Goal: Task Accomplishment & Management: Use online tool/utility

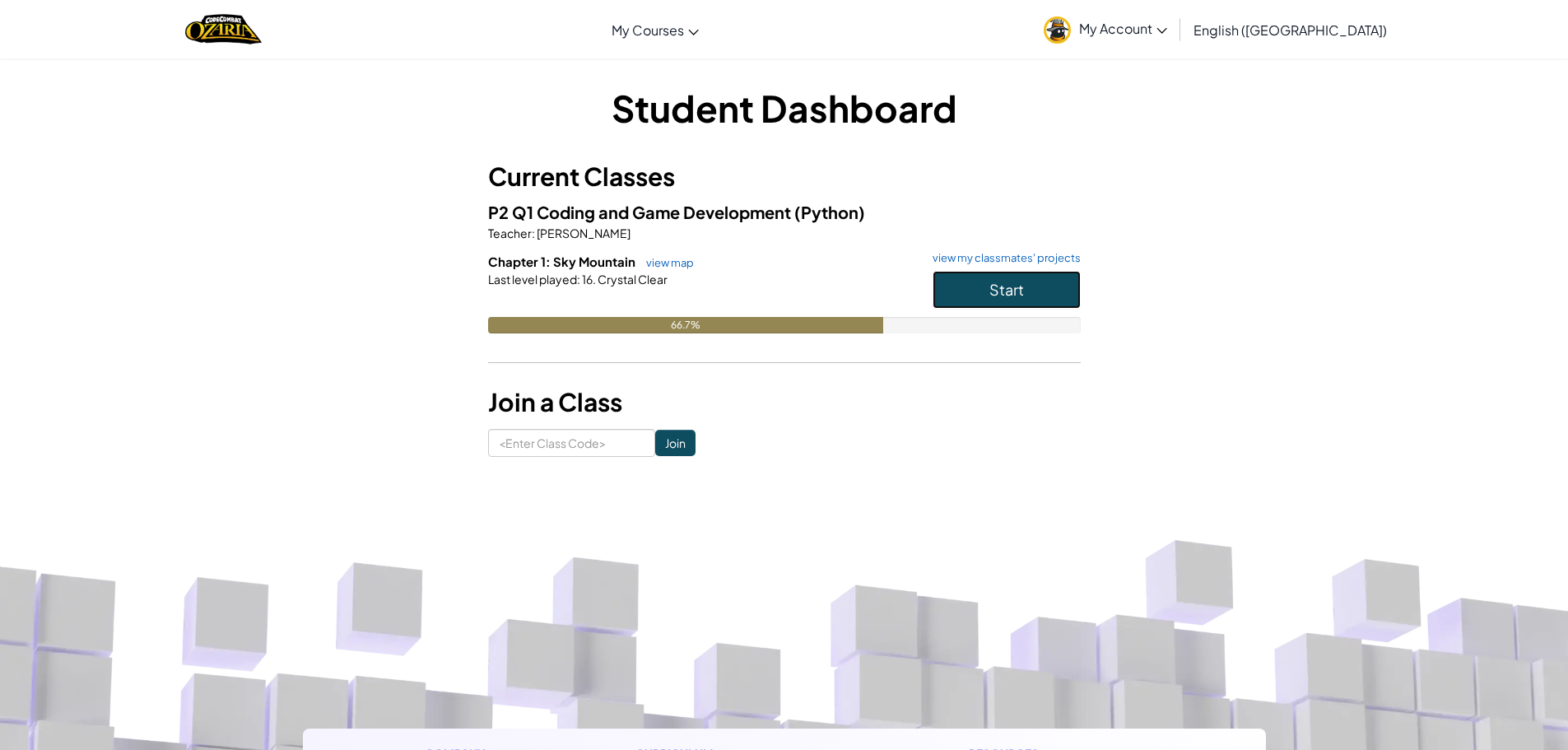
click at [999, 282] on span "Start" at bounding box center [1007, 290] width 35 height 19
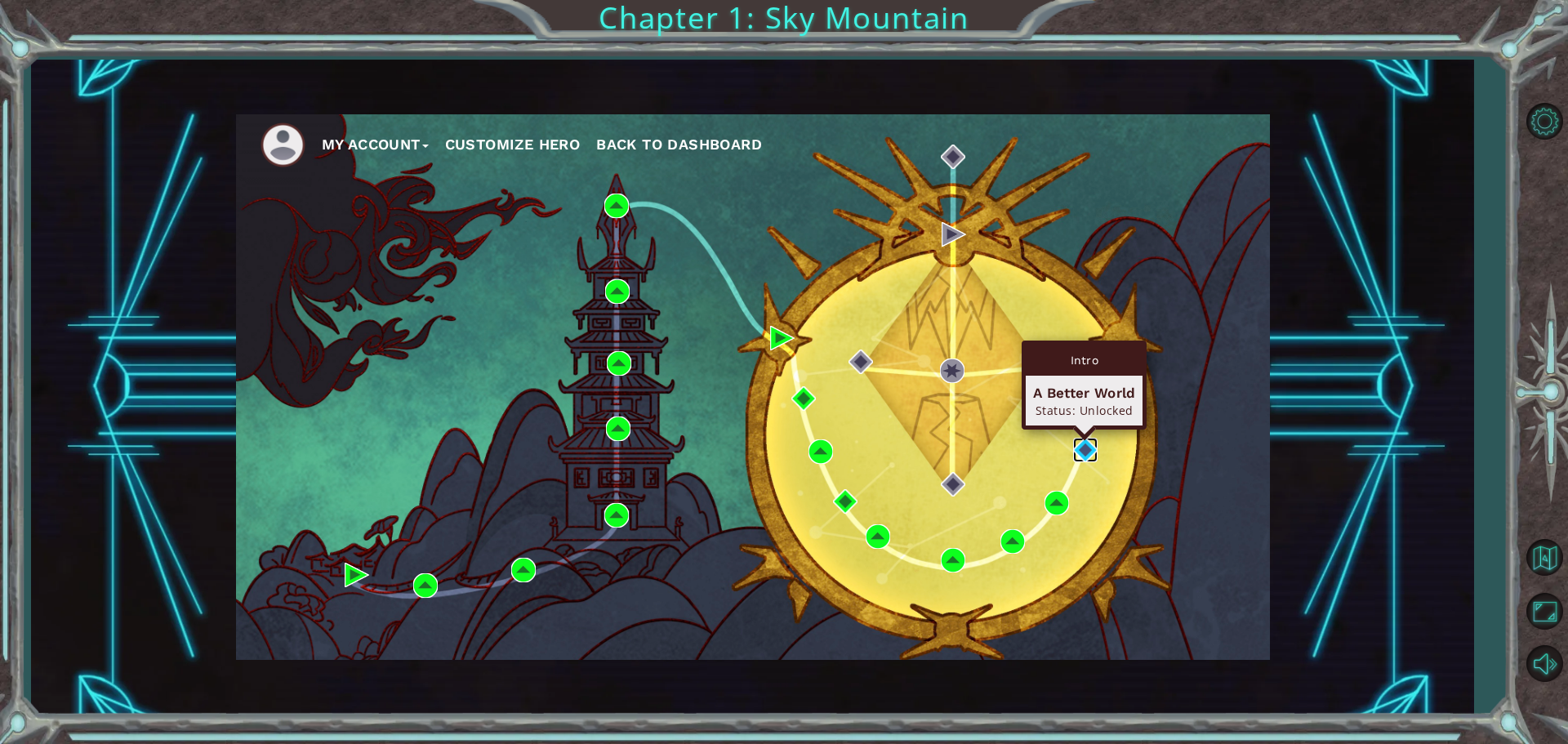
click at [1081, 445] on img at bounding box center [1086, 450] width 25 height 25
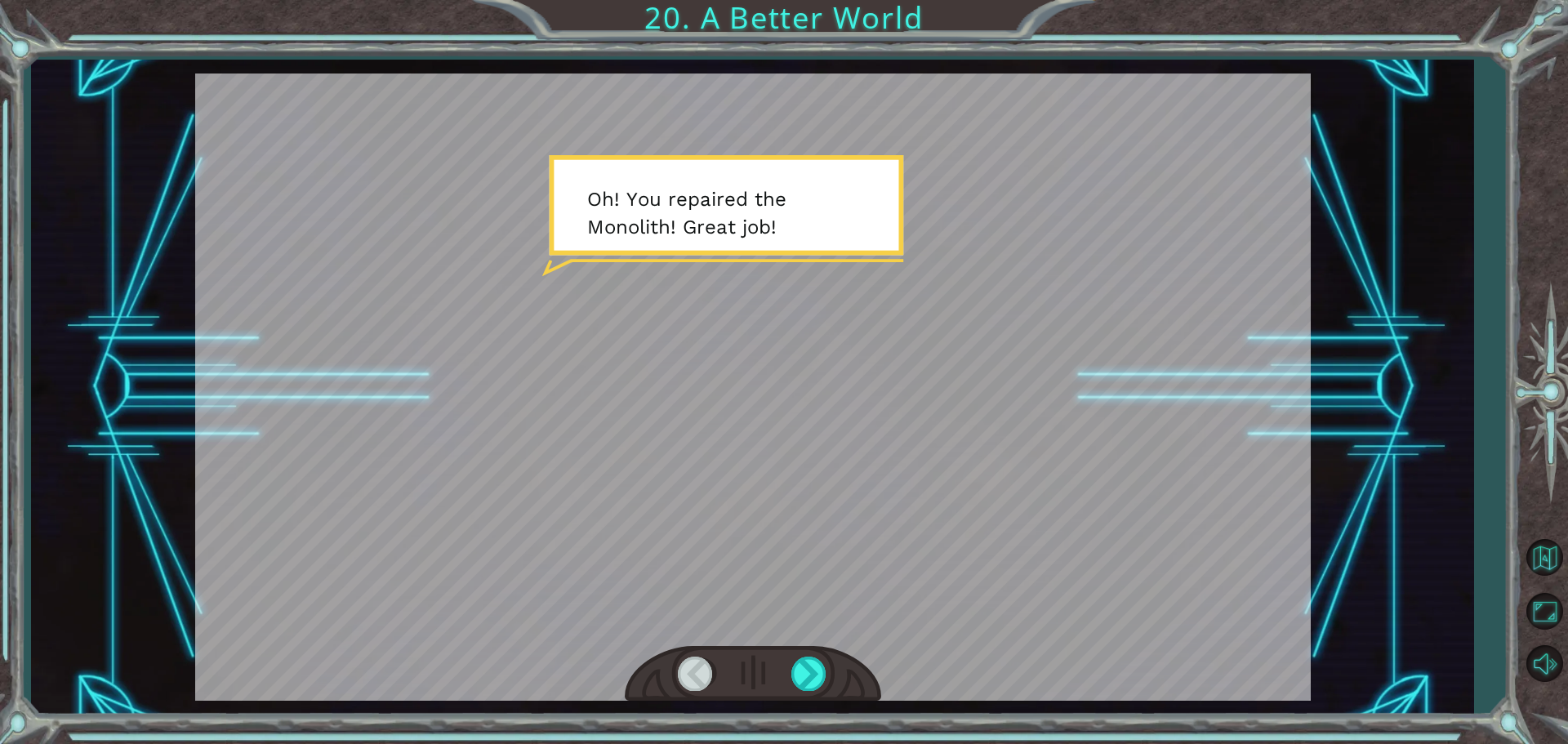
click at [853, 362] on div at bounding box center [753, 386] width 1116 height 627
click at [812, 675] on div at bounding box center [810, 673] width 37 height 33
click at [809, 673] on div at bounding box center [810, 673] width 37 height 33
click at [806, 661] on div at bounding box center [810, 673] width 37 height 33
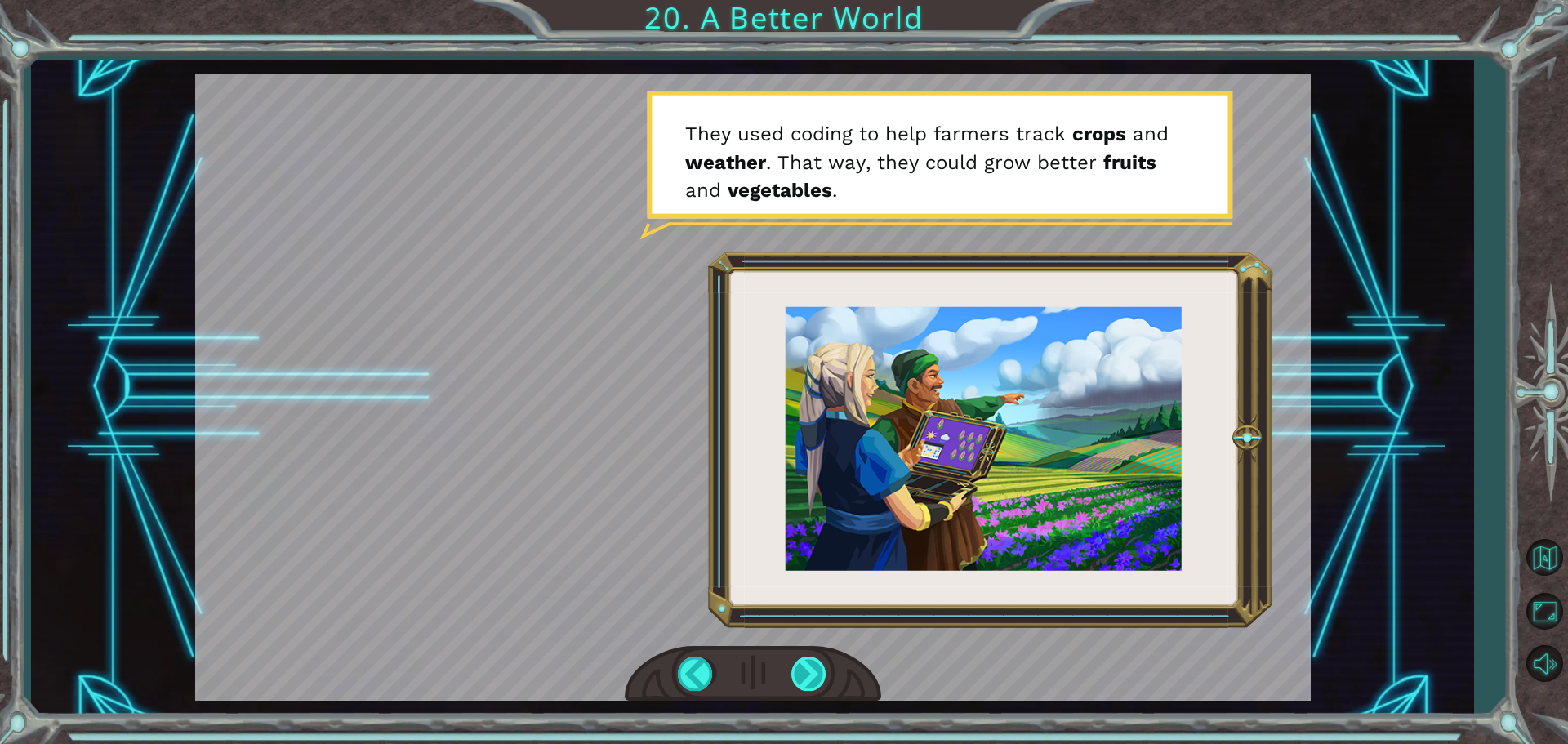
click at [799, 665] on div at bounding box center [810, 673] width 37 height 33
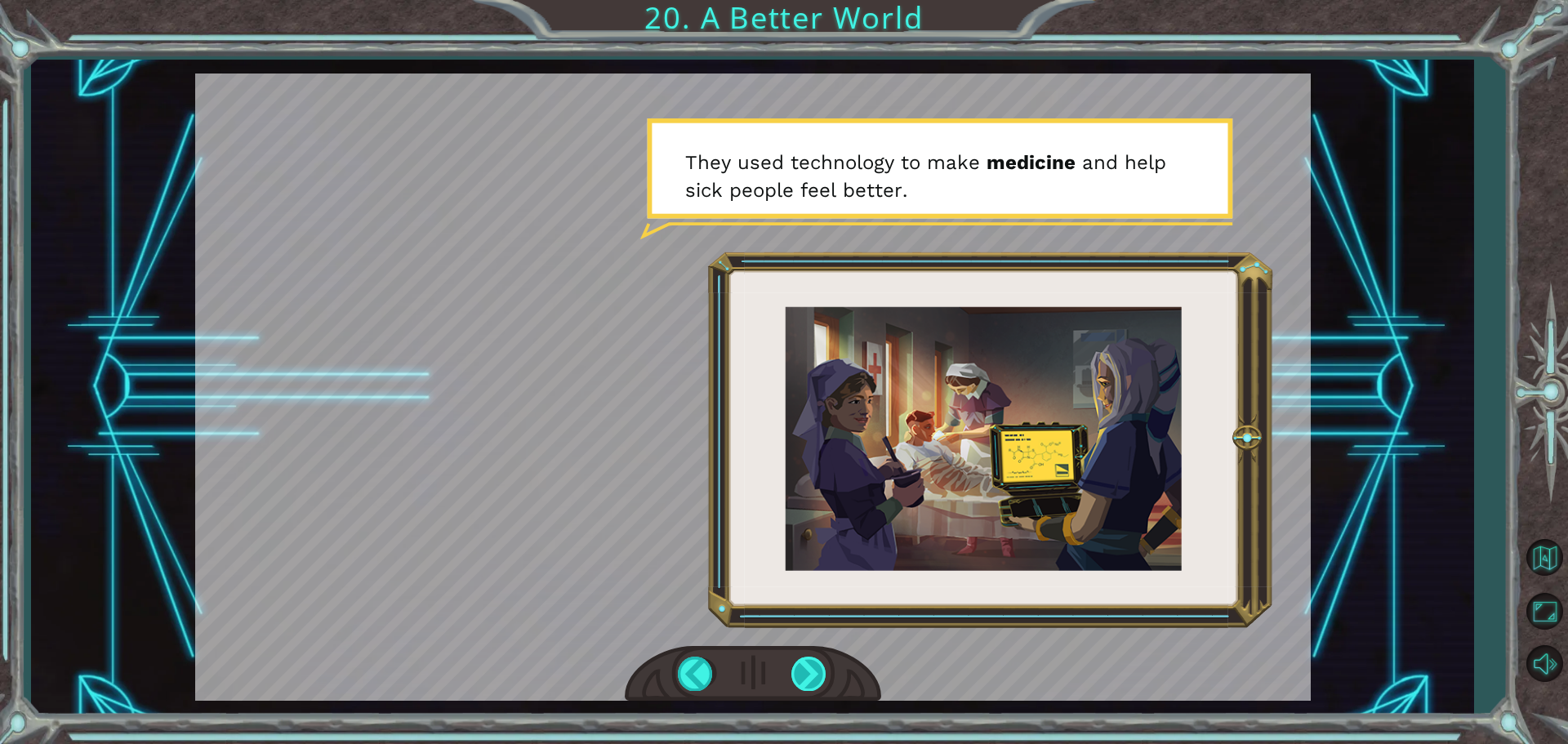
click at [806, 659] on div at bounding box center [810, 673] width 37 height 33
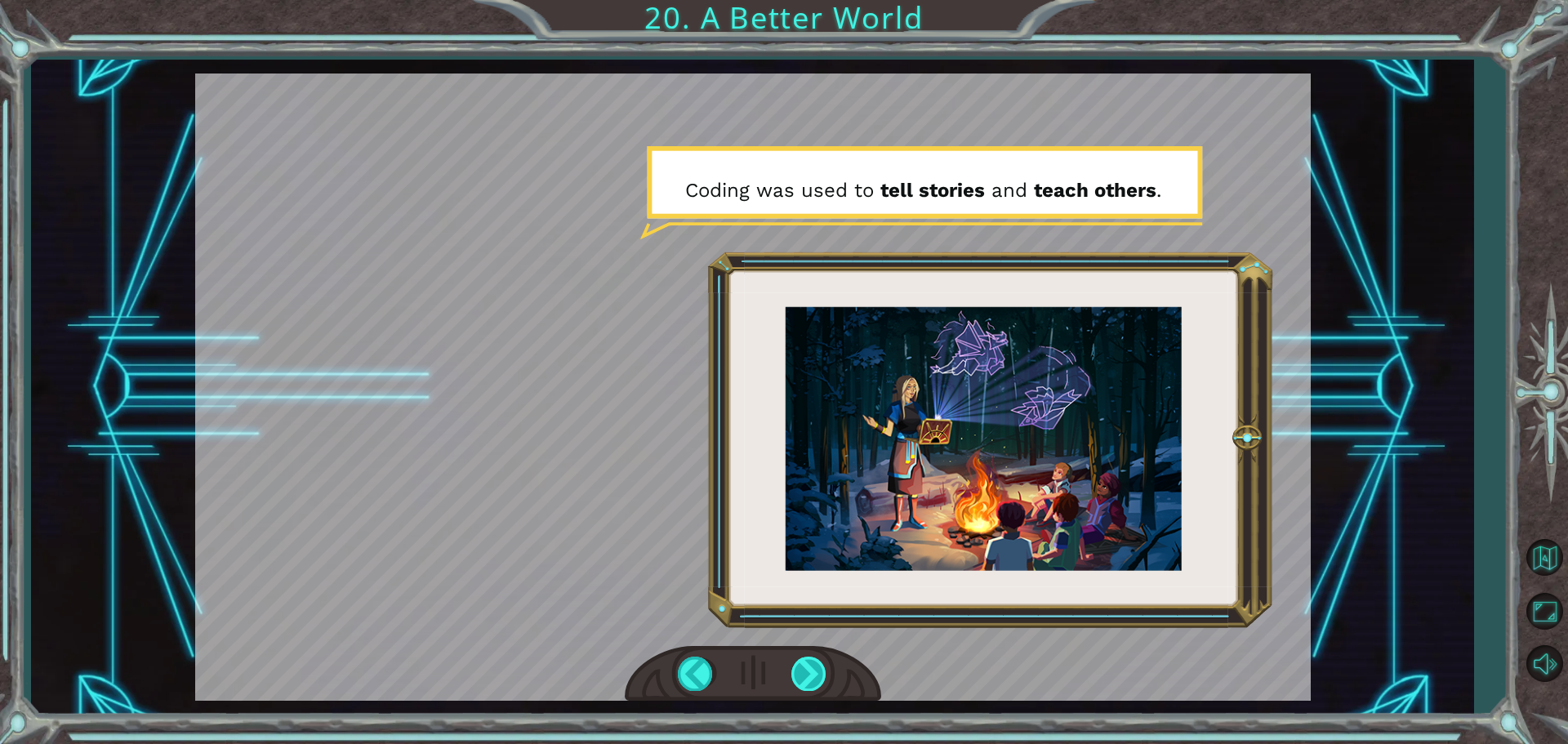
click at [806, 662] on div at bounding box center [810, 673] width 37 height 33
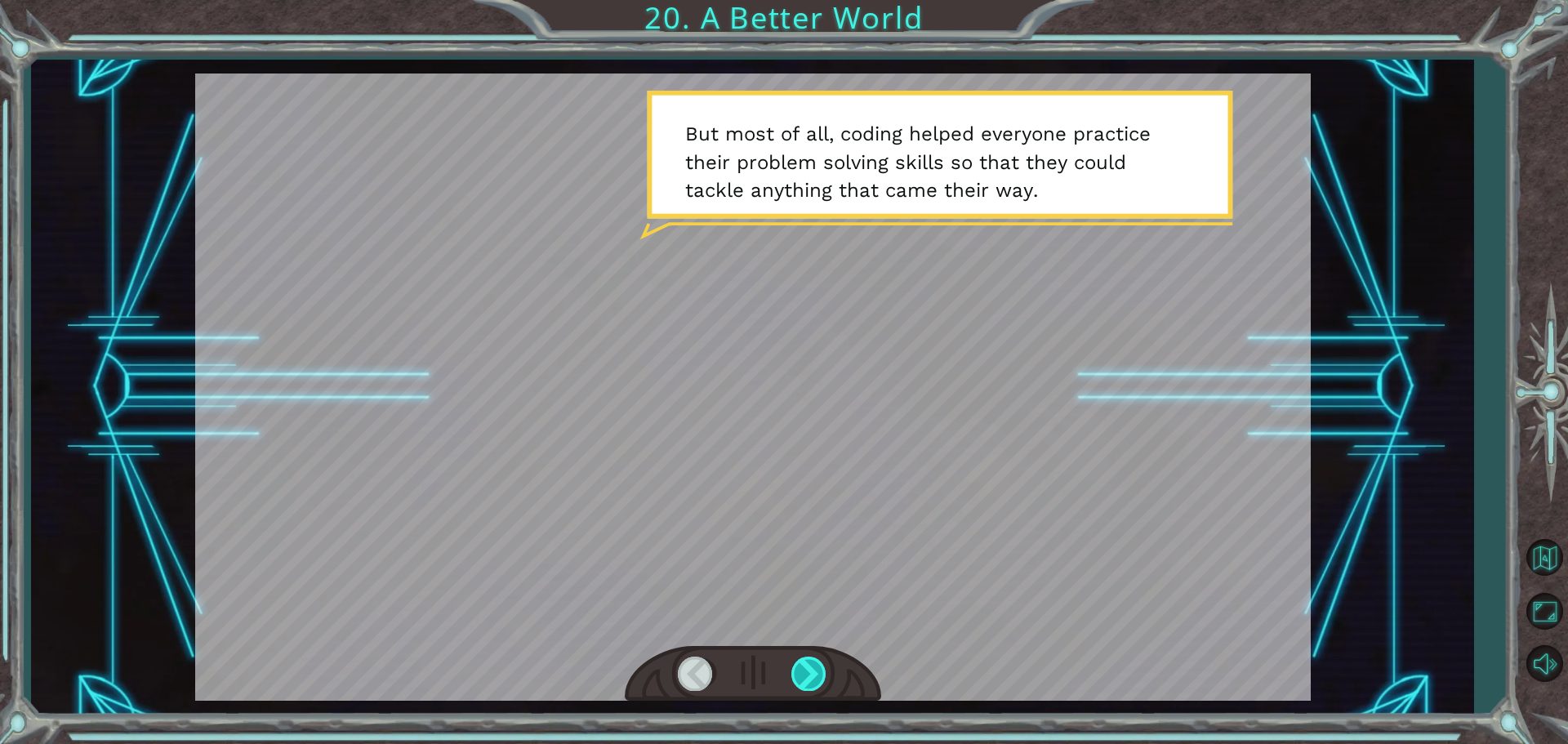
click at [806, 662] on div at bounding box center [810, 673] width 37 height 33
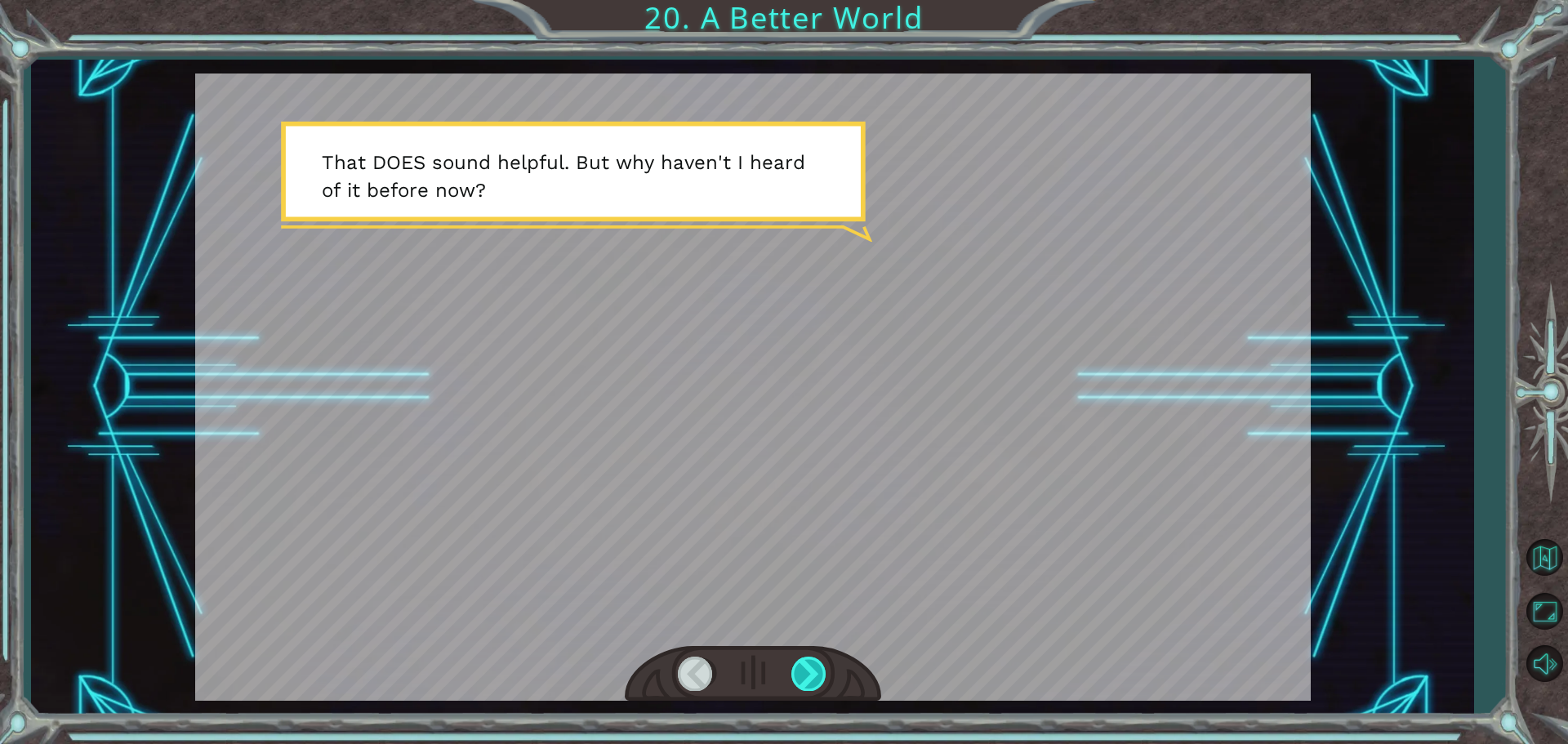
click at [806, 662] on div at bounding box center [810, 673] width 37 height 33
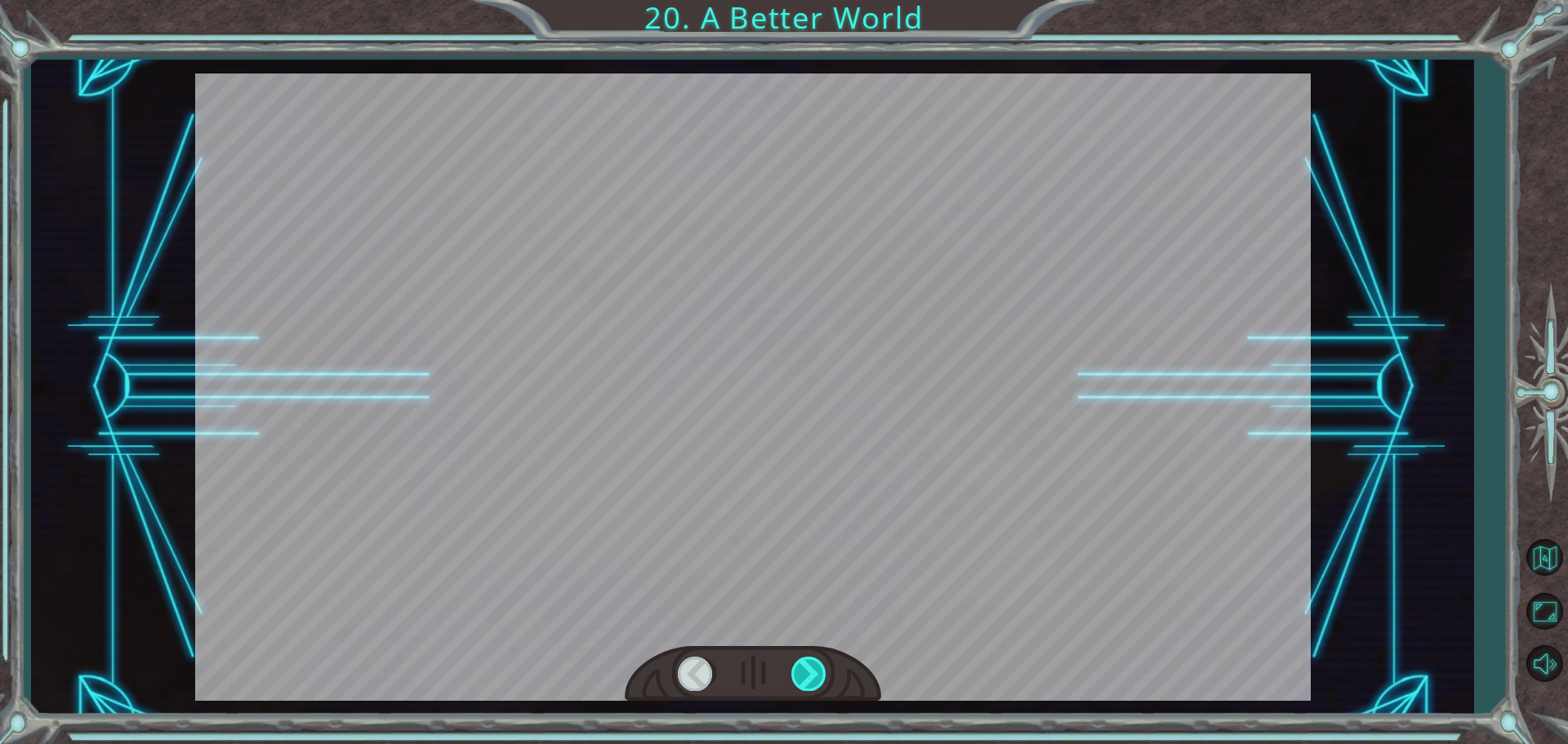
click at [806, 662] on div at bounding box center [810, 673] width 37 height 33
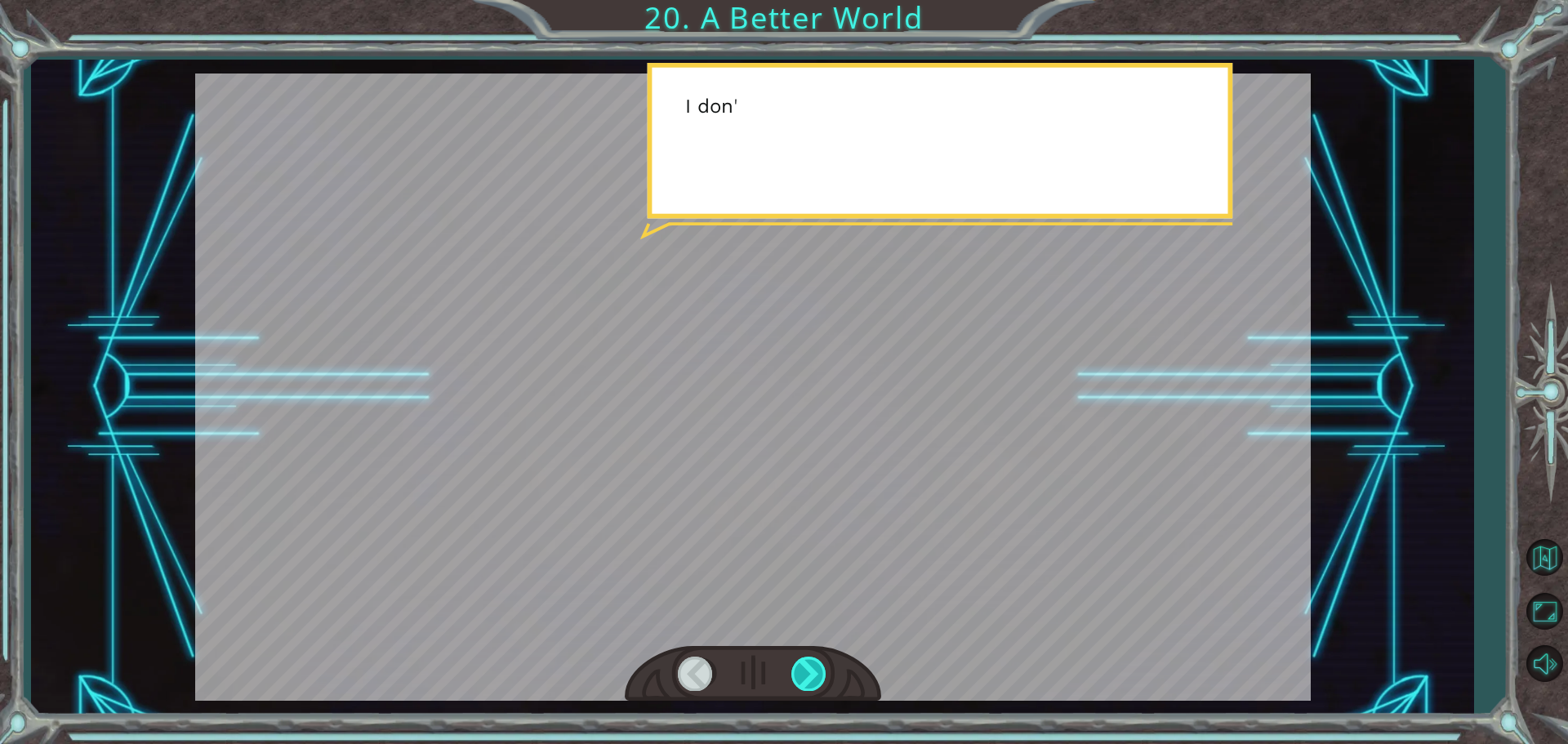
click at [806, 662] on div at bounding box center [810, 673] width 37 height 33
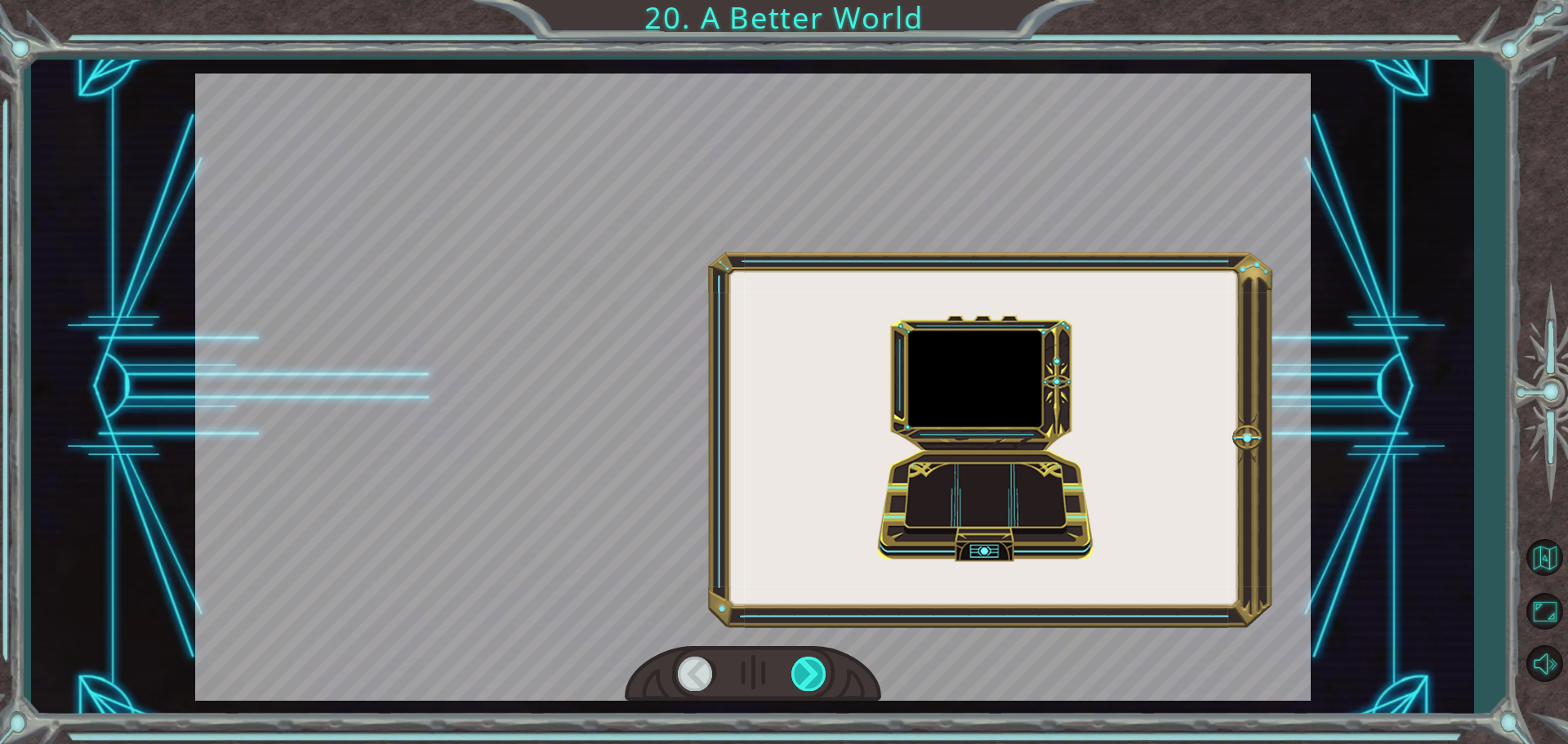
click at [806, 662] on div at bounding box center [810, 673] width 37 height 33
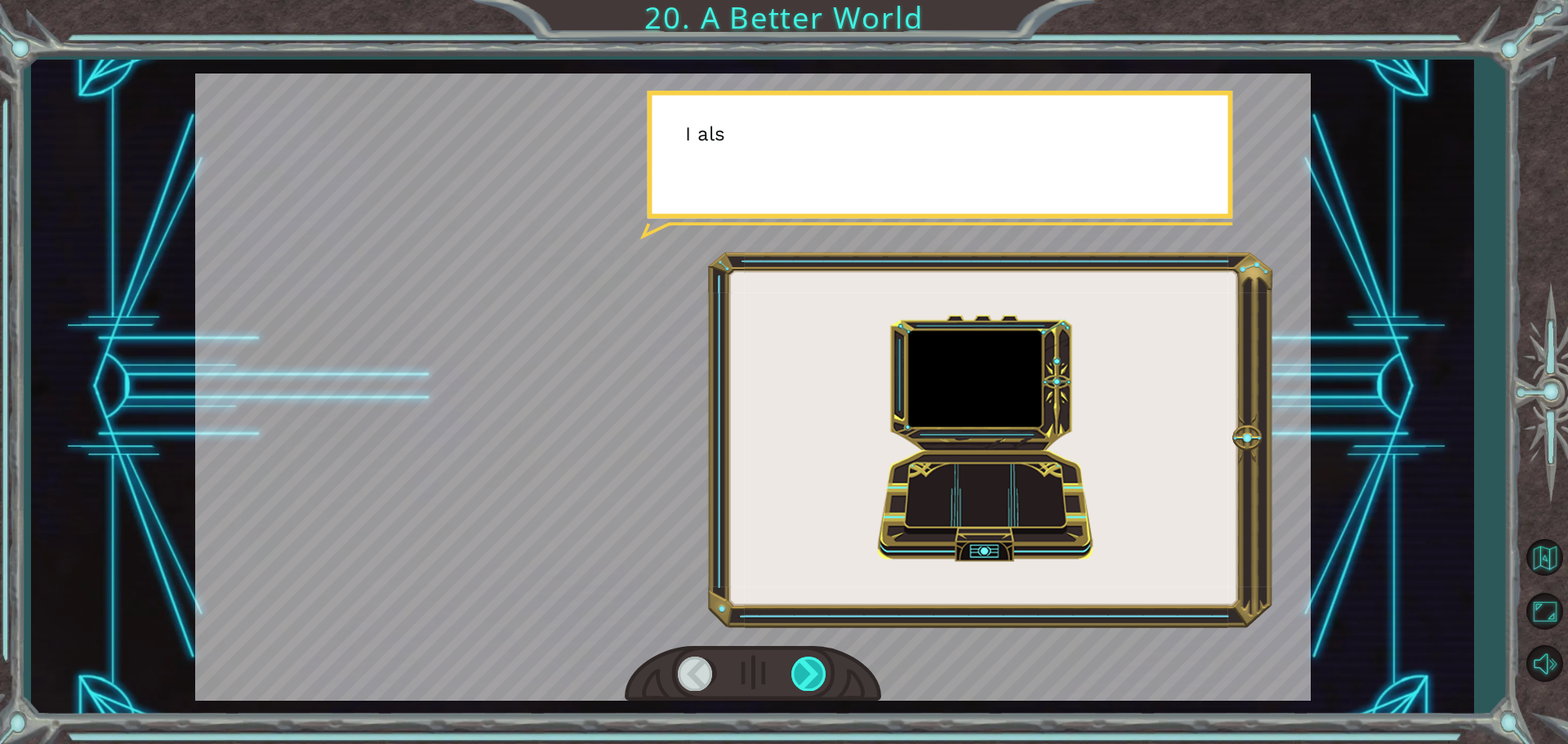
click at [806, 662] on div at bounding box center [810, 673] width 37 height 33
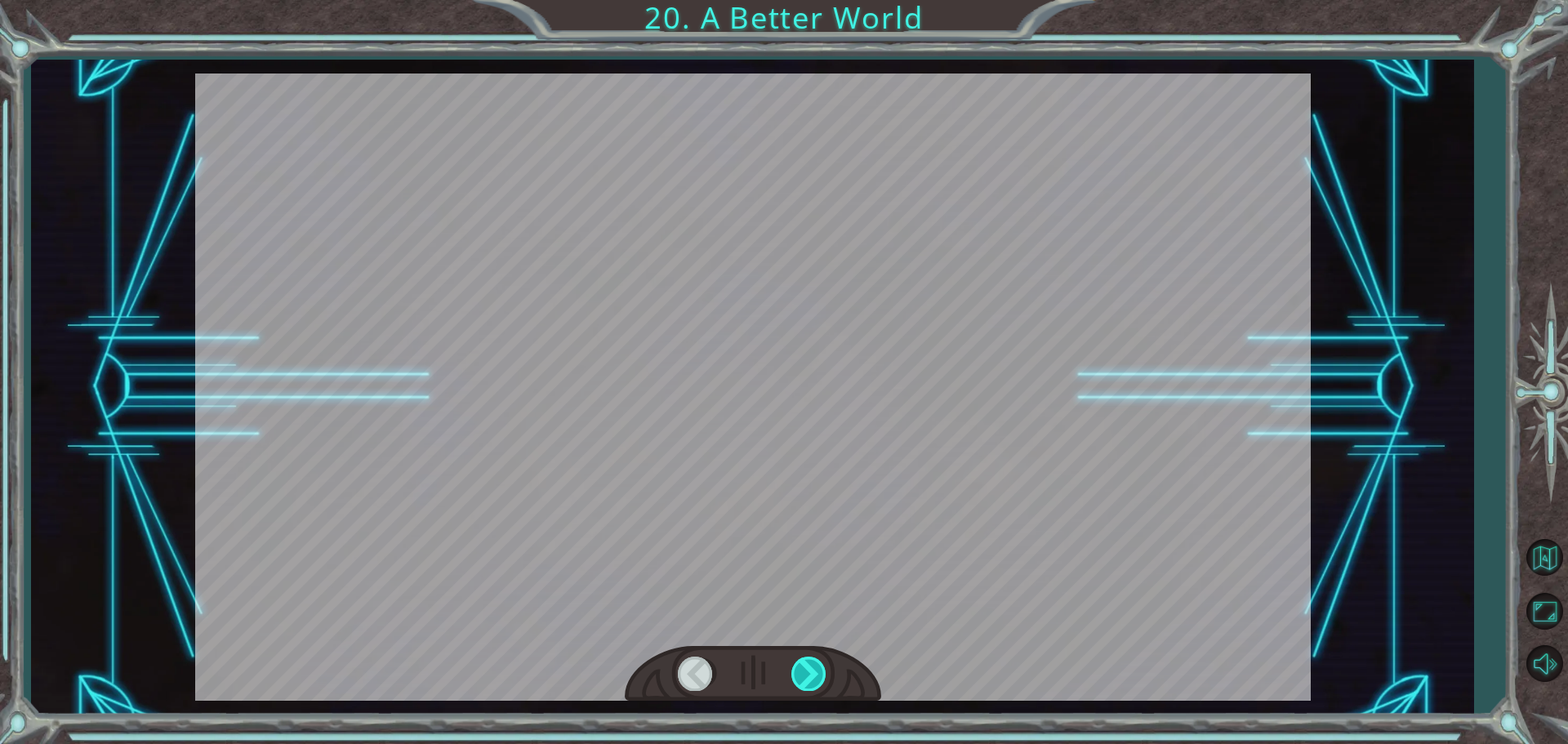
click at [806, 662] on div at bounding box center [810, 673] width 37 height 33
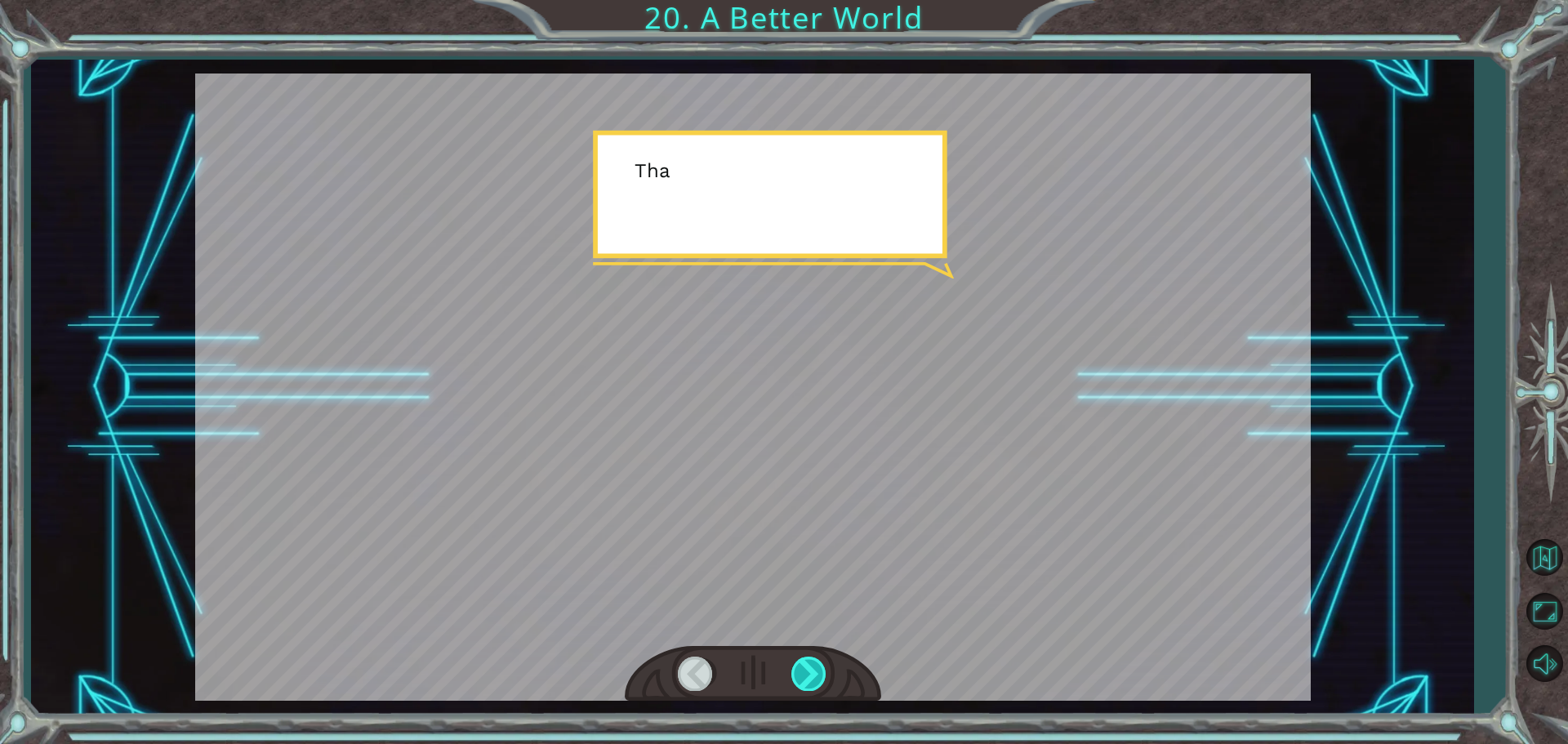
click at [806, 662] on div at bounding box center [810, 673] width 37 height 33
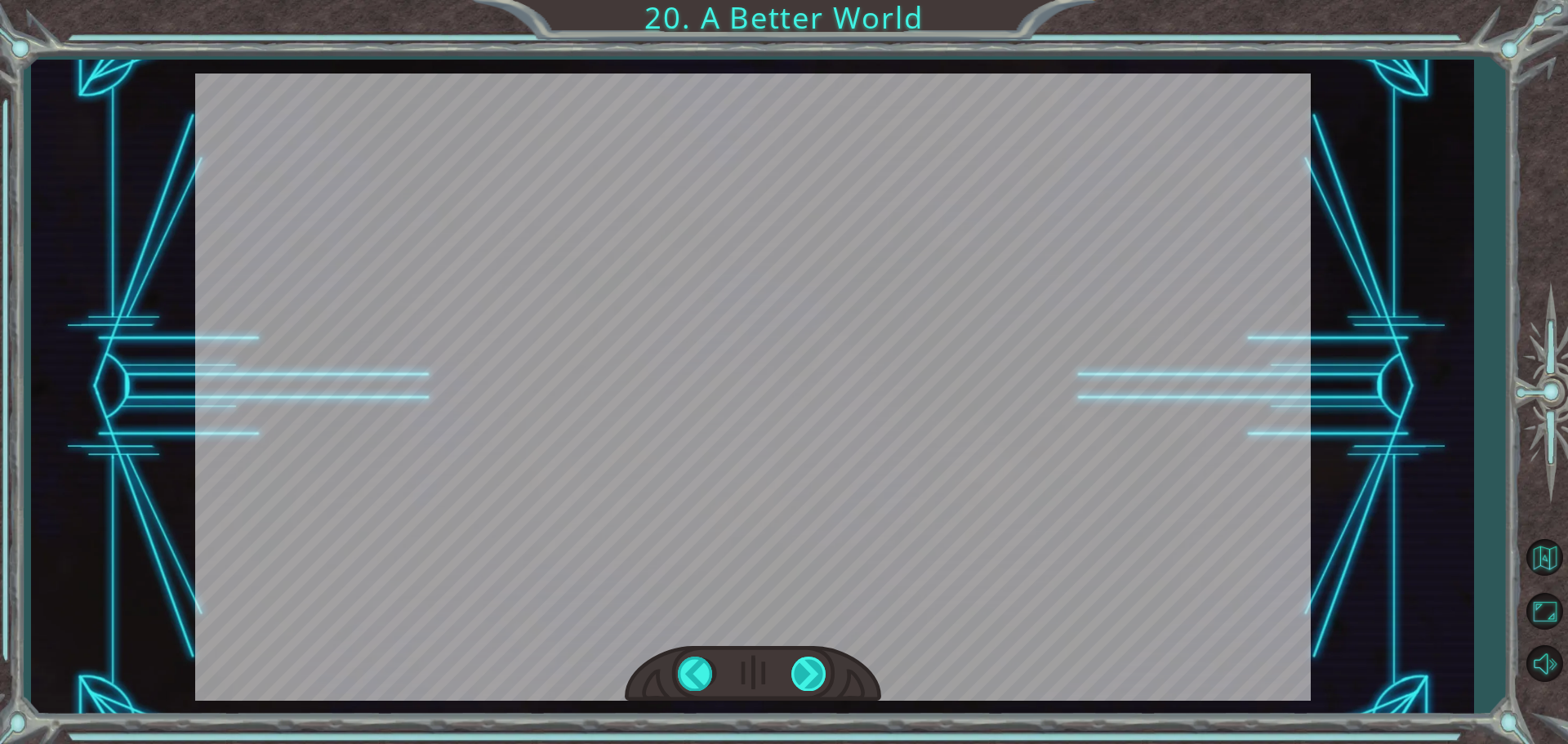
click at [806, 0] on div "O h ! Y o u r e p a i r e d t h e M o n o l i t h ! G r e a t j o b ! A n d i t…" at bounding box center [784, 0] width 1568 height 0
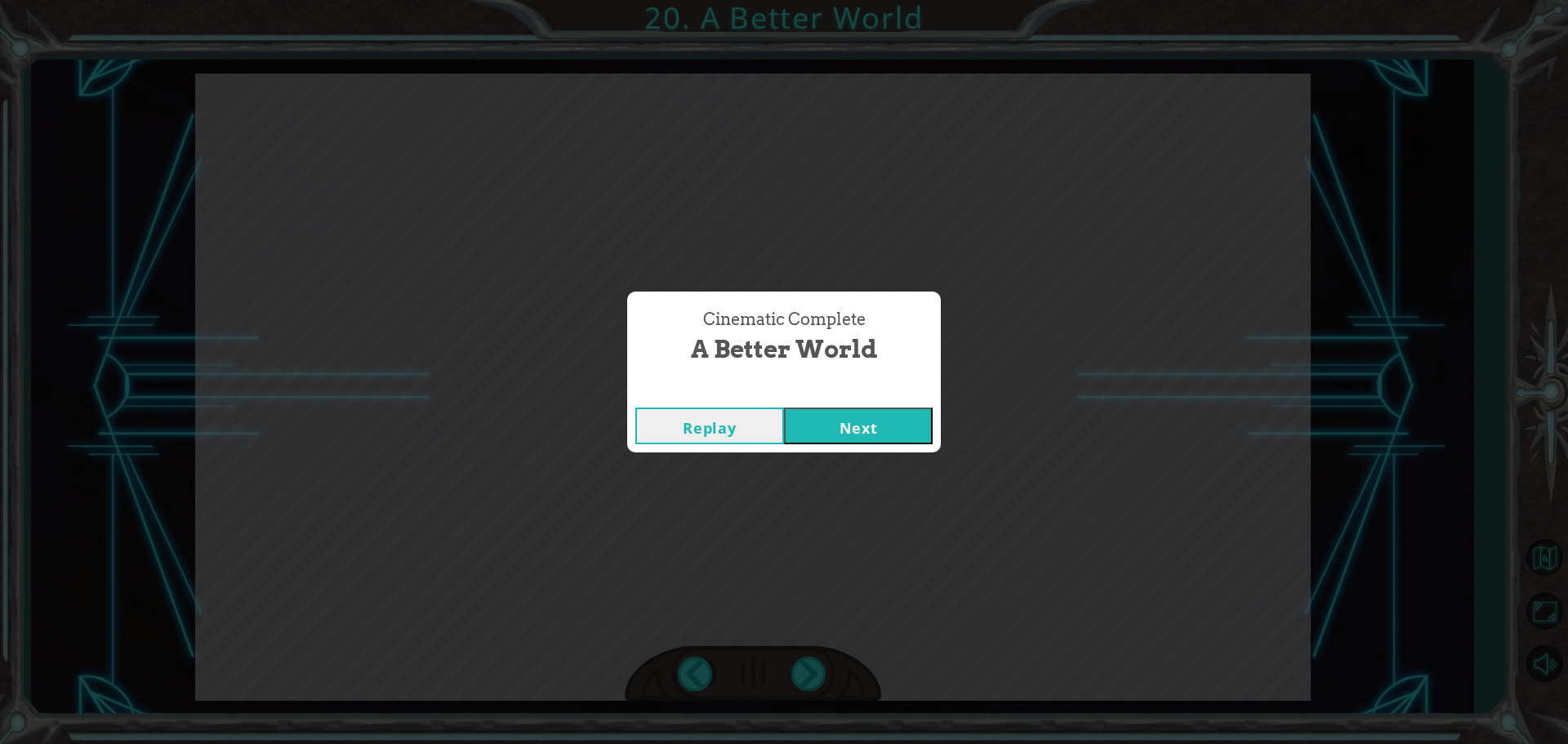
click at [806, 667] on div "Cinematic Complete A Better World Replay Next" at bounding box center [784, 372] width 1568 height 744
click at [955, 534] on div "Cinematic Complete A Better World Replay Next" at bounding box center [784, 372] width 1568 height 744
click at [913, 427] on button "Next" at bounding box center [858, 425] width 148 height 37
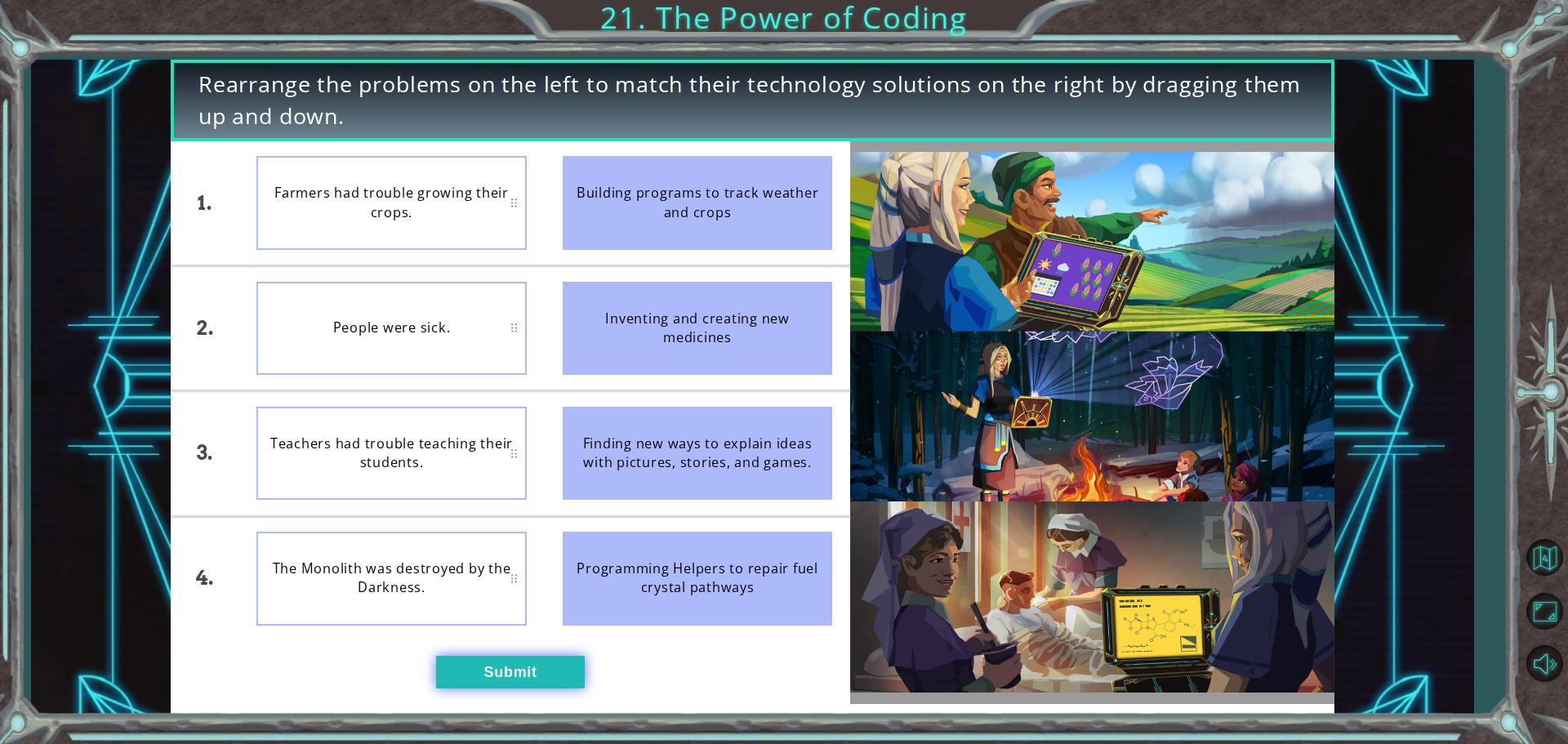
click at [569, 679] on button "Submit" at bounding box center [510, 672] width 148 height 32
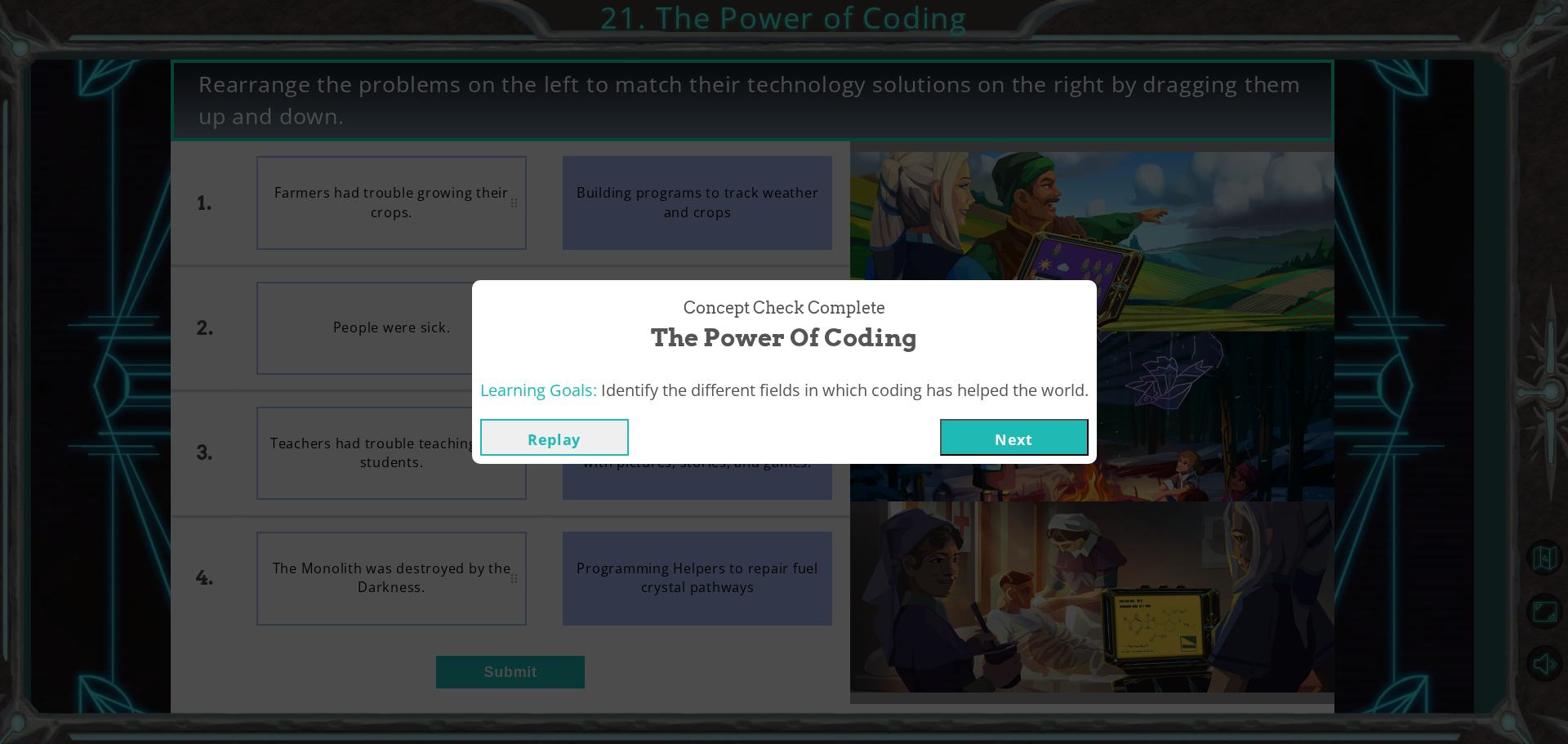
click at [989, 441] on button "Next" at bounding box center [1014, 437] width 148 height 37
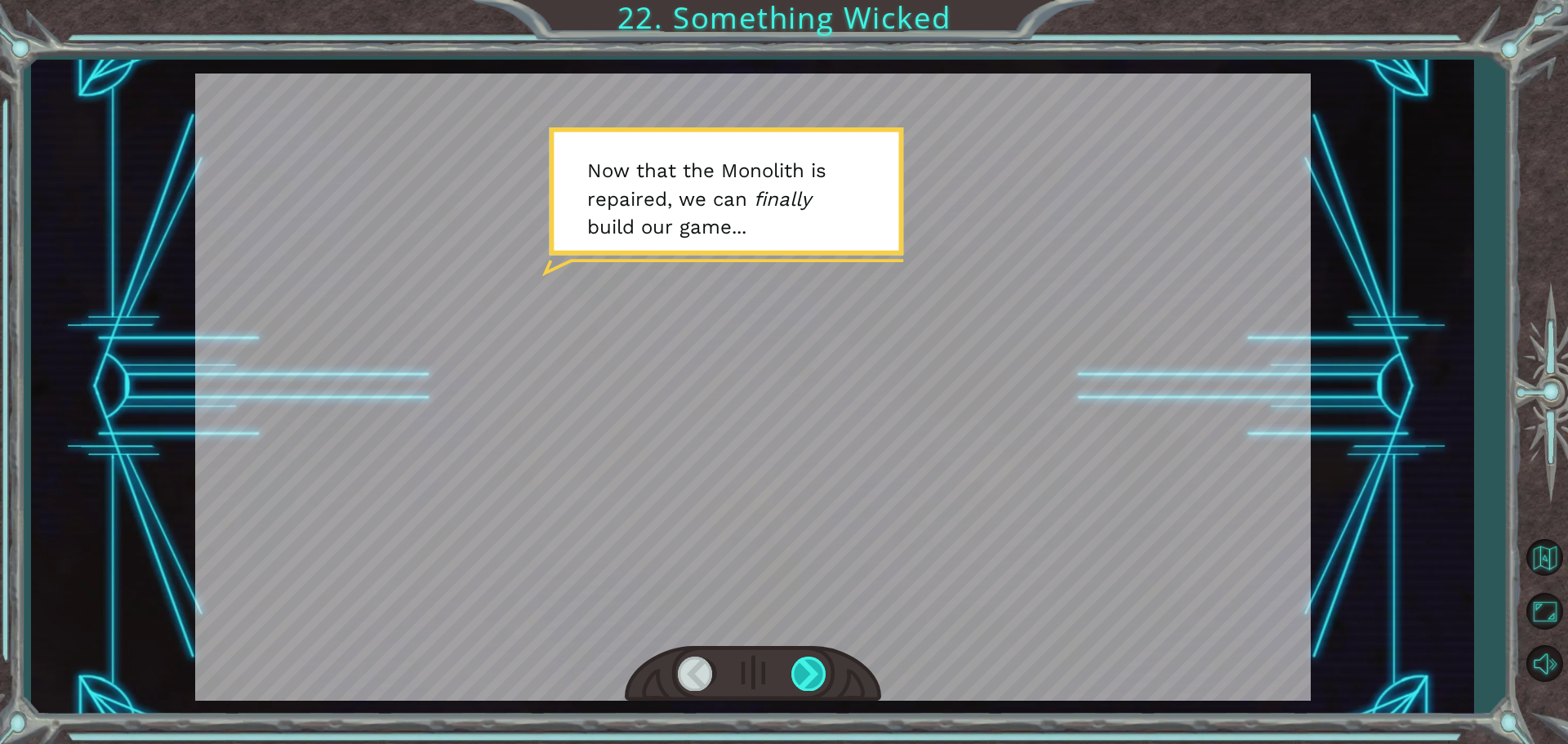
click at [799, 662] on div at bounding box center [810, 673] width 37 height 33
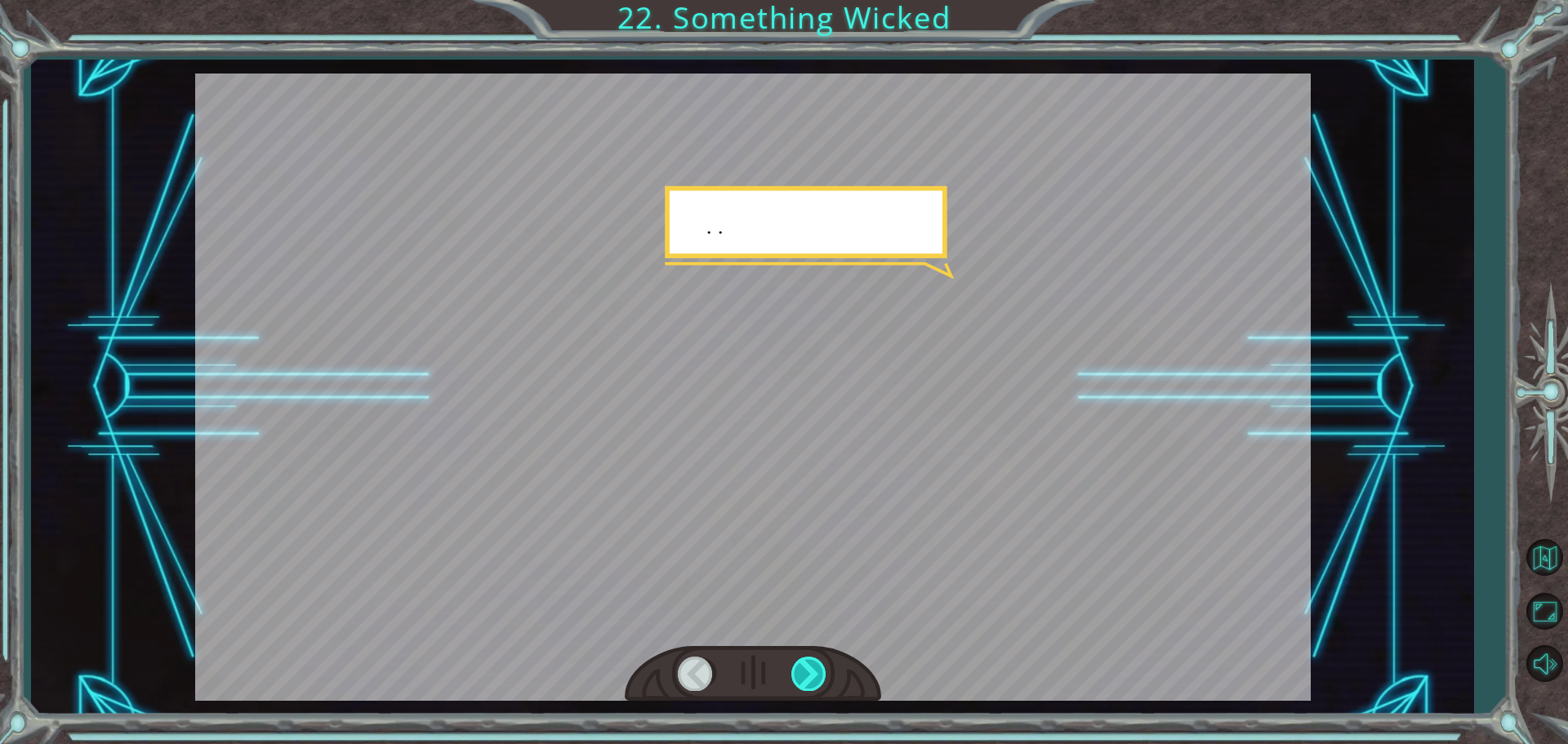
click at [799, 662] on div at bounding box center [810, 673] width 37 height 33
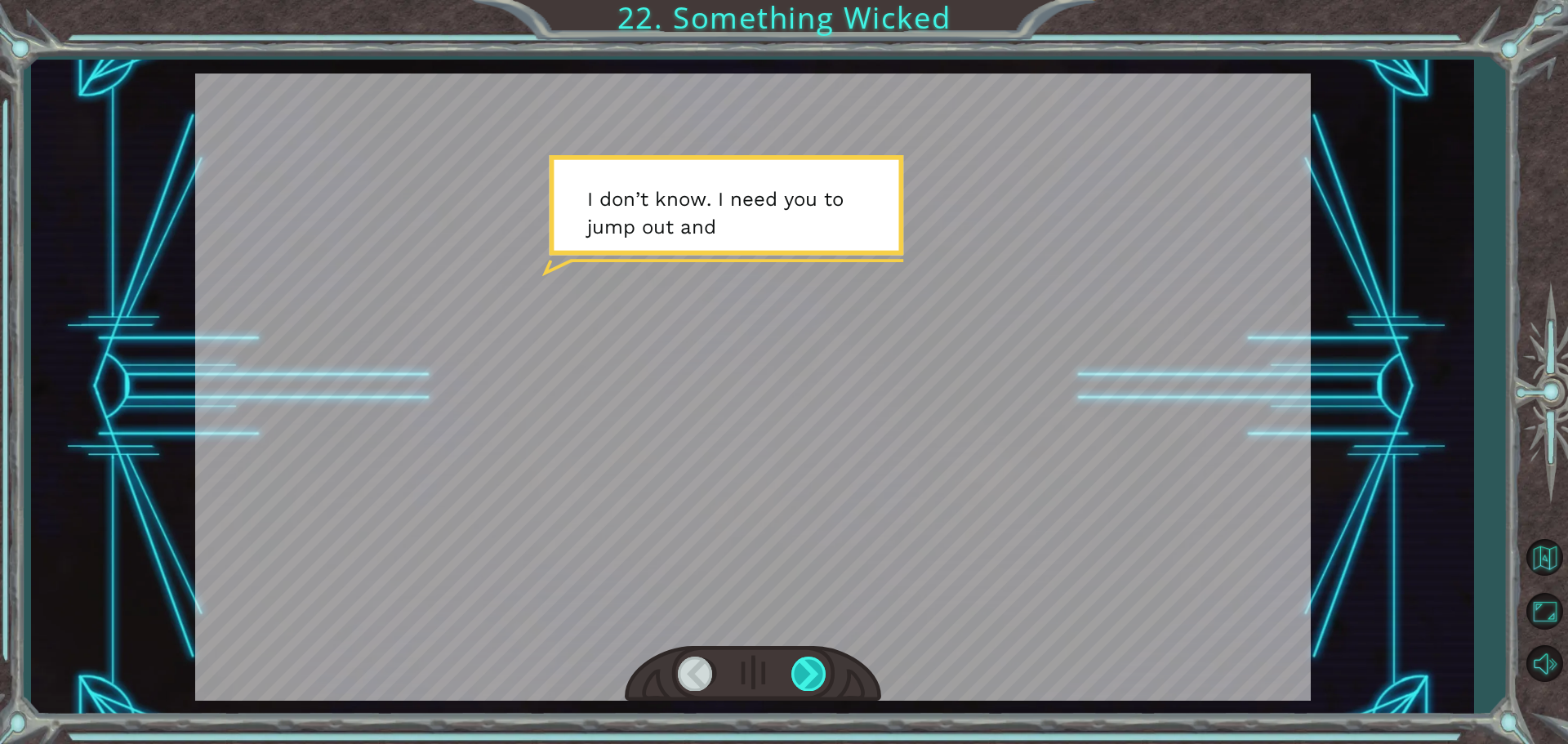
click at [799, 662] on div at bounding box center [810, 673] width 37 height 33
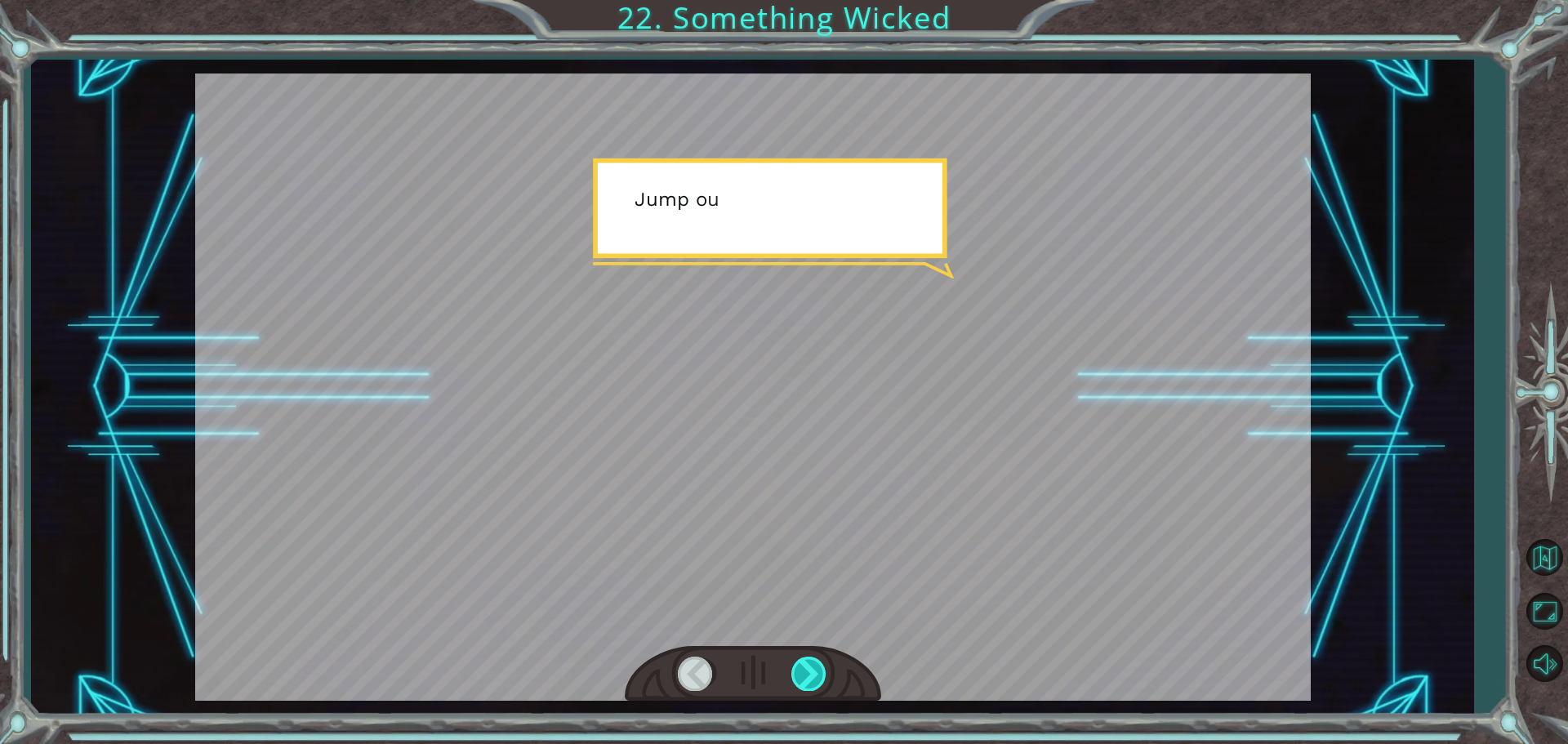
click at [799, 662] on div at bounding box center [810, 673] width 37 height 33
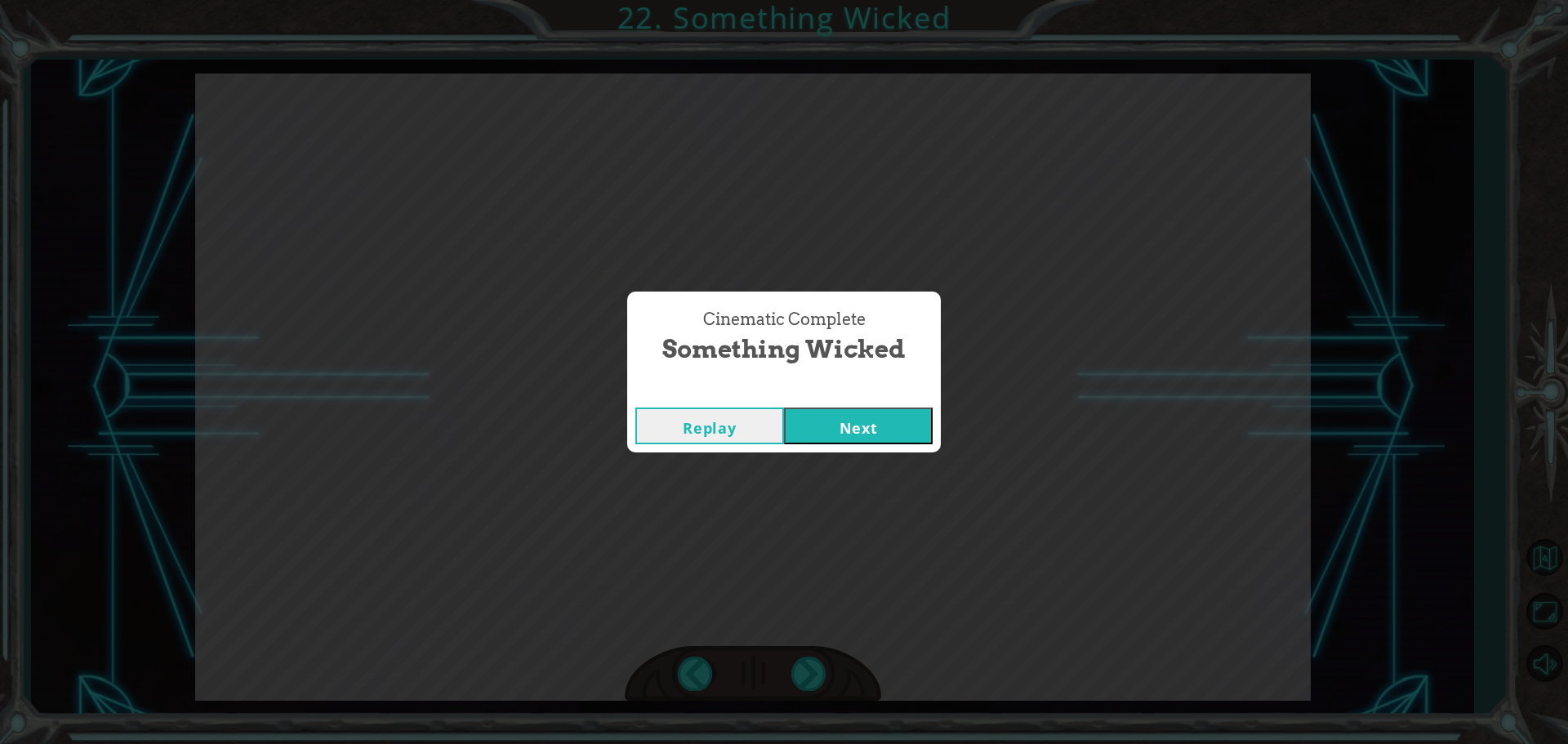
click at [869, 422] on button "Next" at bounding box center [858, 425] width 148 height 37
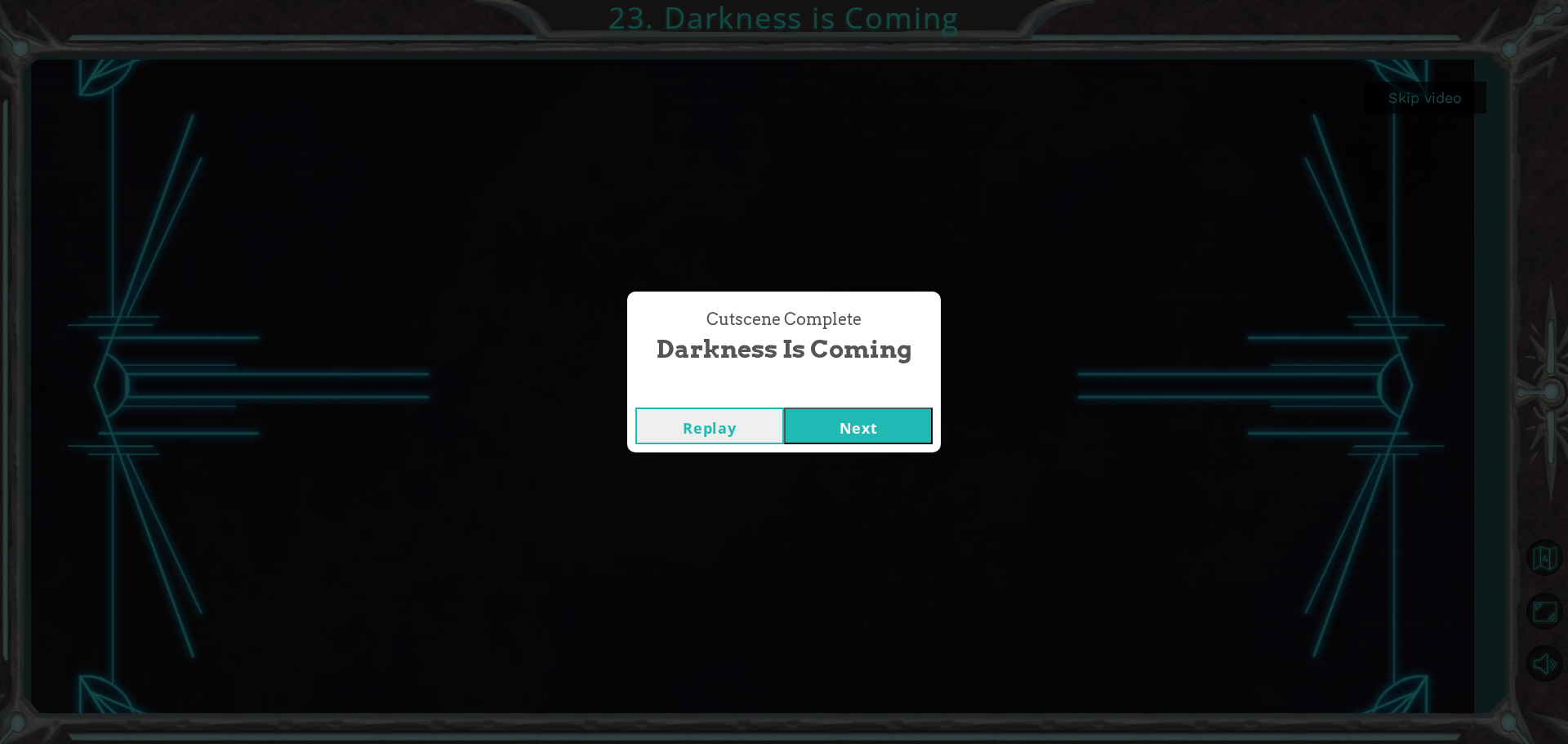
click at [829, 424] on button "Next" at bounding box center [858, 425] width 148 height 37
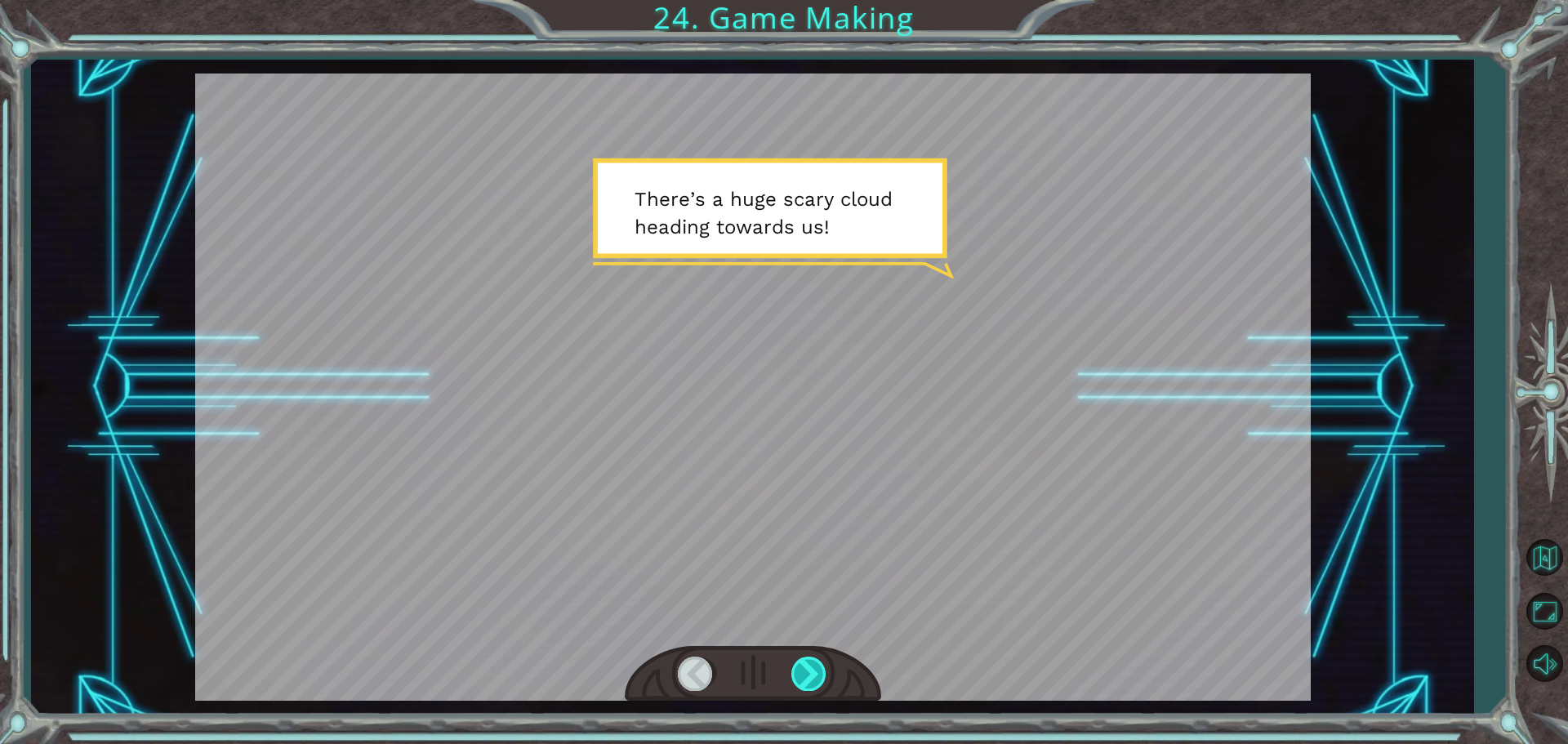
click at [809, 667] on div at bounding box center [810, 673] width 37 height 33
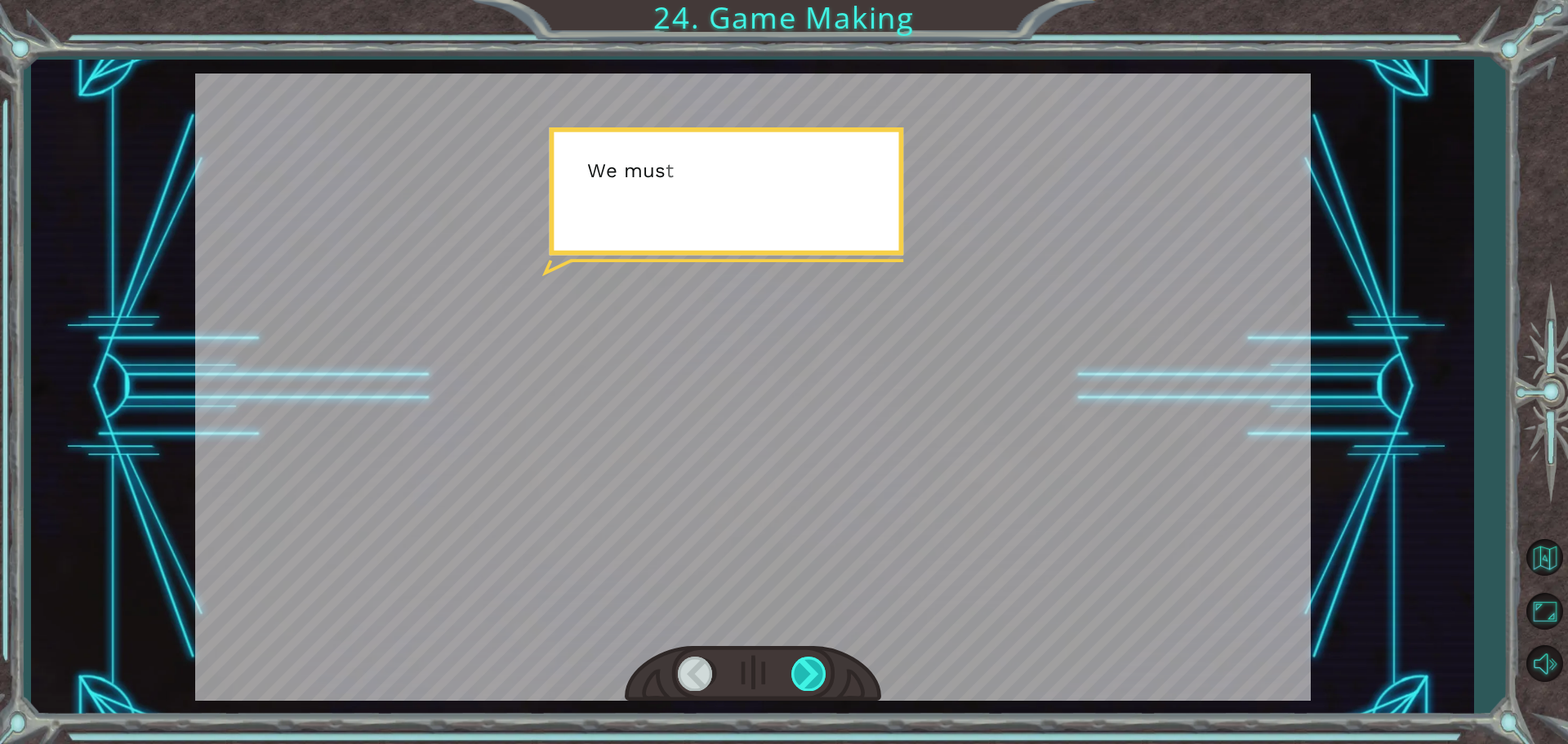
click at [809, 667] on div at bounding box center [810, 673] width 37 height 33
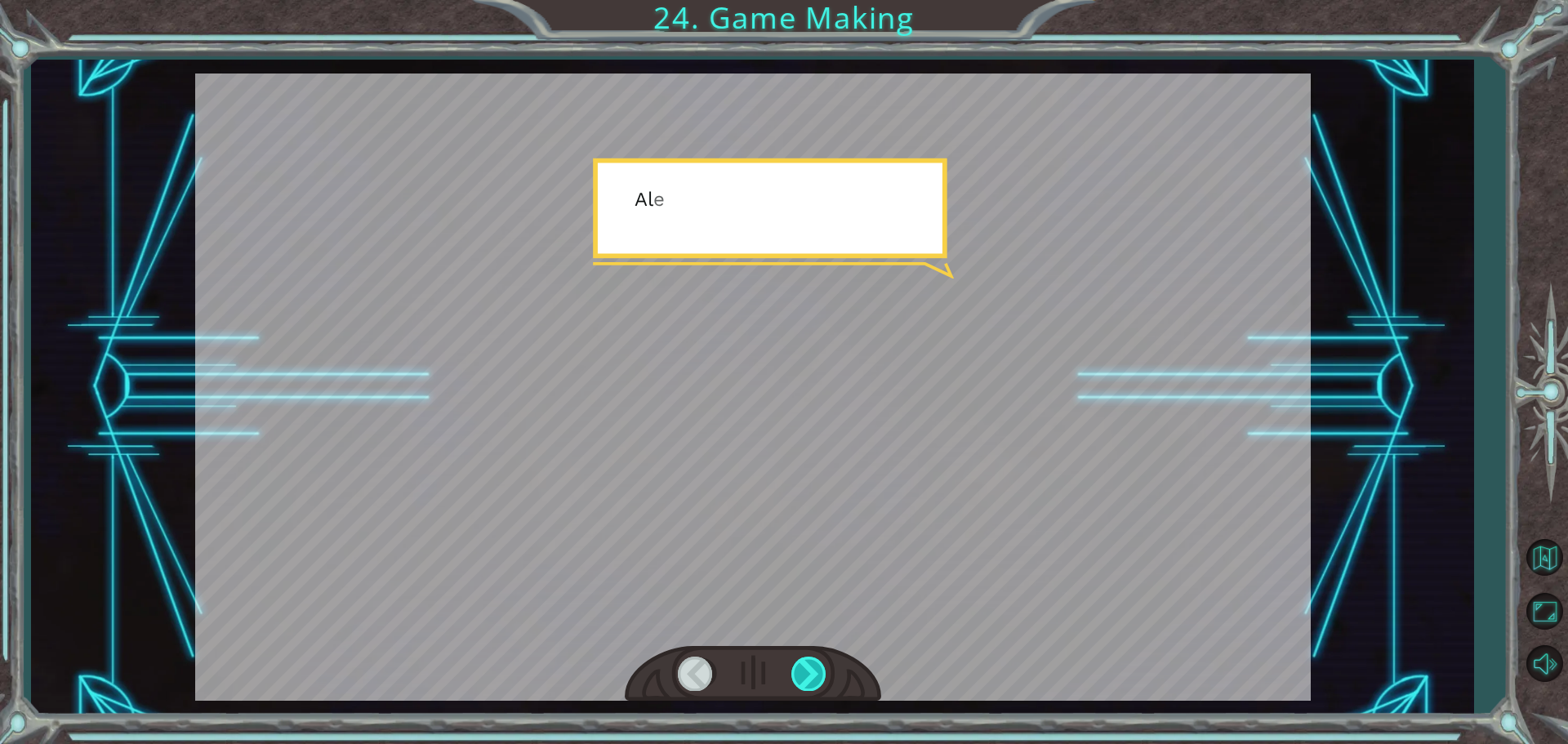
click at [809, 667] on div at bounding box center [810, 673] width 37 height 33
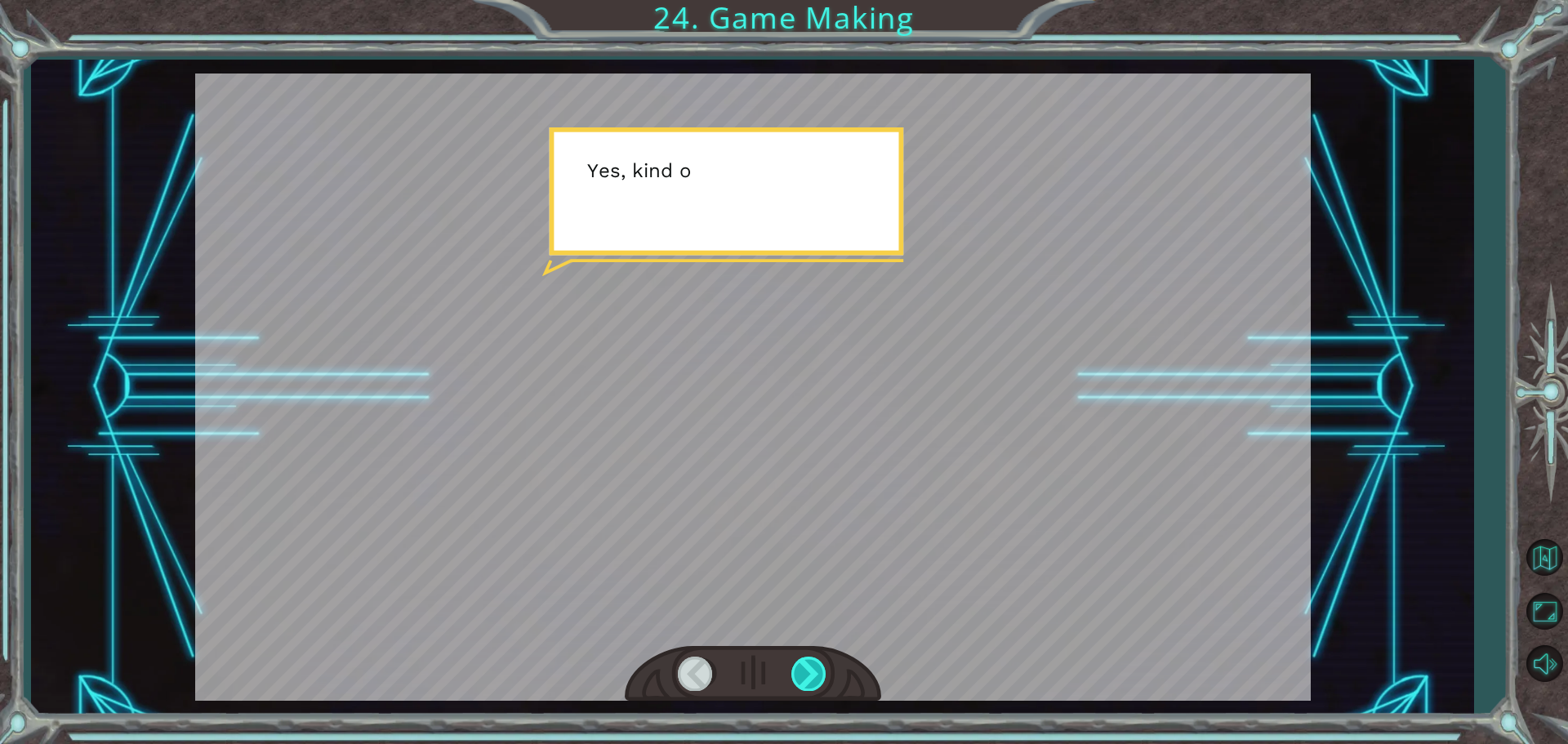
click at [809, 667] on div at bounding box center [810, 673] width 37 height 33
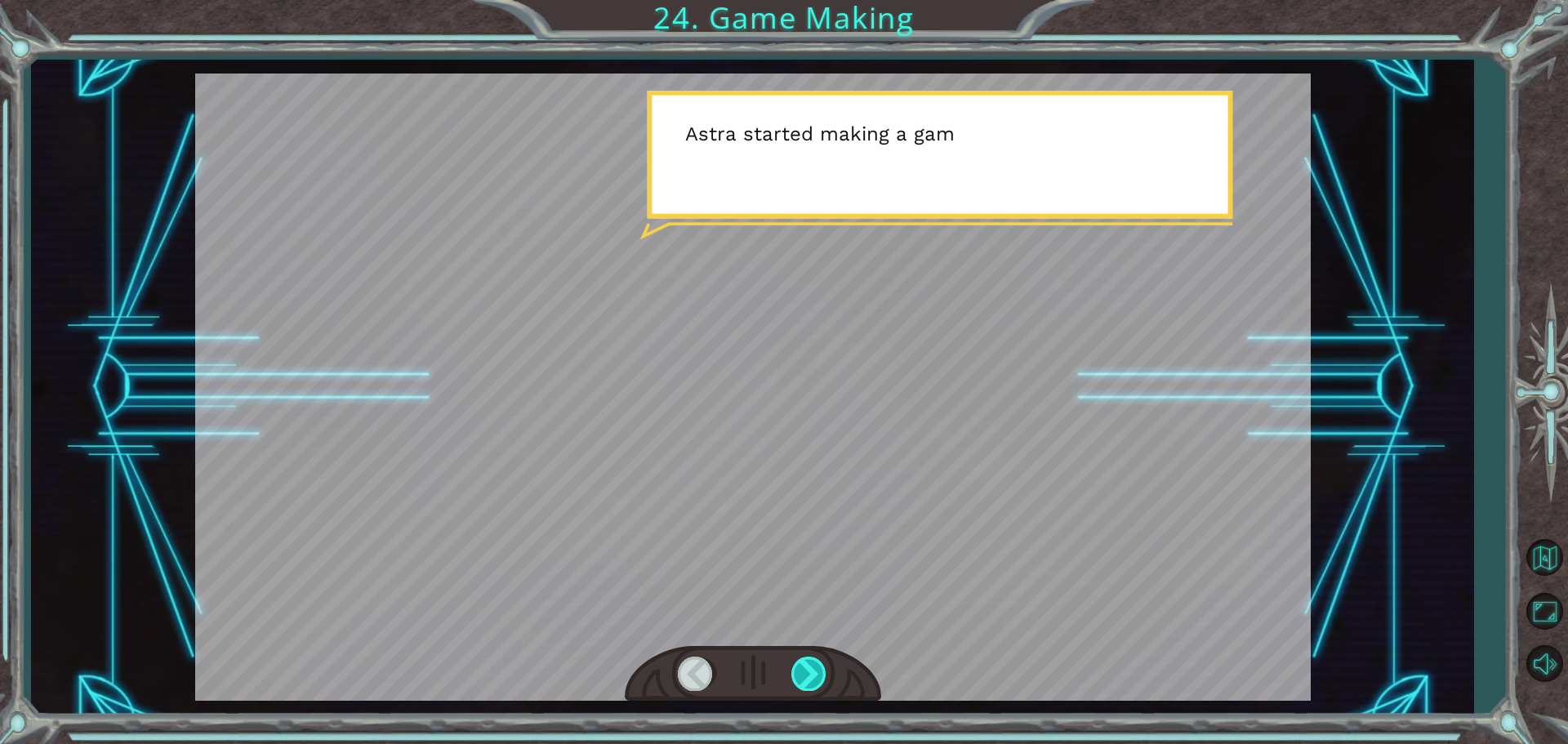
click at [809, 667] on div at bounding box center [810, 673] width 37 height 33
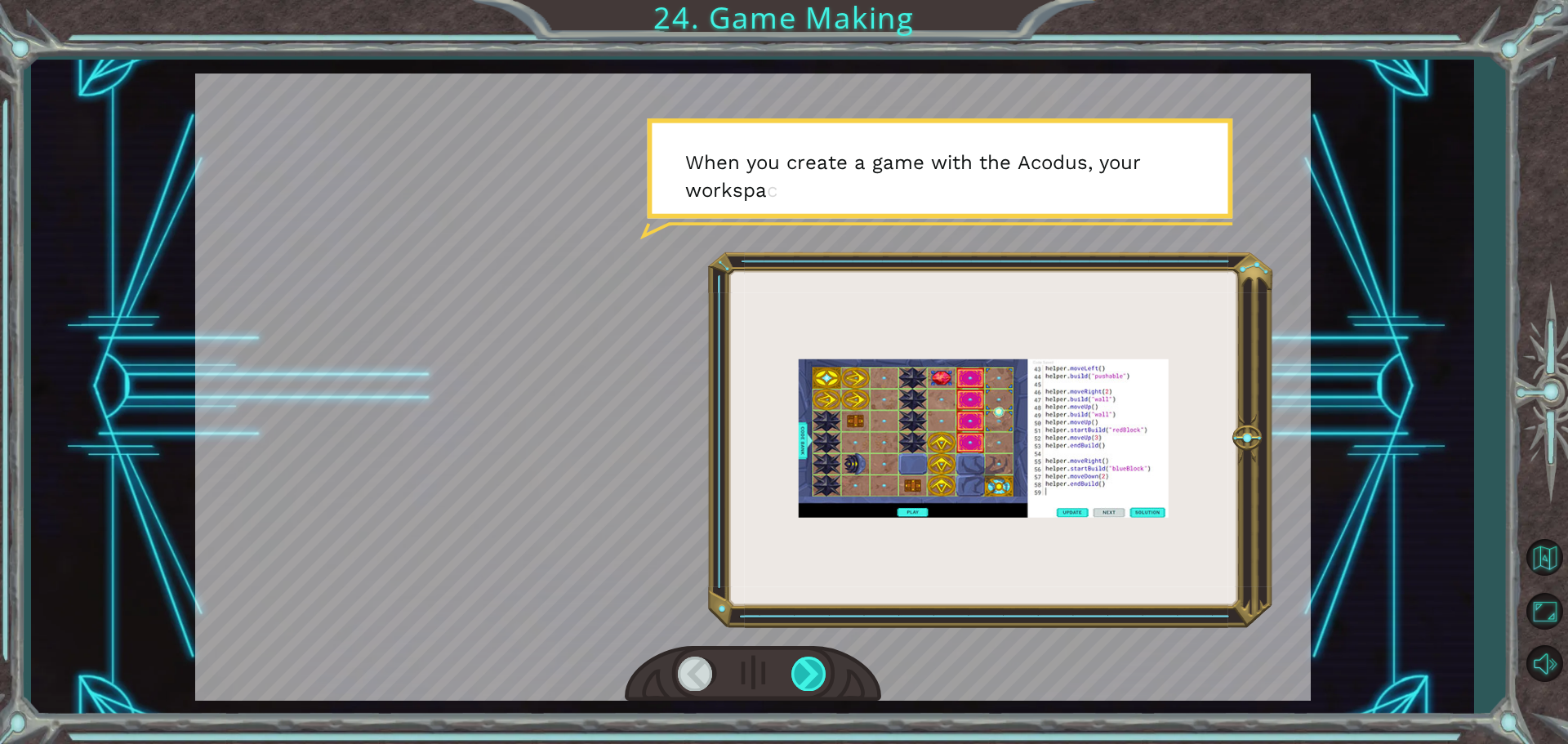
click at [809, 667] on div at bounding box center [810, 673] width 37 height 33
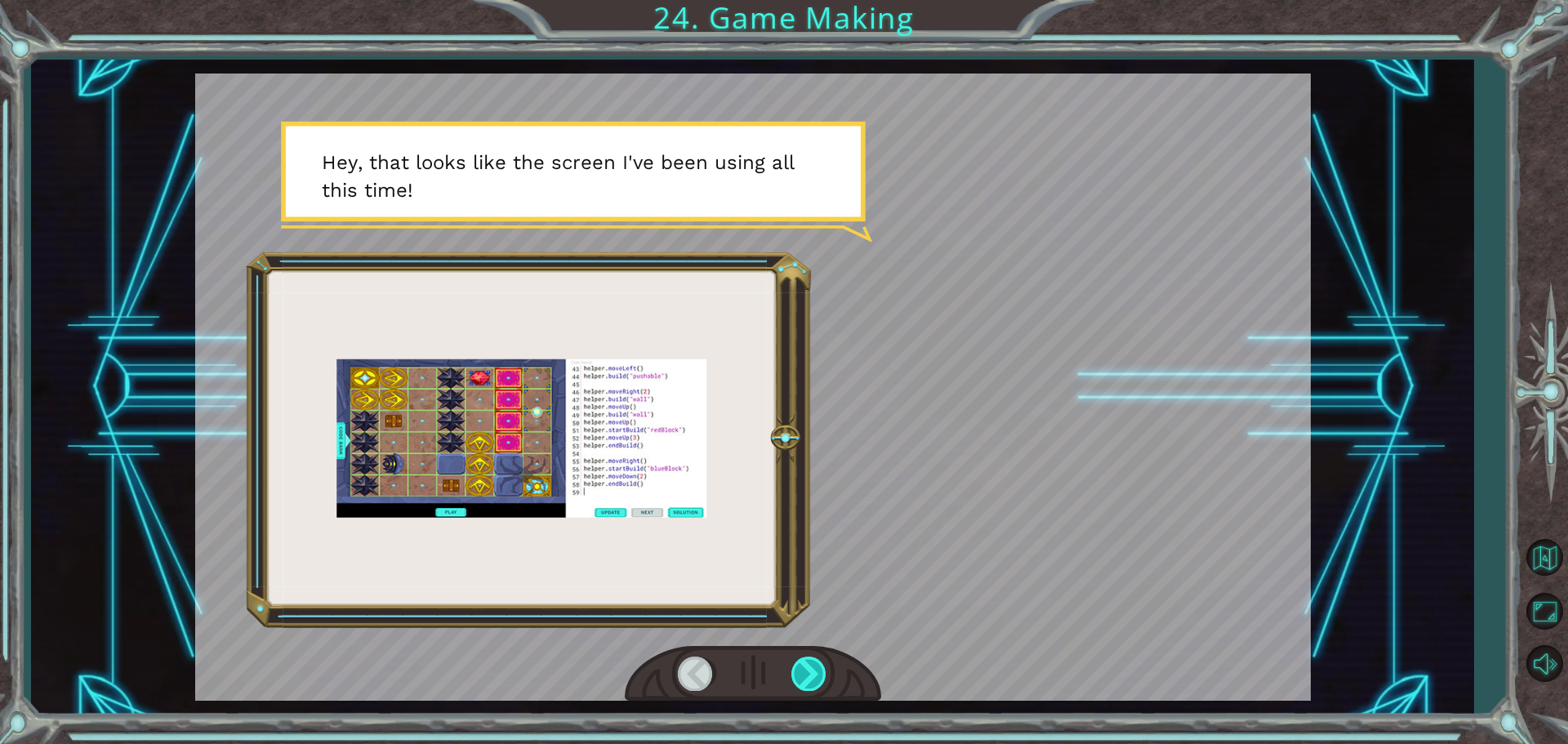
click at [809, 667] on div at bounding box center [810, 673] width 37 height 33
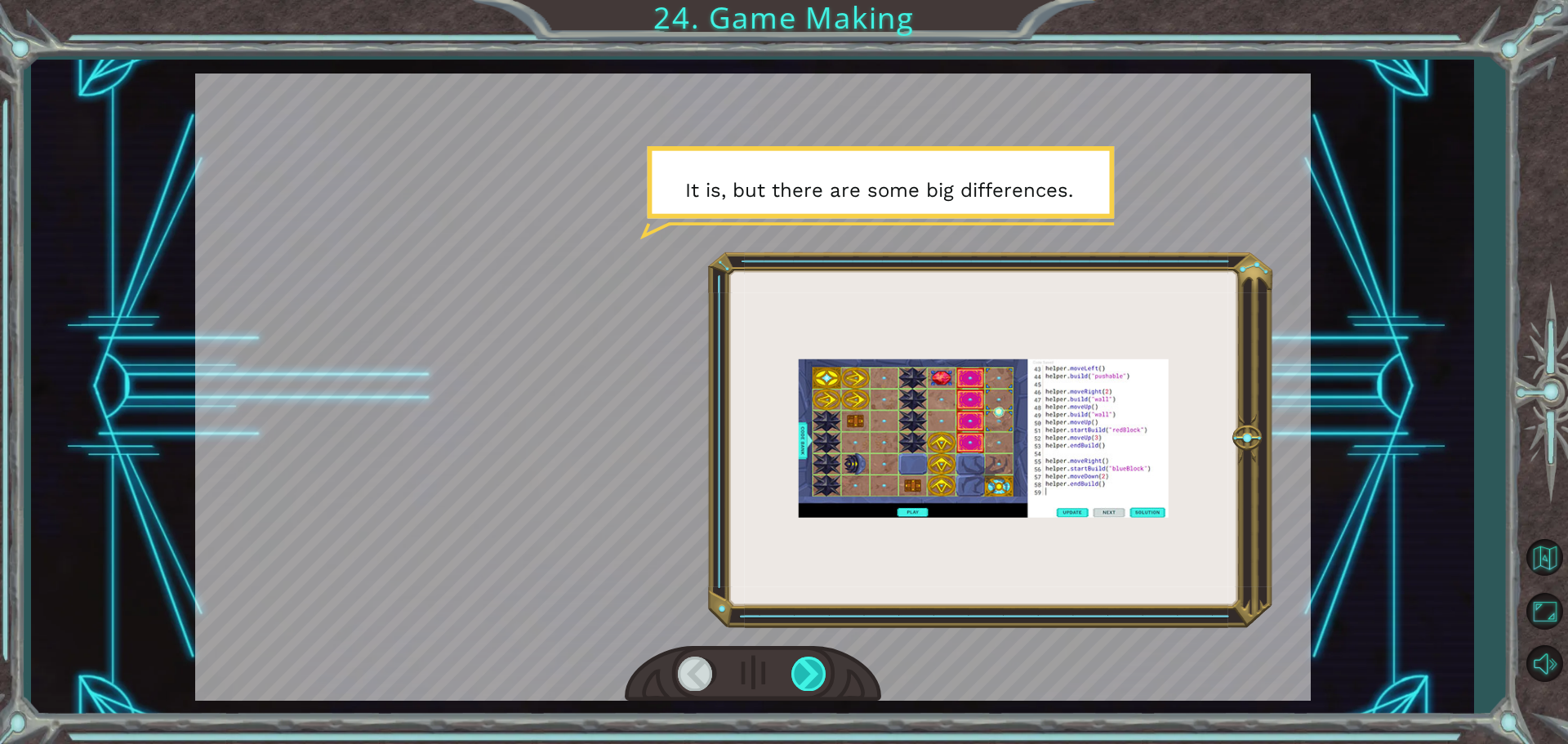
click at [809, 667] on div at bounding box center [810, 673] width 37 height 33
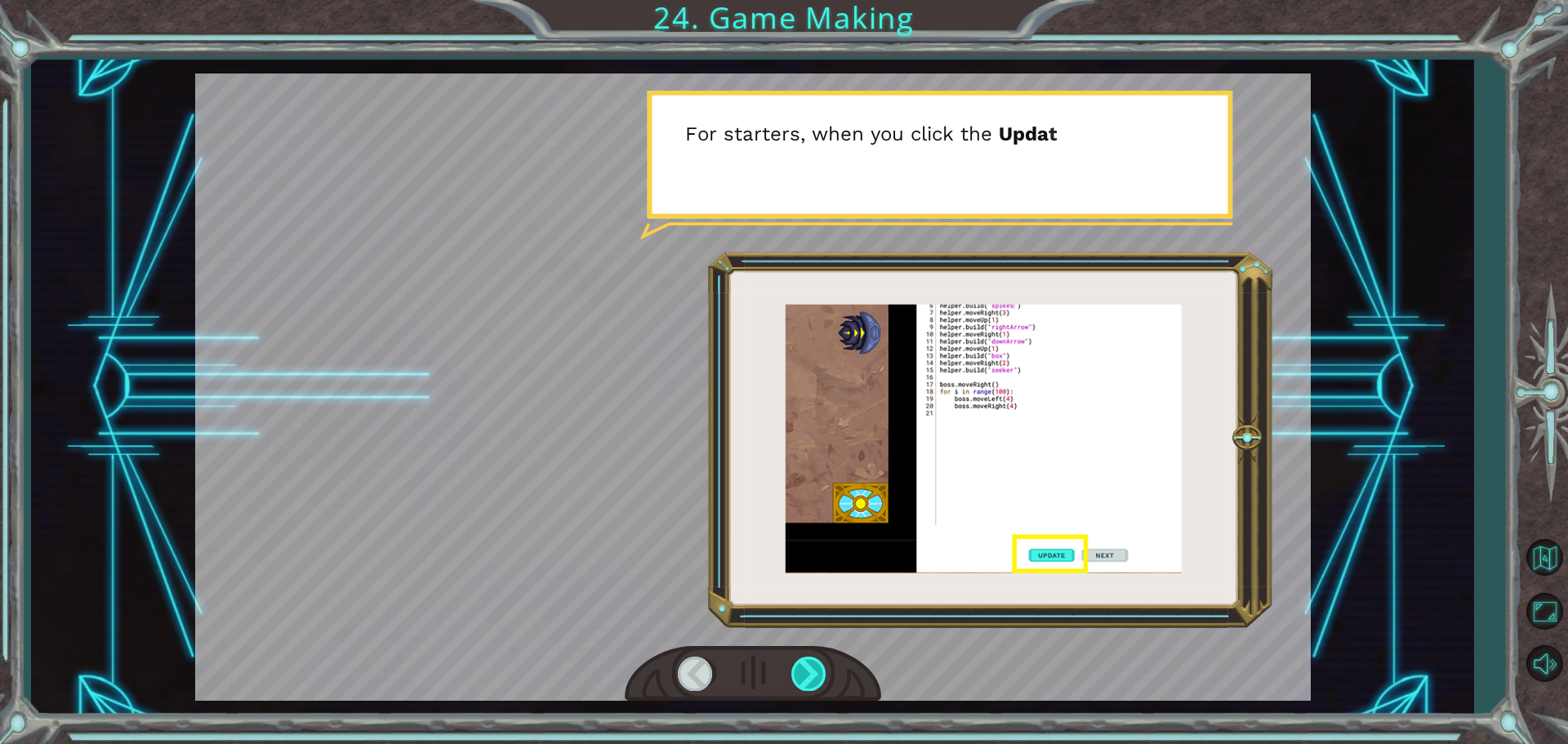
click at [809, 667] on div at bounding box center [810, 673] width 37 height 33
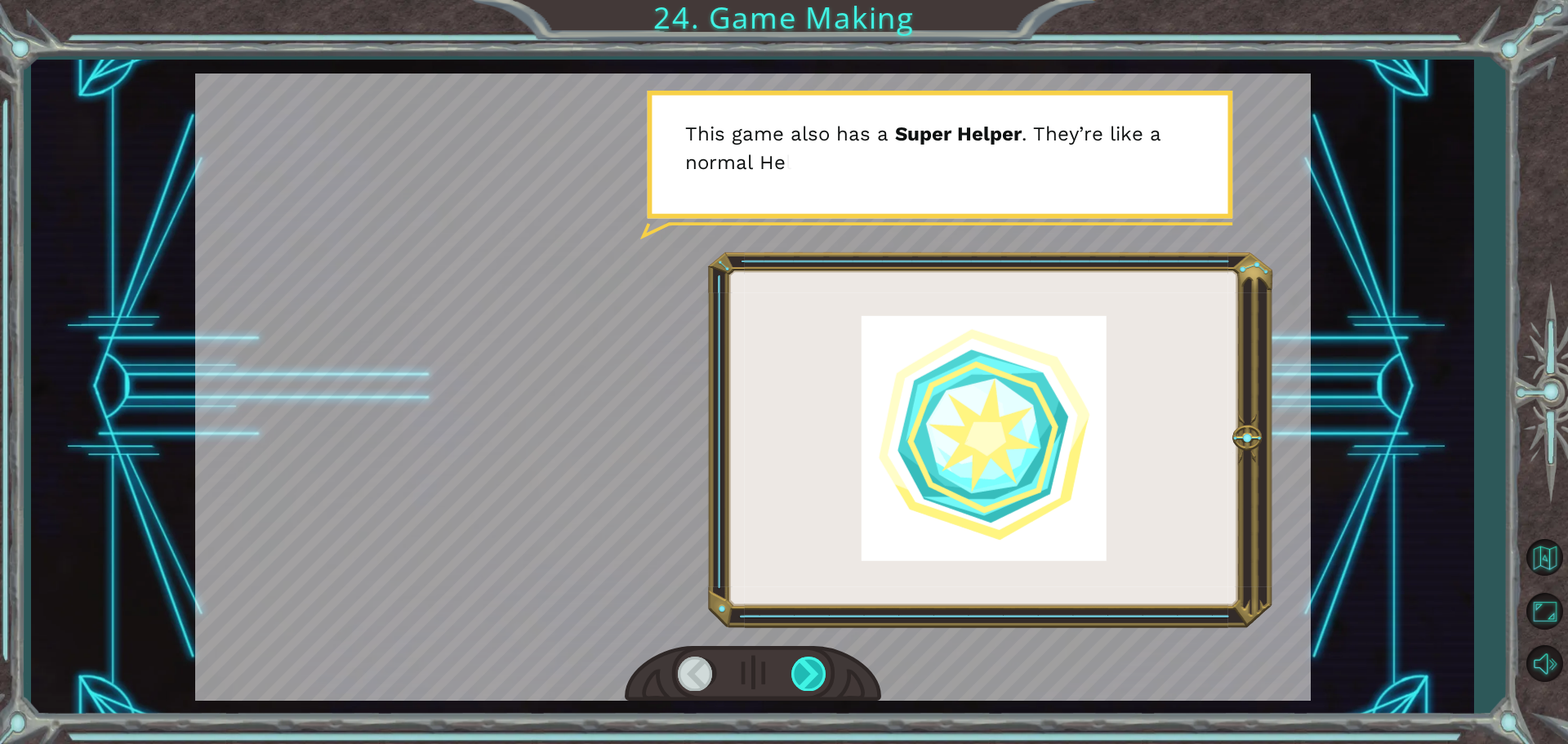
click at [809, 667] on div at bounding box center [810, 673] width 37 height 33
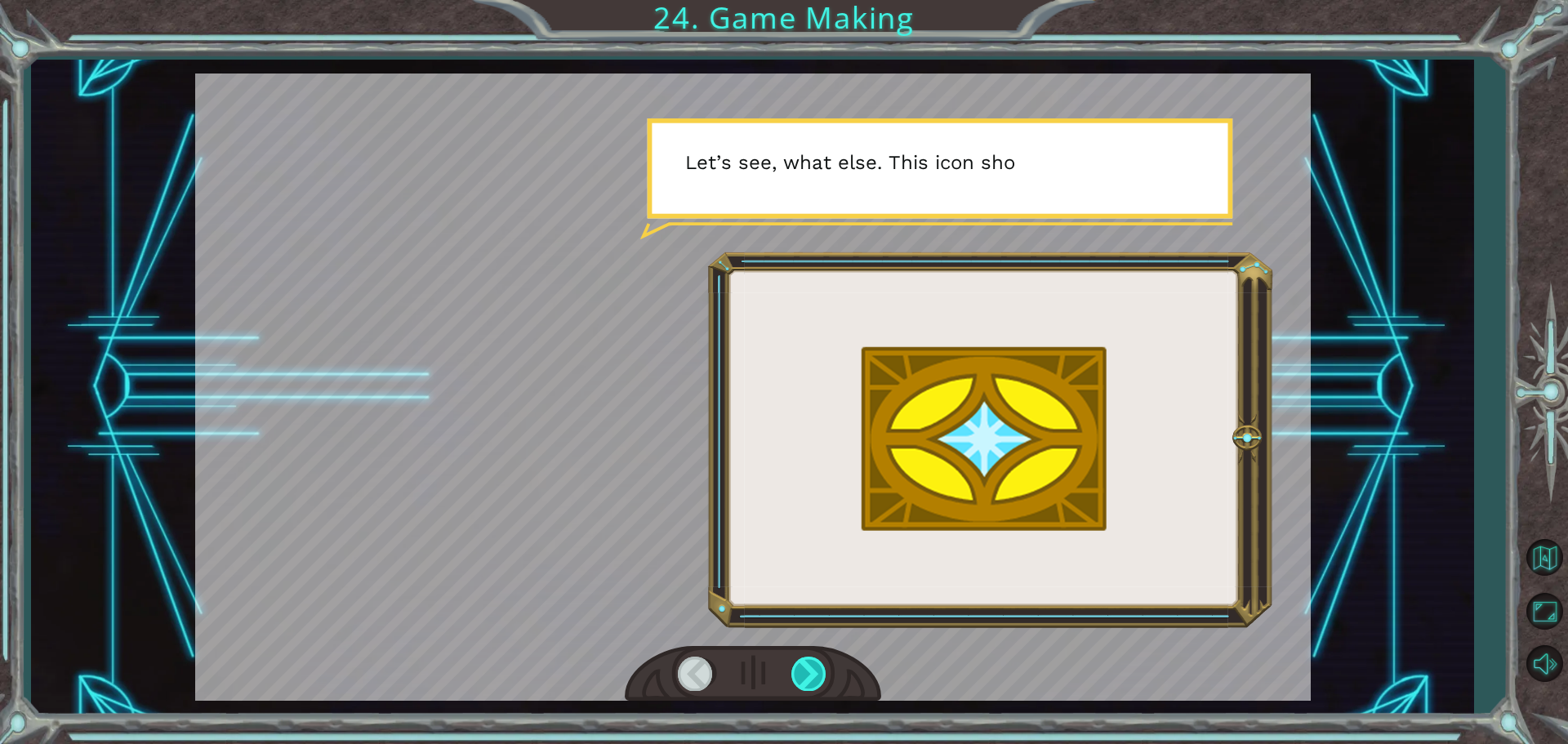
click at [809, 667] on div at bounding box center [810, 673] width 37 height 33
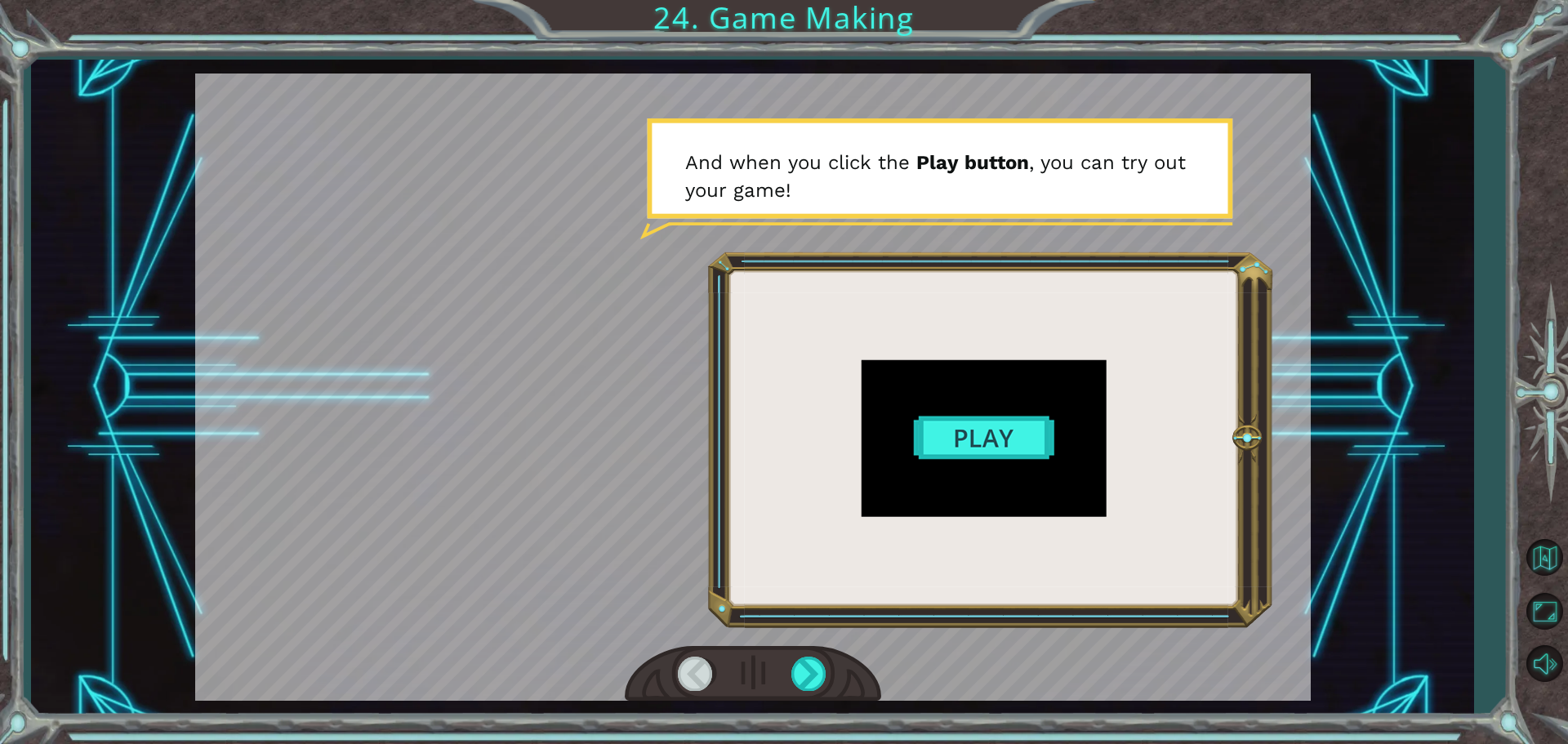
click at [975, 436] on div at bounding box center [753, 386] width 1116 height 627
click at [976, 421] on div at bounding box center [753, 386] width 1116 height 627
click at [936, 413] on div at bounding box center [753, 386] width 1116 height 627
click at [933, 436] on div at bounding box center [753, 386] width 1116 height 627
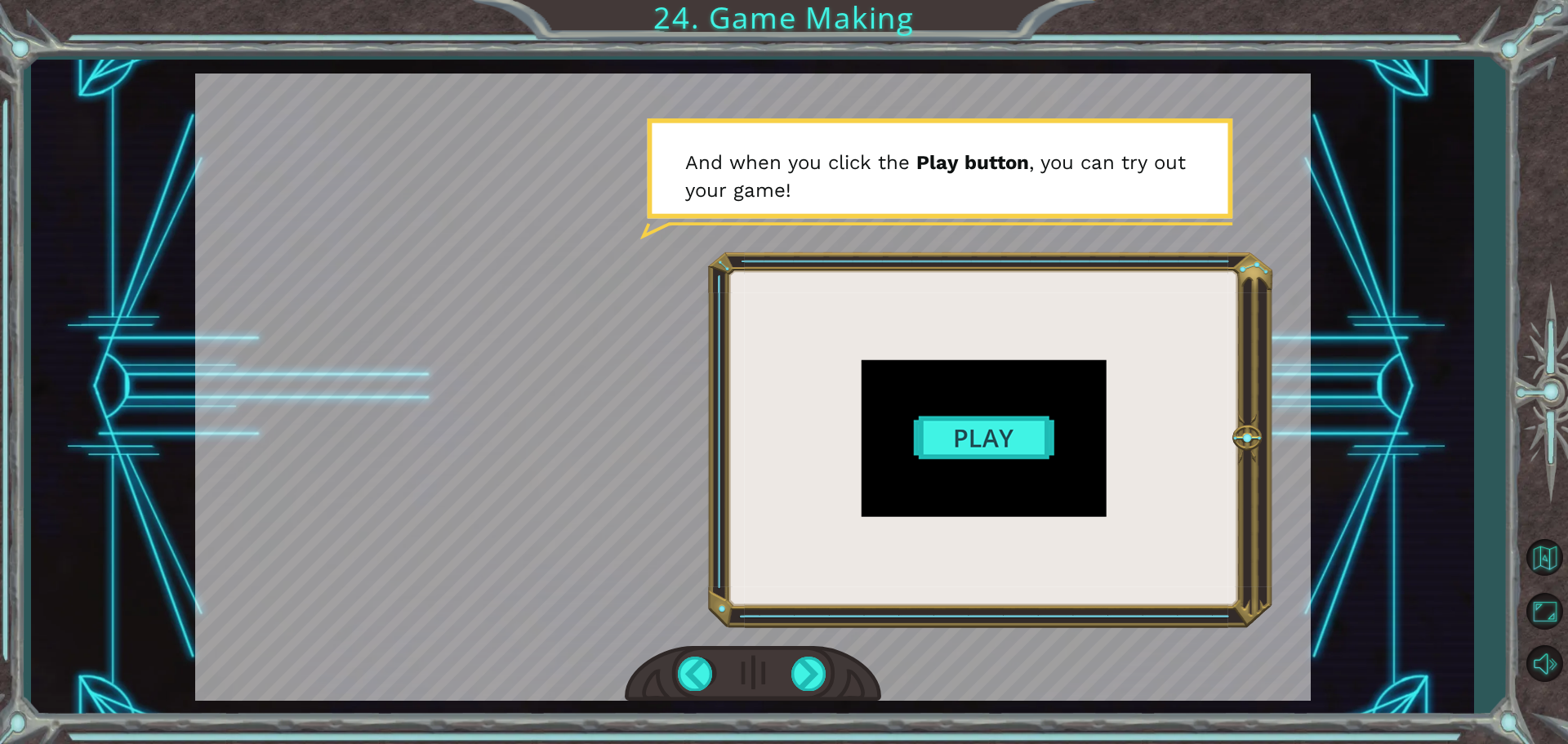
click at [933, 436] on div at bounding box center [753, 386] width 1116 height 627
drag, startPoint x: 933, startPoint y: 436, endPoint x: 921, endPoint y: 477, distance: 42.7
click at [921, 477] on div at bounding box center [753, 386] width 1116 height 627
click at [812, 667] on div at bounding box center [810, 673] width 37 height 33
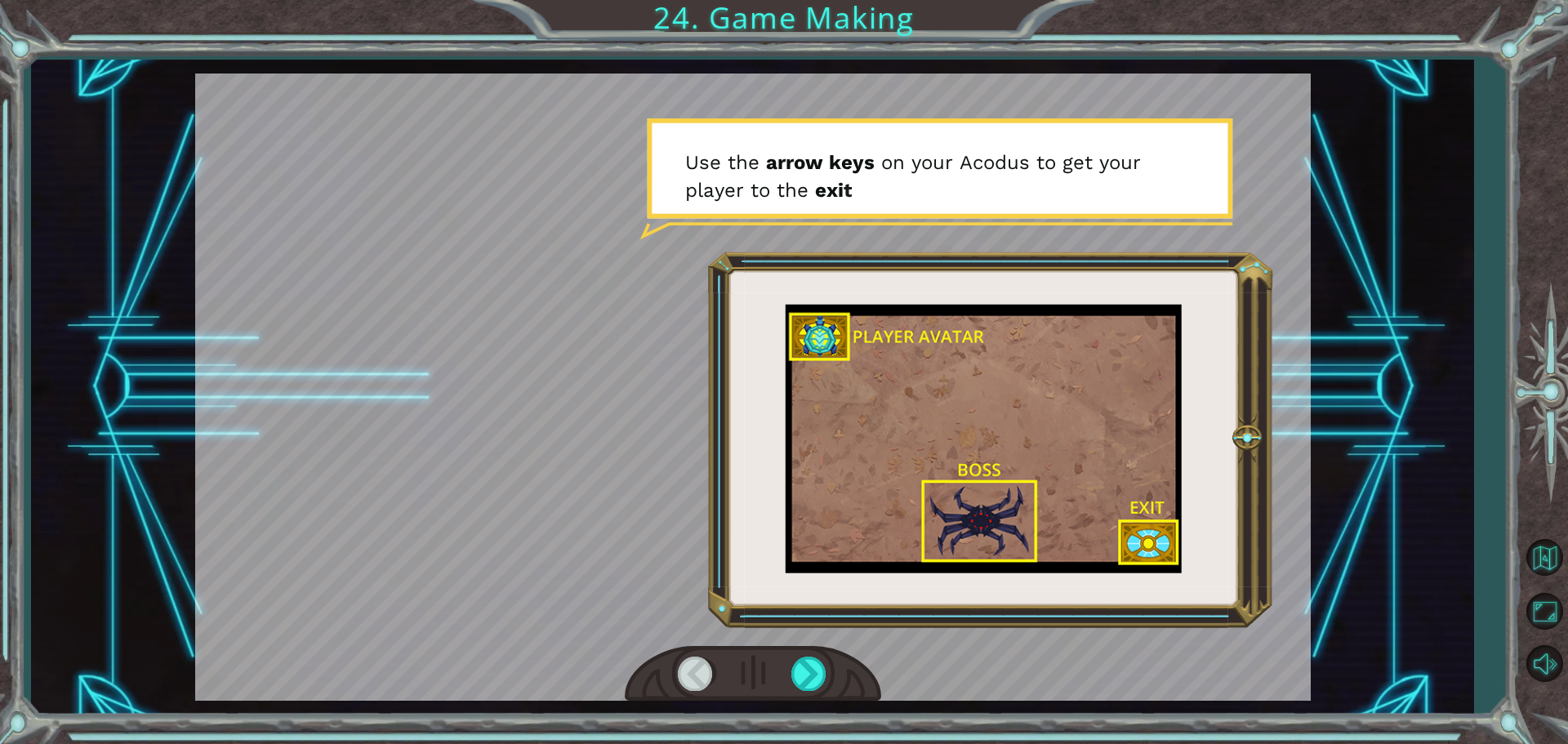
click at [990, 464] on div at bounding box center [753, 386] width 1116 height 627
click at [812, 673] on div at bounding box center [810, 673] width 37 height 33
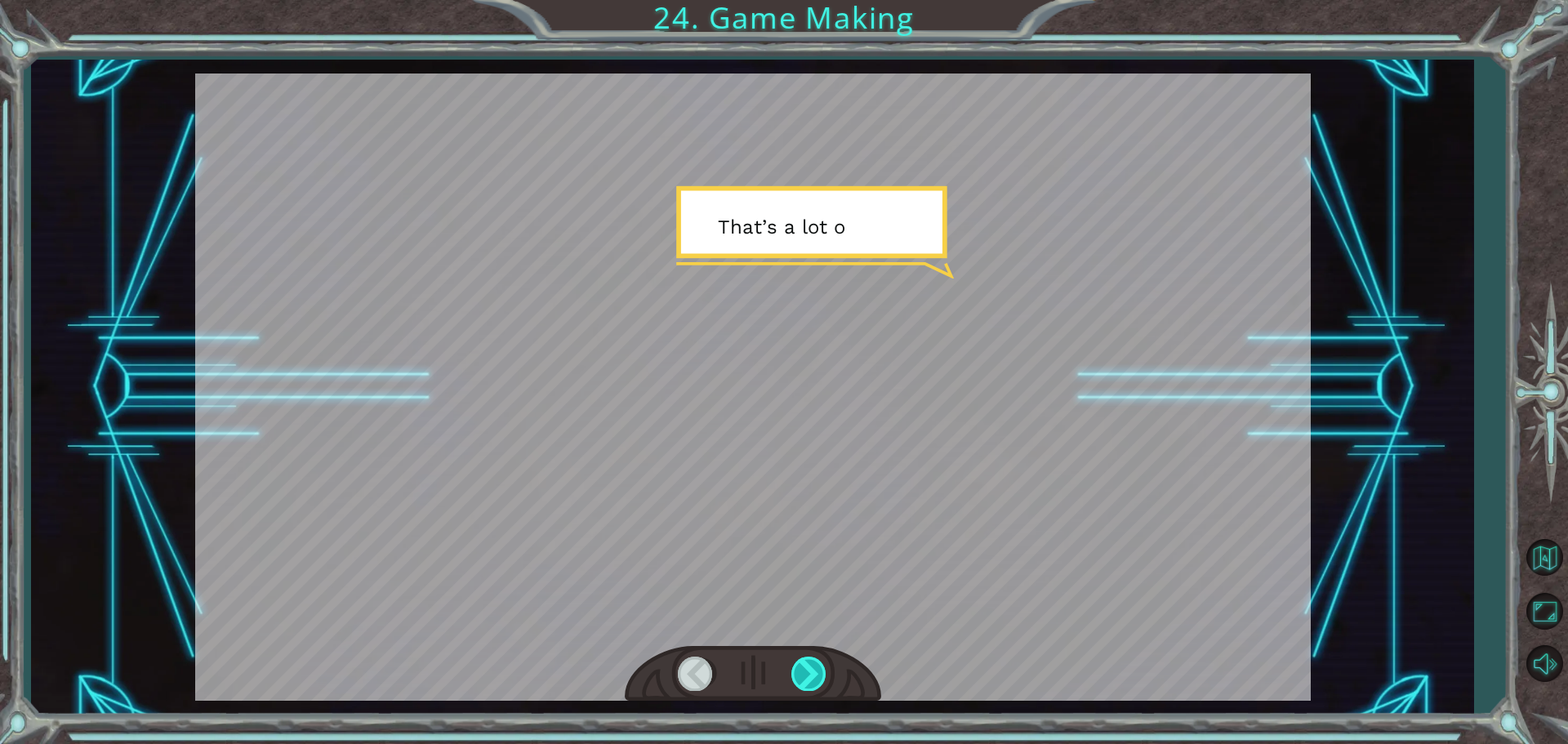
click at [812, 673] on div at bounding box center [810, 673] width 37 height 33
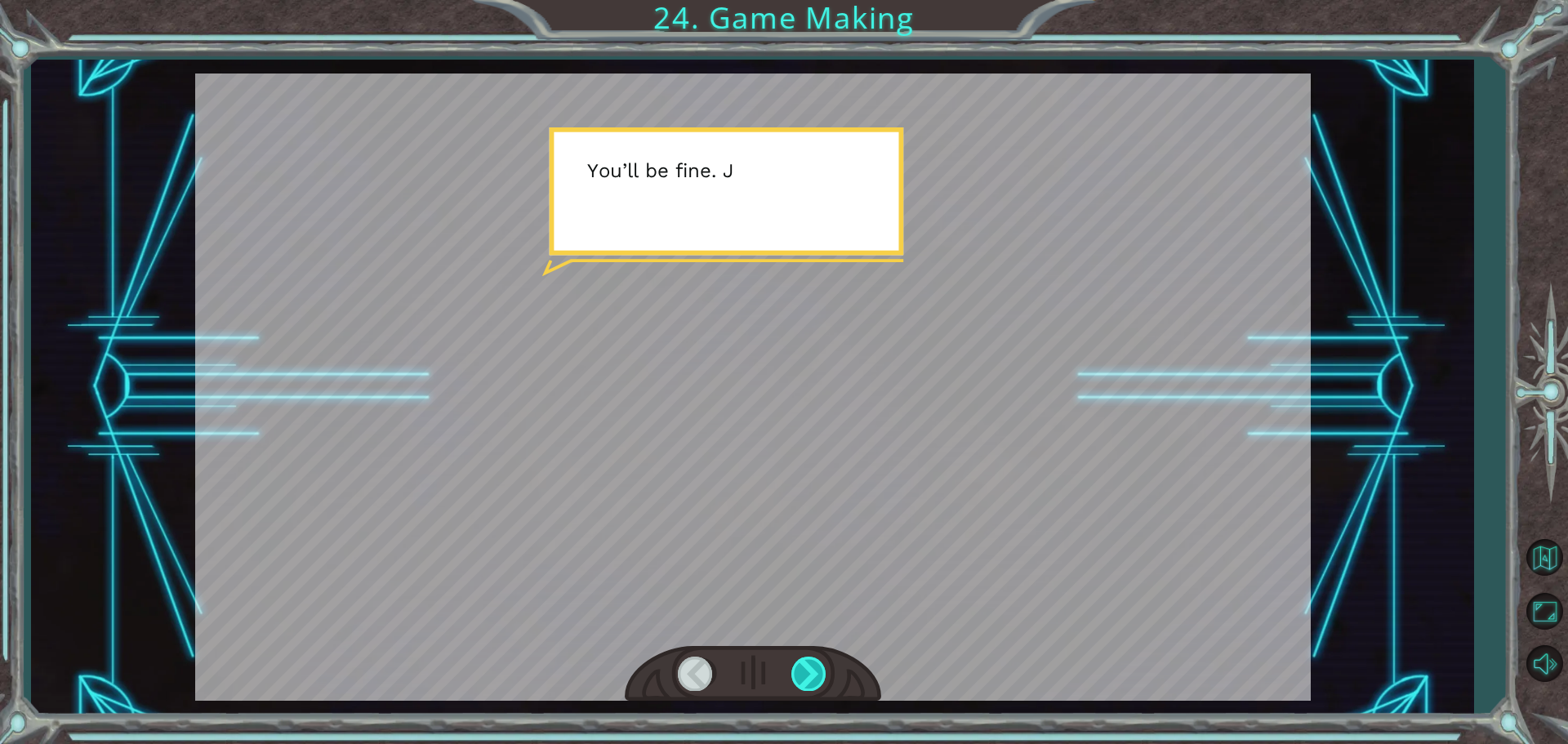
click at [812, 673] on div at bounding box center [810, 673] width 37 height 33
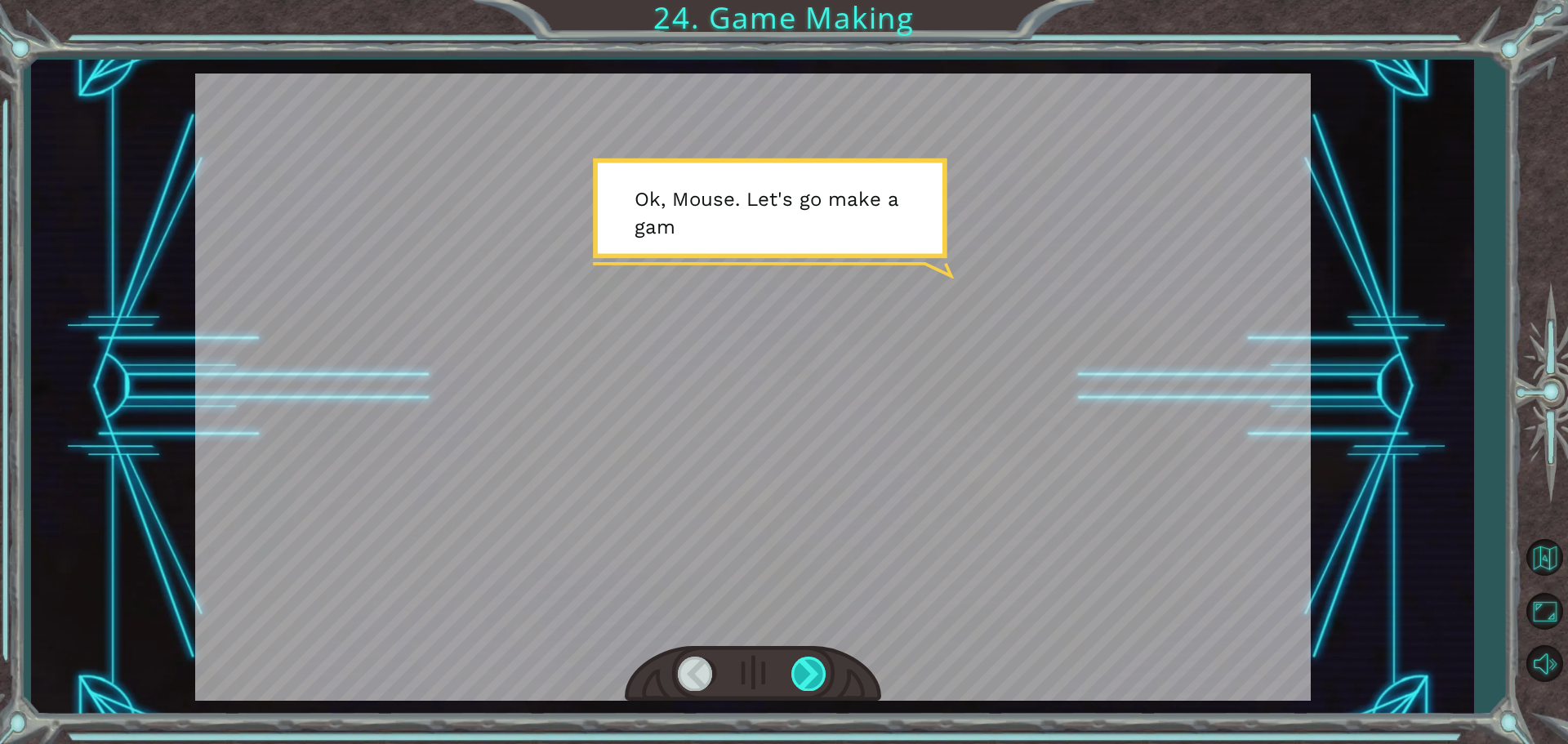
click at [812, 673] on div at bounding box center [810, 673] width 37 height 33
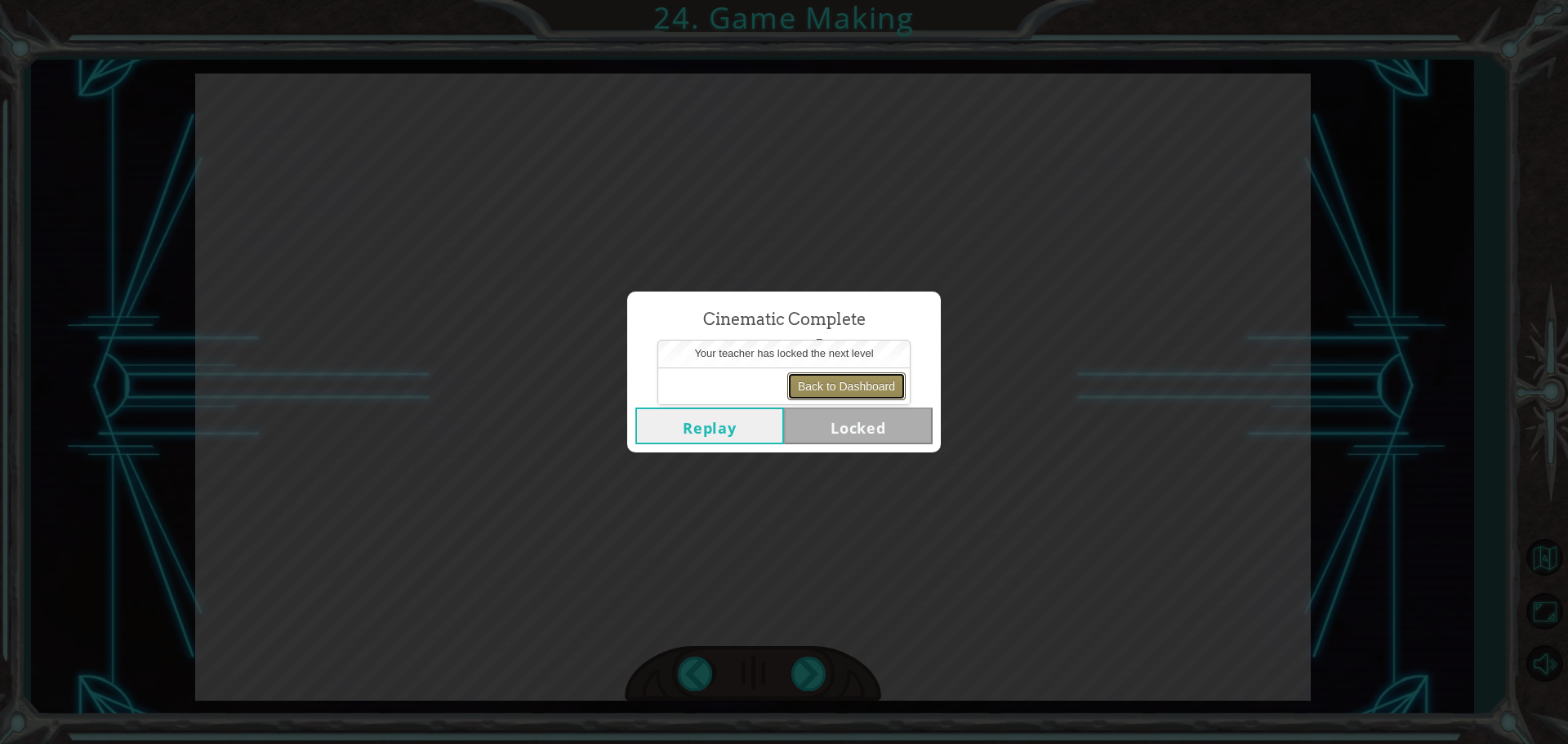
click at [831, 382] on button "Back to Dashboard" at bounding box center [847, 385] width 118 height 28
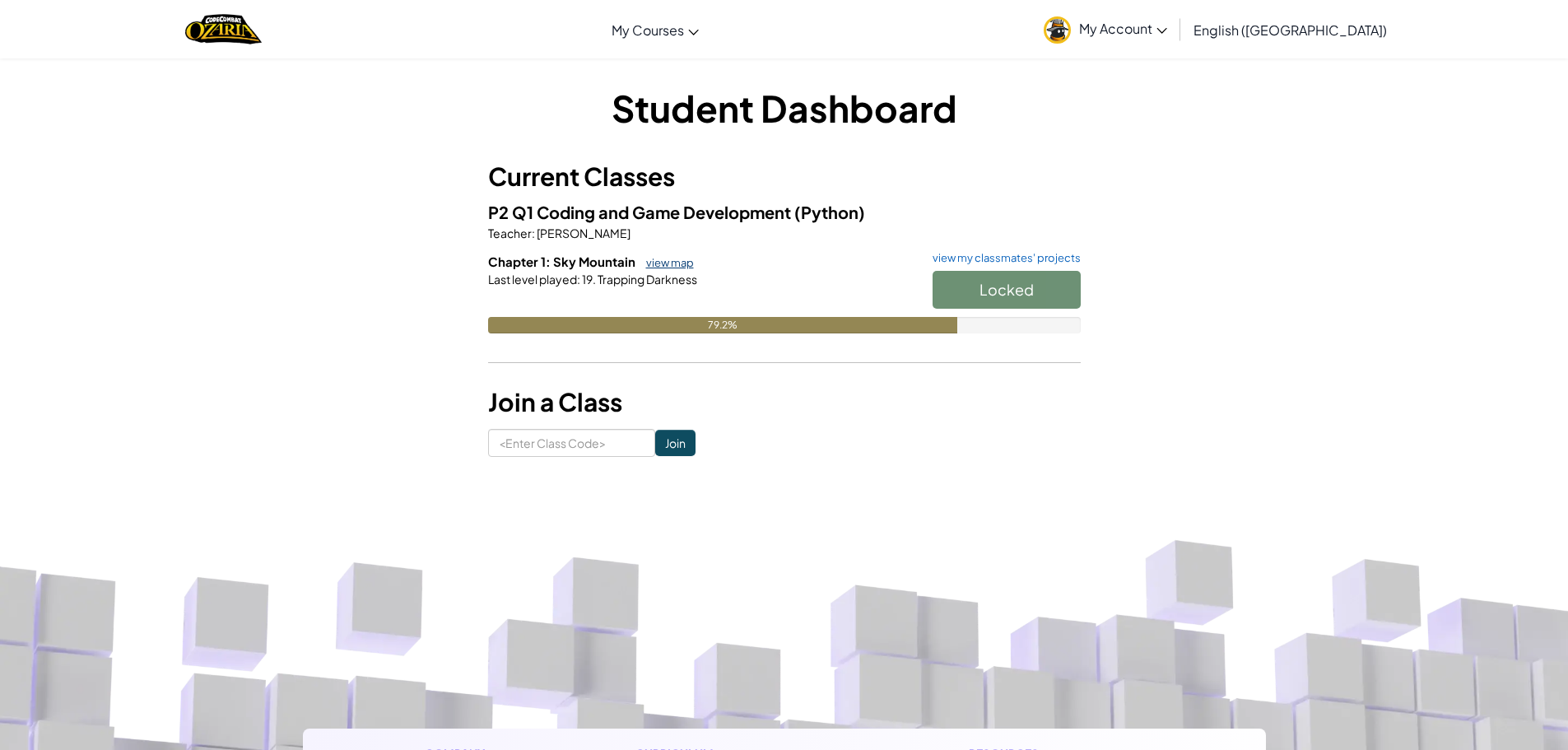
click at [679, 264] on link "view map" at bounding box center [666, 263] width 56 height 13
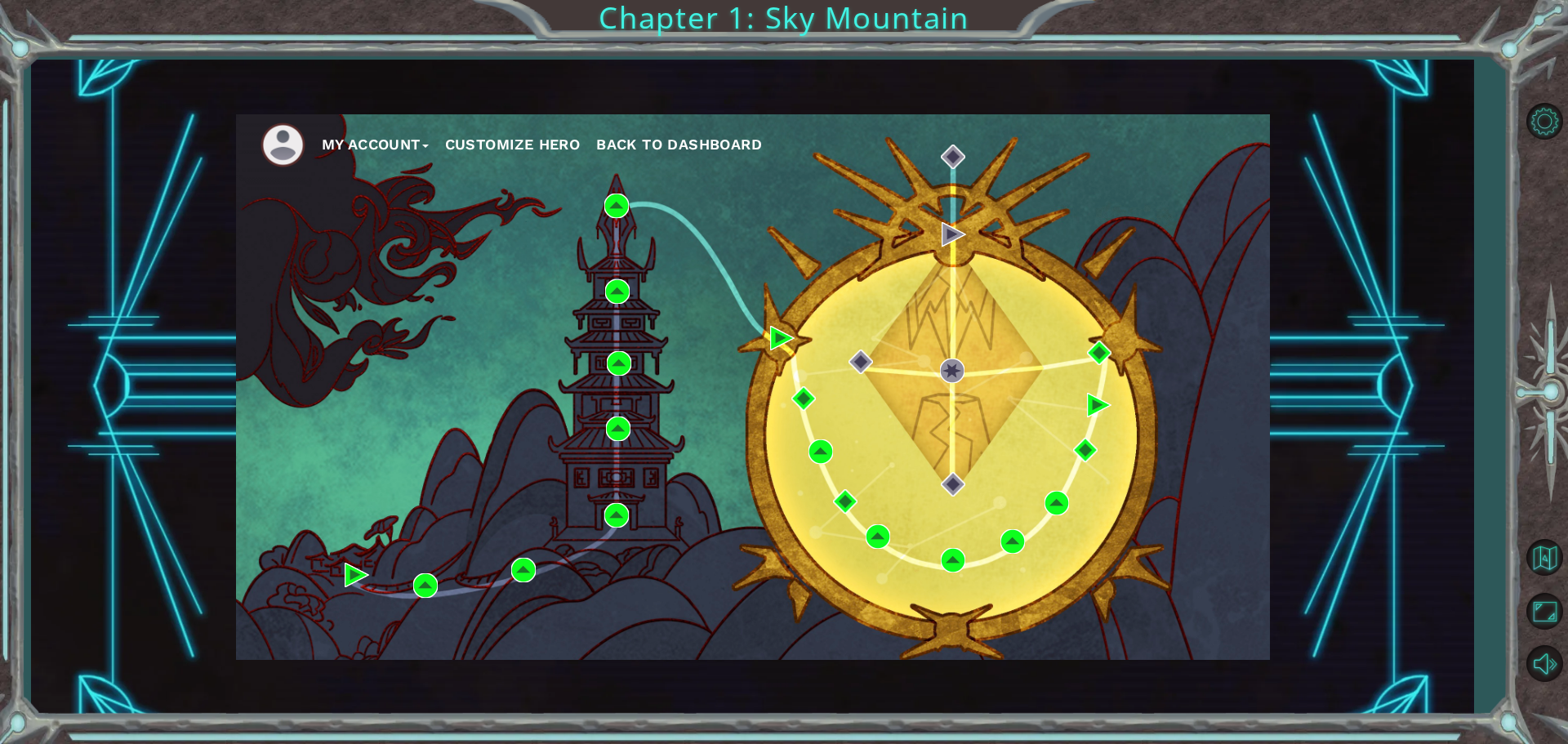
click at [992, 420] on div "My Account Customize Hero Back to Dashboard" at bounding box center [753, 386] width 1034 height 545
click at [997, 419] on div "My Account Customize Hero Back to Dashboard" at bounding box center [753, 386] width 1034 height 545
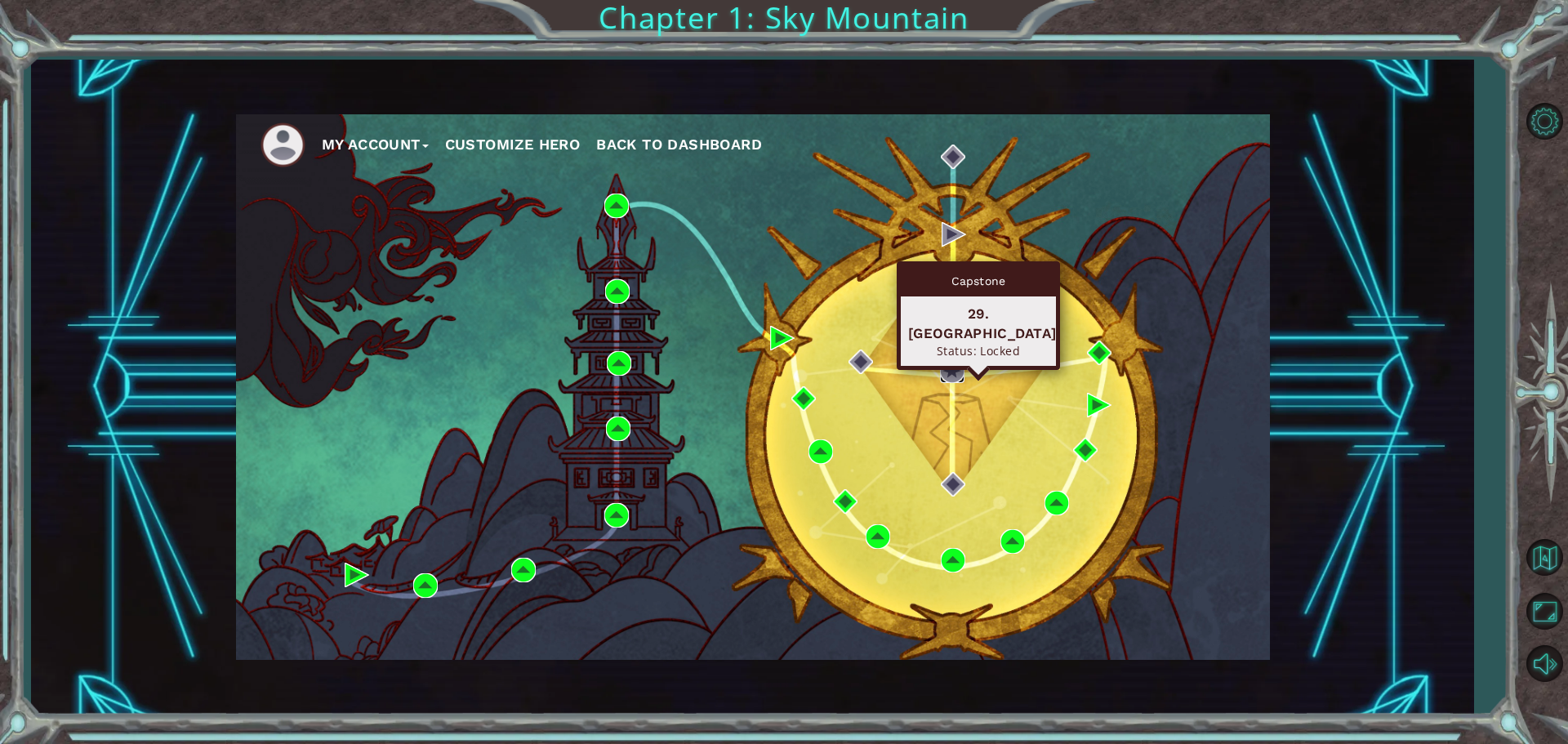
click at [952, 360] on body "My Account Customize Hero Back to Dashboard Chapter 1: Sky Mountain Intro Trapp…" at bounding box center [784, 372] width 1568 height 744
click at [953, 360] on div "Capstone 29. [GEOGRAPHIC_DATA] Status: Locked" at bounding box center [979, 316] width 164 height 108
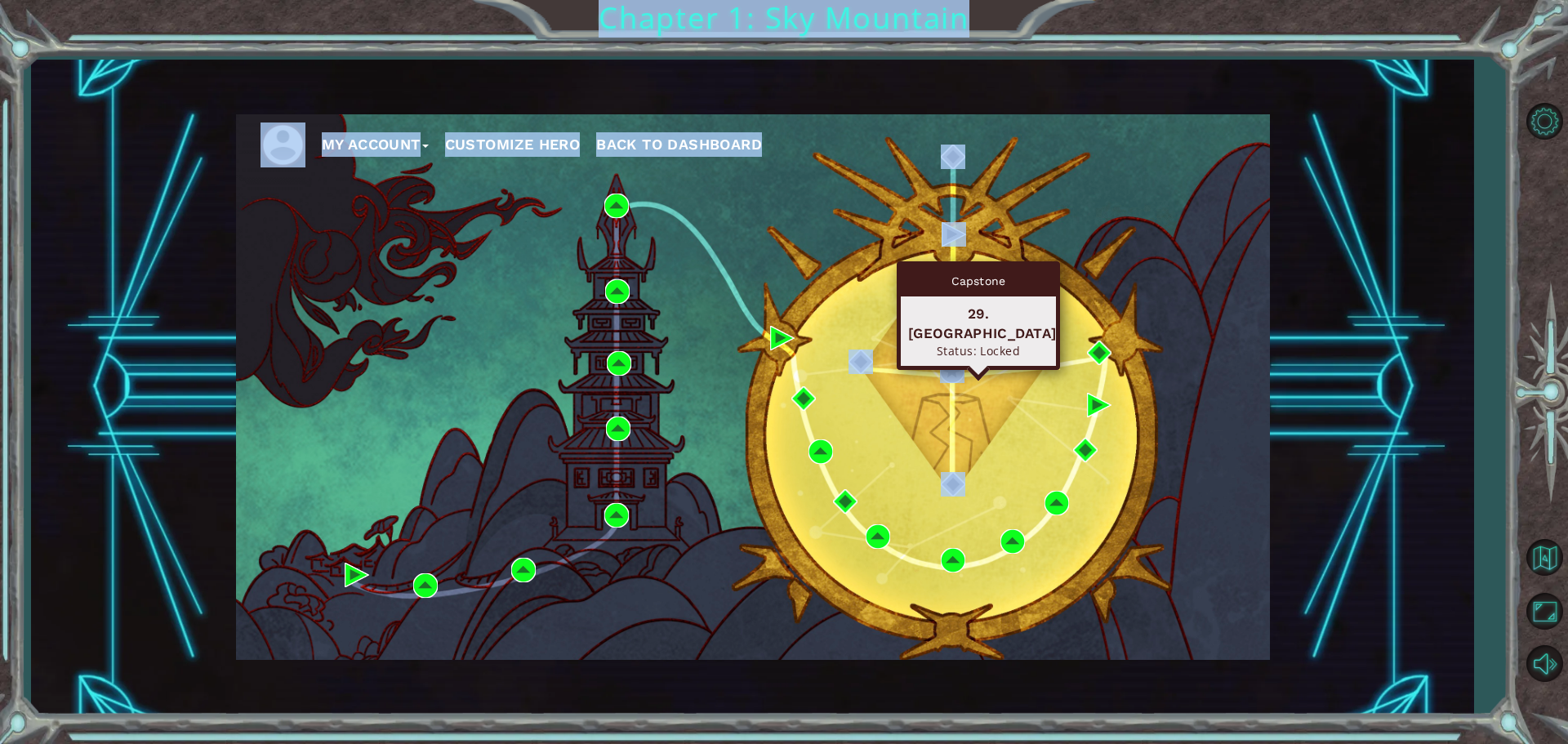
drag, startPoint x: 953, startPoint y: 360, endPoint x: 963, endPoint y: 361, distance: 10.0
click at [963, 361] on body "My Account Customize Hero Back to Dashboard Chapter 1: Sky Mountain Intro Trapp…" at bounding box center [784, 372] width 1568 height 744
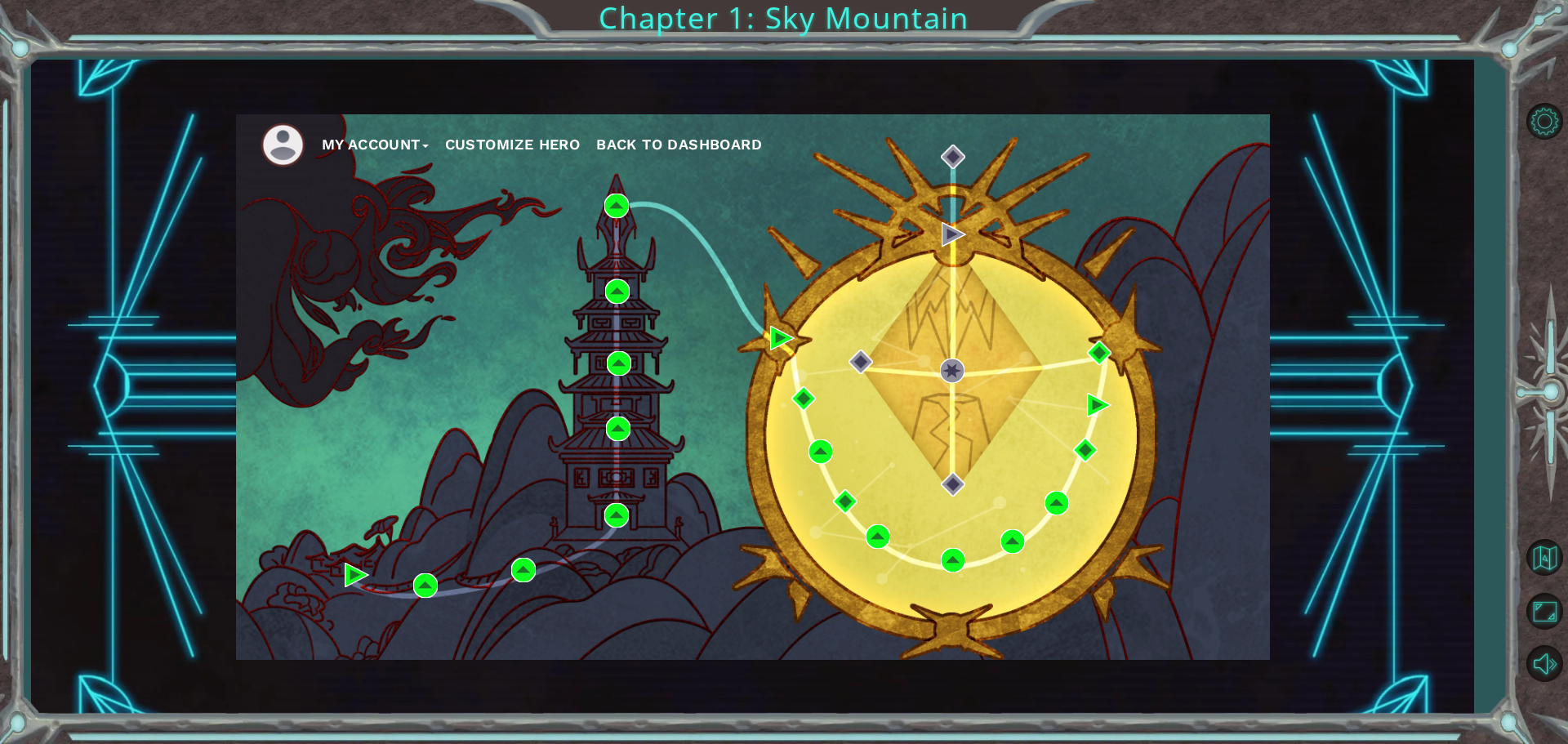
click at [1177, 655] on div "My Account Customize Hero Back to Dashboard" at bounding box center [753, 386] width 1034 height 545
click at [500, 138] on button "Customize Hero" at bounding box center [513, 145] width 136 height 25
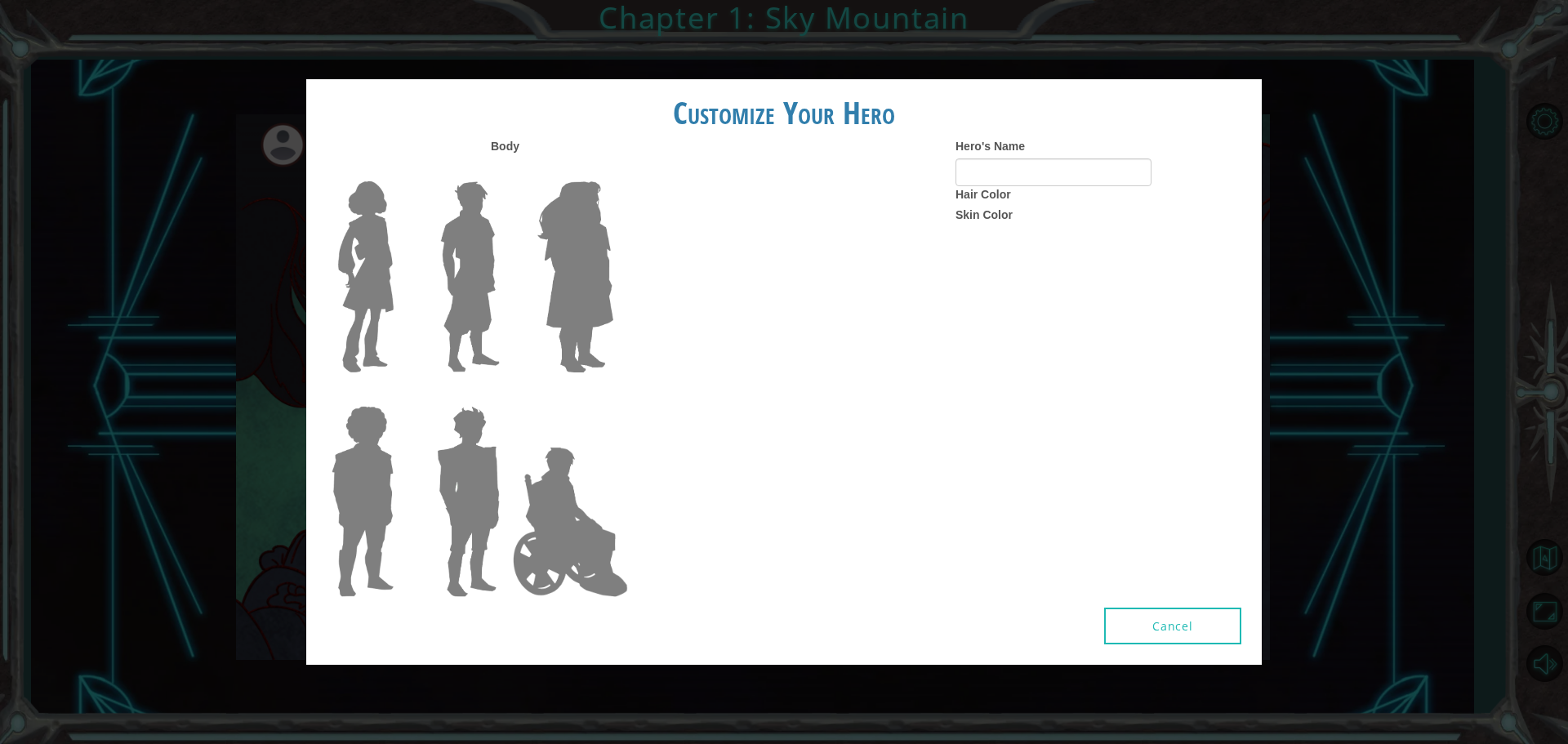
type input "Nyhama"
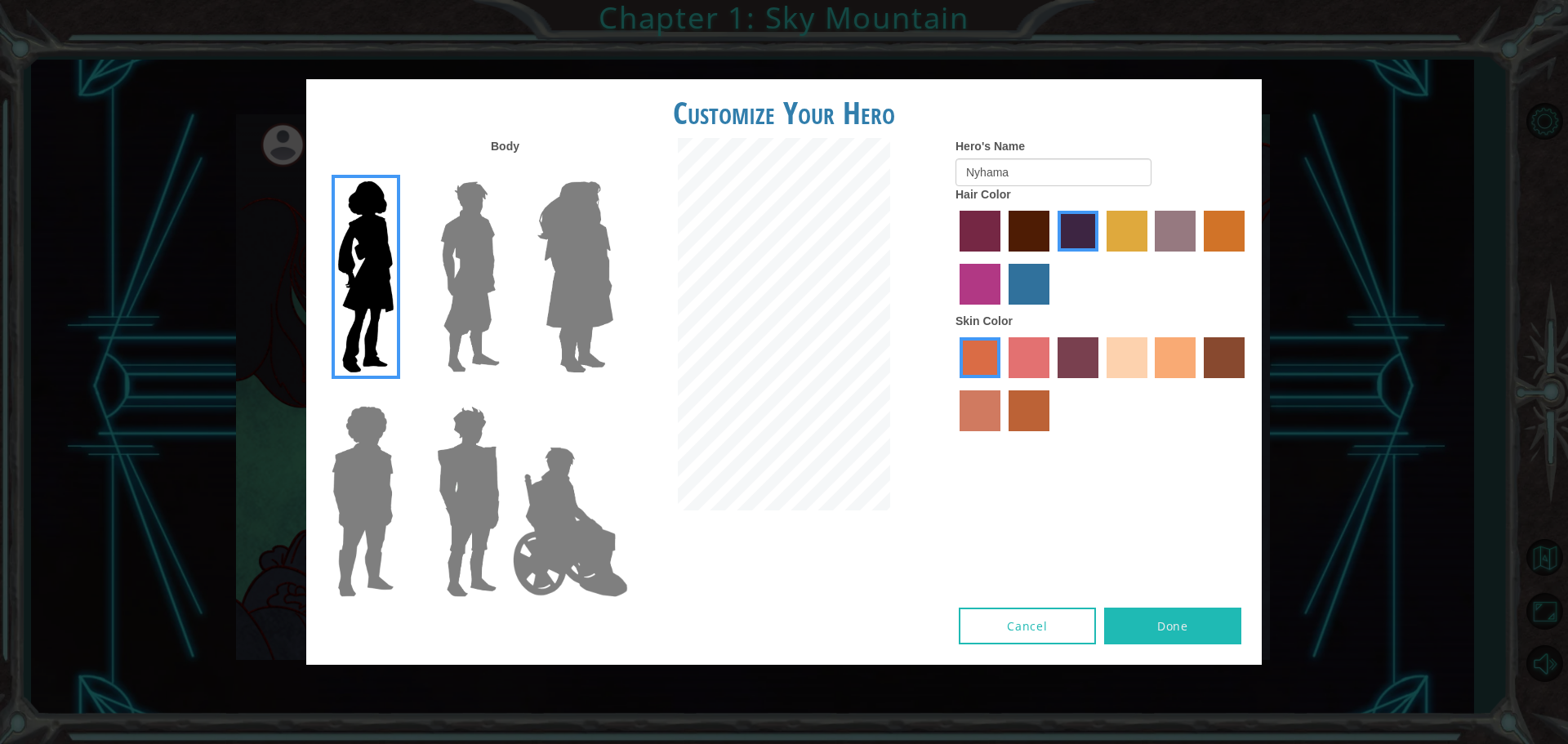
click at [1028, 284] on label "lachmara hair color" at bounding box center [1029, 284] width 41 height 41
click at [1003, 310] on input "lachmara hair color" at bounding box center [1003, 310] width 0 height 0
click at [1076, 238] on label "hot purple hair color" at bounding box center [1078, 230] width 41 height 41
click at [1052, 257] on input "hot purple hair color" at bounding box center [1052, 257] width 0 height 0
click at [1132, 228] on label "tulip tree hair color" at bounding box center [1127, 230] width 41 height 41
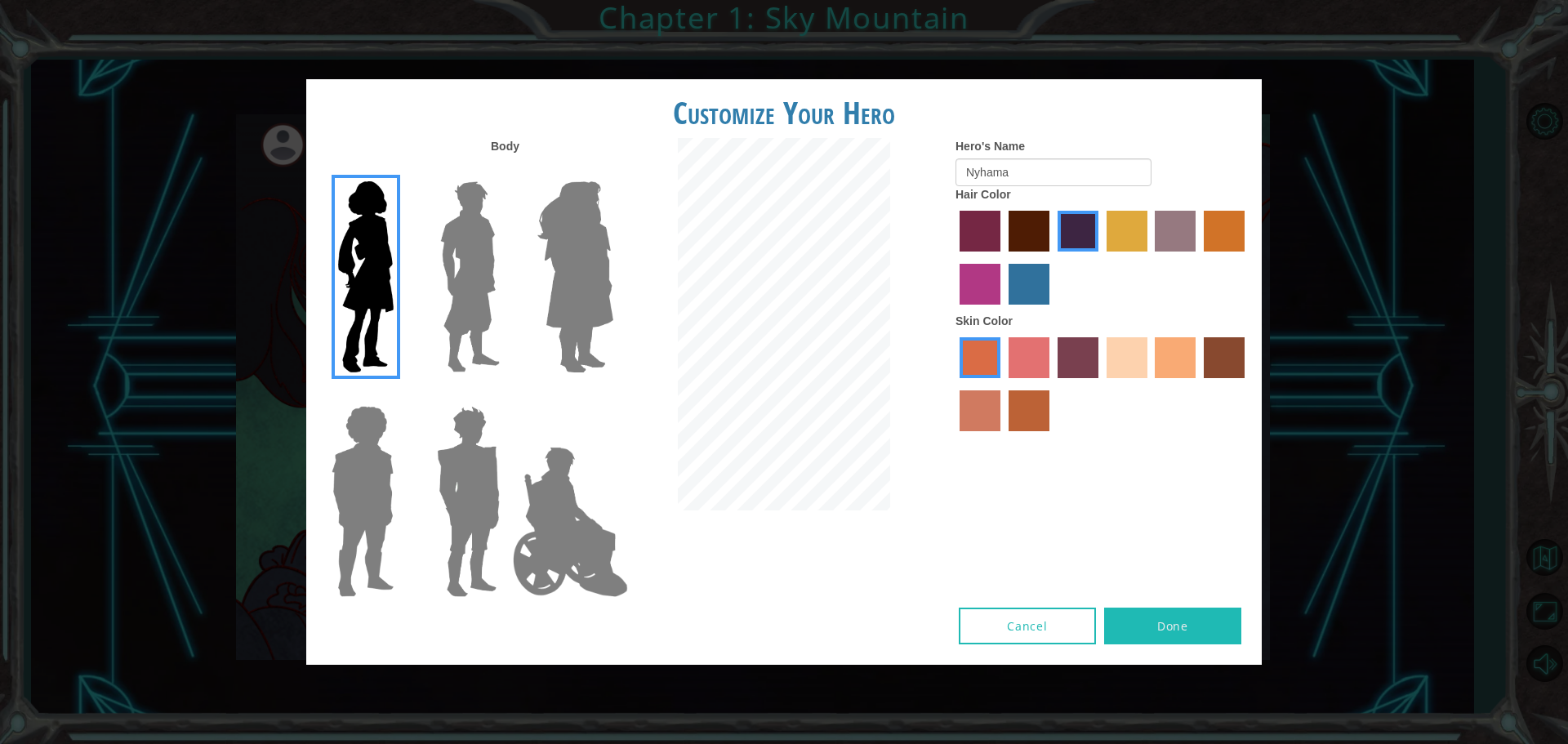
click at [1101, 257] on input "tulip tree hair color" at bounding box center [1101, 257] width 0 height 0
click at [1084, 225] on label "hot purple hair color" at bounding box center [1078, 230] width 41 height 41
click at [1052, 257] on input "hot purple hair color" at bounding box center [1052, 257] width 0 height 0
click at [1028, 221] on label "maroon hair color" at bounding box center [1029, 230] width 41 height 41
click at [1003, 257] on input "maroon hair color" at bounding box center [1003, 257] width 0 height 0
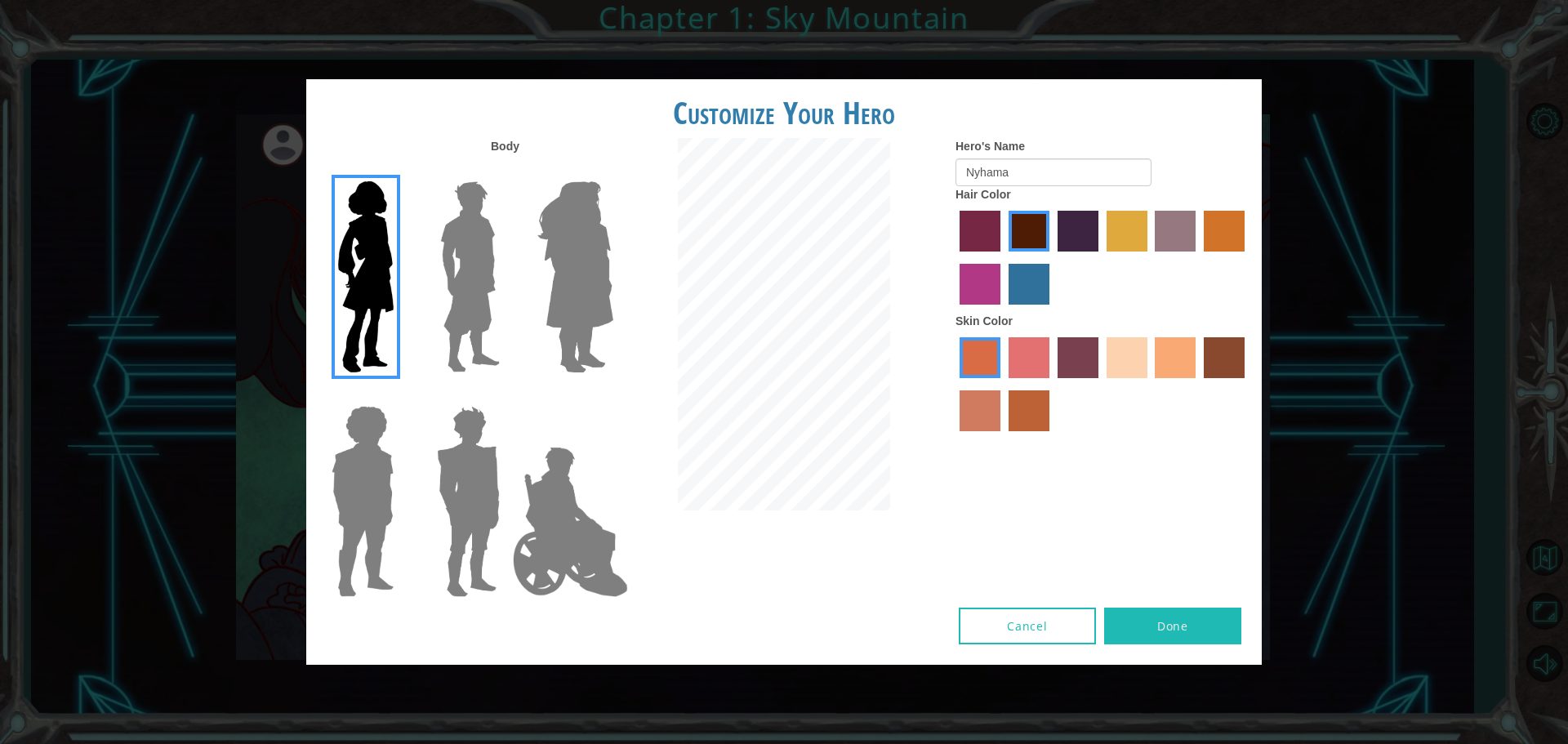
click at [1083, 233] on label "hot purple hair color" at bounding box center [1078, 230] width 41 height 41
click at [1052, 257] on input "hot purple hair color" at bounding box center [1052, 257] width 0 height 0
drag, startPoint x: 1008, startPoint y: 221, endPoint x: 1011, endPoint y: 239, distance: 18.2
click at [1009, 227] on label "maroon hair color" at bounding box center [1029, 230] width 41 height 41
click at [1003, 257] on input "maroon hair color" at bounding box center [1003, 257] width 0 height 0
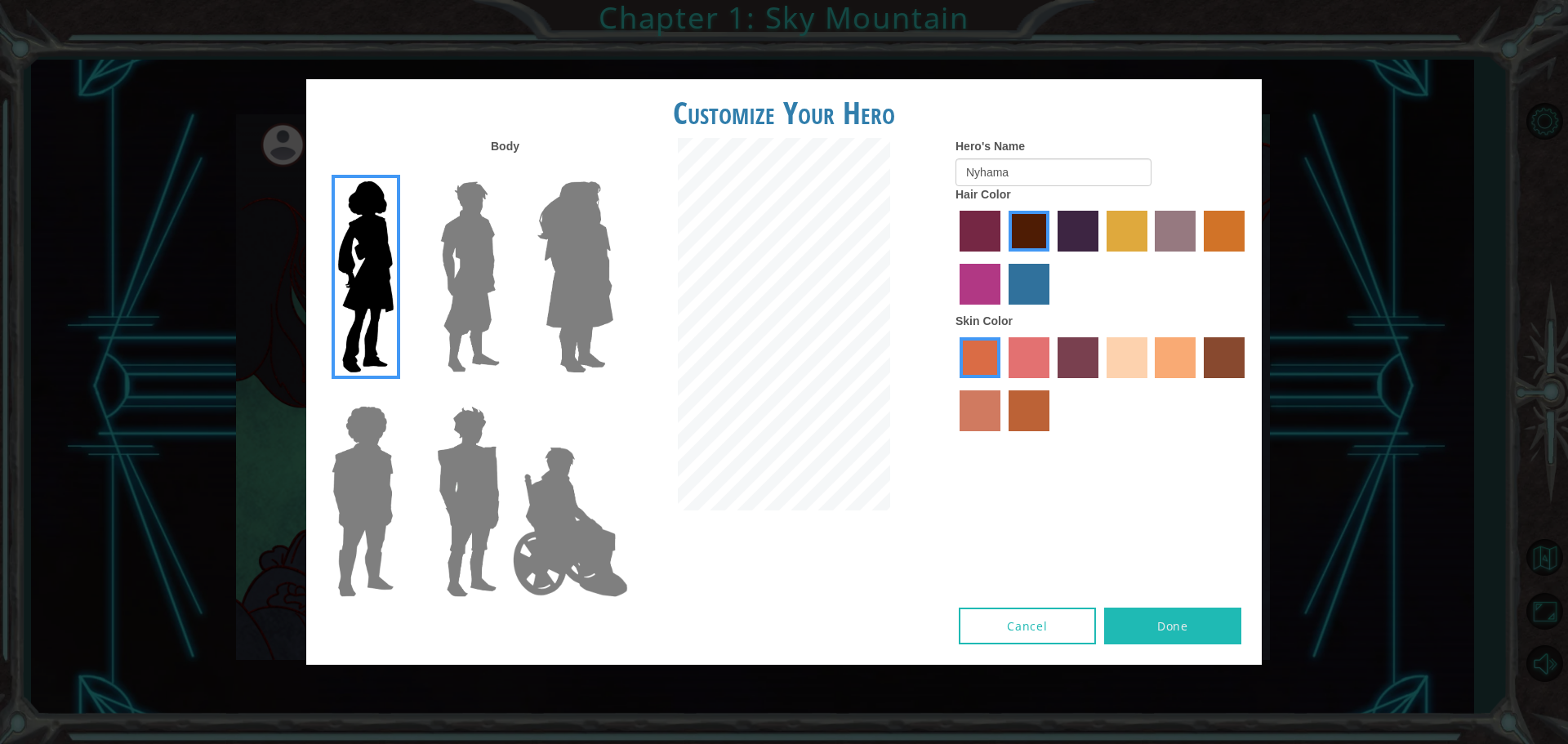
click at [1187, 617] on button "Done" at bounding box center [1173, 626] width 137 height 37
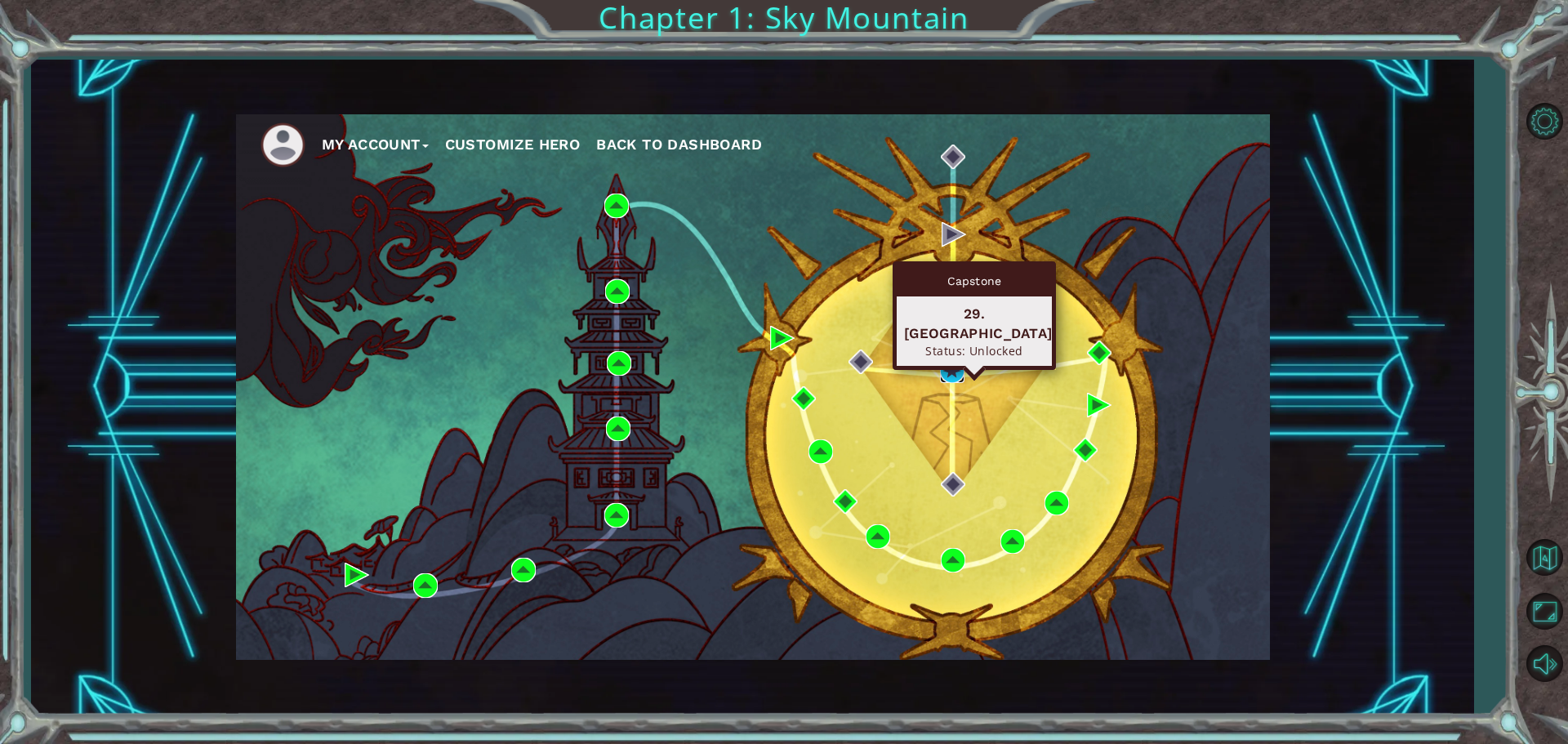
click at [948, 370] on img at bounding box center [952, 371] width 25 height 25
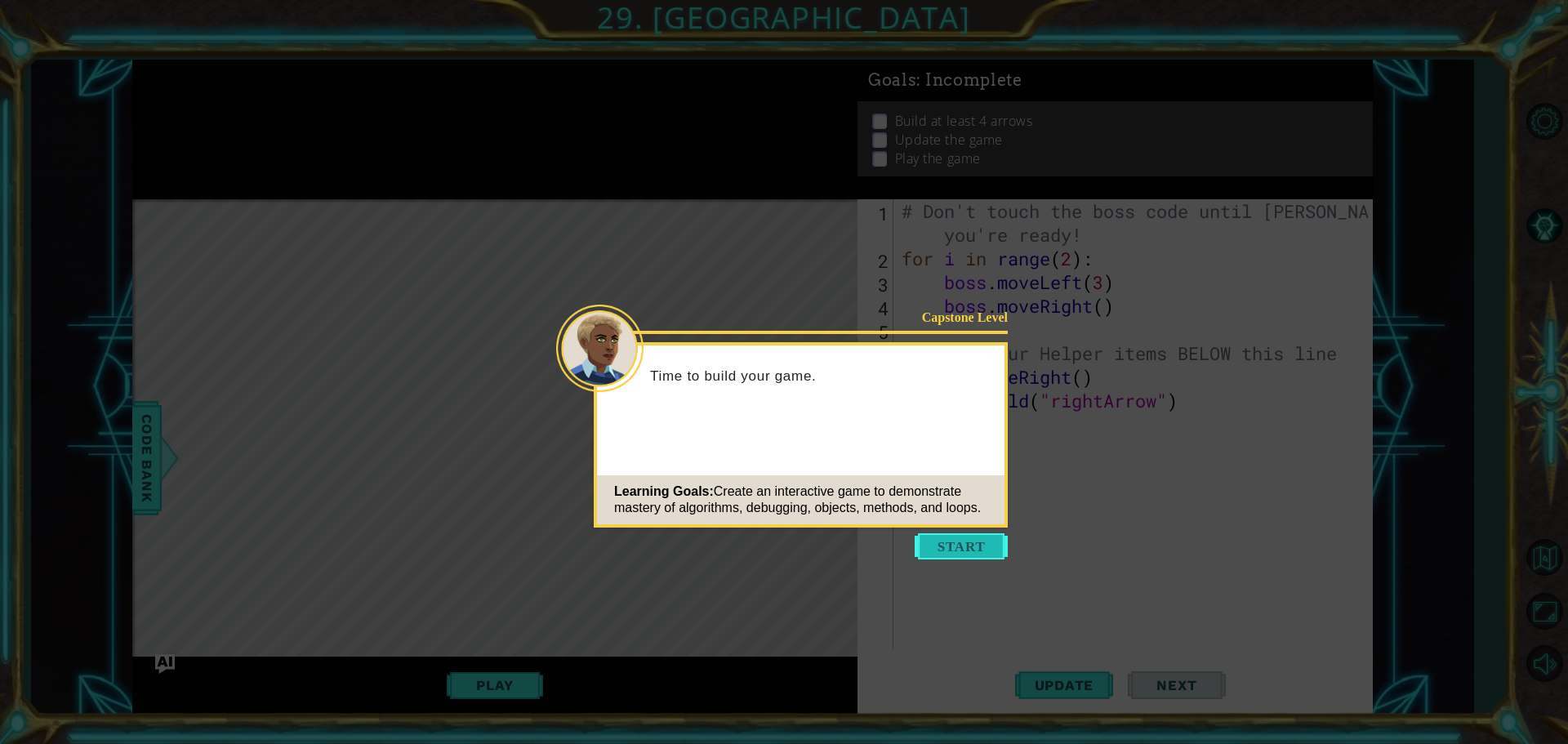
click at [967, 542] on button "Start" at bounding box center [962, 546] width 93 height 26
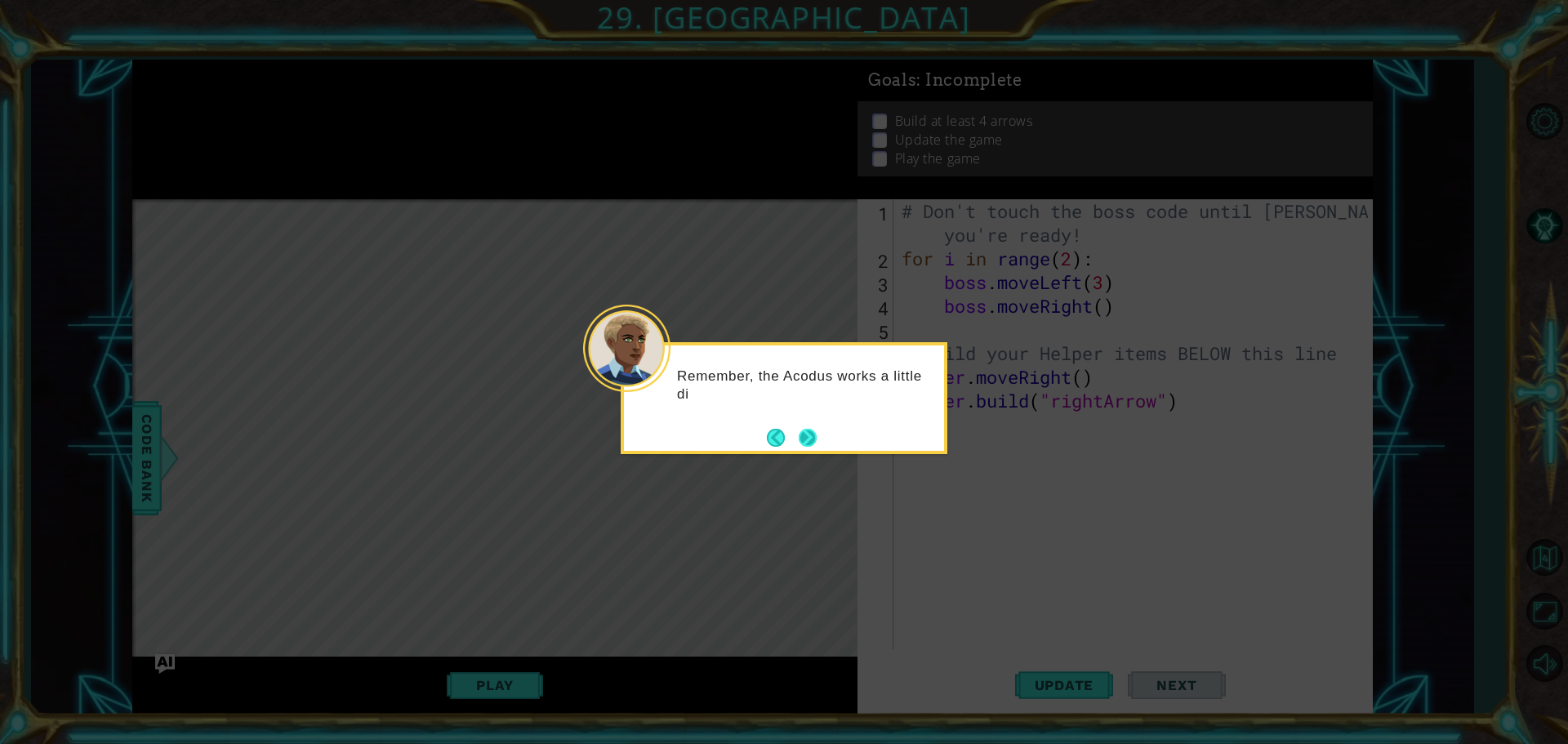
click at [804, 447] on button "Next" at bounding box center [808, 438] width 18 height 18
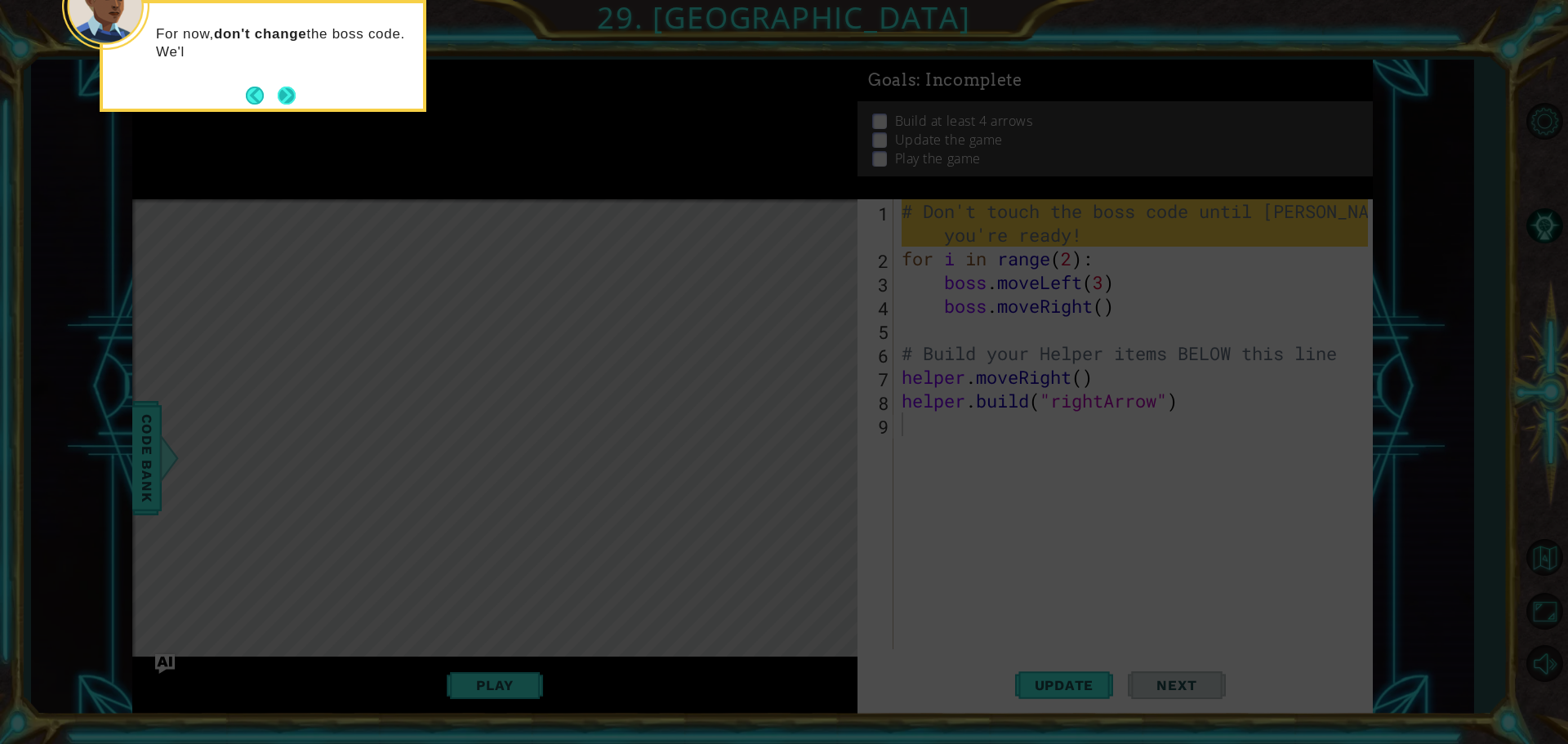
click at [280, 91] on button "Next" at bounding box center [286, 95] width 18 height 18
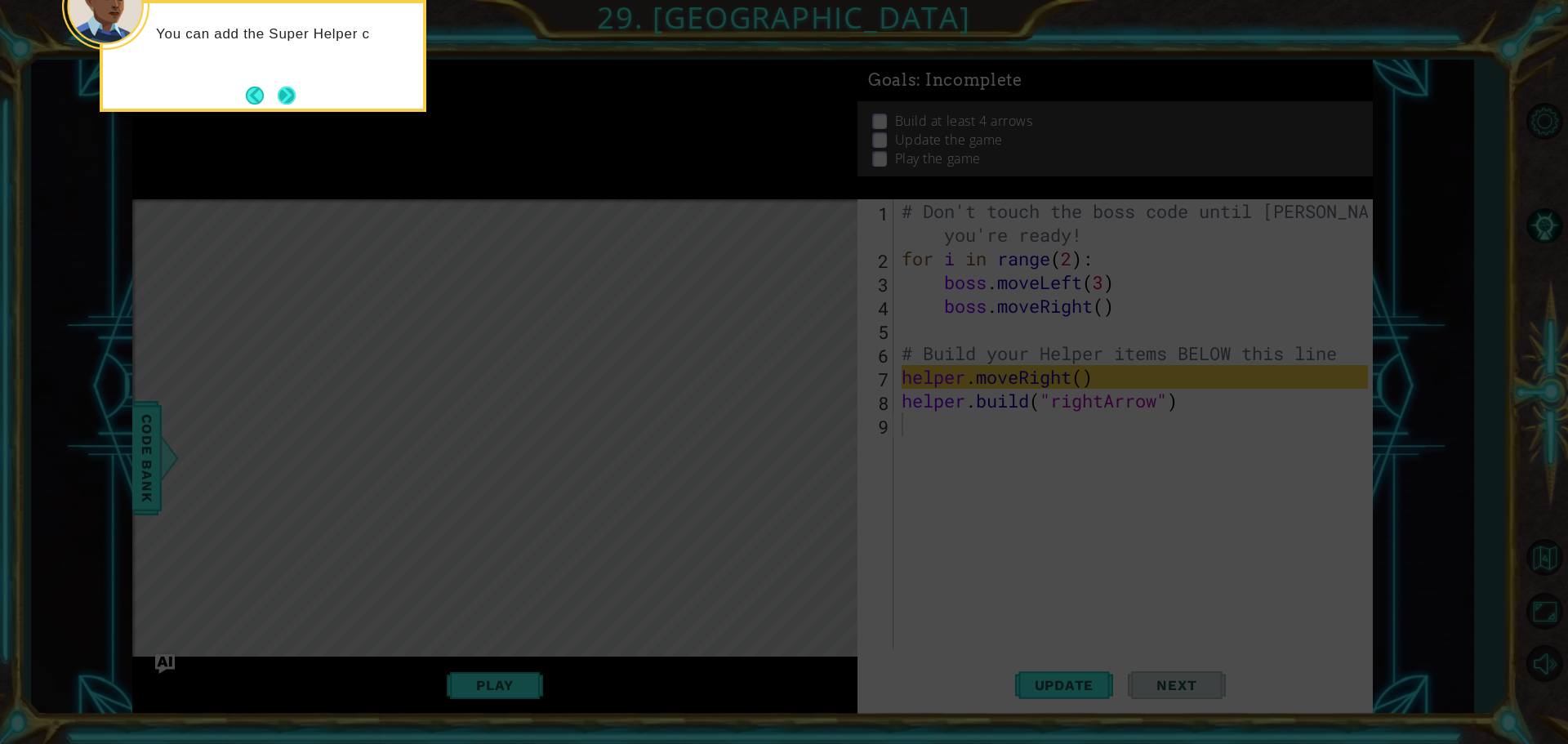
click at [293, 95] on button "Next" at bounding box center [286, 95] width 19 height 19
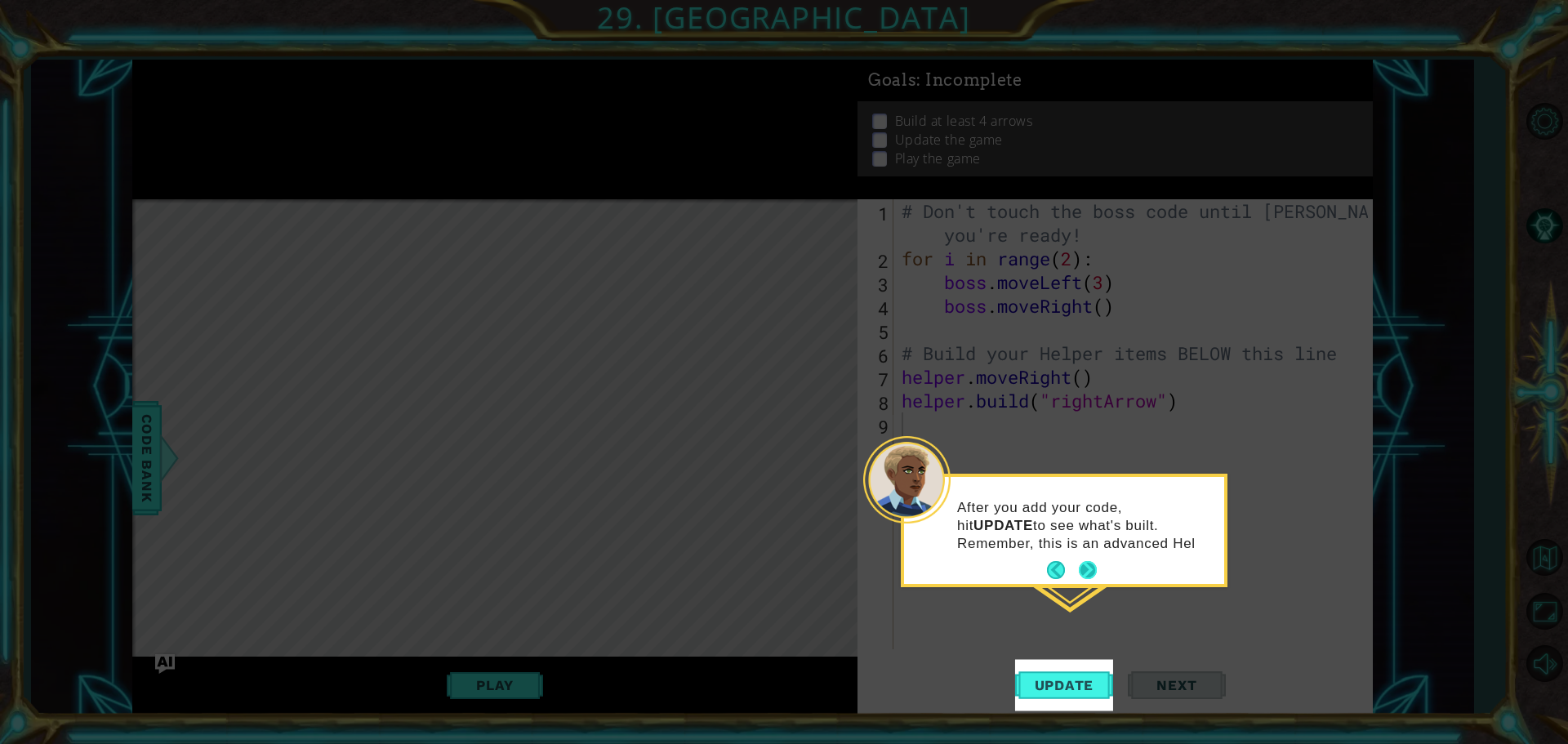
click at [1082, 569] on button "Next" at bounding box center [1088, 570] width 18 height 18
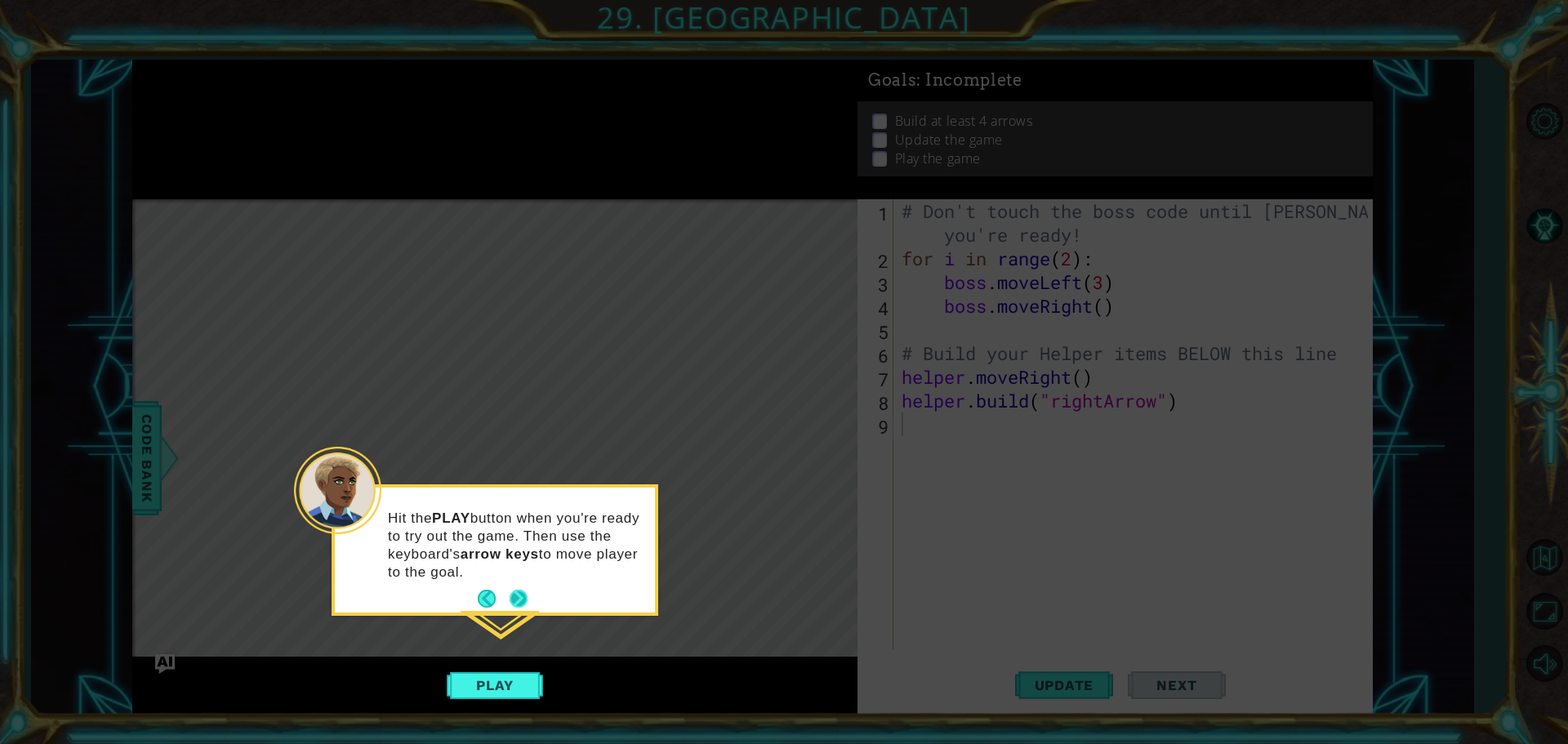
click at [518, 595] on button "Next" at bounding box center [519, 598] width 20 height 20
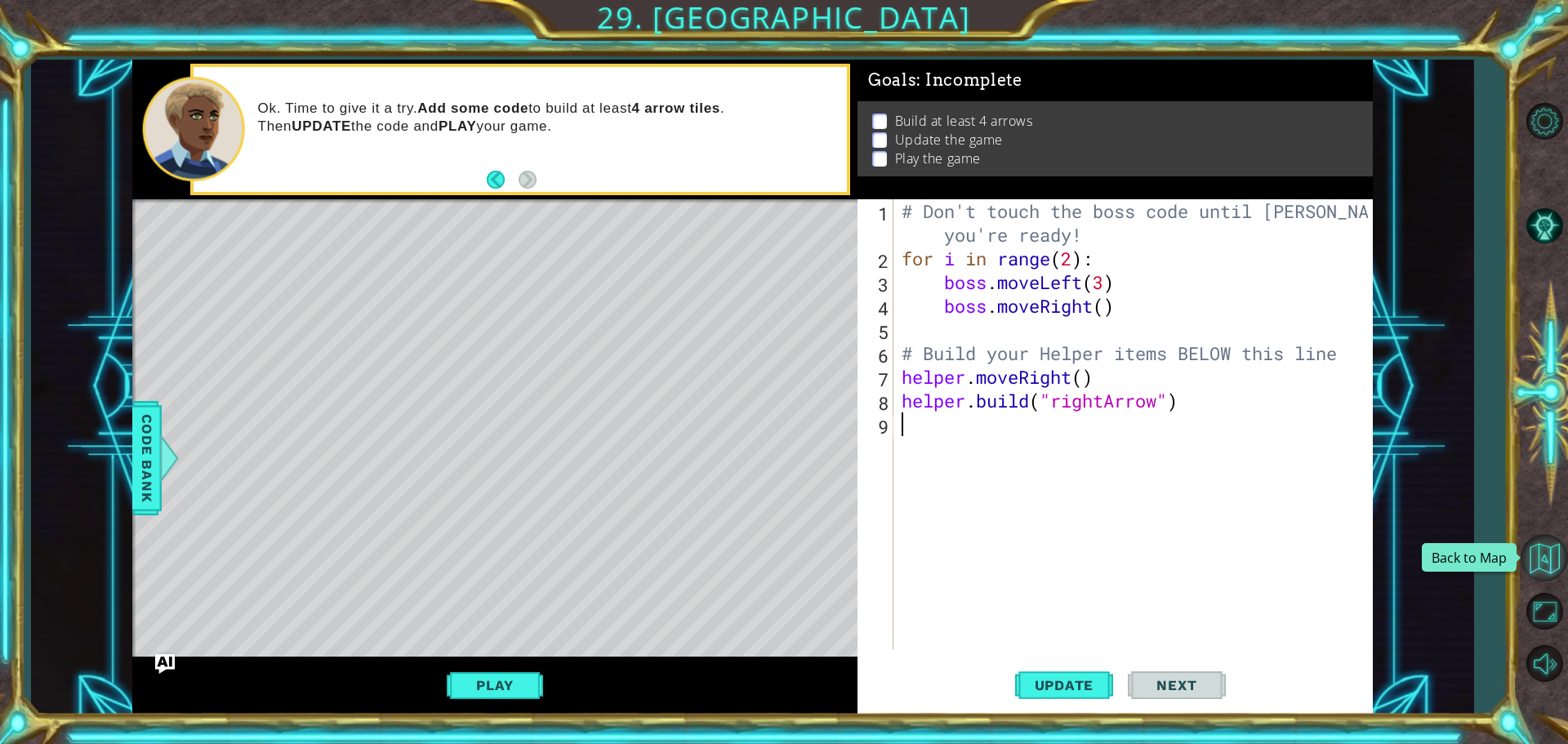
click at [1567, 551] on button "Back to Map" at bounding box center [1545, 558] width 48 height 48
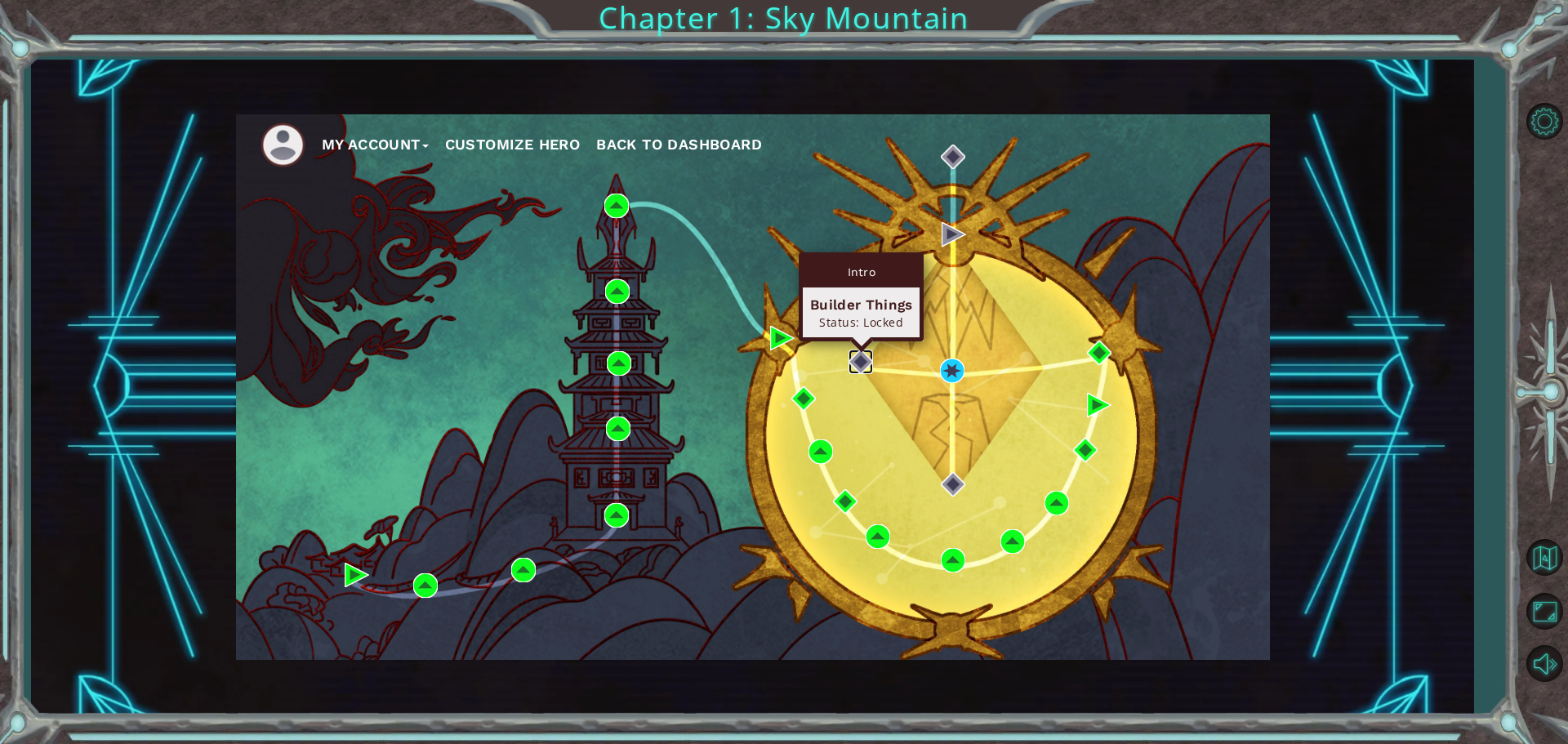
click at [858, 359] on img at bounding box center [861, 362] width 25 height 25
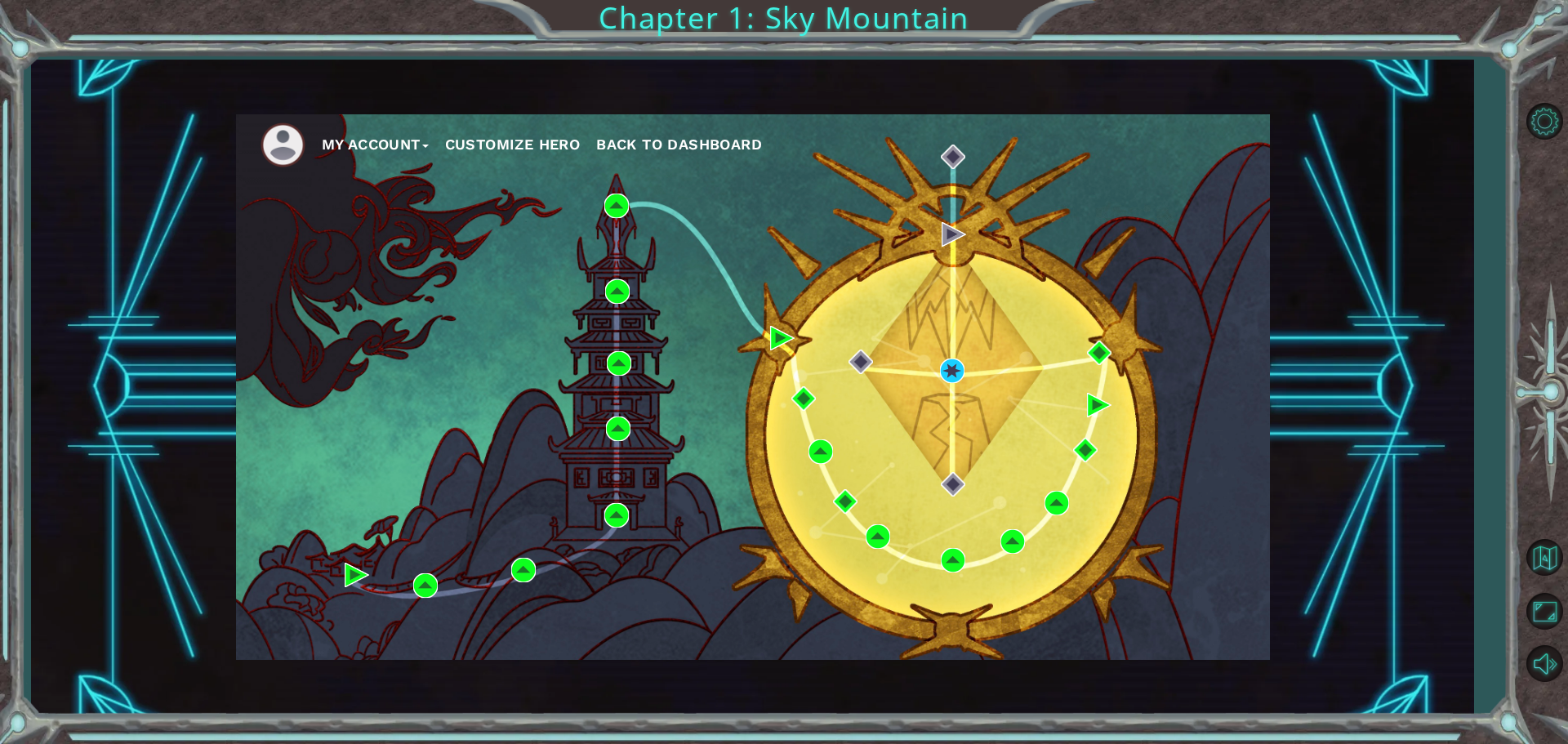
click at [1013, 442] on div "My Account Customize Hero Back to Dashboard" at bounding box center [753, 386] width 1034 height 545
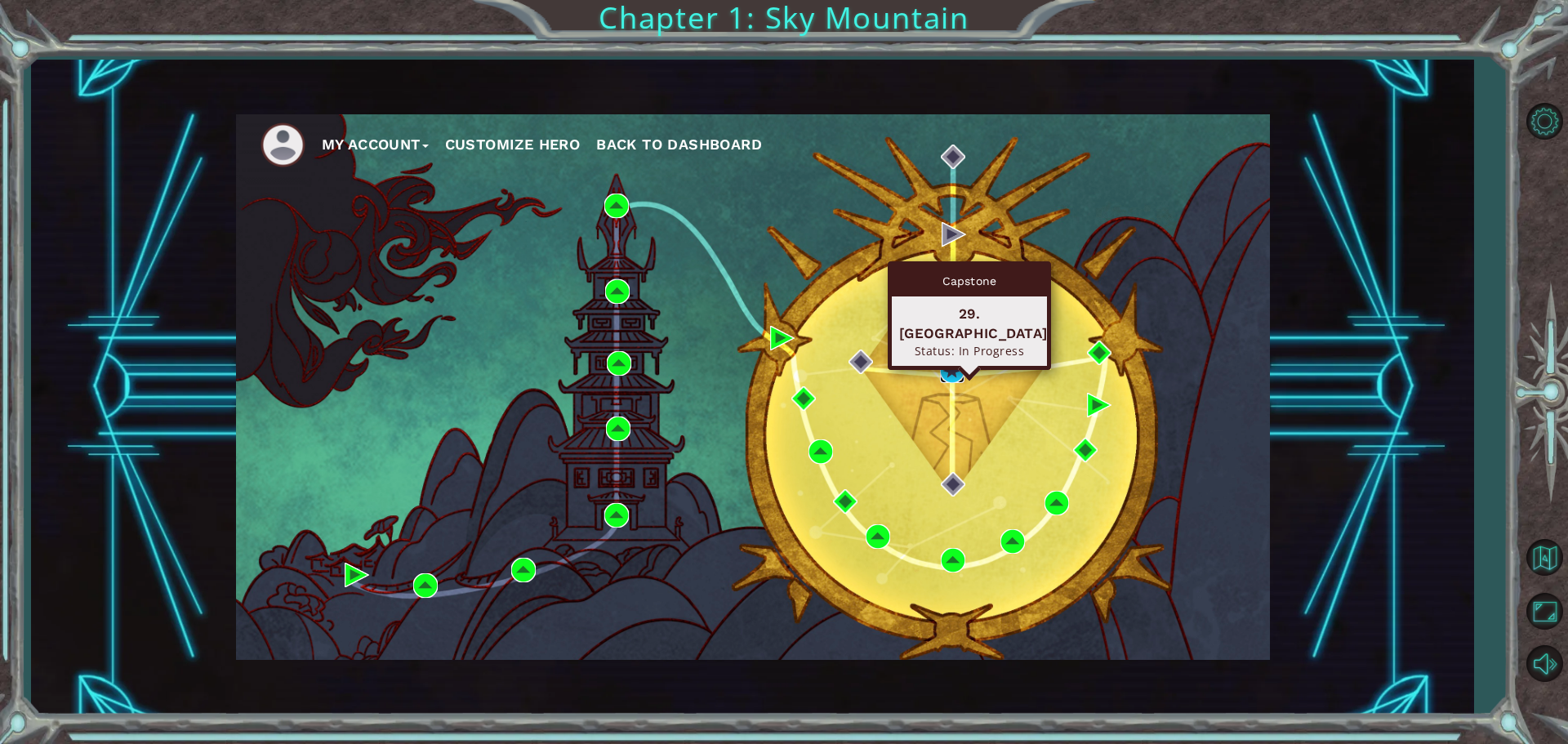
click at [949, 363] on img at bounding box center [952, 371] width 25 height 25
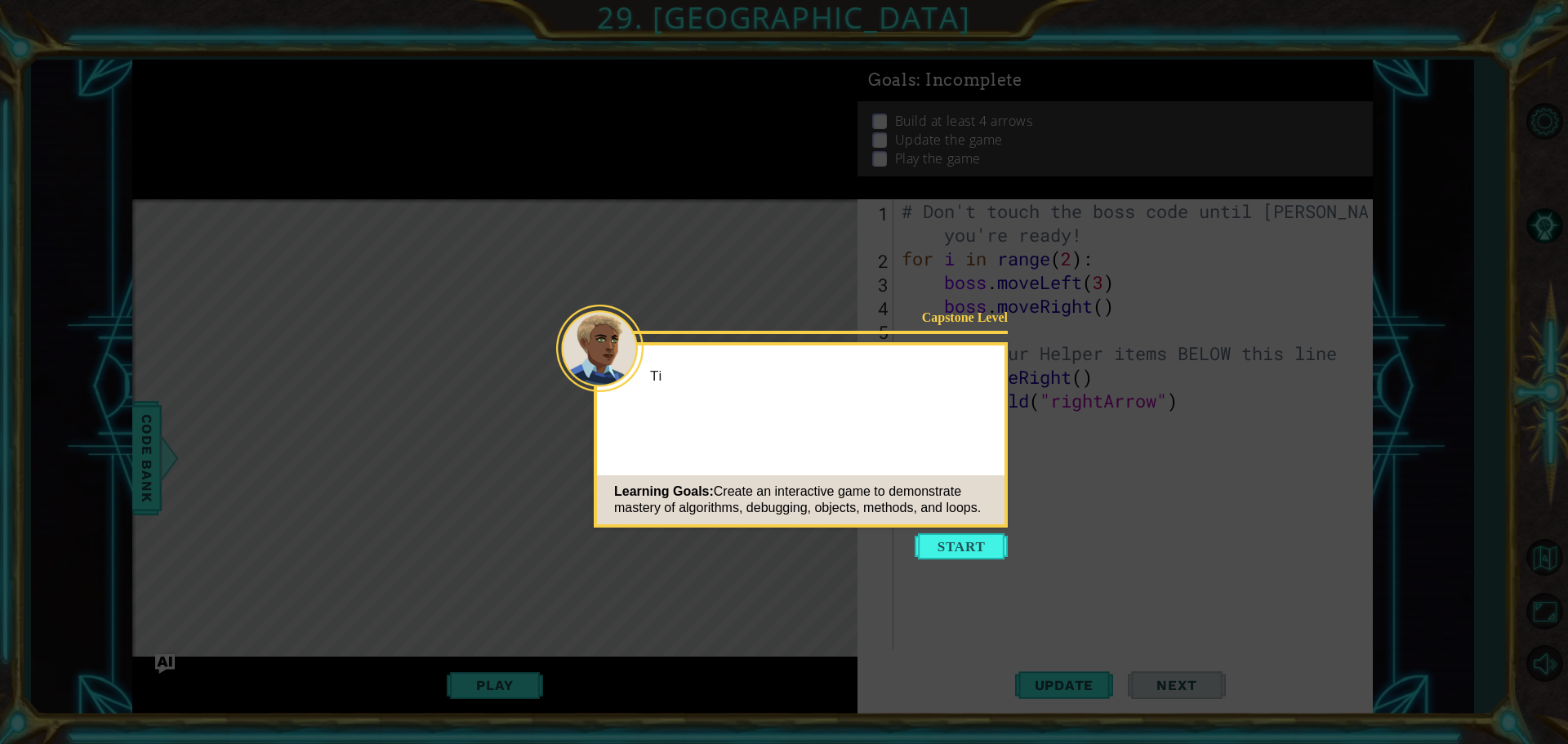
click at [967, 549] on button "Start" at bounding box center [962, 546] width 93 height 26
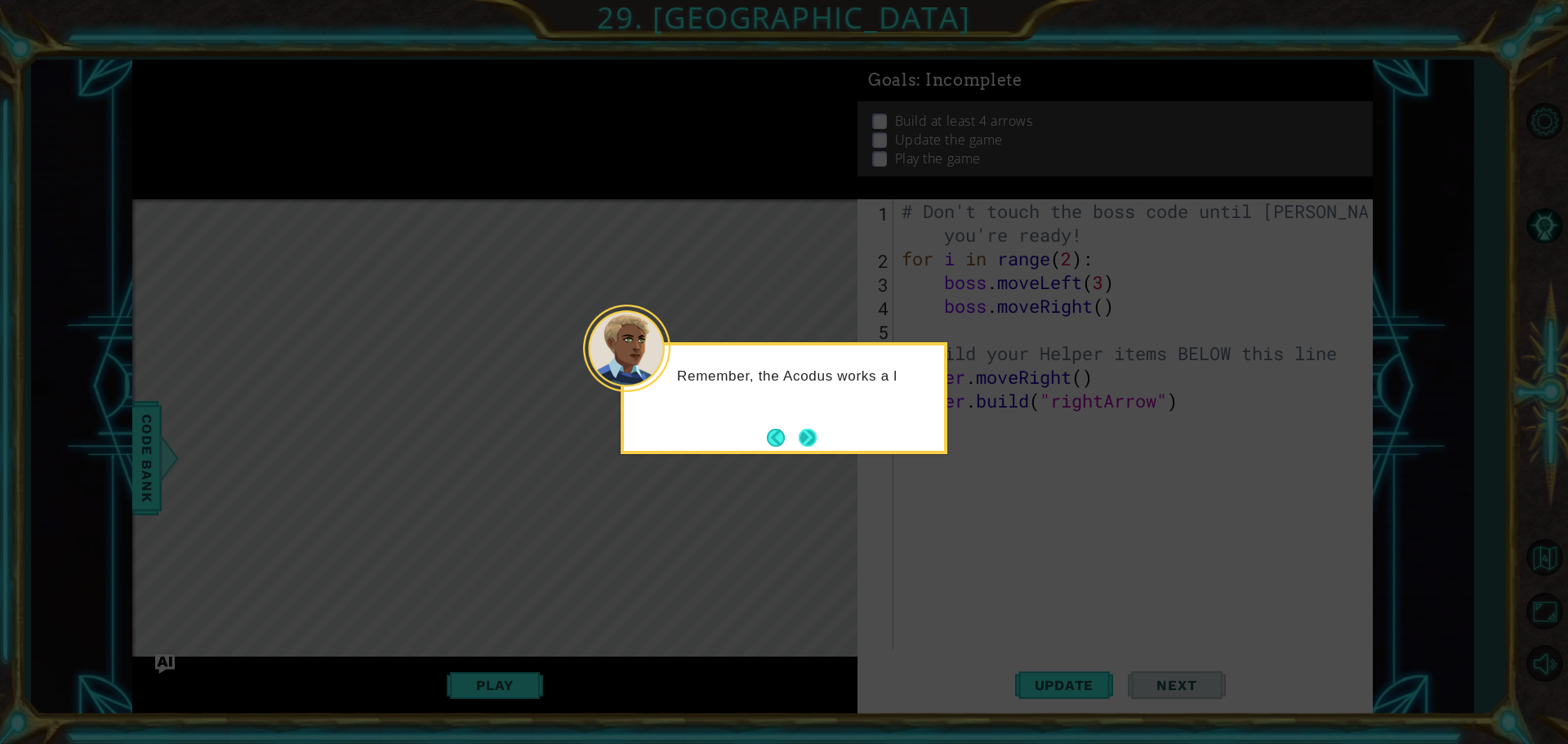
click at [807, 429] on button "Next" at bounding box center [808, 438] width 18 height 18
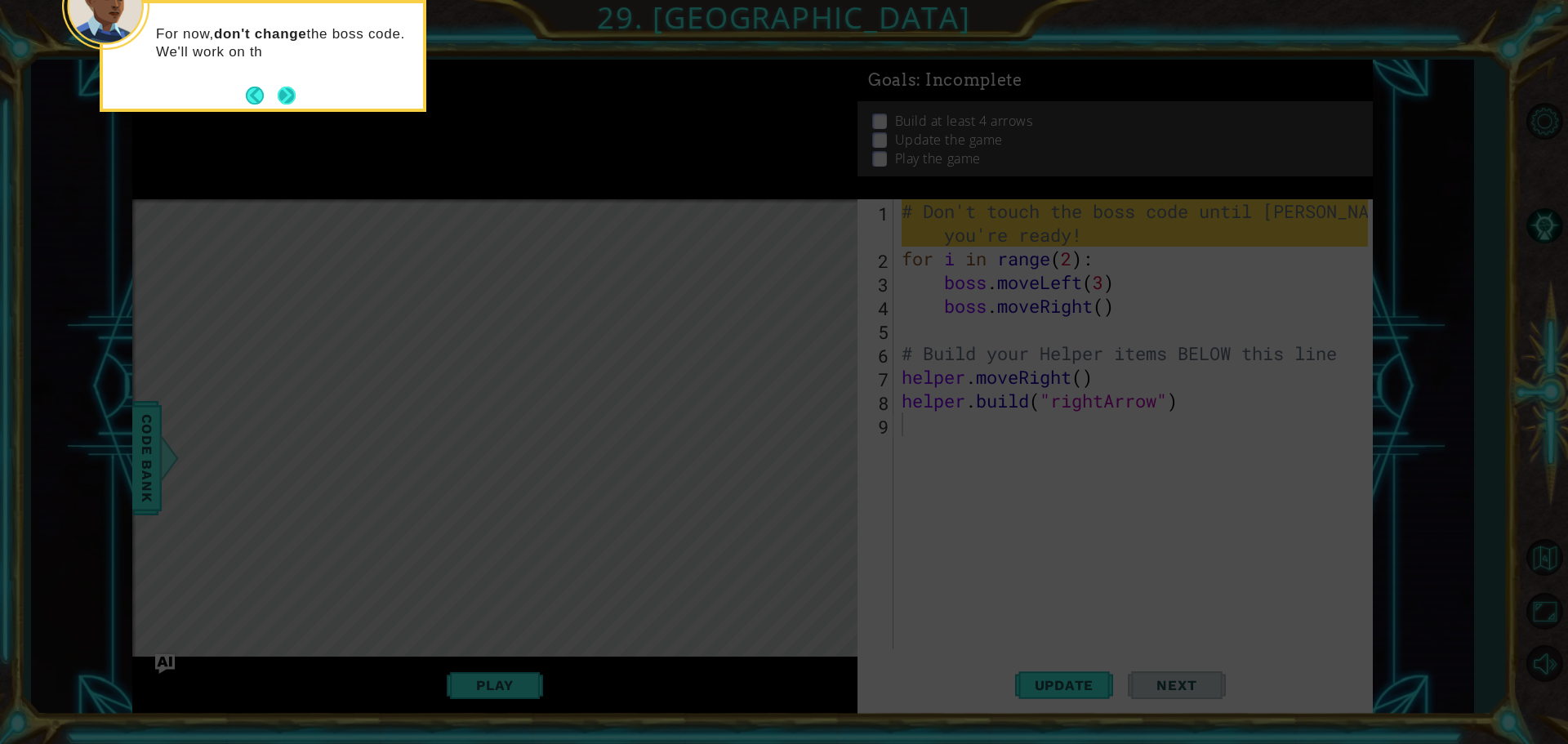
click at [285, 99] on button "Next" at bounding box center [286, 95] width 18 height 18
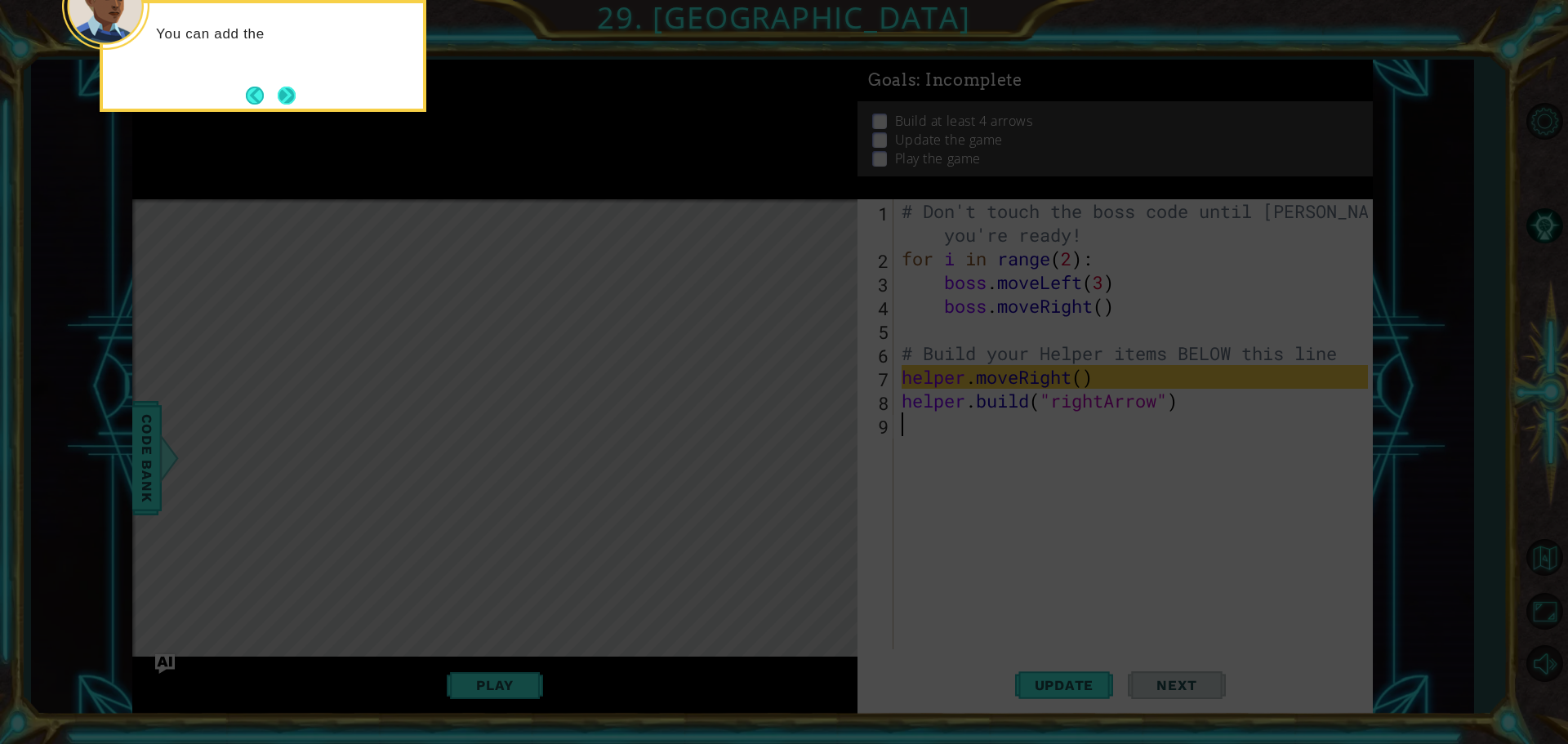
click at [283, 98] on button "Next" at bounding box center [286, 95] width 18 height 18
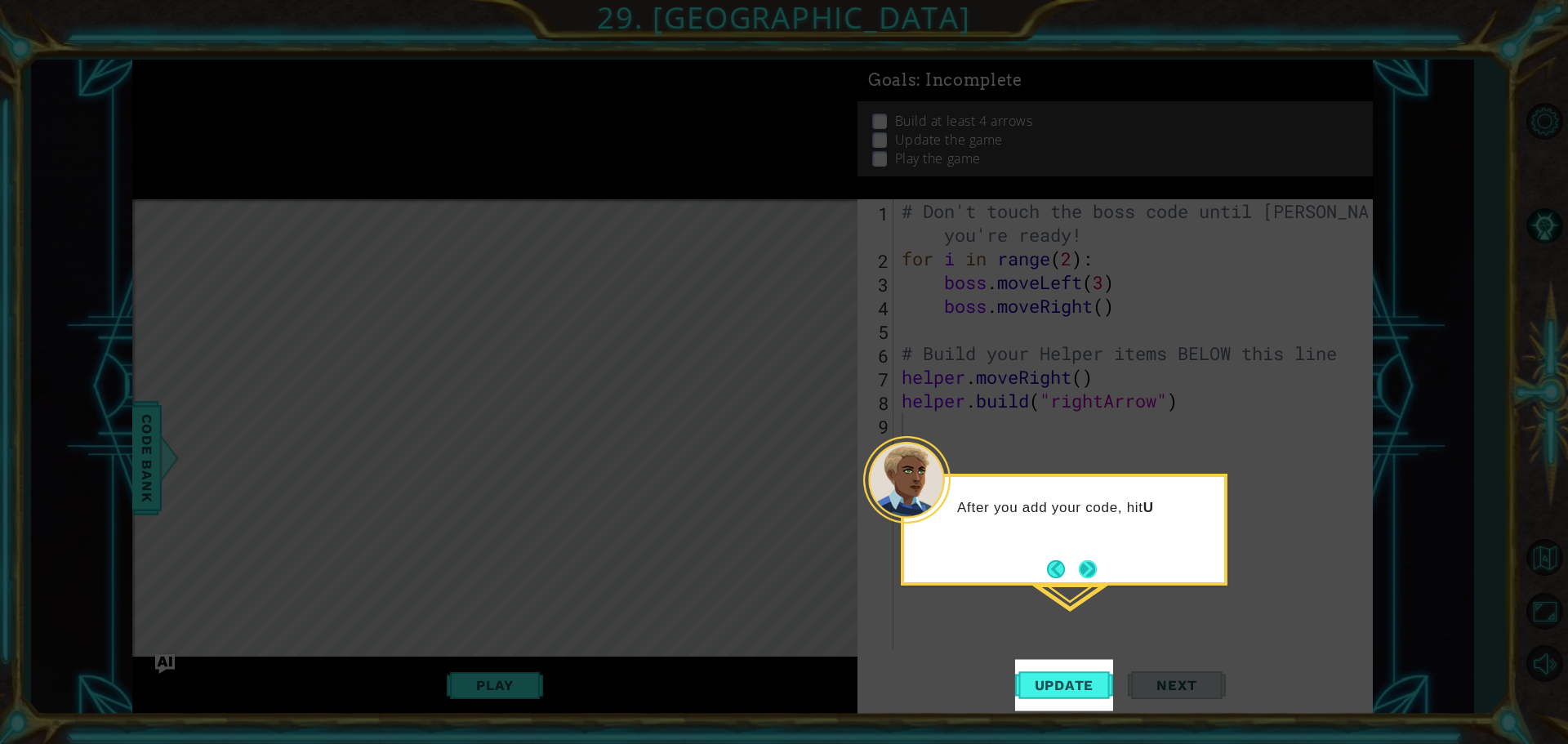
click at [1088, 578] on button "Next" at bounding box center [1088, 569] width 18 height 18
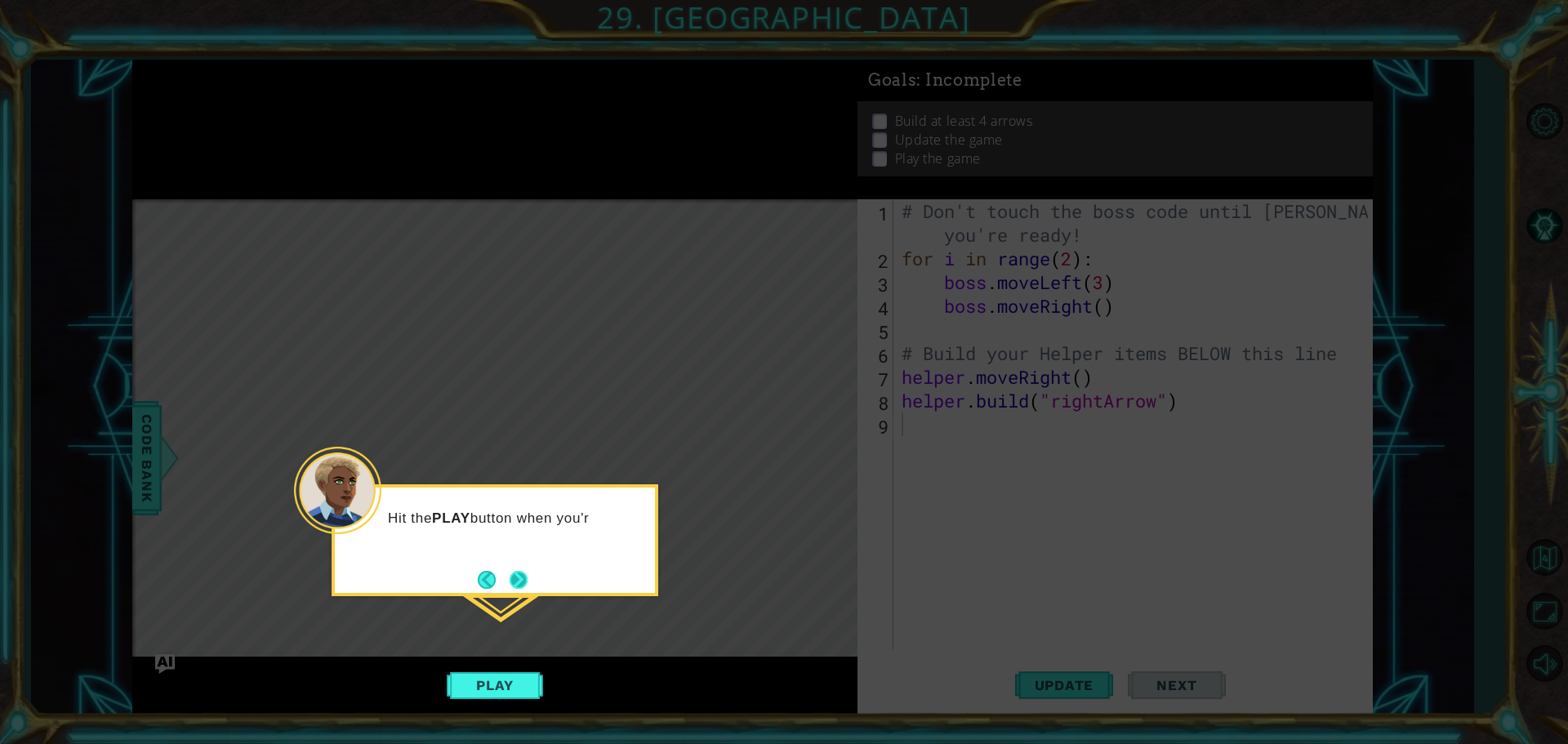
click at [518, 571] on button "Next" at bounding box center [519, 579] width 18 height 18
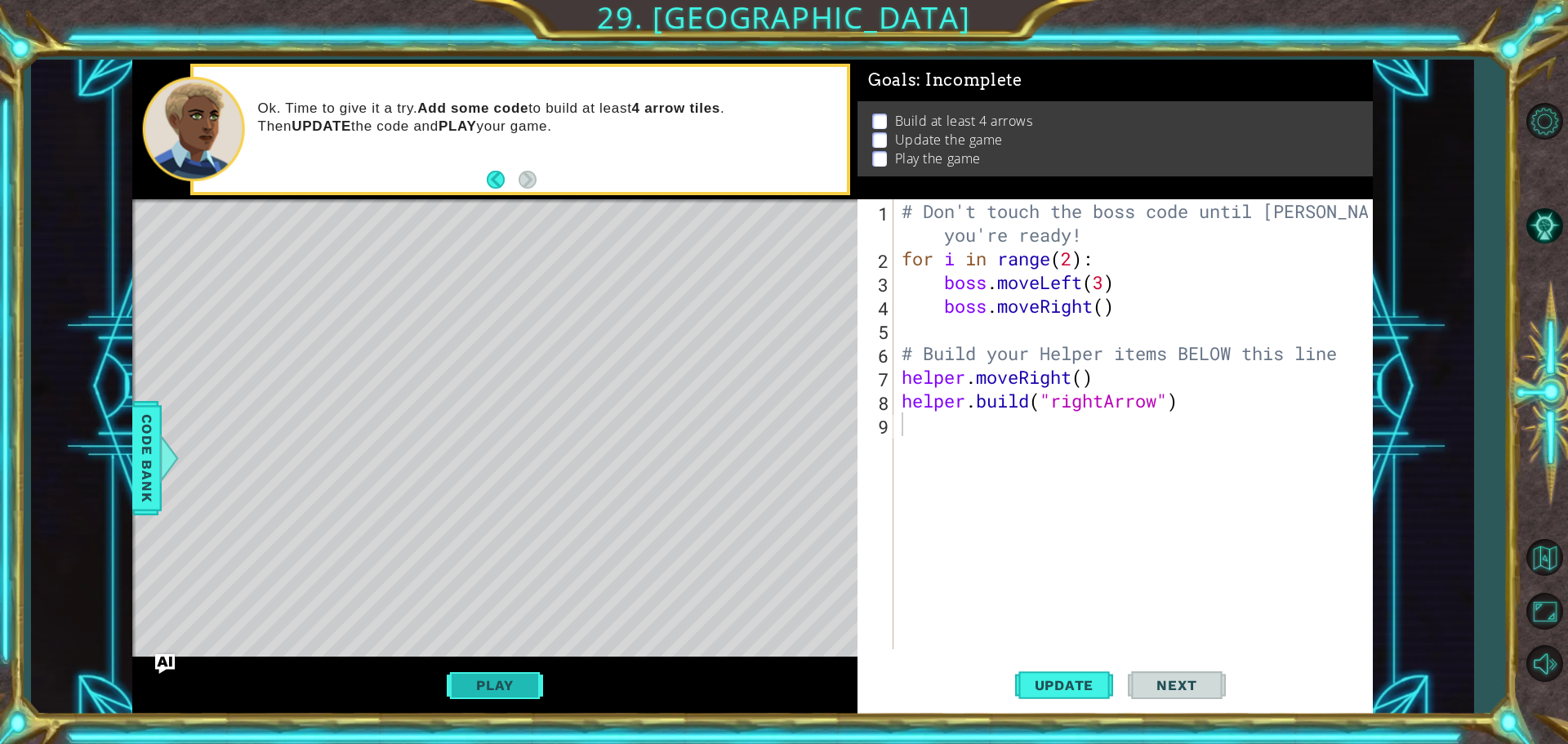
click at [525, 683] on button "Play" at bounding box center [495, 685] width 95 height 31
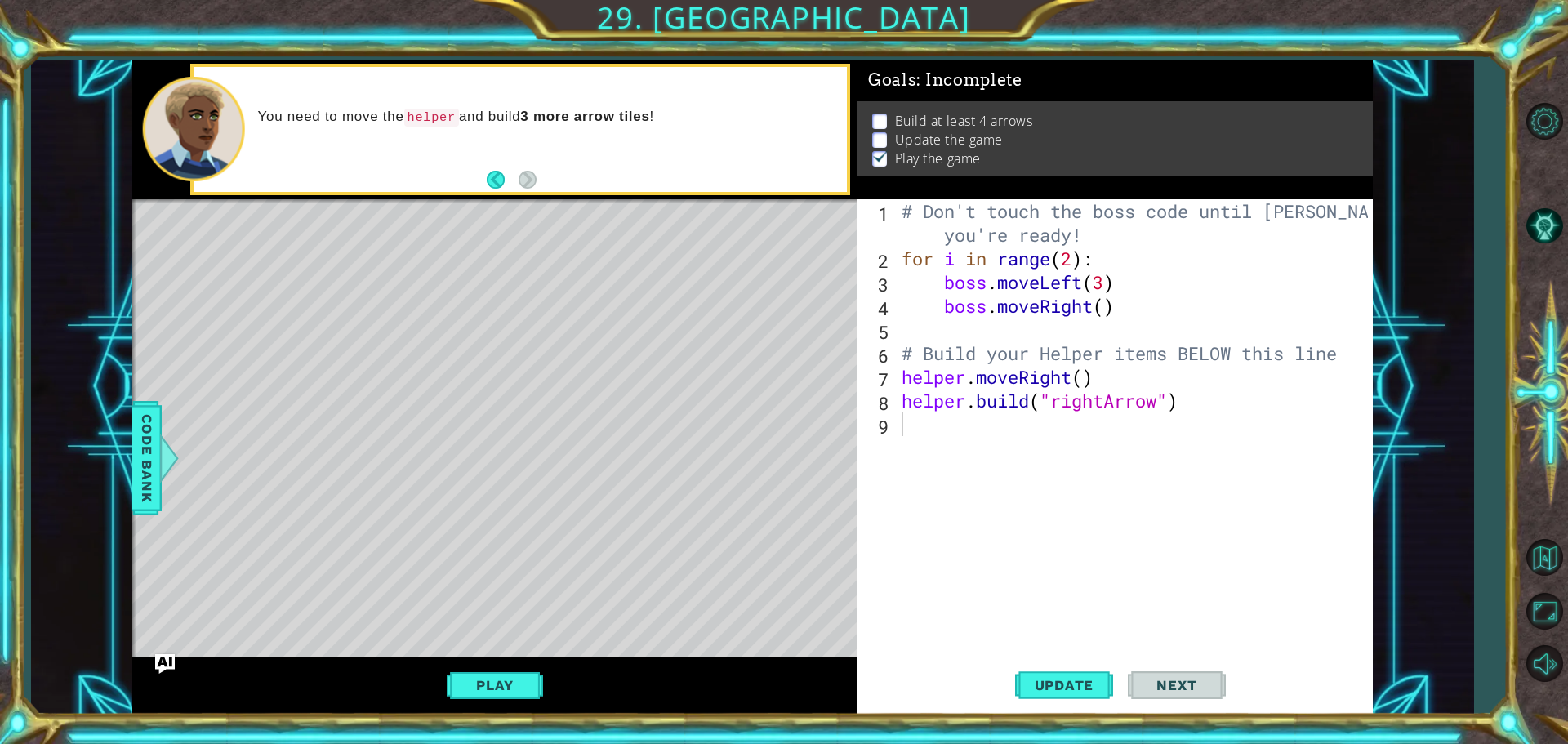
drag, startPoint x: 420, startPoint y: 556, endPoint x: 476, endPoint y: 549, distance: 56.4
click at [474, 550] on div "Level Map" at bounding box center [509, 440] width 755 height 481
click at [937, 421] on div "# Don't touch the boss code until Vega says you're ready! for i in range ( 2 ) …" at bounding box center [1137, 460] width 478 height 521
drag, startPoint x: 1101, startPoint y: 373, endPoint x: 904, endPoint y: 385, distance: 197.4
click at [904, 385] on div "# Don't touch the boss code until Vega says you're ready! for i in range ( 2 ) …" at bounding box center [1137, 460] width 478 height 521
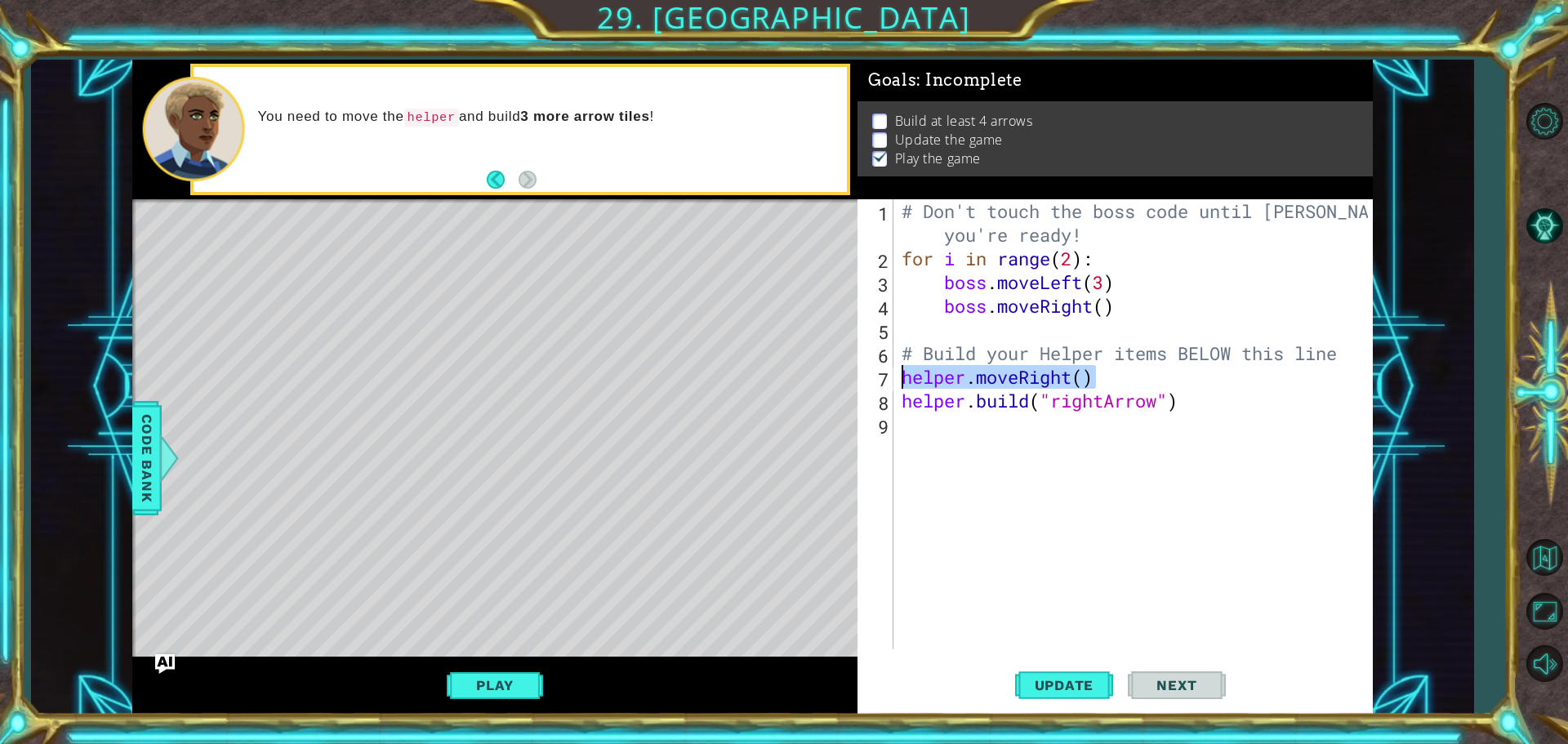
type textarea "helper.moveRight()"
click at [937, 431] on div "# Don't touch the boss code until Vega says you're ready! for i in range ( 2 ) …" at bounding box center [1137, 460] width 478 height 521
paste textarea "helper.moveRight()"
type textarea "helper.moveRight()"
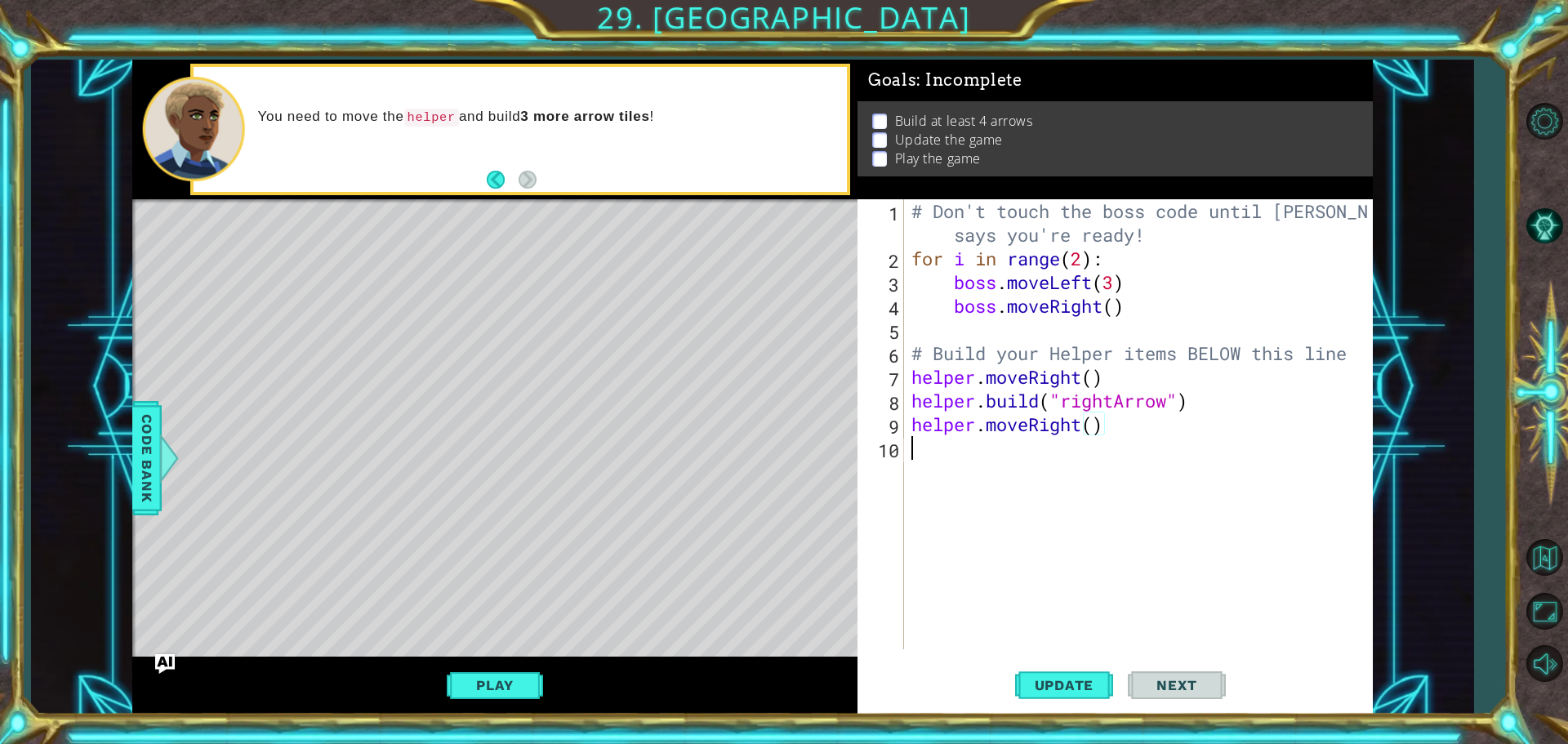
click at [931, 463] on div "# Don't touch the boss code until Vega says you're ready! for i in range ( 2 ) …" at bounding box center [1143, 460] width 468 height 521
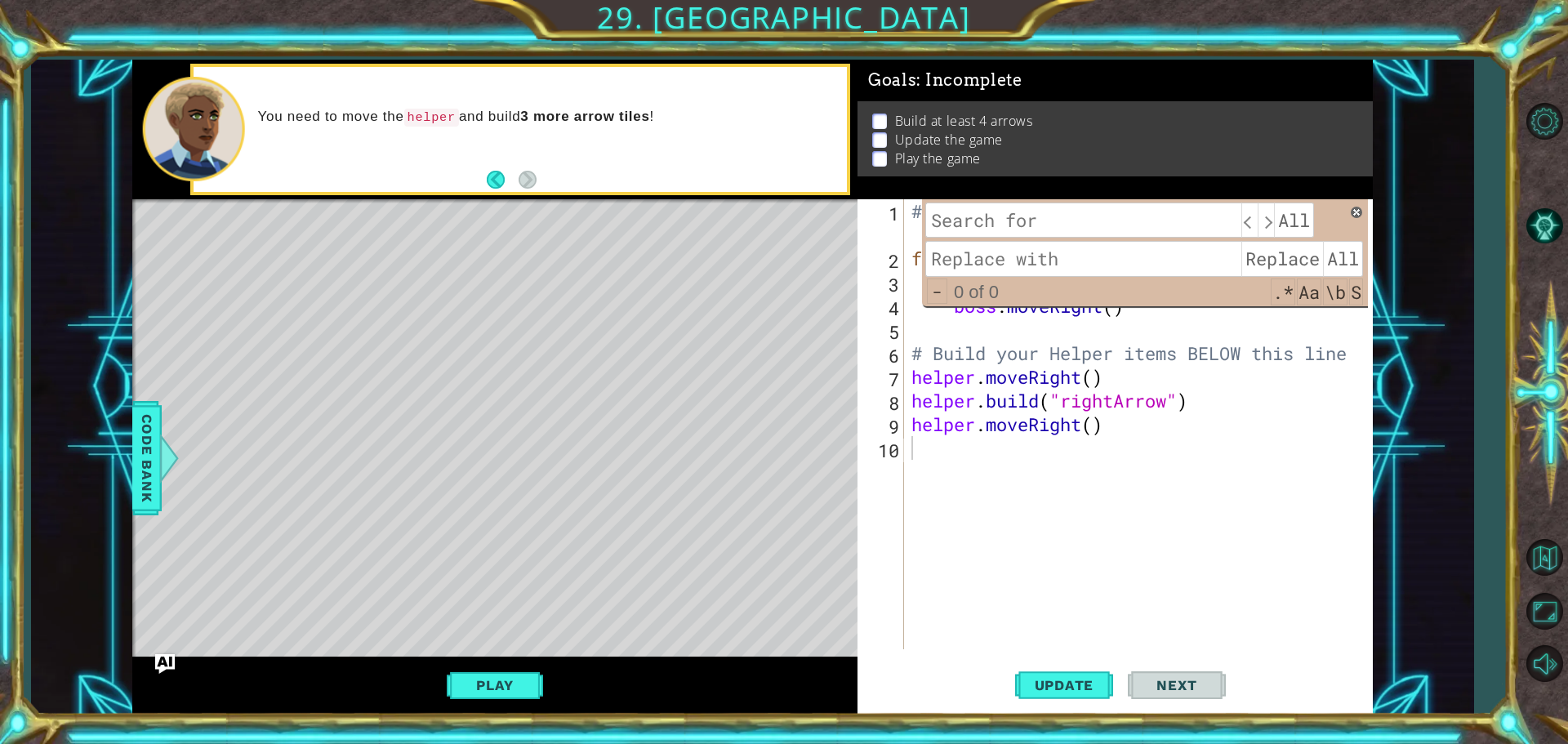
click at [1357, 215] on span at bounding box center [1357, 212] width 11 height 11
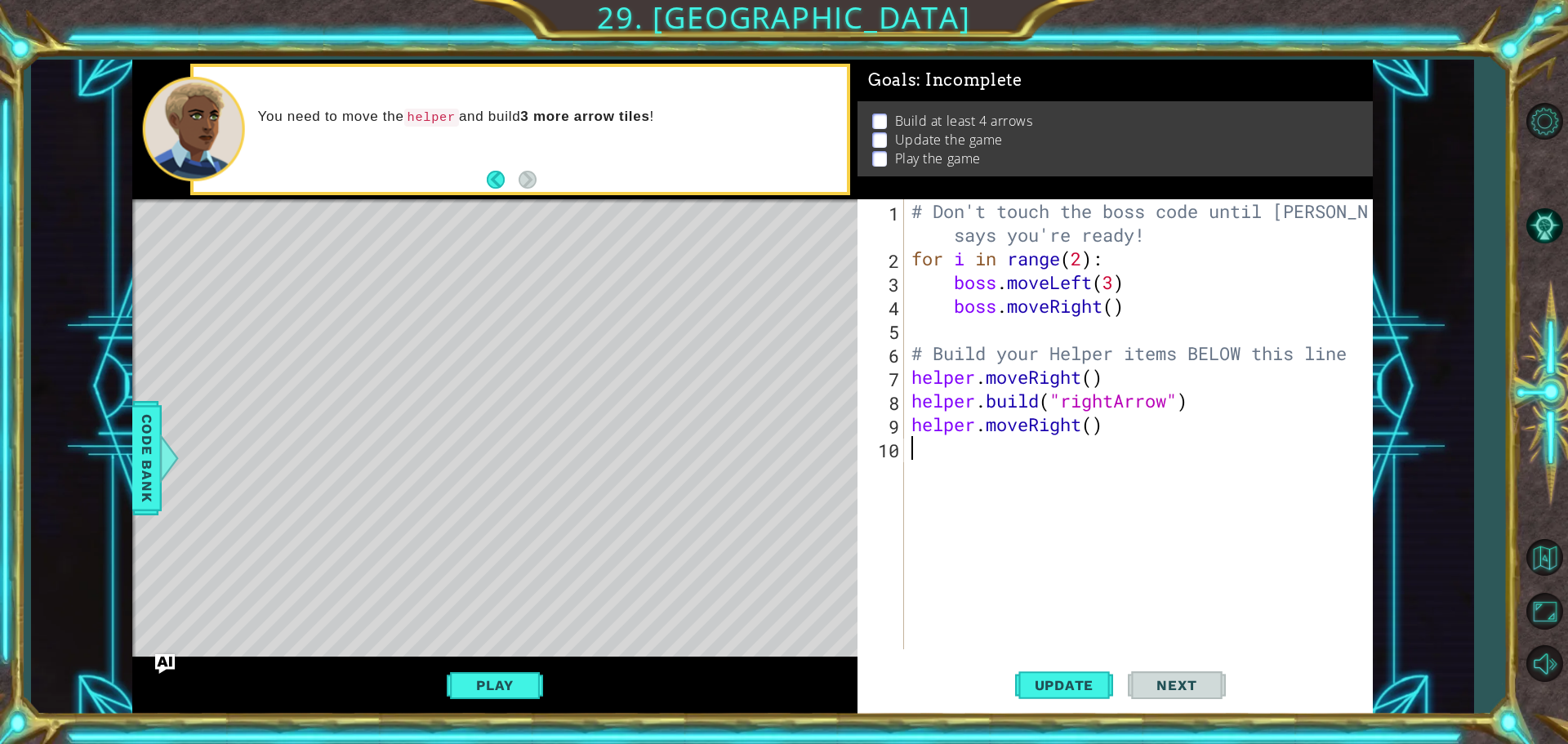
type textarea "v"
paste textarea "helper.moveRight()"
type textarea "helper.moveRight()"
click at [952, 491] on div "# Don't touch the boss code until Vega says you're ready! for i in range ( 2 ) …" at bounding box center [1143, 460] width 468 height 521
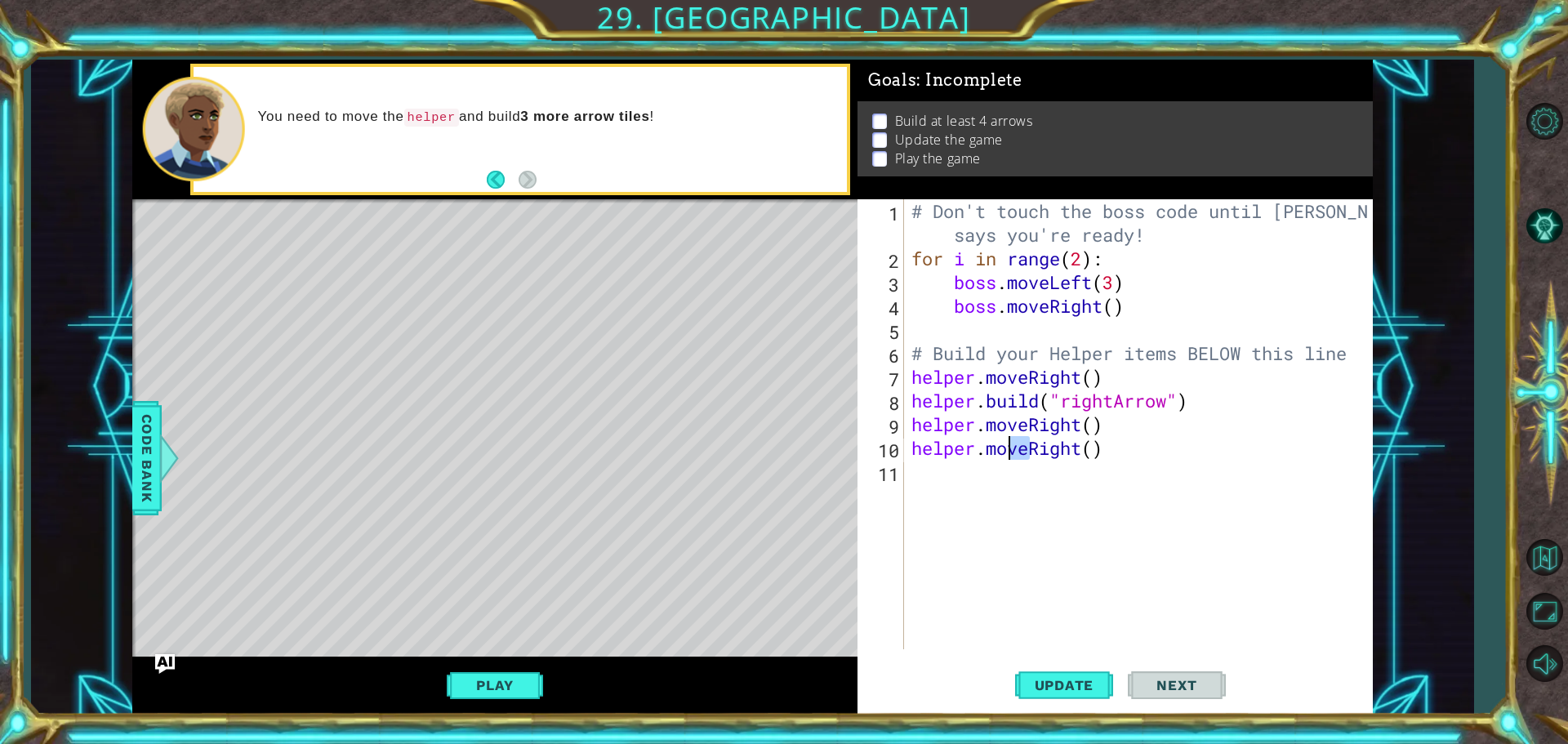
drag, startPoint x: 1028, startPoint y: 454, endPoint x: 1011, endPoint y: 455, distance: 17.0
click at [1011, 455] on div "# Don't touch the boss code until Vega says you're ready! for i in range ( 2 ) …" at bounding box center [1143, 460] width 468 height 521
drag, startPoint x: 985, startPoint y: 453, endPoint x: 1083, endPoint y: 453, distance: 98.0
click at [1083, 453] on div "# Don't touch the boss code until Vega says you're ready! for i in range ( 2 ) …" at bounding box center [1143, 460] width 468 height 521
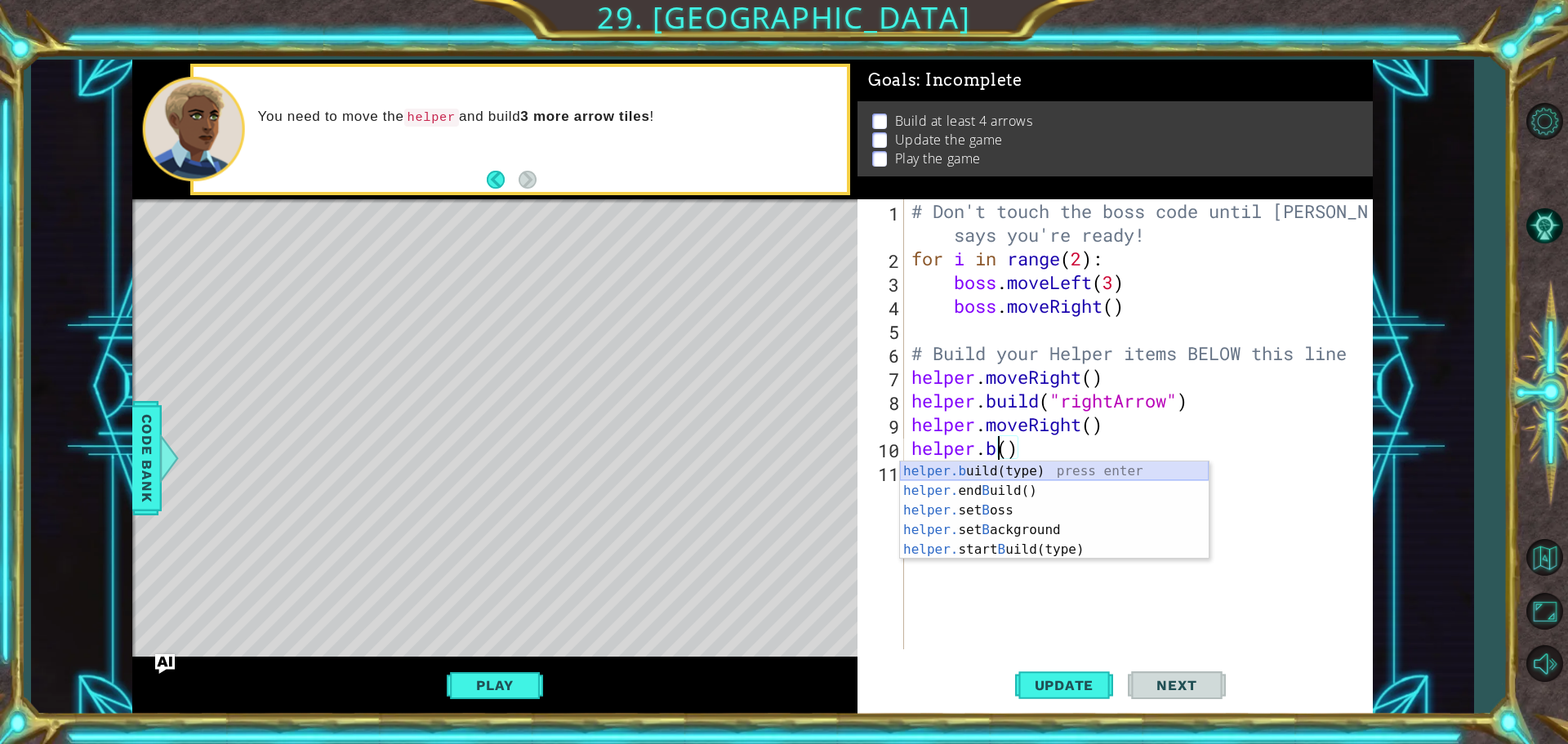
click at [1036, 467] on div "helper.b uild(type) press enter helper. end B uild() press enter helper. set B …" at bounding box center [1054, 530] width 309 height 137
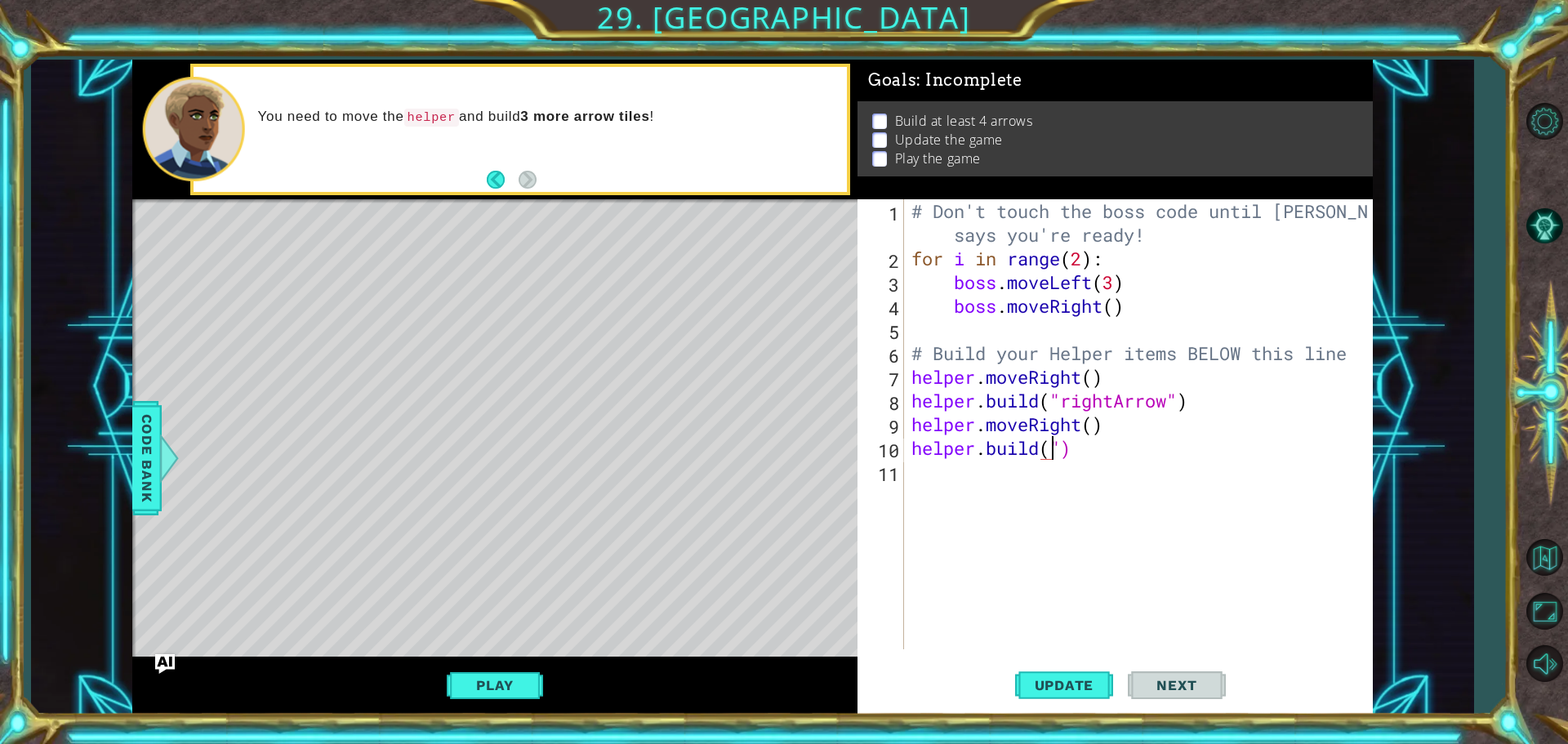
scroll to position [0, 7]
click at [1112, 469] on div "" rightArrow" press enter" at bounding box center [1195, 491] width 309 height 59
type textarea "helper.build("rightArrow")"
click at [919, 470] on div "# Don't touch the boss code until Vega says you're ready! for i in range ( 2 ) …" at bounding box center [1143, 460] width 468 height 521
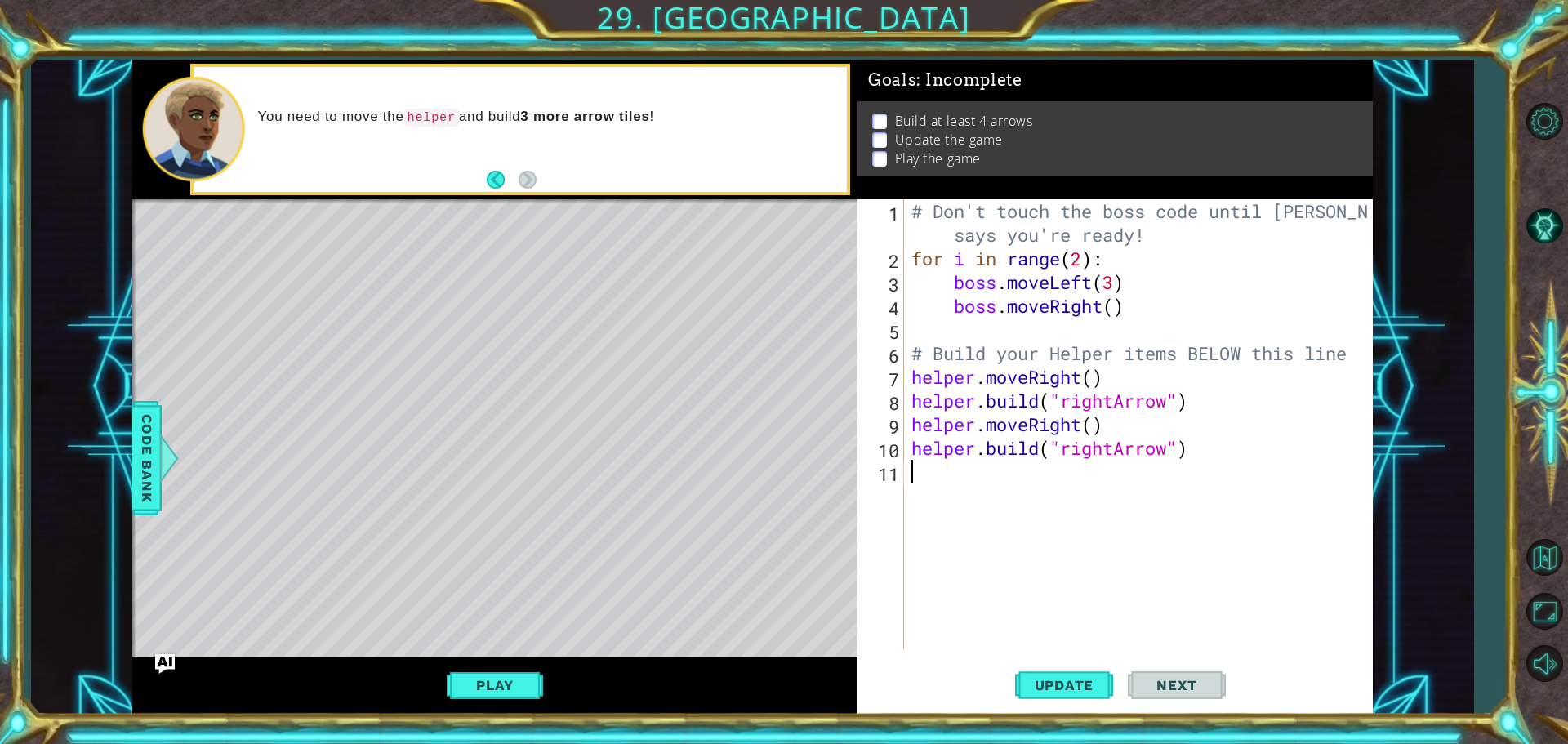
paste textarea "helper.moveRight()"
type textarea "helper.moveRight()"
click at [936, 499] on div "# Don't touch the boss code until Vega says you're ready! for i in range ( 2 ) …" at bounding box center [1143, 460] width 468 height 521
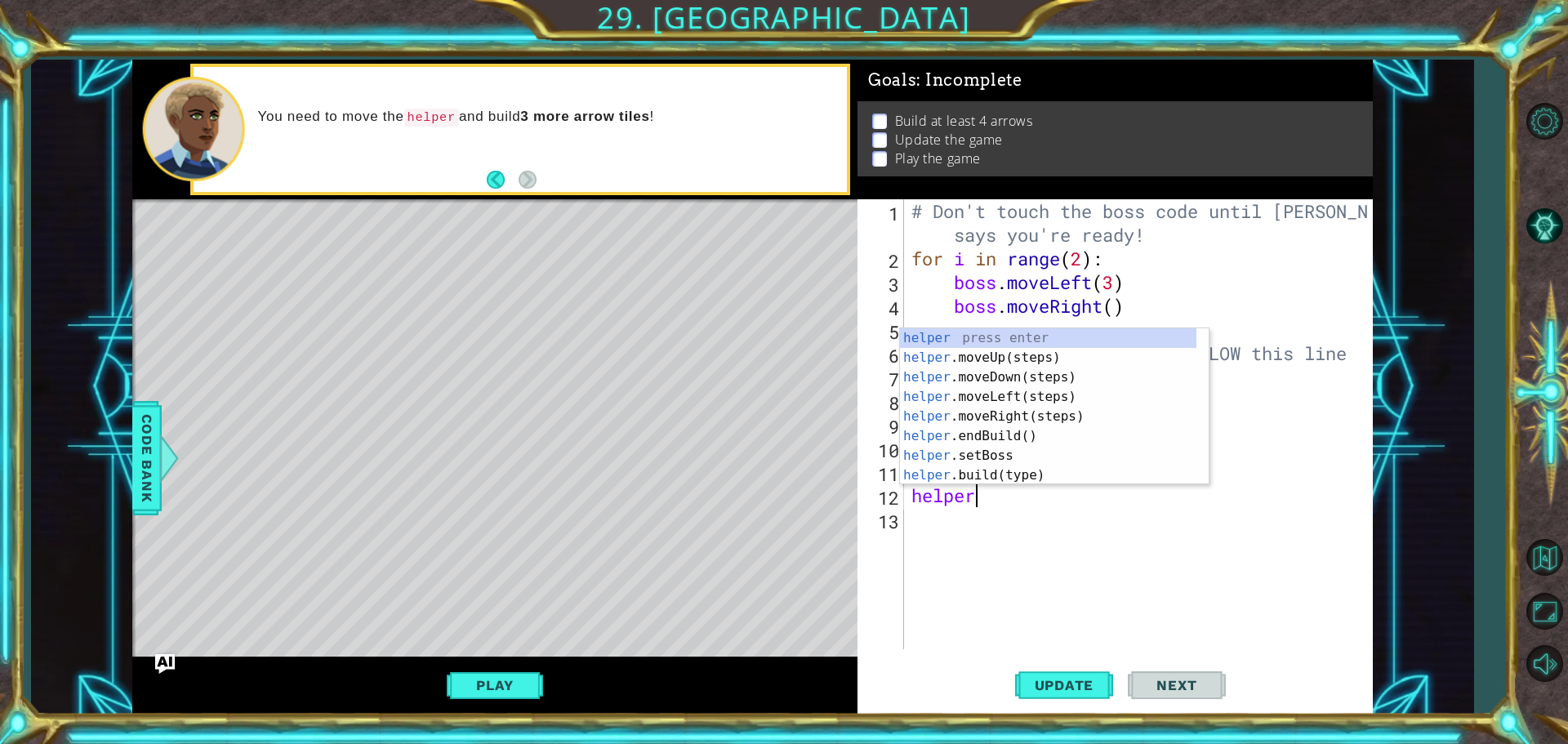
scroll to position [0, 3]
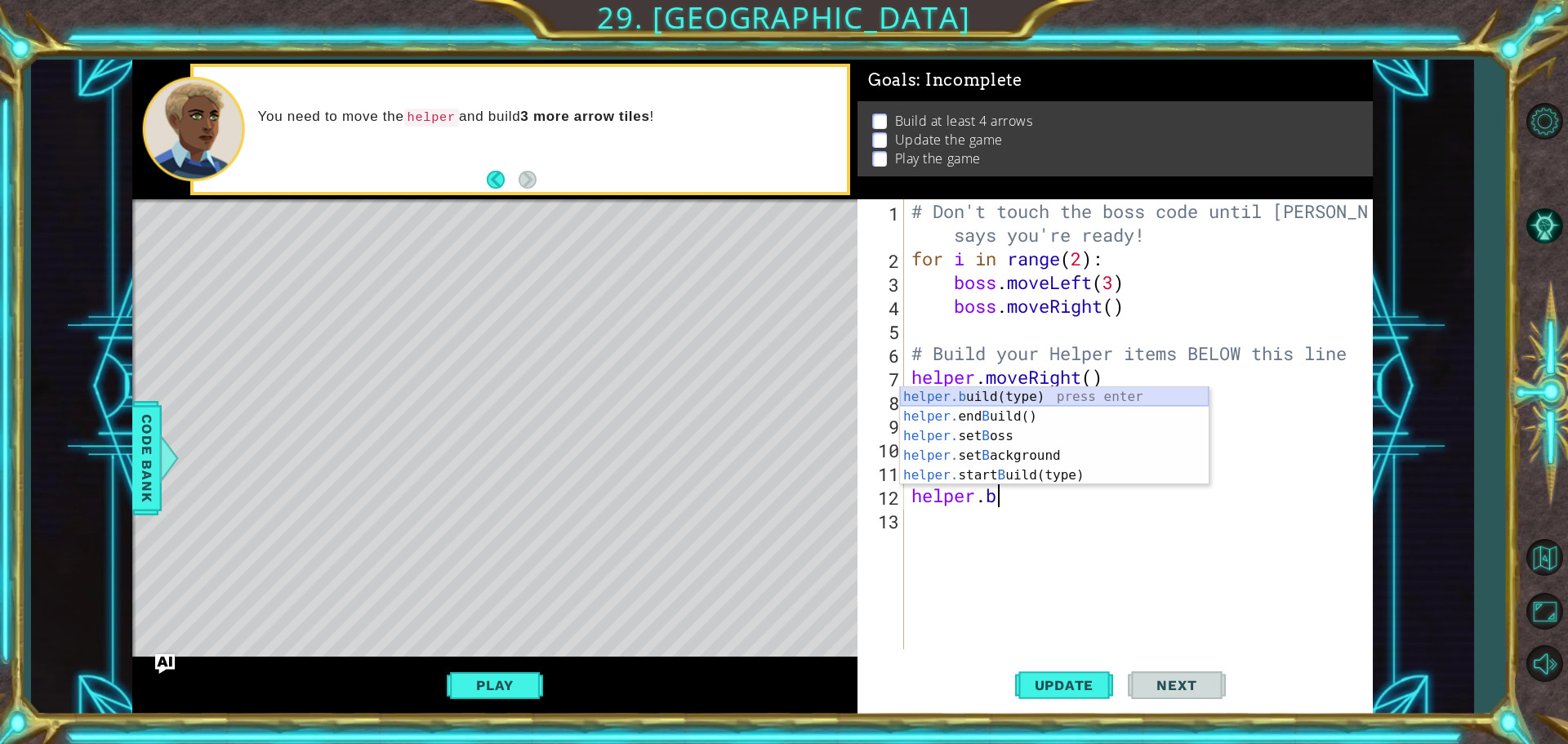
click at [1028, 392] on div "helper.b uild(type) press enter helper. end B uild() press enter helper. set B …" at bounding box center [1054, 456] width 309 height 137
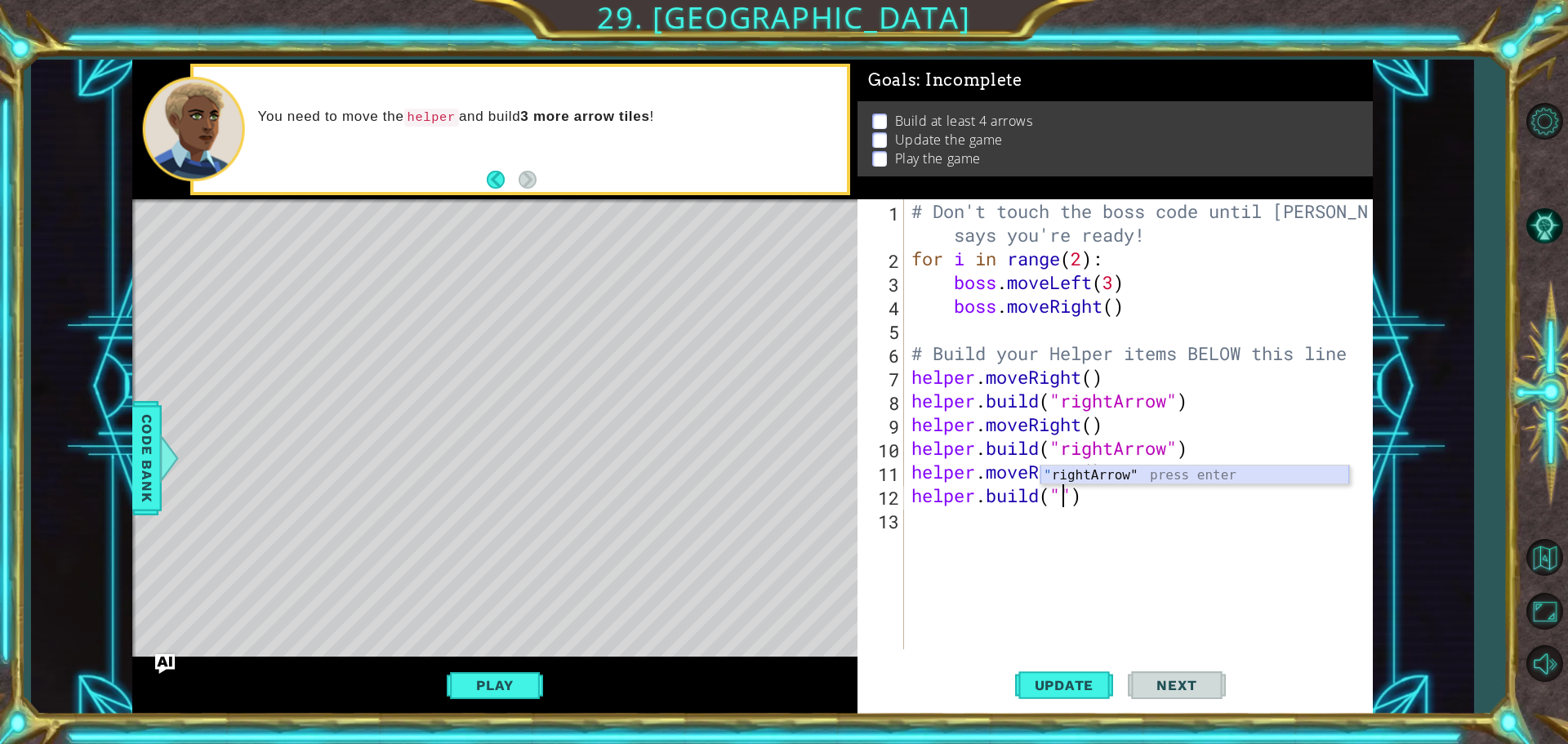
click at [1087, 468] on div "" rightArrow" press enter" at bounding box center [1195, 495] width 309 height 59
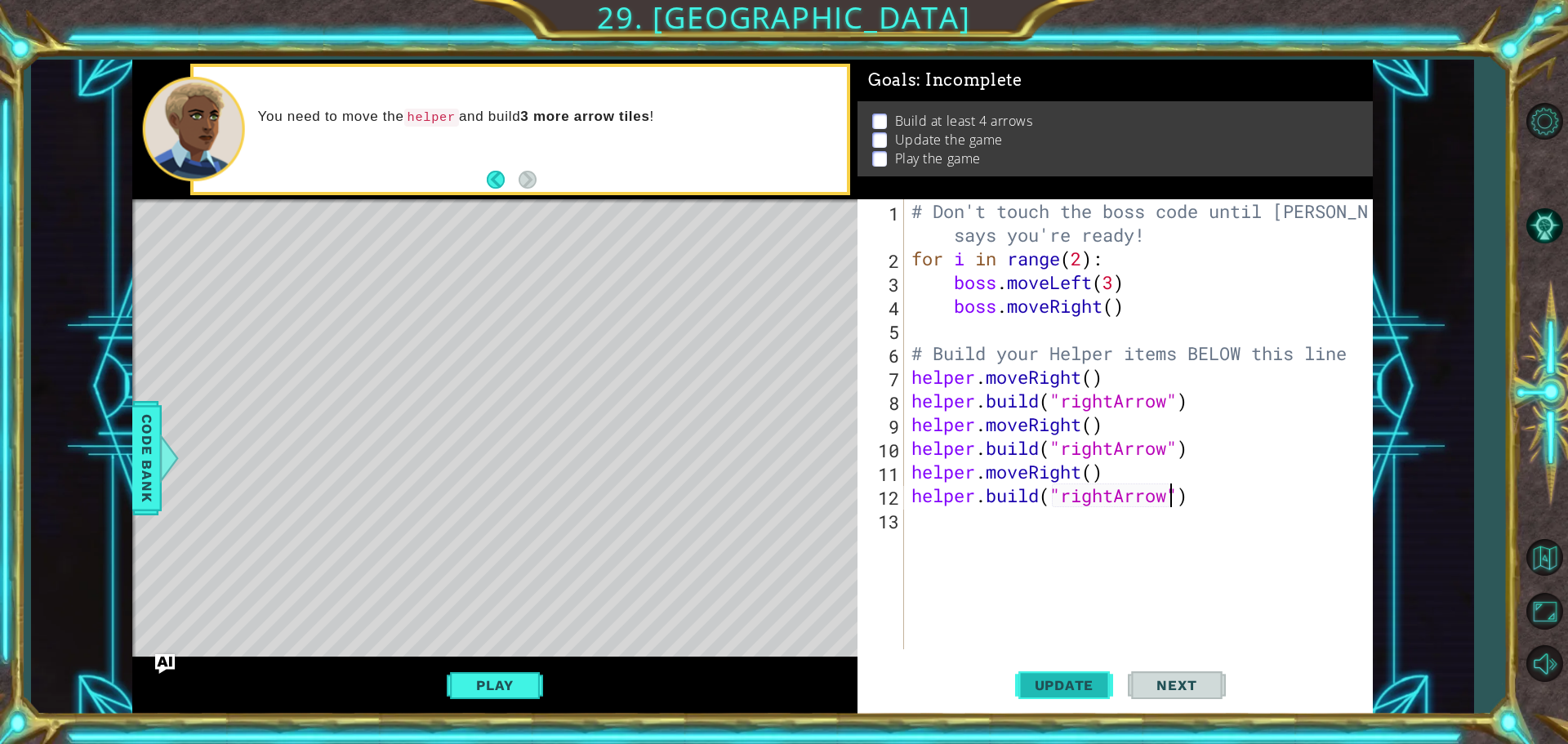
type textarea "helper.build("rightArrow")"
click at [1053, 677] on span "Update" at bounding box center [1065, 685] width 92 height 16
click at [506, 683] on button "Play" at bounding box center [495, 685] width 95 height 31
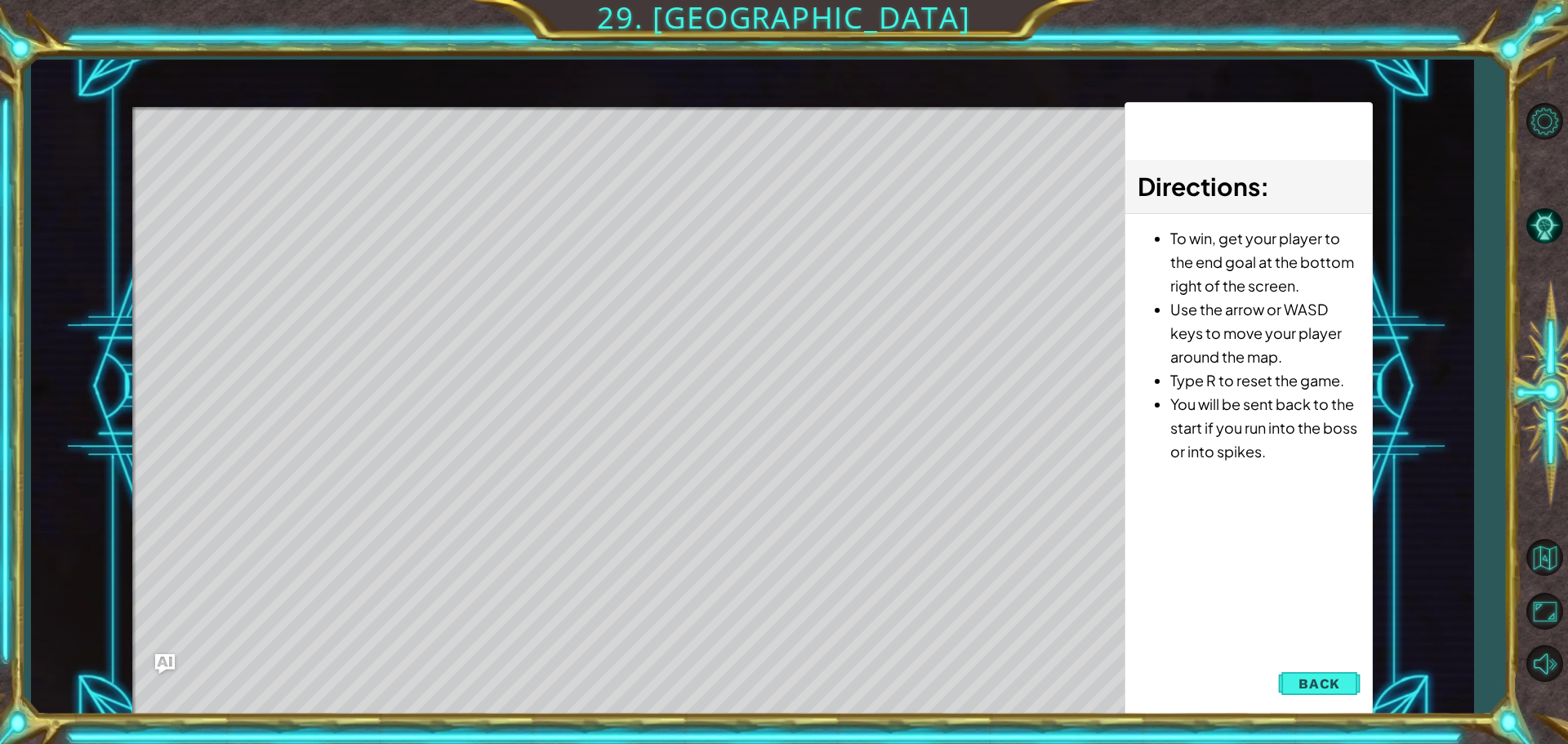
click at [1329, 675] on span "Back" at bounding box center [1320, 683] width 42 height 16
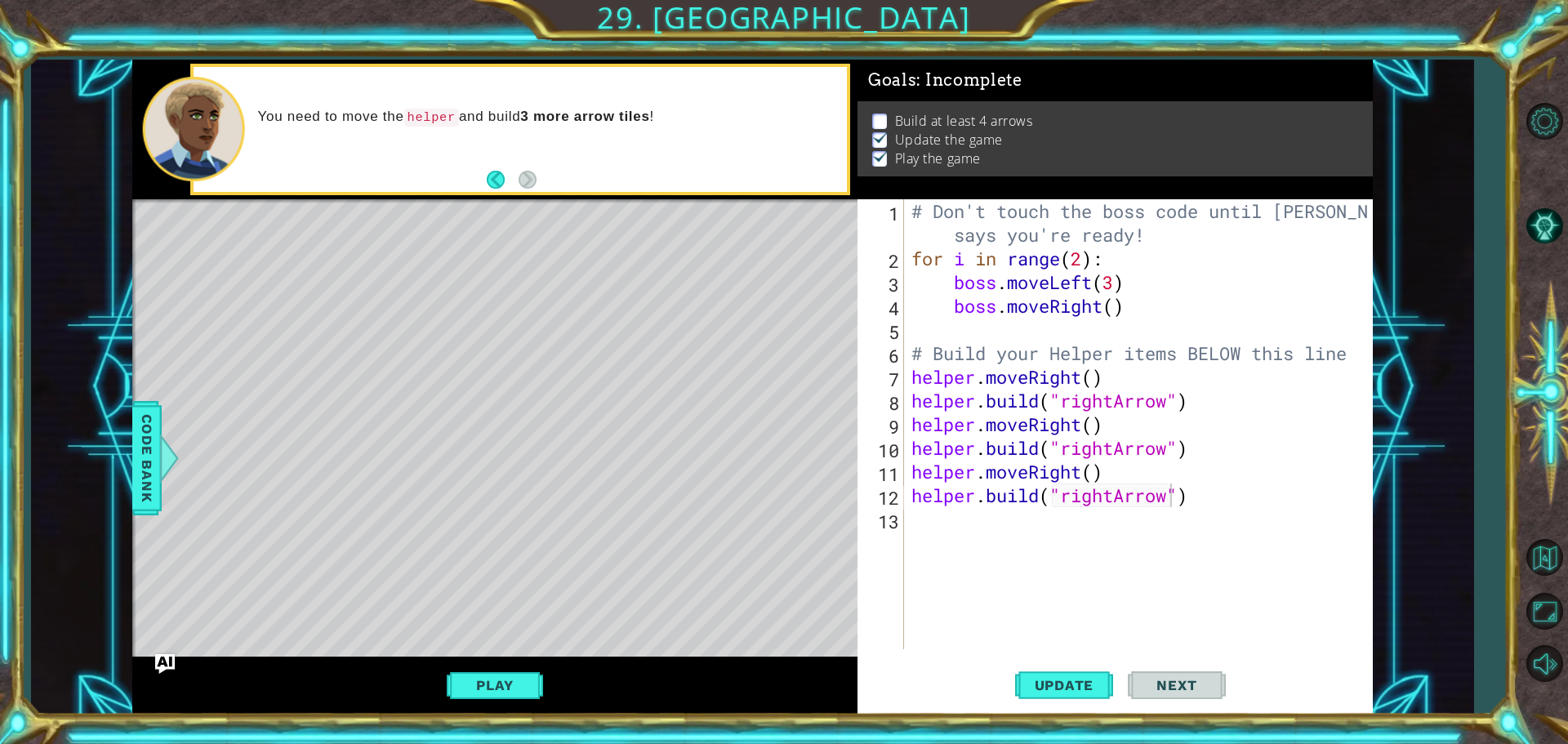
scroll to position [0, 0]
click at [919, 522] on div "# Don't touch the boss code until Vega says you're ready! for i in range ( 2 ) …" at bounding box center [1143, 460] width 468 height 521
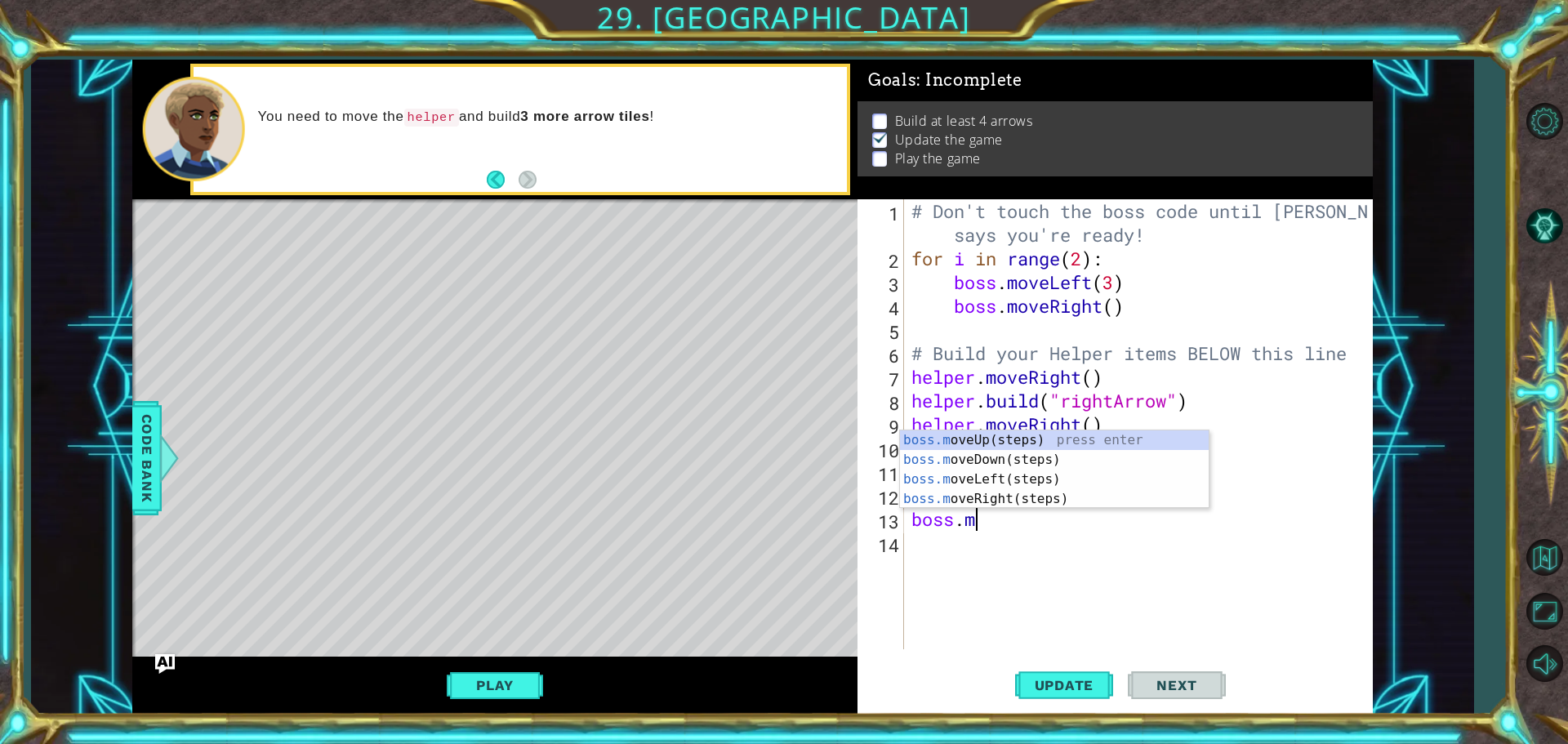
scroll to position [0, 3]
type textarea "boss.move"
click at [981, 435] on div "boss.move Up(steps) press enter boss.move Down(steps) press enter boss.move Lef…" at bounding box center [1054, 489] width 309 height 118
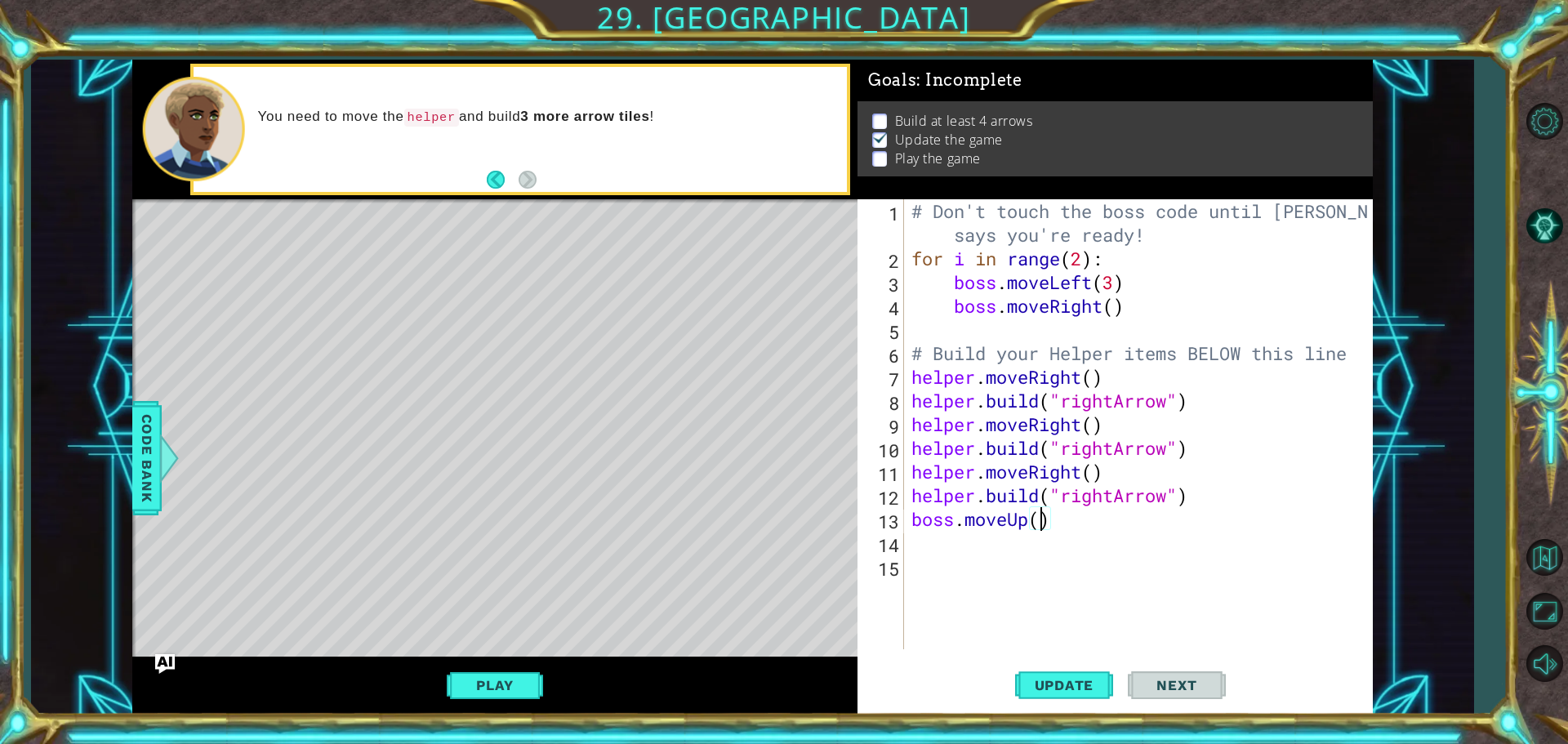
click at [1038, 519] on div "# Don't touch the boss code until Vega says you're ready! for i in range ( 2 ) …" at bounding box center [1143, 460] width 468 height 521
type textarea "boss.moveUp(3)"
click at [1003, 555] on div "# Don't touch the boss code until Vega says you're ready! for i in range ( 2 ) …" at bounding box center [1143, 460] width 468 height 521
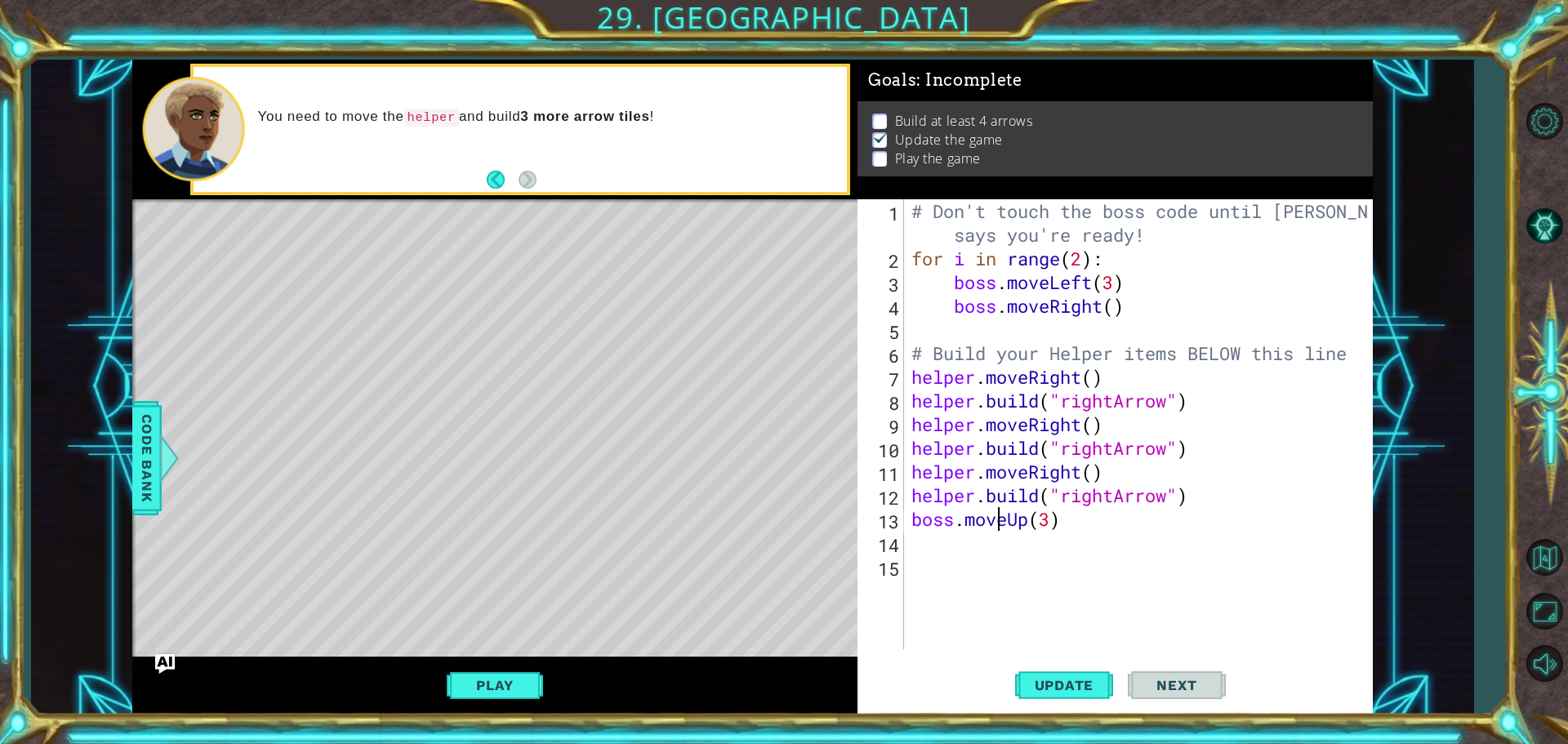
click at [997, 528] on div "# Don't touch the boss code until Vega says you're ready! for i in range ( 2 ) …" at bounding box center [1143, 460] width 468 height 521
type textarea "boss.moveUp(3)"
click at [998, 545] on div "# Don't touch the boss code until Vega says you're ready! for i in range ( 2 ) …" at bounding box center [1143, 460] width 468 height 521
type textarea "b"
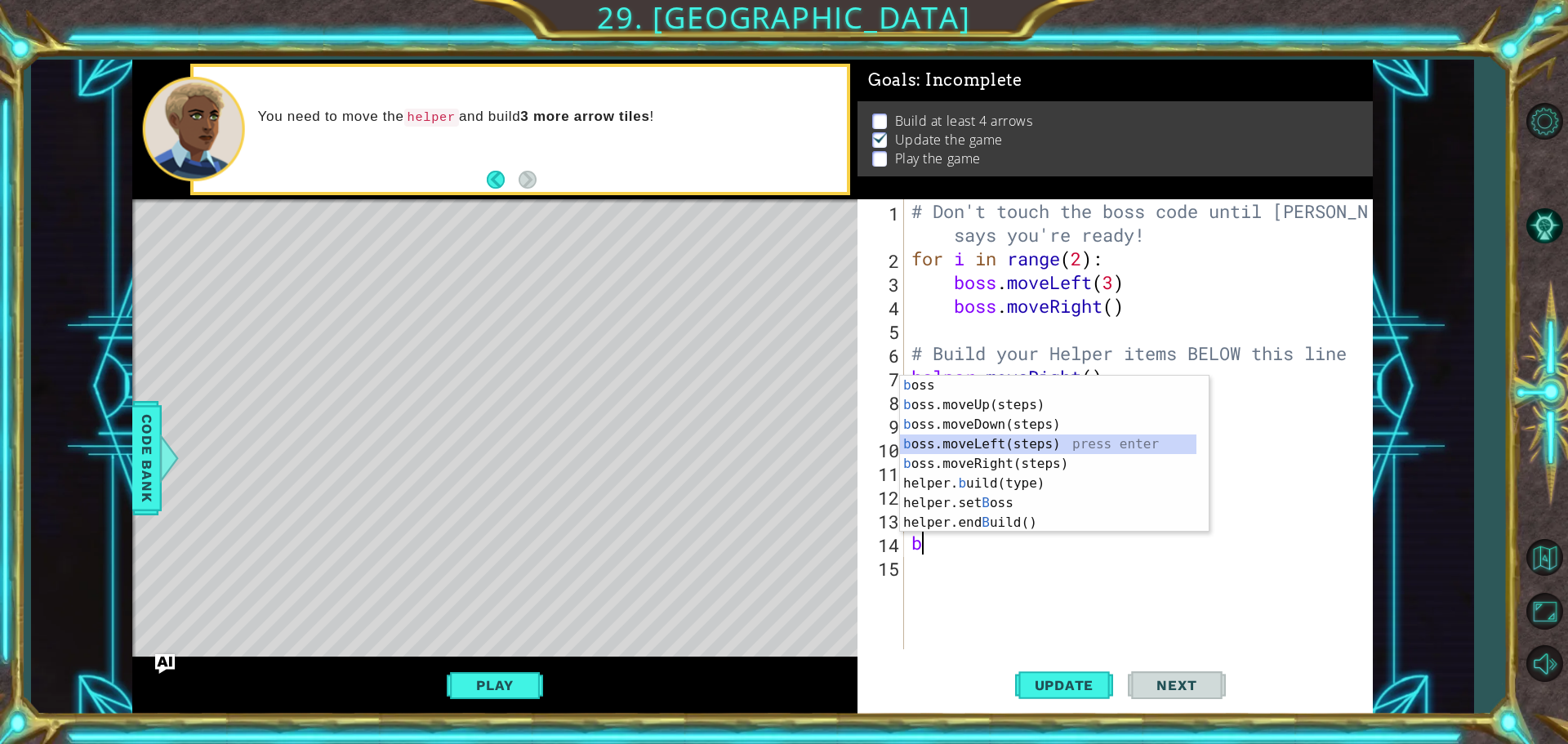
click at [1060, 437] on div "b oss press enter b oss.moveUp(steps) press enter b oss.moveDown(steps) press e…" at bounding box center [1049, 474] width 297 height 196
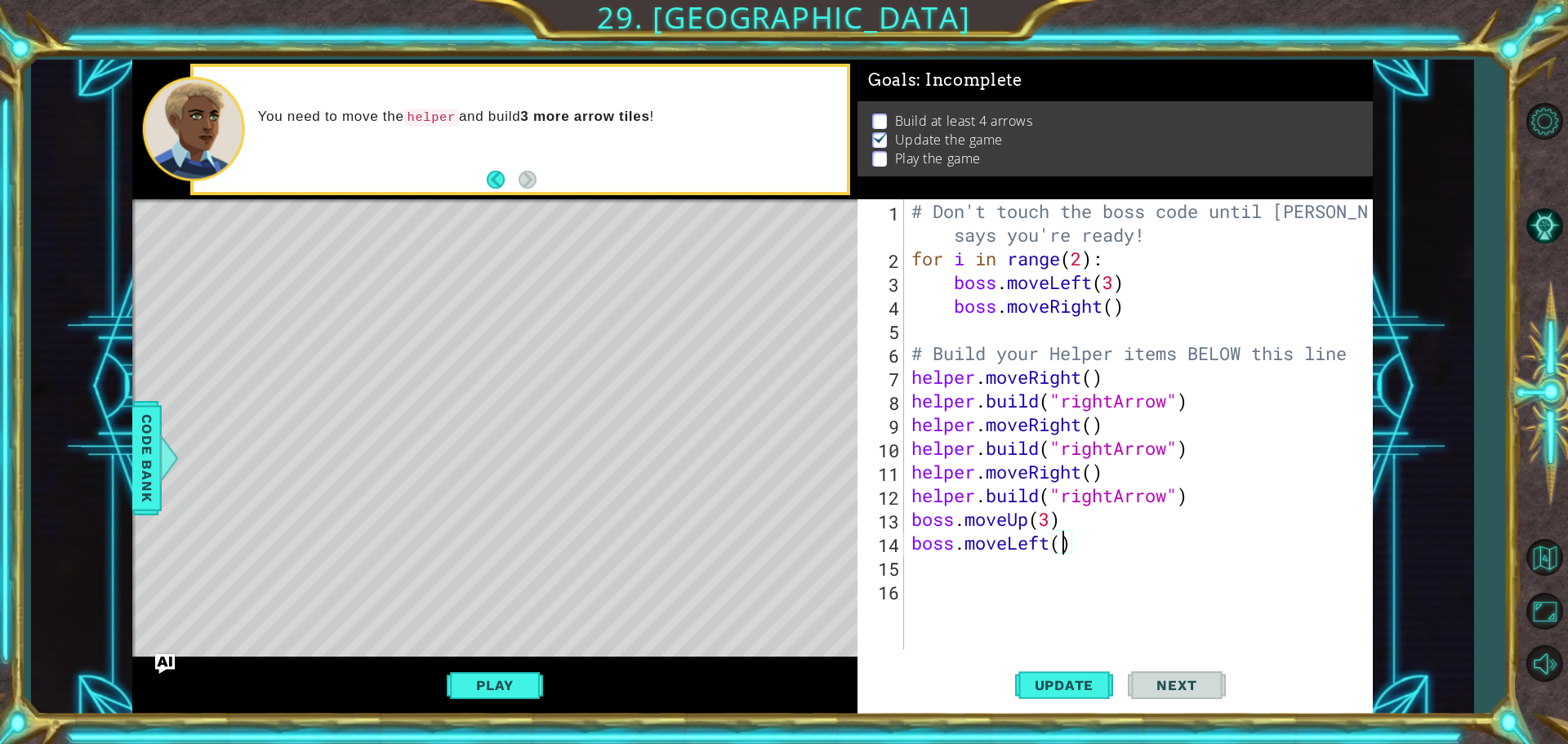
click at [1059, 544] on div "# Don't touch the boss code until Vega says you're ready! for i in range ( 2 ) …" at bounding box center [1143, 460] width 468 height 521
type textarea "boss.moveLeft(2)"
click at [991, 573] on div "# Don't touch the boss code until Vega says you're ready! for i in range ( 2 ) …" at bounding box center [1143, 460] width 468 height 521
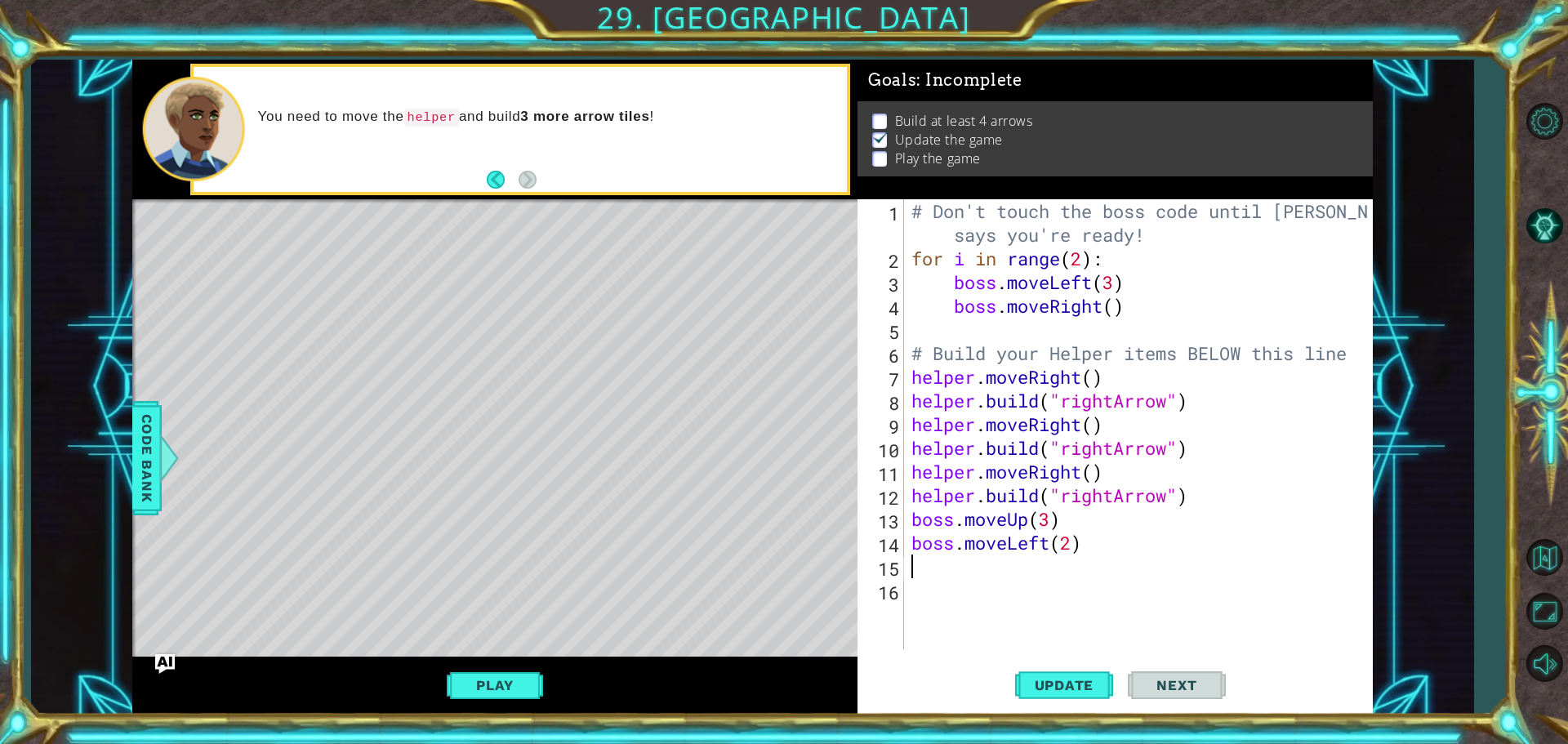
type textarea "b"
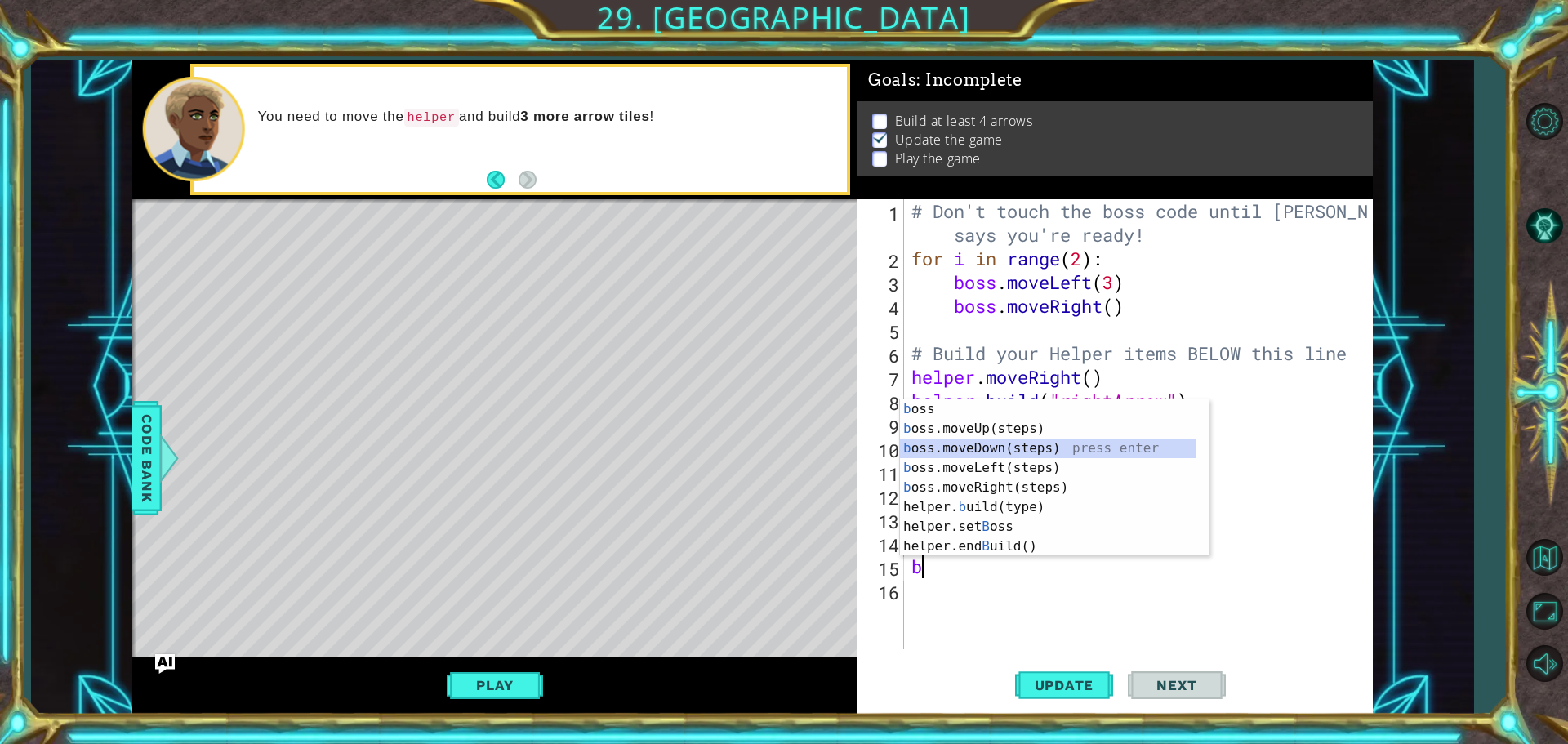
click at [1037, 448] on div "b oss press enter b oss.moveUp(steps) press enter b oss.moveDown(steps) press e…" at bounding box center [1049, 498] width 297 height 196
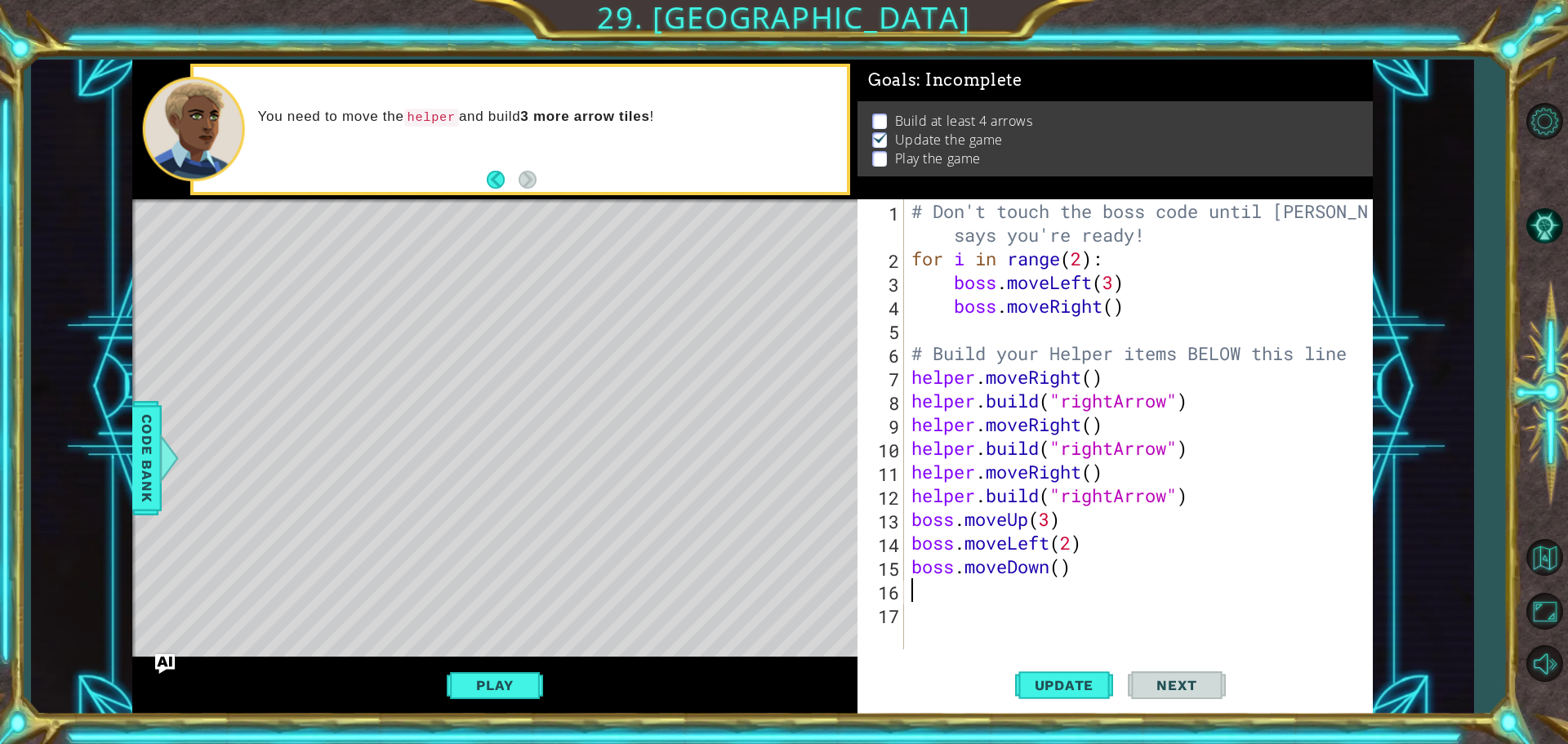
click at [1062, 566] on div "# Don't touch the boss code until Vega says you're ready! for i in range ( 2 ) …" at bounding box center [1143, 460] width 468 height 521
type textarea "boss.moveDown(4)"
click at [916, 587] on div "# Don't touch the boss code until Vega says you're ready! for i in range ( 2 ) …" at bounding box center [1143, 460] width 468 height 521
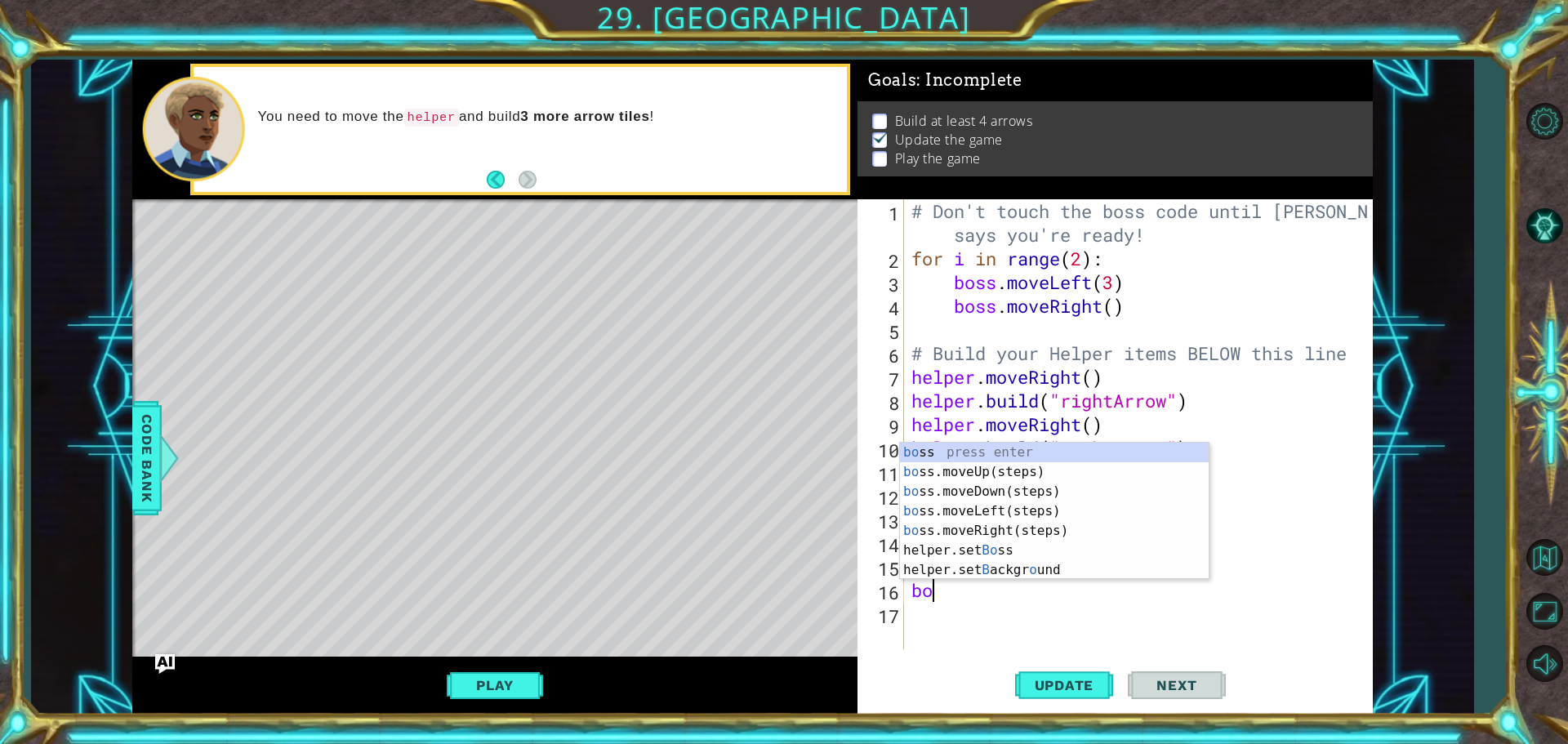
type textarea "boss"
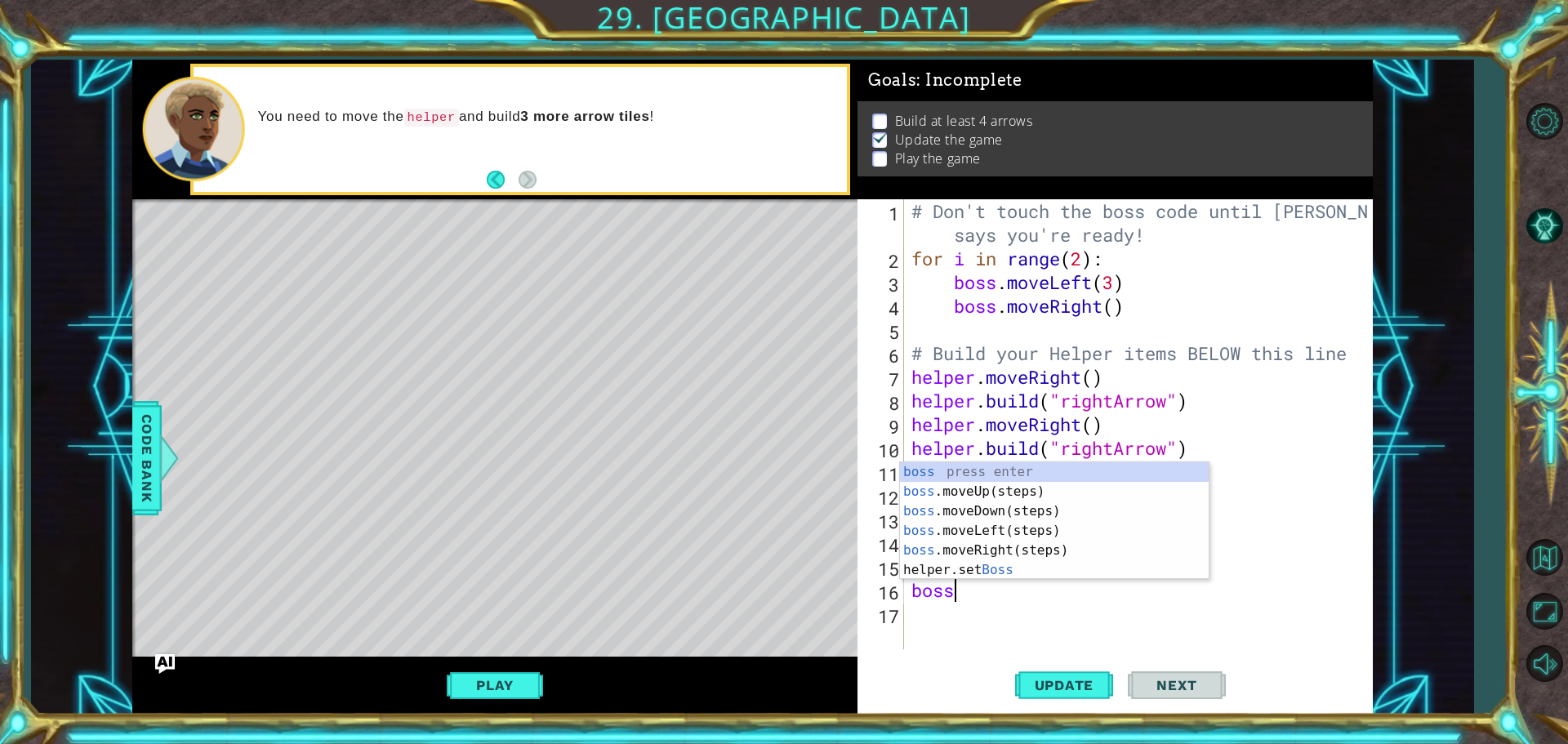
scroll to position [0, 1]
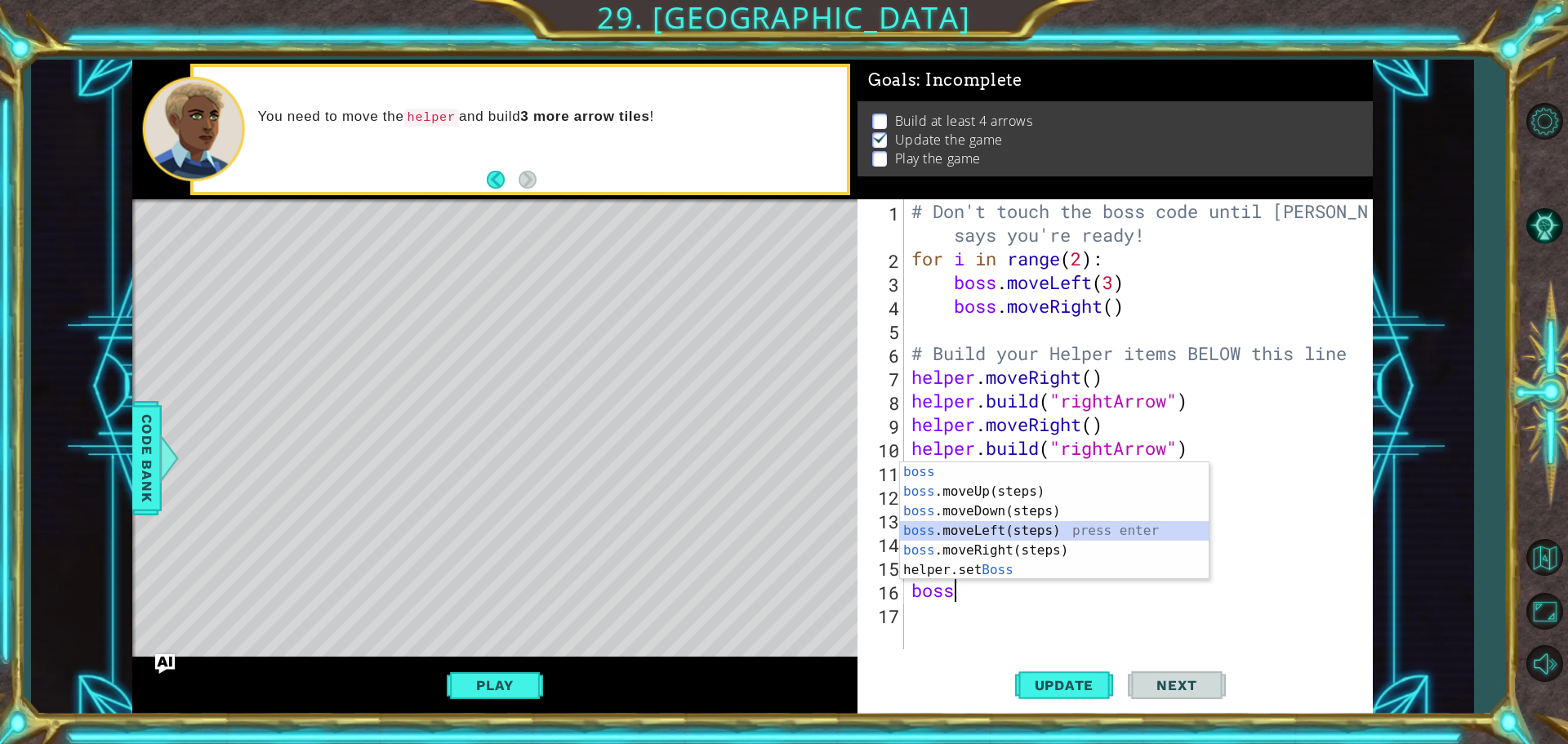
click at [982, 522] on div "boss press enter boss .moveUp(steps) press enter boss .moveDown(steps) press en…" at bounding box center [1054, 540] width 309 height 157
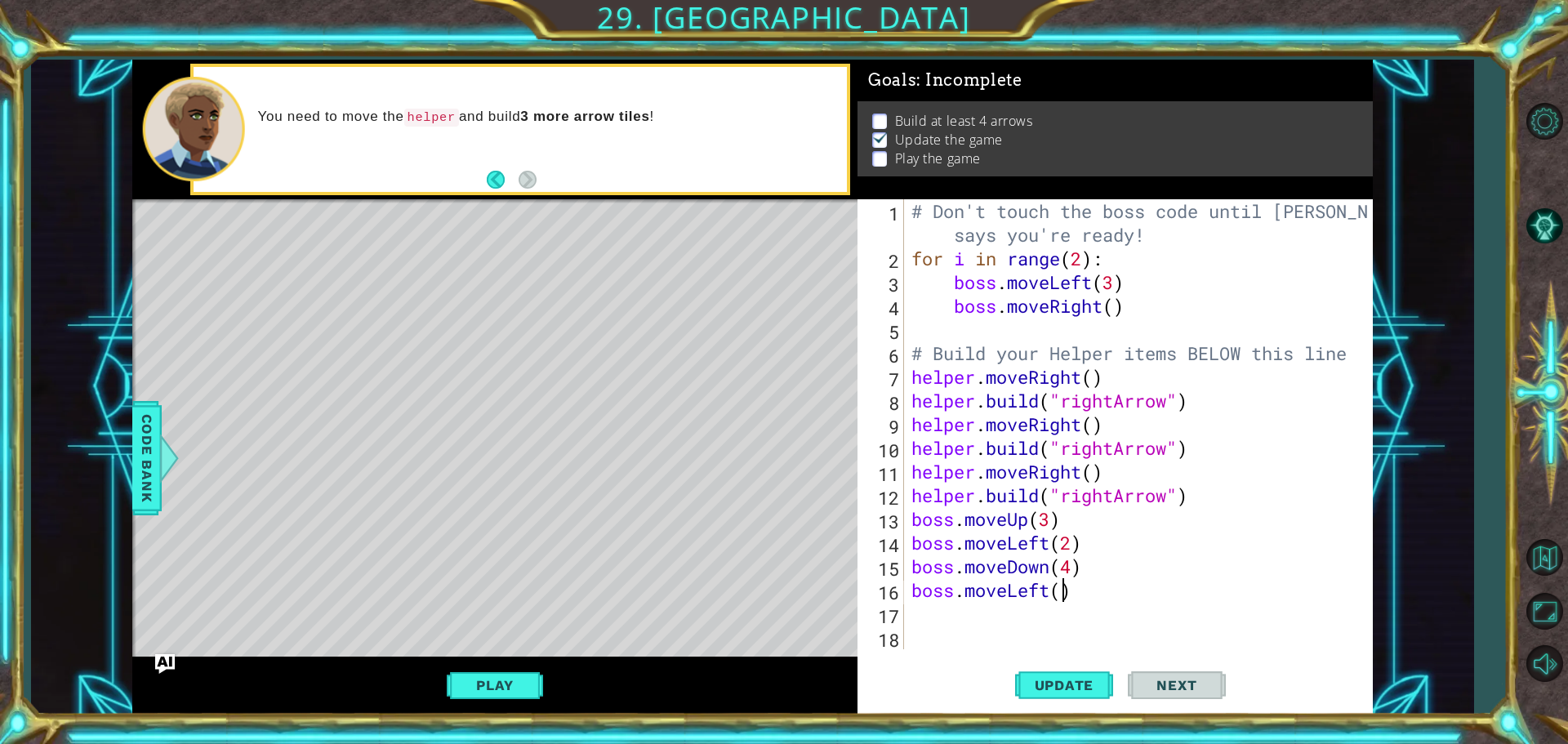
click at [1066, 592] on div "# Don't touch the boss code until Vega says you're ready! for i in range ( 2 ) …" at bounding box center [1143, 460] width 468 height 521
type textarea "boss.moveLeft(1)"
click at [922, 610] on div "# Don't touch the boss code until Vega says you're ready! for i in range ( 2 ) …" at bounding box center [1143, 460] width 468 height 521
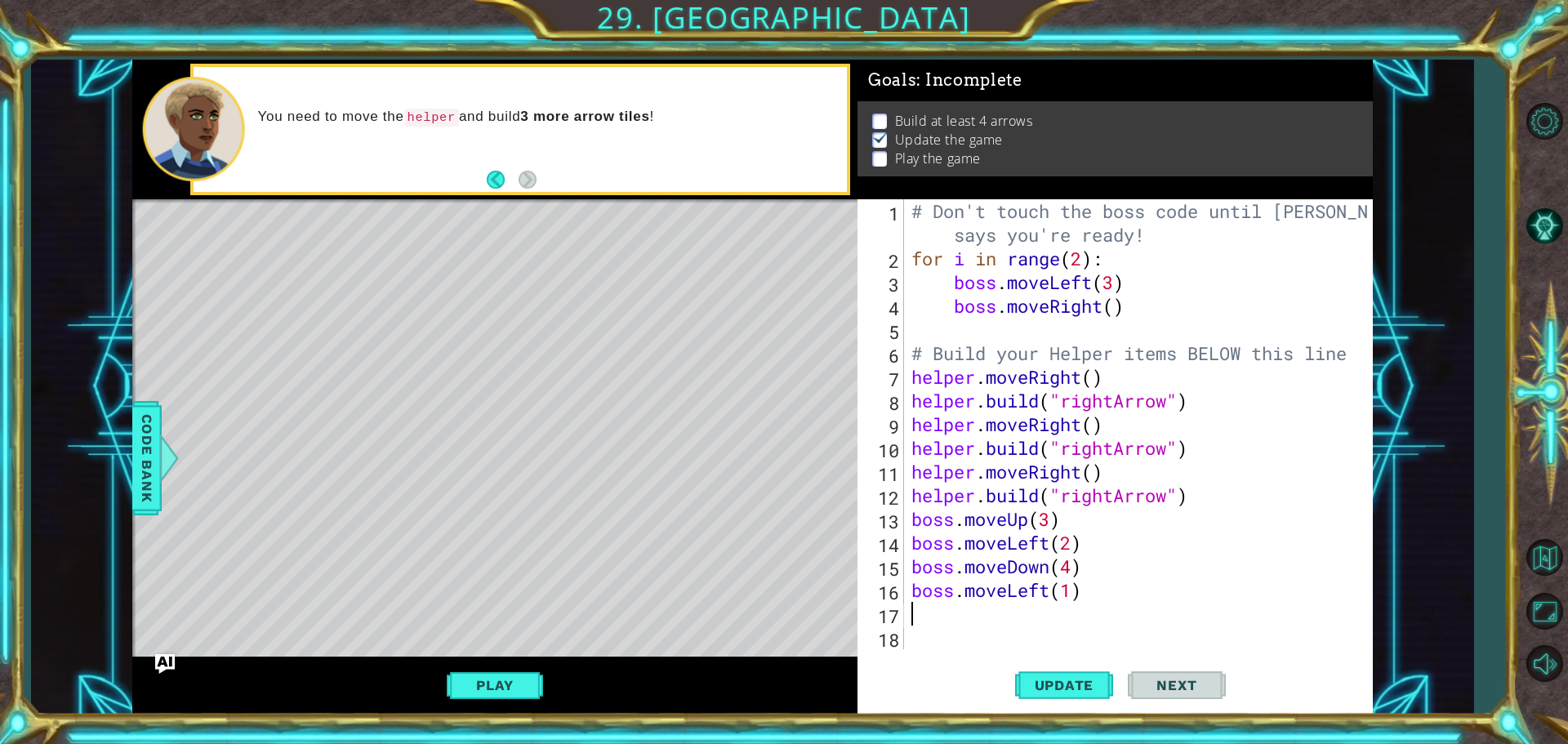
type textarea "boss.moveLeft(1)"
click at [941, 628] on div "# Don't touch the boss code until Vega says you're ready! for i in range ( 2 ) …" at bounding box center [1143, 460] width 468 height 521
click at [1060, 674] on button "Update" at bounding box center [1064, 685] width 98 height 51
click at [511, 678] on button "Play" at bounding box center [495, 685] width 95 height 31
type textarea "boss.moveUp(3)"
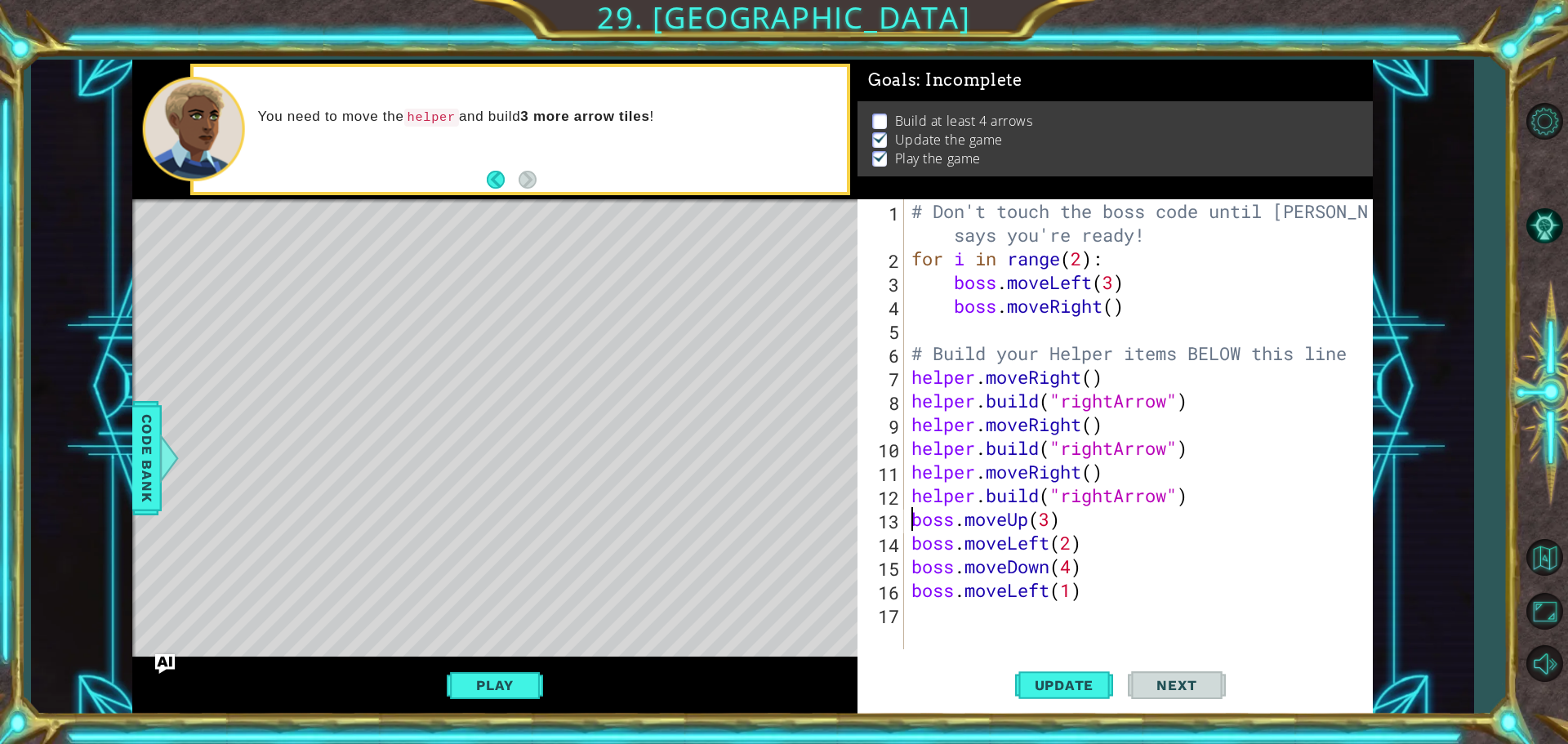
click at [911, 517] on div "# Don't touch the boss code until Vega says you're ready! for i in range ( 2 ) …" at bounding box center [1143, 460] width 468 height 521
click at [915, 522] on div "# Don't touch the boss code until Vega says you're ready! for i in range ( 2 ) …" at bounding box center [1143, 460] width 468 height 521
type textarea "h"
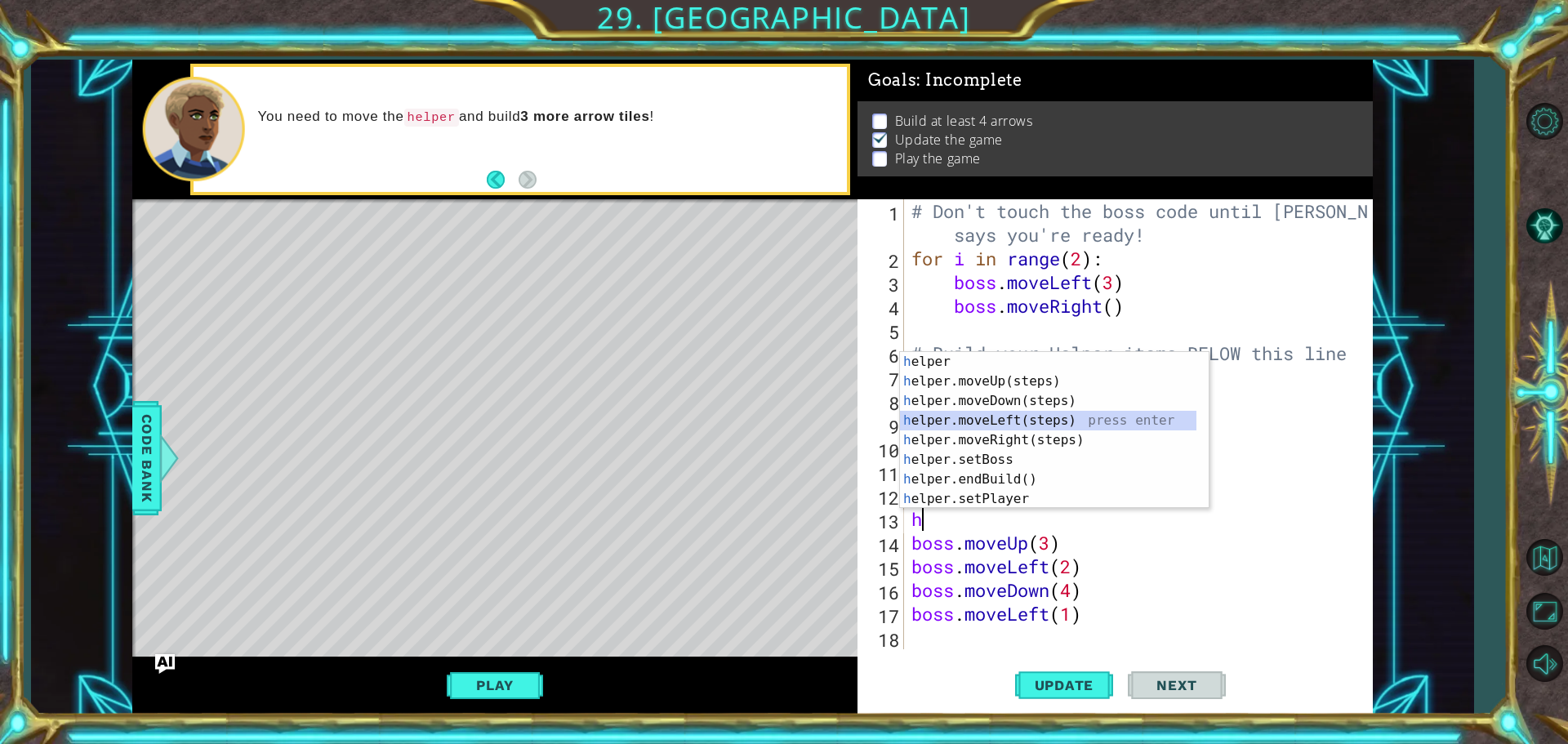
click at [1034, 421] on div "h elper press enter h elper.moveUp(steps) press enter h elper.moveDown(steps) p…" at bounding box center [1049, 450] width 297 height 196
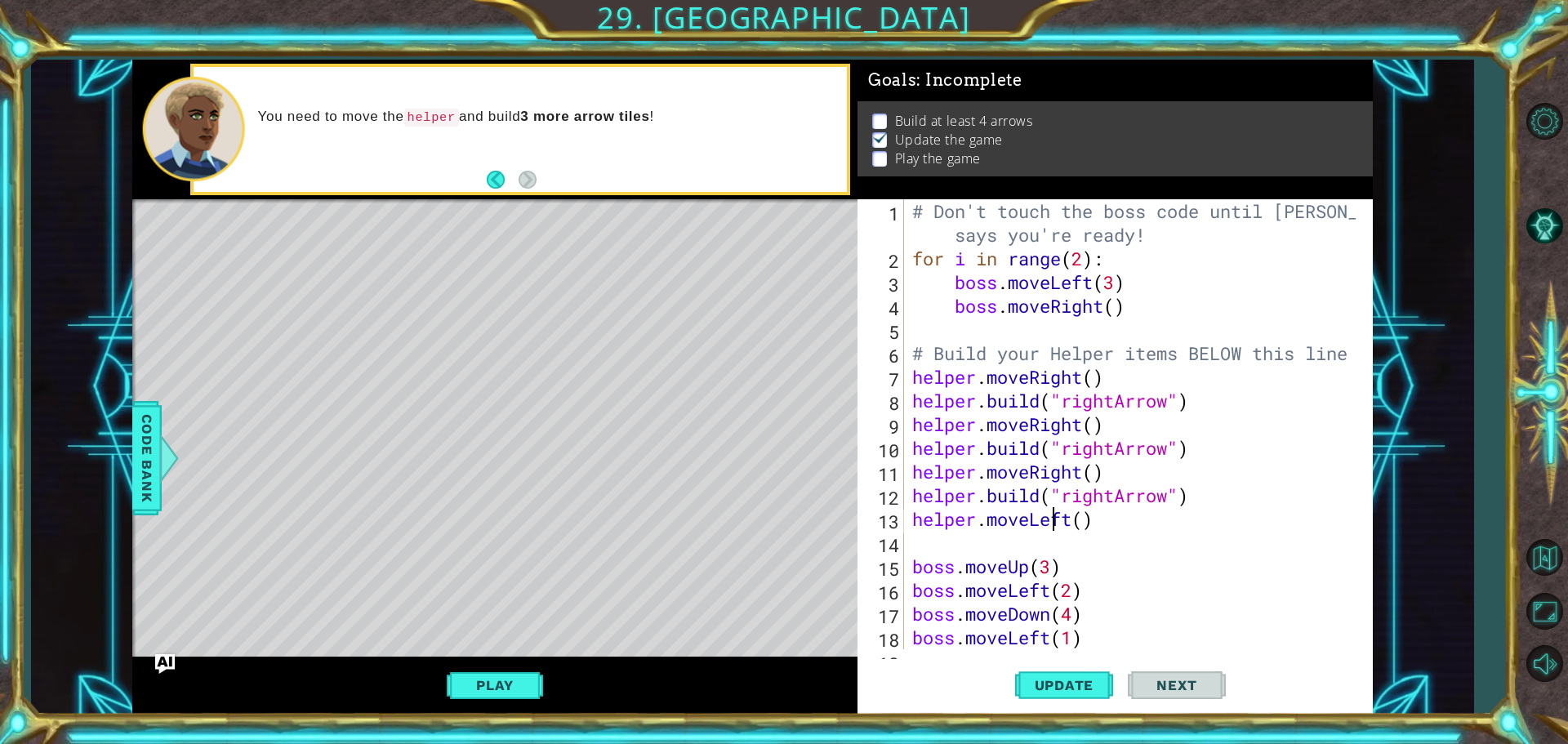
click at [1058, 522] on div "# Don't touch the boss code until Vega says you're ready! for i in range ( 2 ) …" at bounding box center [1137, 460] width 455 height 521
click at [1058, 522] on div "# Don't touch the boss code until Vega says you're ready! for i in range ( 2 ) …" at bounding box center [1133, 423] width 447 height 450
click at [1071, 526] on div "# Don't touch the boss code until Vega says you're ready! for i in range ( 2 ) …" at bounding box center [1137, 460] width 455 height 521
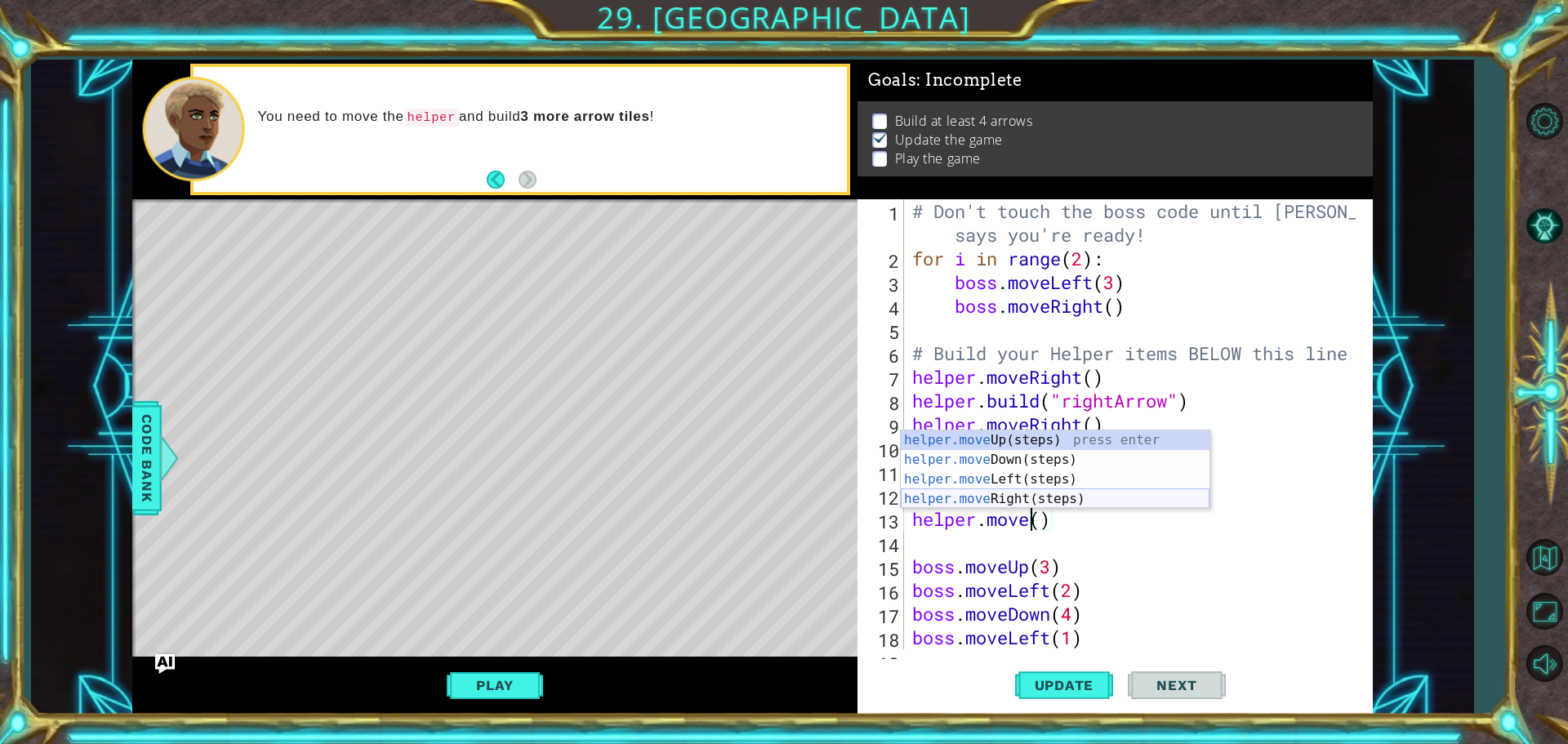
click at [1034, 494] on div "helper.move Up(steps) press enter helper.move Down(steps) press enter helper.mo…" at bounding box center [1055, 489] width 309 height 118
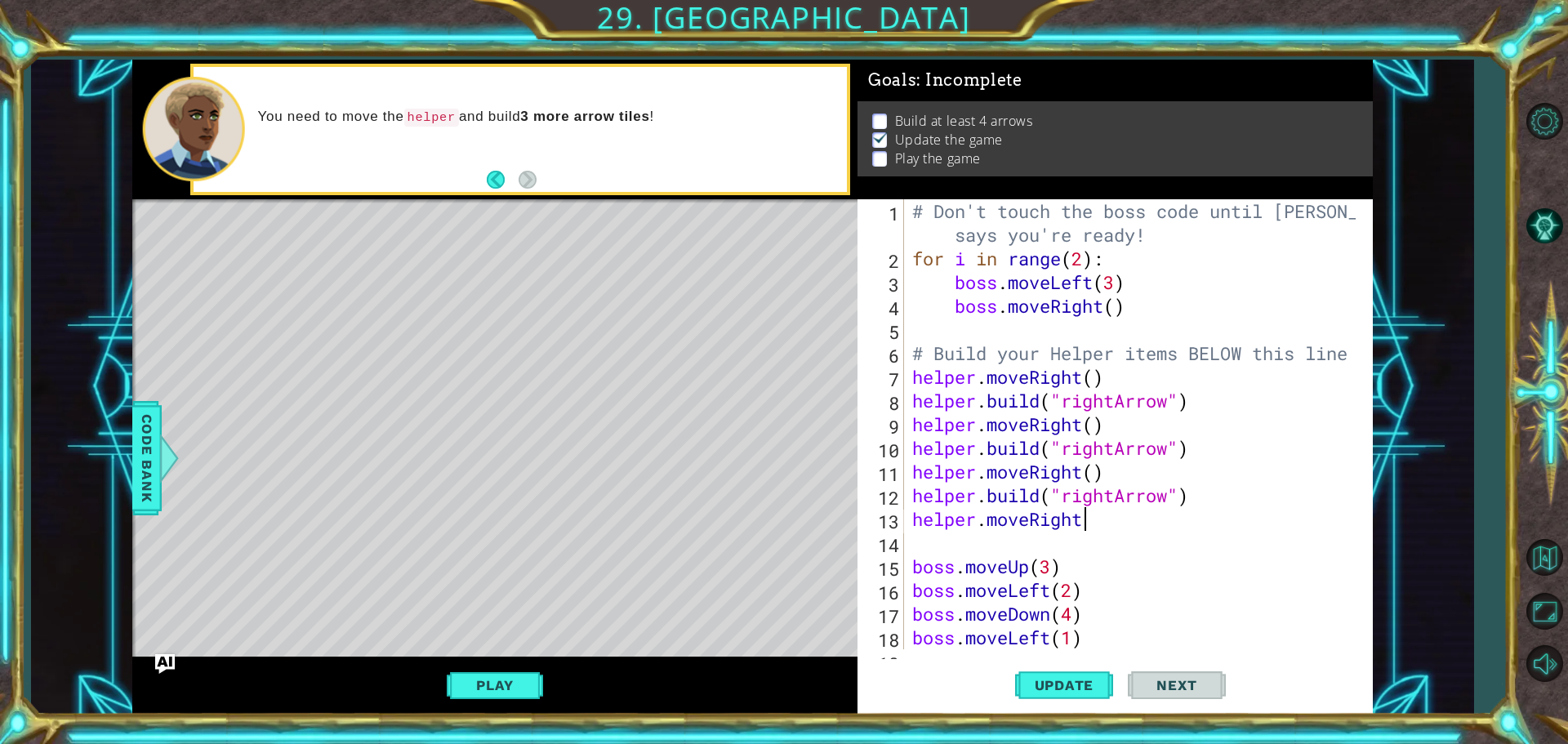
scroll to position [0, 8]
type textarea "helper.moveRight()"
click at [931, 543] on div "# Don't touch the boss code until Vega says you're ready! for i in range ( 2 ) …" at bounding box center [1137, 460] width 455 height 521
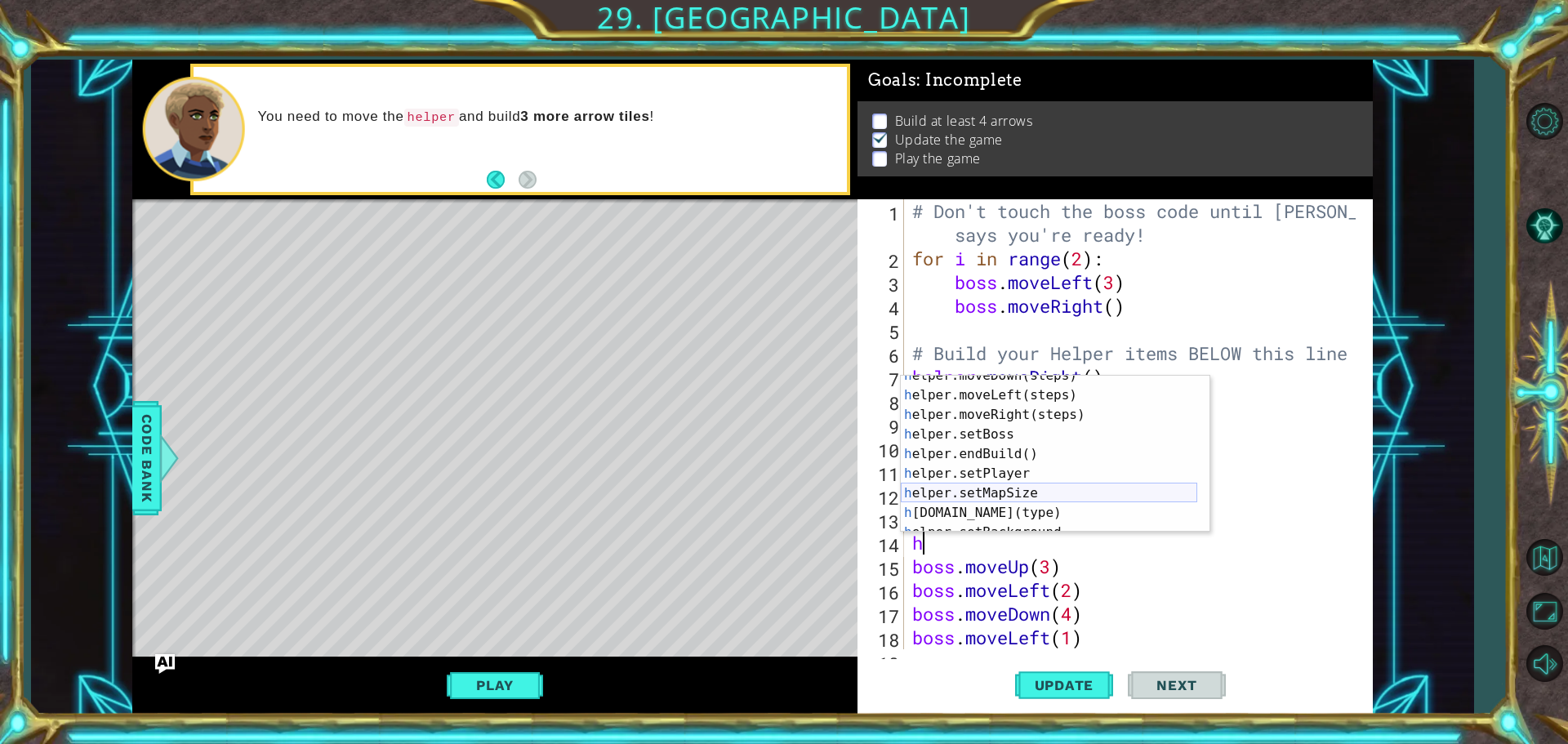
scroll to position [98, 0]
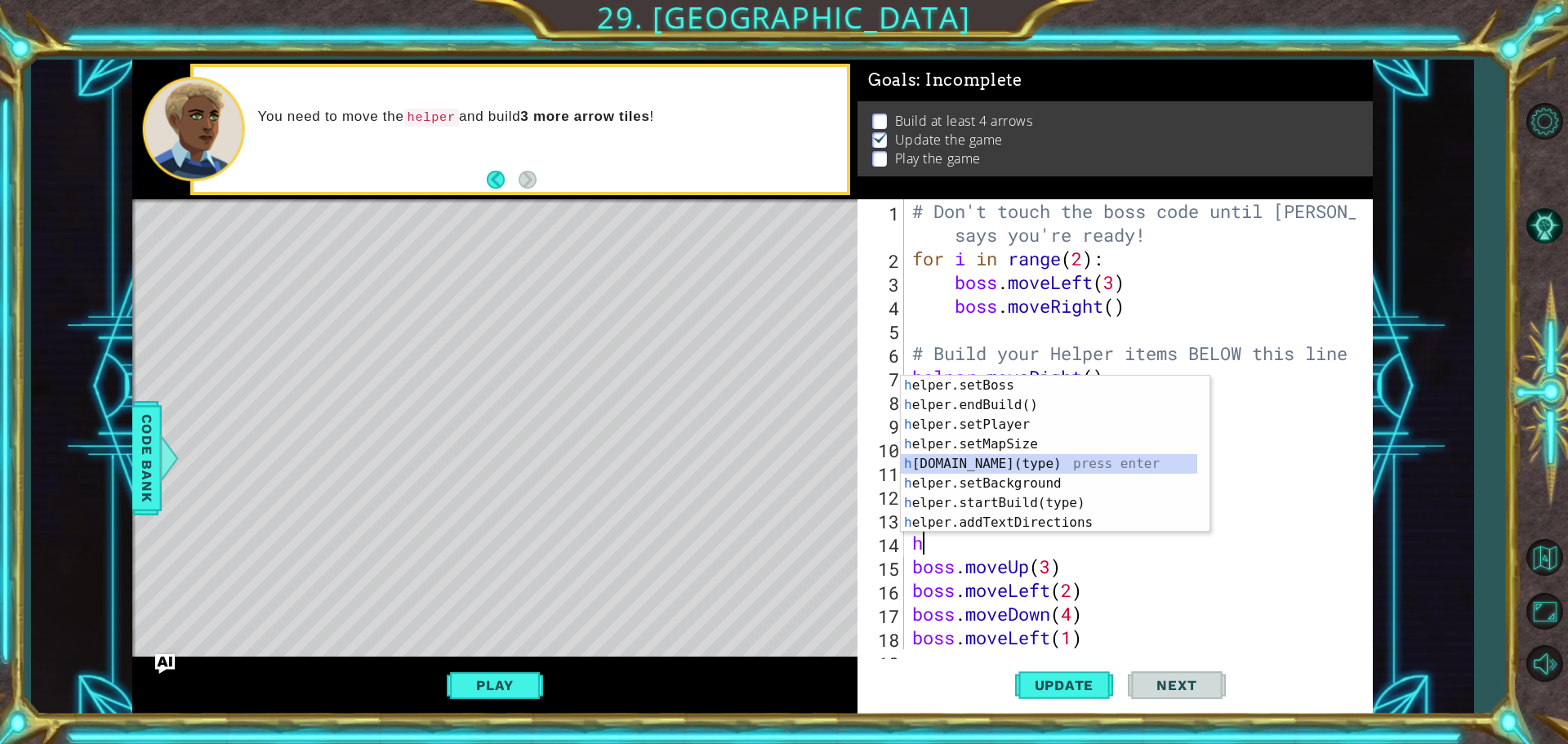
click at [1025, 459] on div "h elper.setBoss press enter h elper.endBuild() press enter h elper.setPlayer pr…" at bounding box center [1049, 474] width 297 height 196
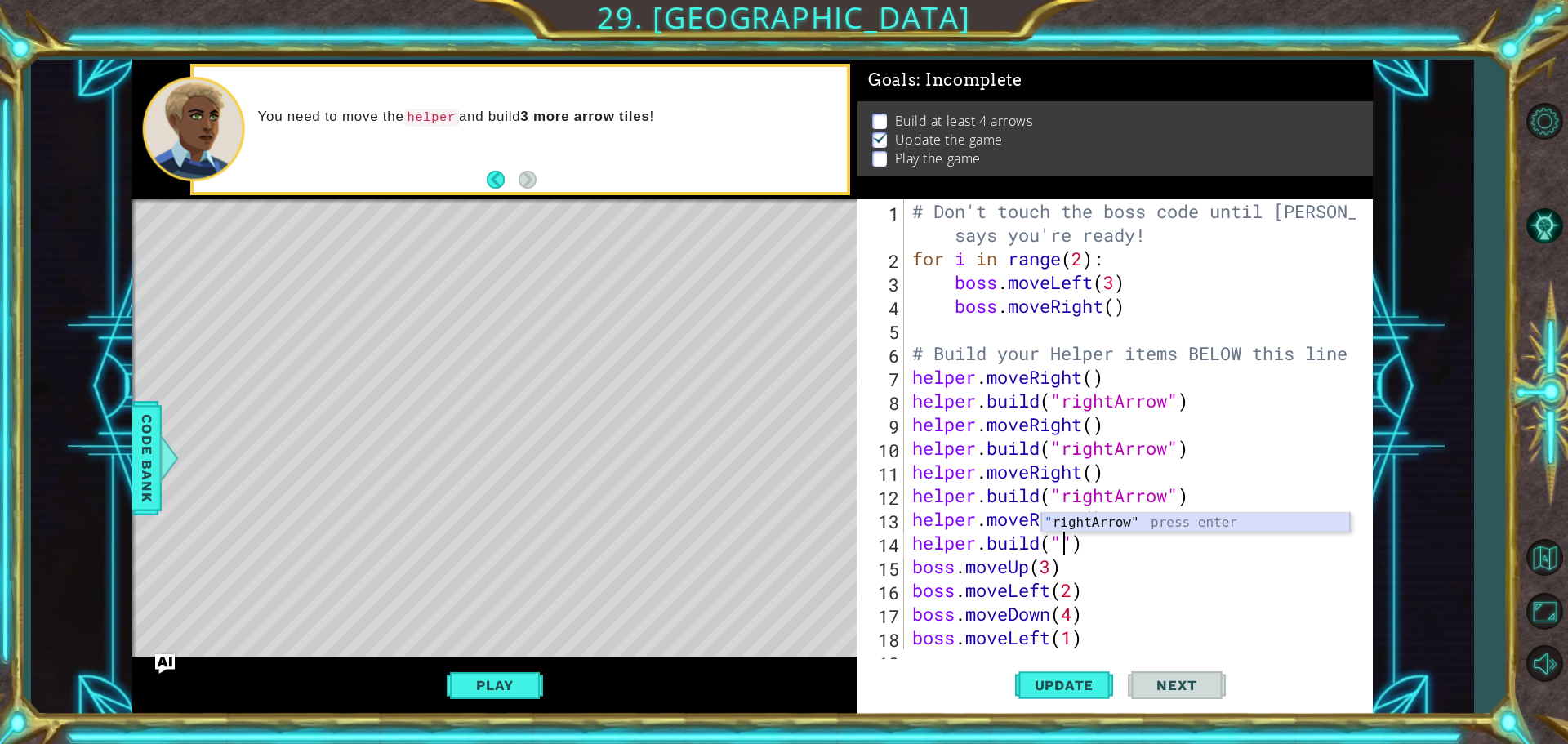
click at [1093, 528] on div "" rightArrow" press enter" at bounding box center [1196, 542] width 309 height 59
type textarea "helper.build("rightArrow")"
click at [1077, 680] on span "Update" at bounding box center [1065, 685] width 92 height 16
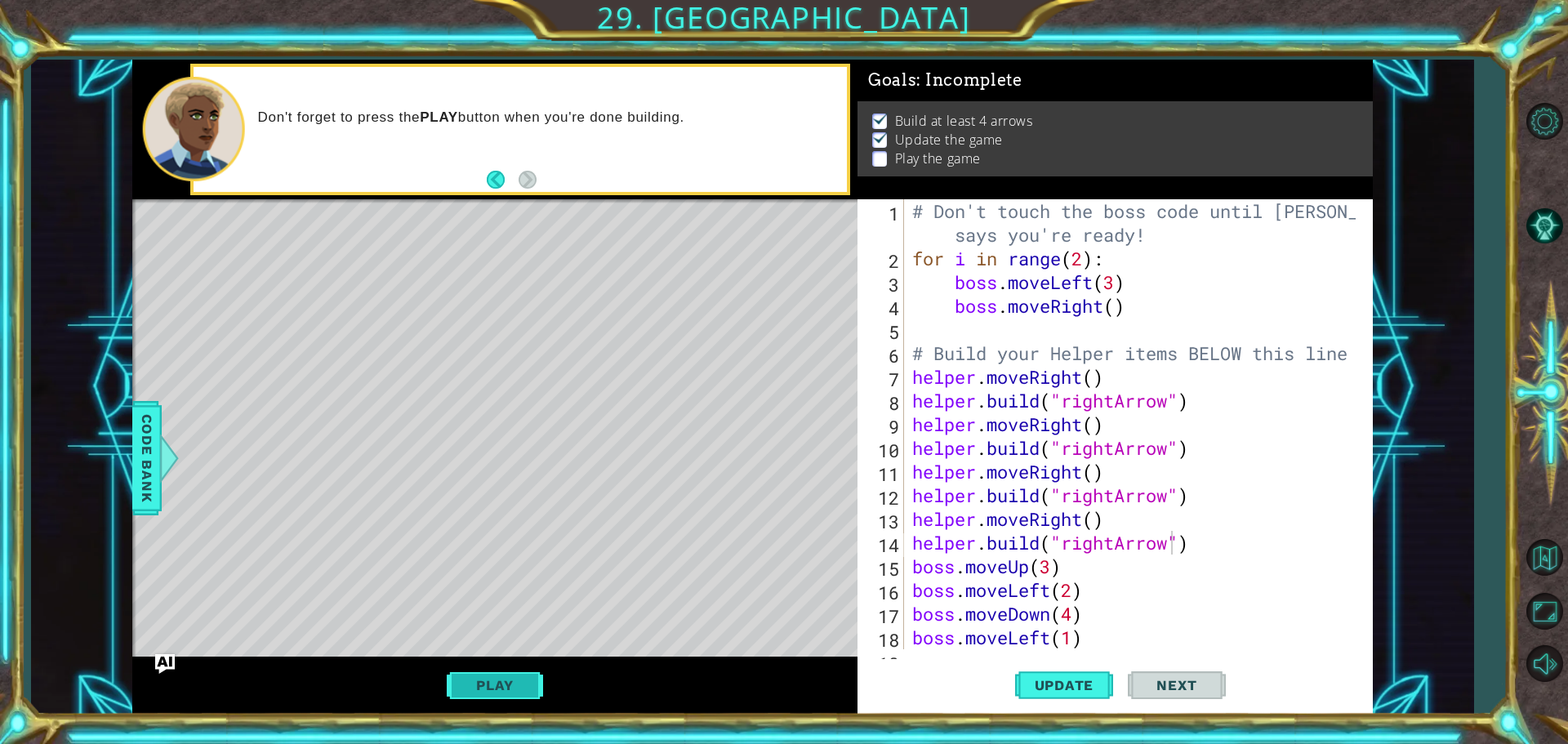
click at [523, 675] on button "Play" at bounding box center [495, 685] width 95 height 31
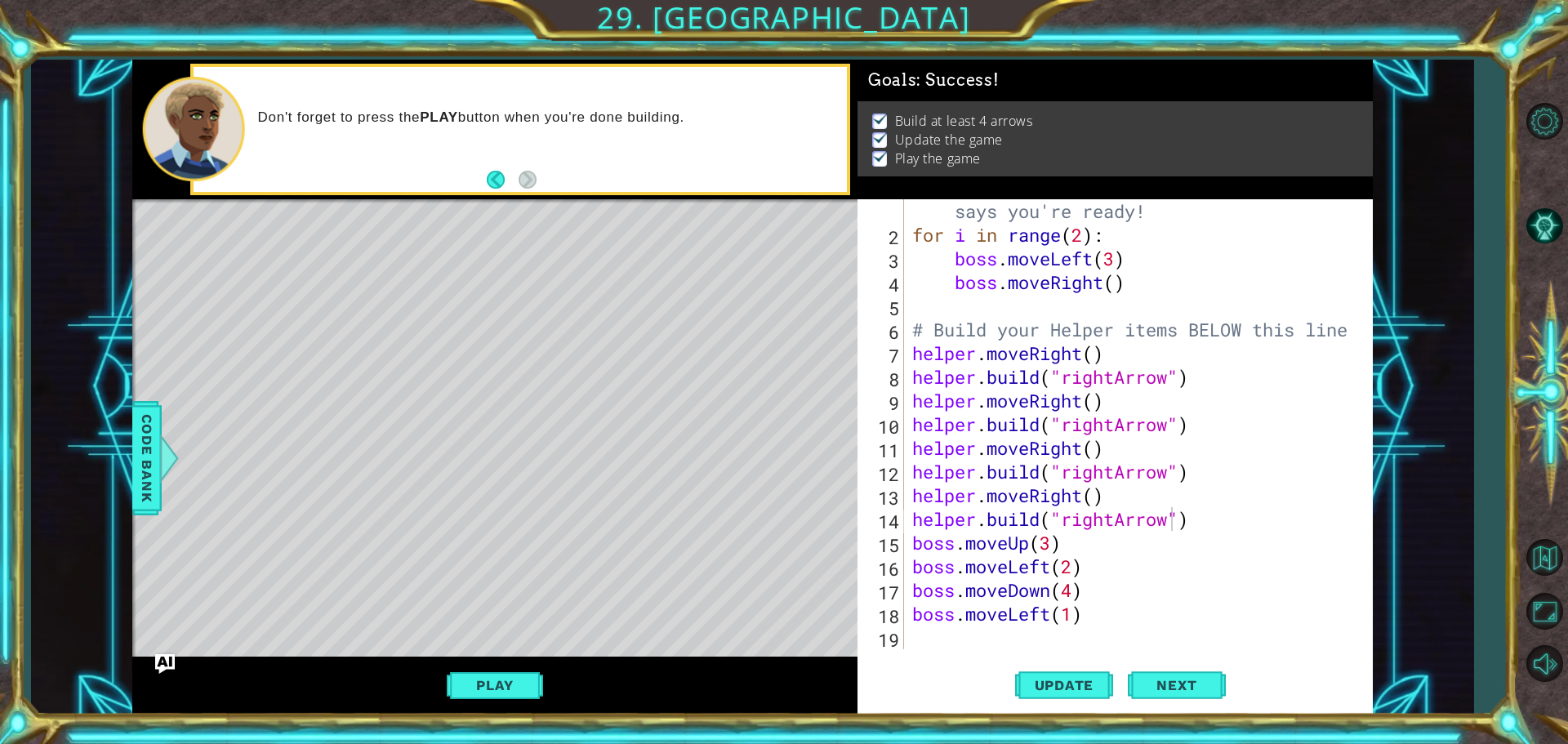
click at [919, 636] on div "# Don't touch the boss code until Vega says you're ready! for i in range ( 2 ) …" at bounding box center [1137, 437] width 455 height 521
click at [1081, 690] on span "Update" at bounding box center [1065, 685] width 92 height 16
type textarea "g"
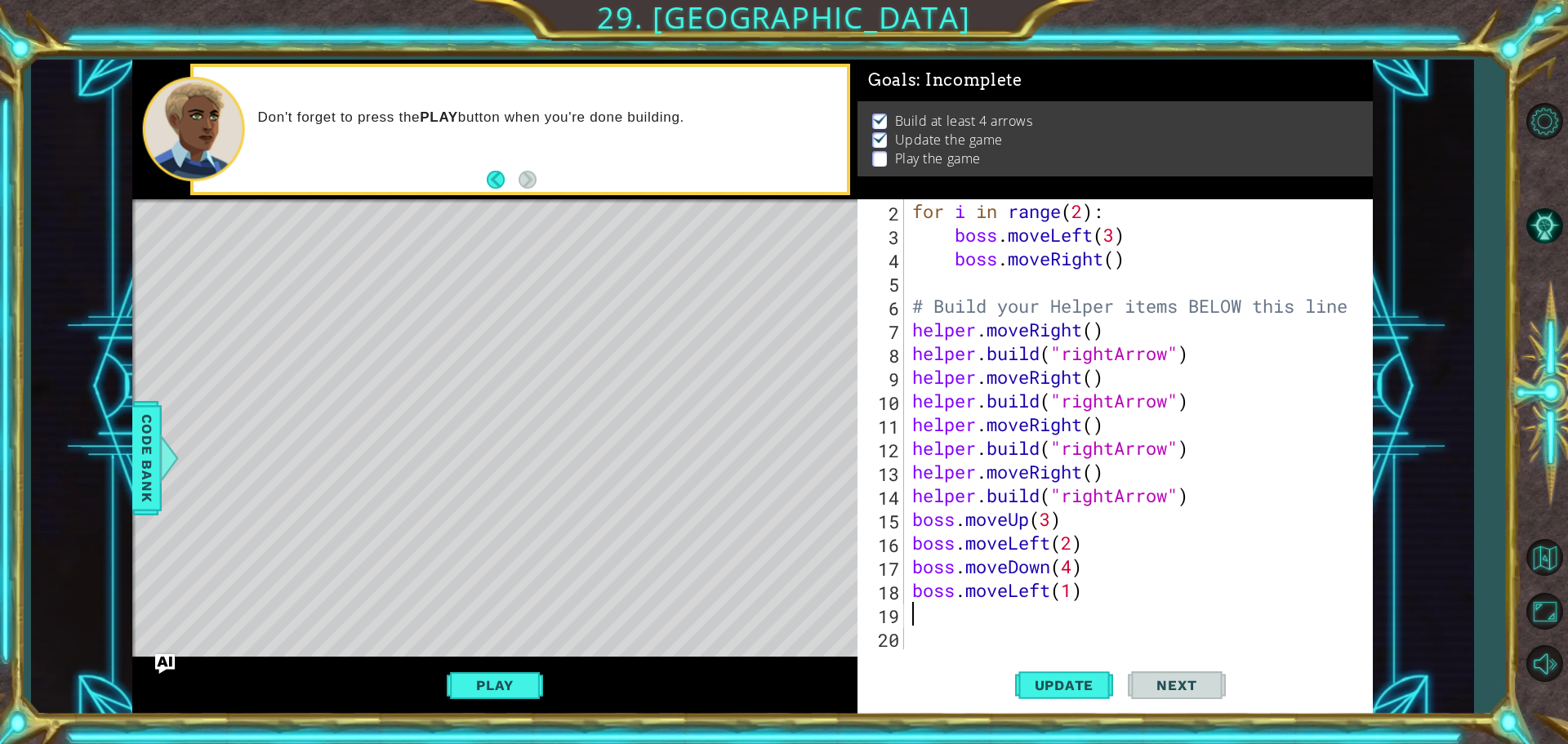
type textarea "boss.moveLeft(1)"
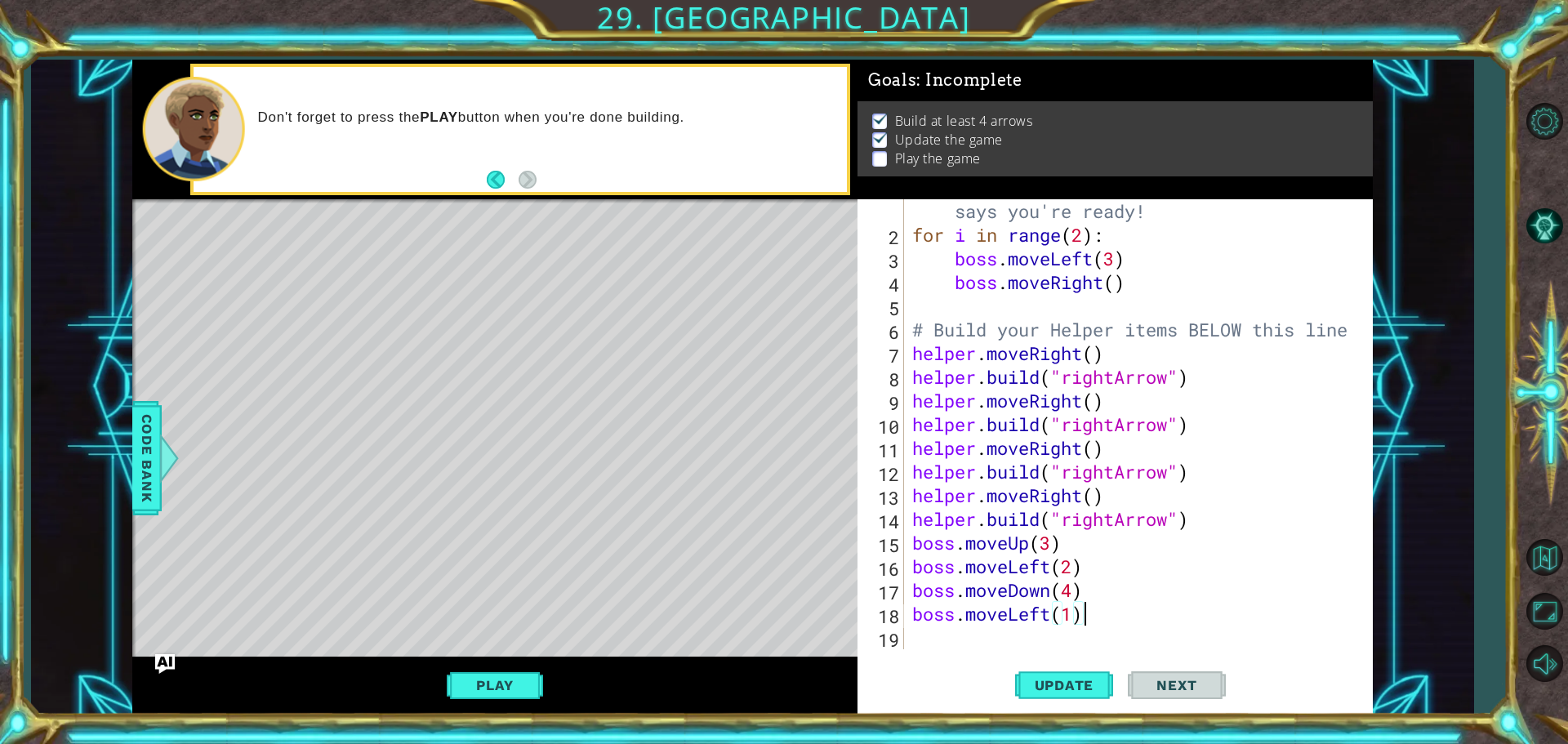
scroll to position [24, 0]
click at [939, 644] on div "# Don't touch the boss code until Vega says you're ready! for i in range ( 2 ) …" at bounding box center [1137, 437] width 455 height 521
click at [500, 690] on button "Play" at bounding box center [495, 685] width 95 height 31
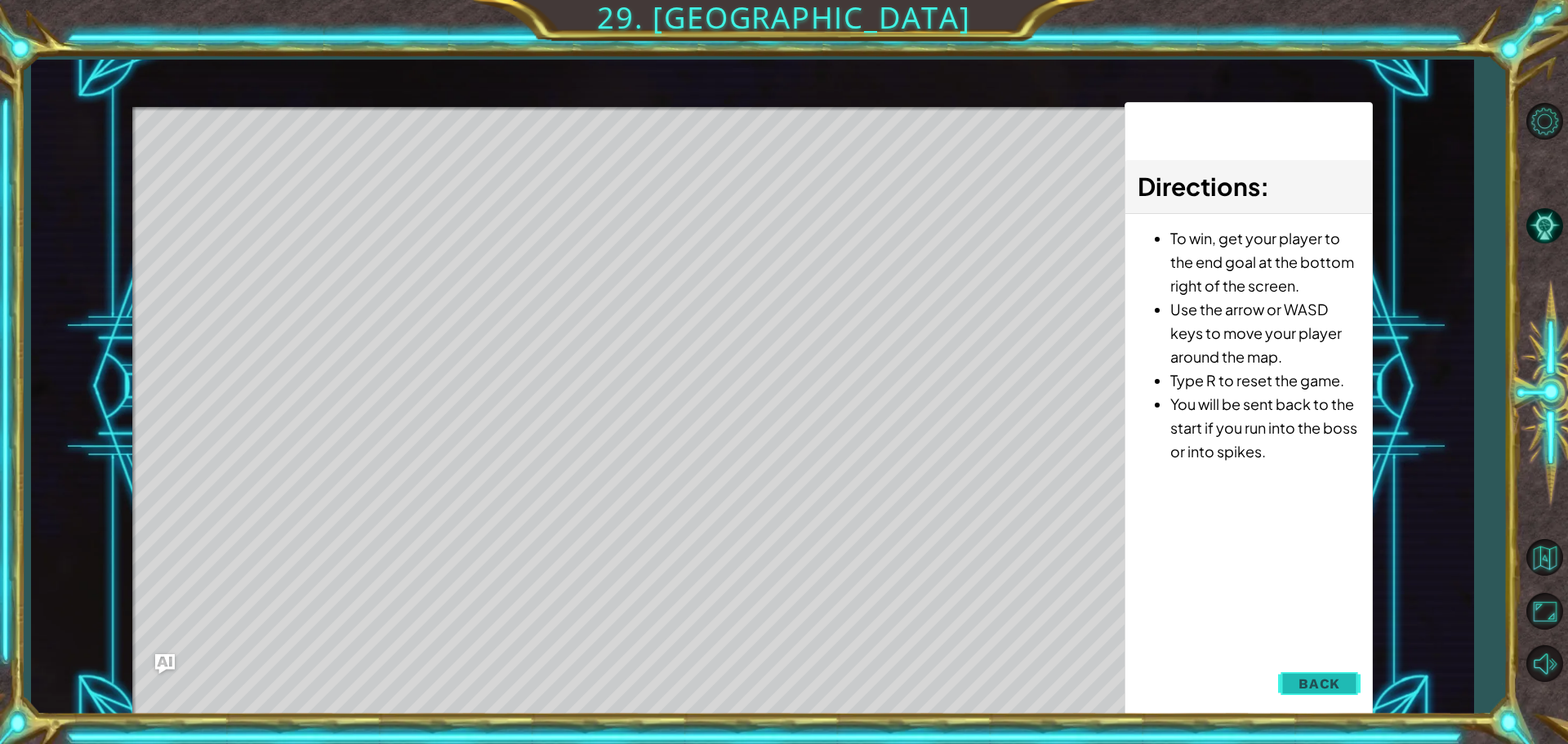
click at [1354, 689] on button "Back" at bounding box center [1320, 683] width 83 height 32
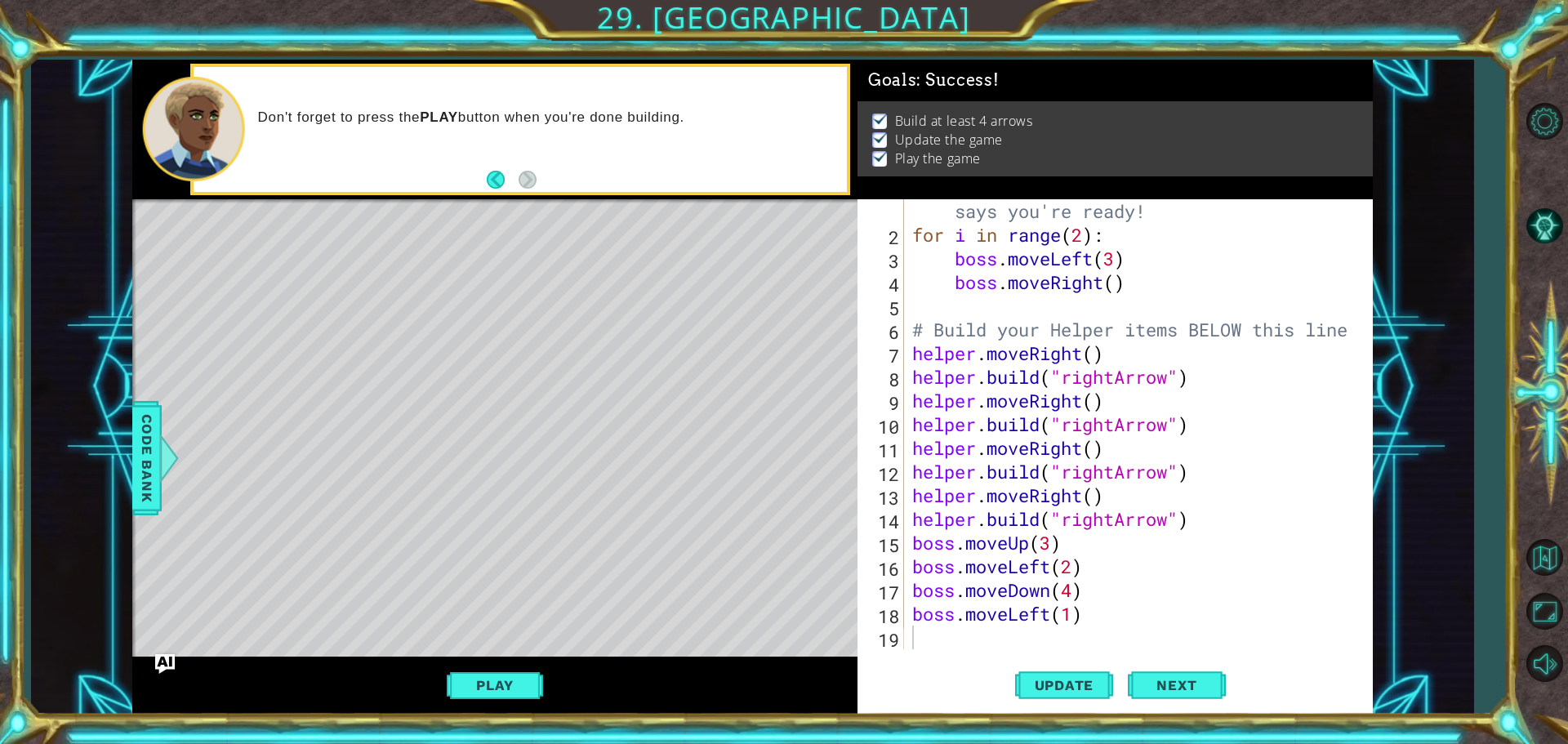
click at [1051, 569] on div "# Don't touch the boss code until Vega says you're ready! for i in range ( 2 ) …" at bounding box center [1137, 437] width 455 height 521
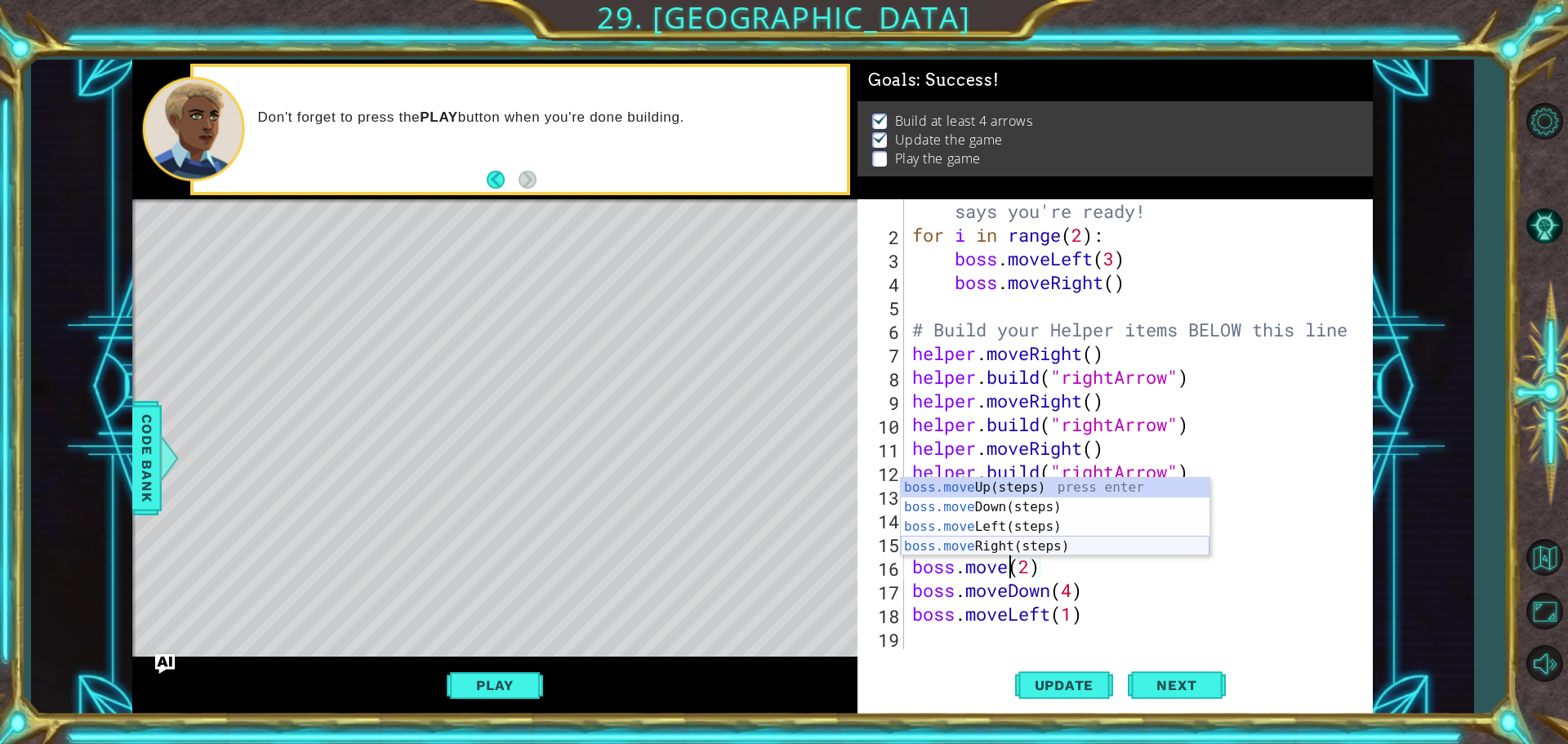
click at [1017, 537] on div "boss.move Up(steps) press enter boss.move Down(steps) press enter boss.move Lef…" at bounding box center [1055, 537] width 309 height 118
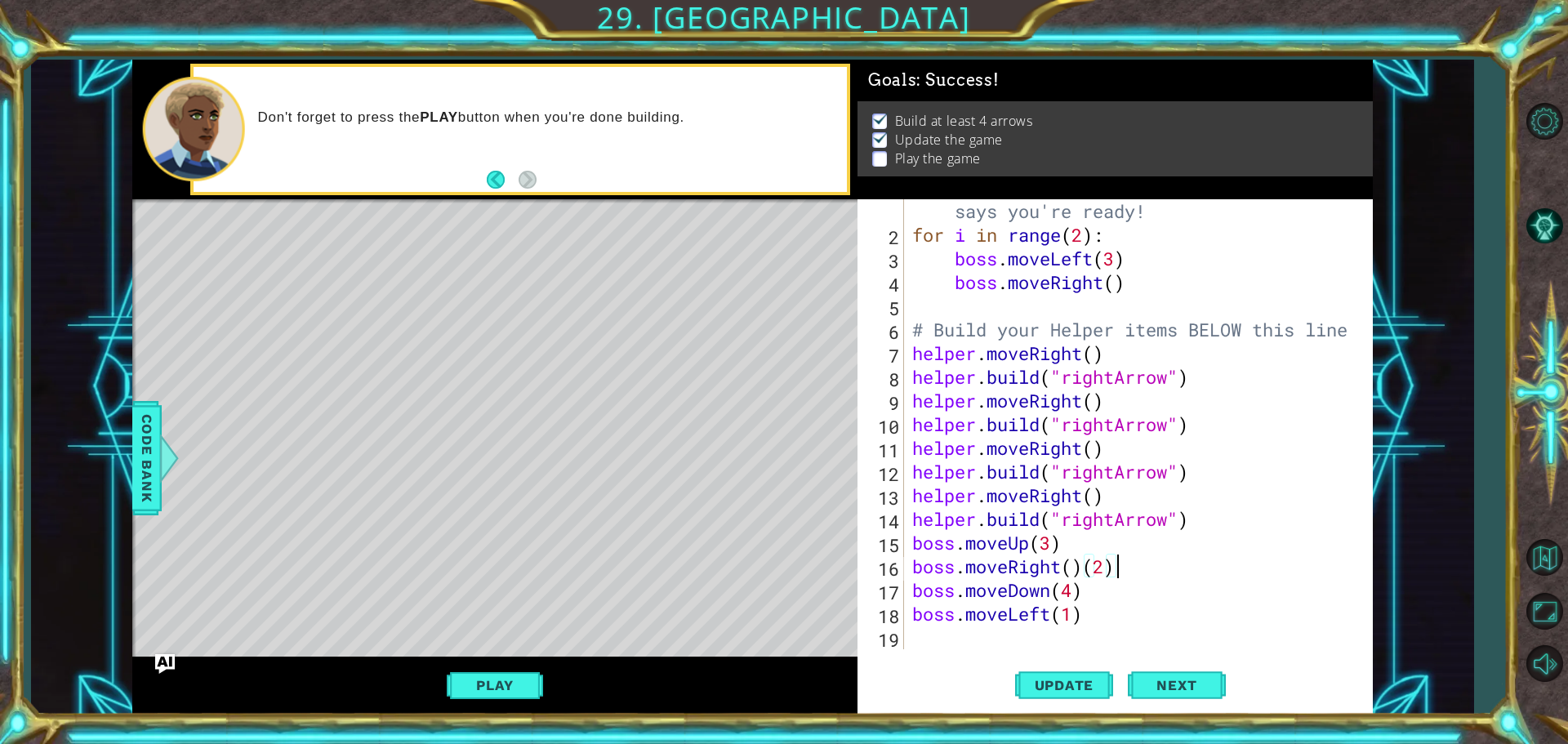
drag, startPoint x: 1140, startPoint y: 563, endPoint x: 1129, endPoint y: 569, distance: 12.5
click at [1135, 566] on div "# Don't touch the boss code until Vega says you're ready! for i in range ( 2 ) …" at bounding box center [1137, 437] width 455 height 521
type textarea "boss.moveRight"
click at [1036, 542] on div "boss.moveRight (steps) press enter" at bounding box center [1055, 566] width 309 height 59
click at [1070, 575] on div "# Don't touch the boss code until Vega says you're ready! for i in range ( 2 ) …" at bounding box center [1137, 437] width 455 height 521
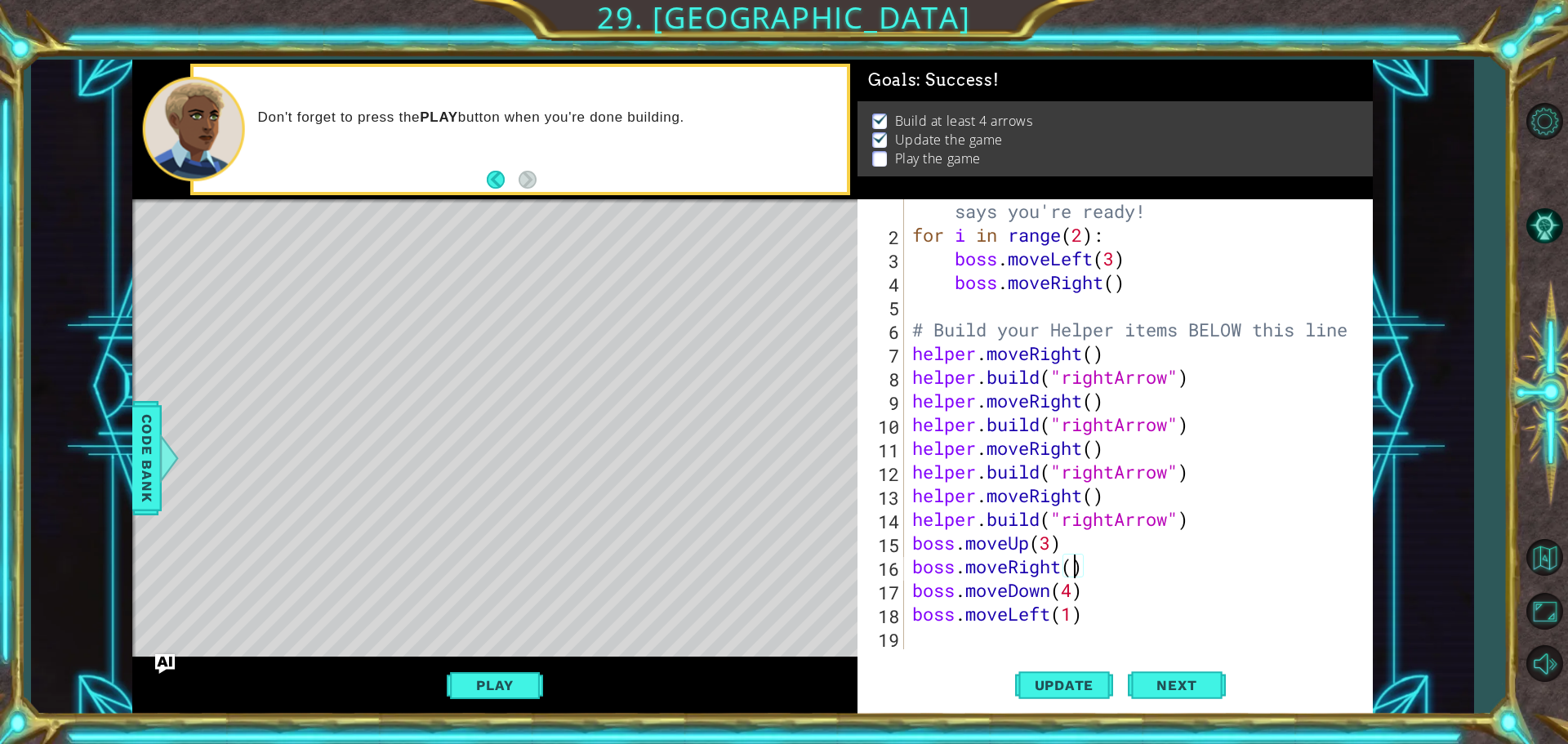
scroll to position [0, 8]
type textarea "boss.moveRight(3)"
click at [1080, 676] on button "Update" at bounding box center [1064, 685] width 98 height 51
click at [514, 673] on button "Play" at bounding box center [495, 685] width 95 height 31
click at [1189, 689] on span "Next" at bounding box center [1177, 685] width 72 height 16
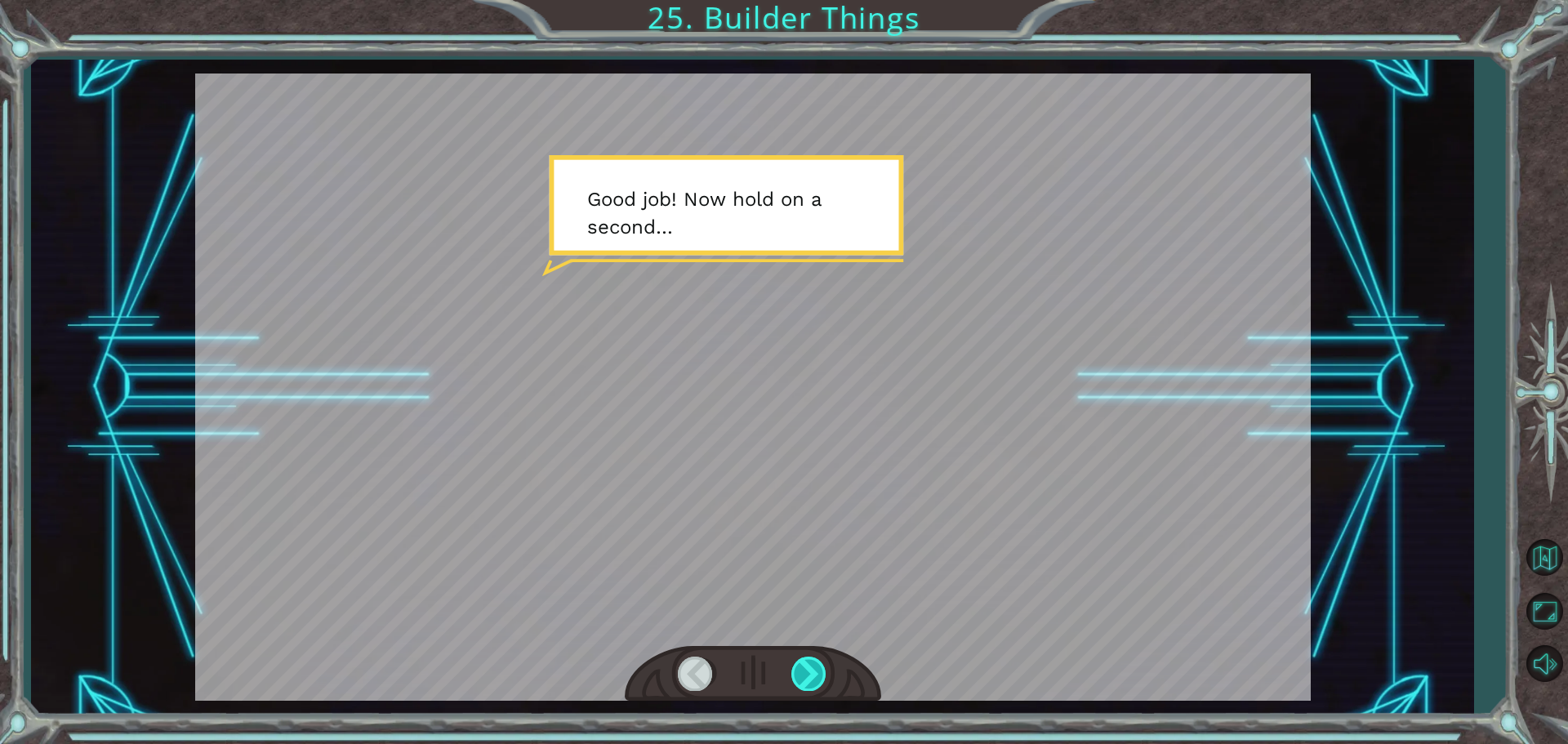
click at [823, 663] on div at bounding box center [810, 673] width 37 height 33
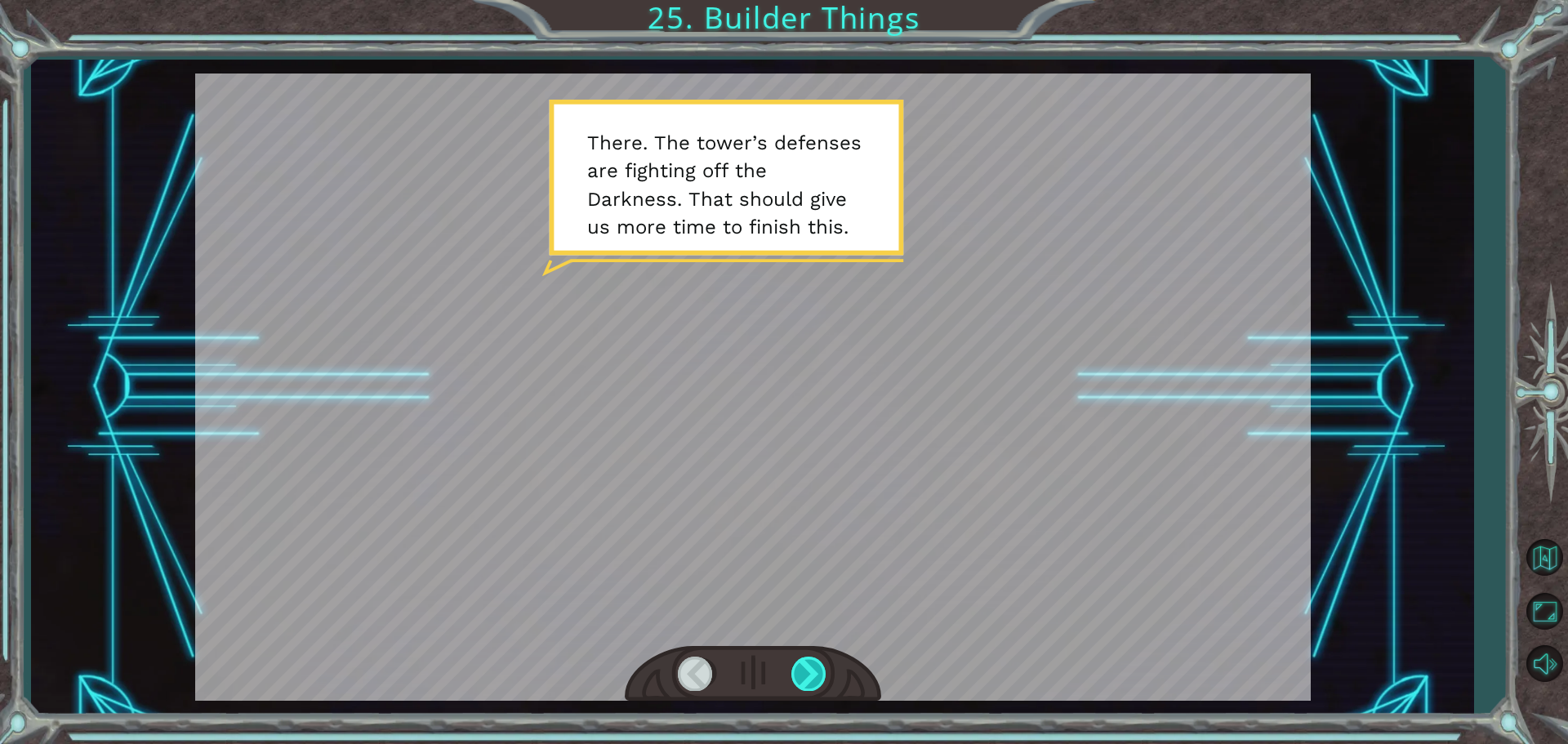
click at [803, 668] on div at bounding box center [810, 673] width 37 height 33
click at [811, 664] on div at bounding box center [810, 673] width 37 height 33
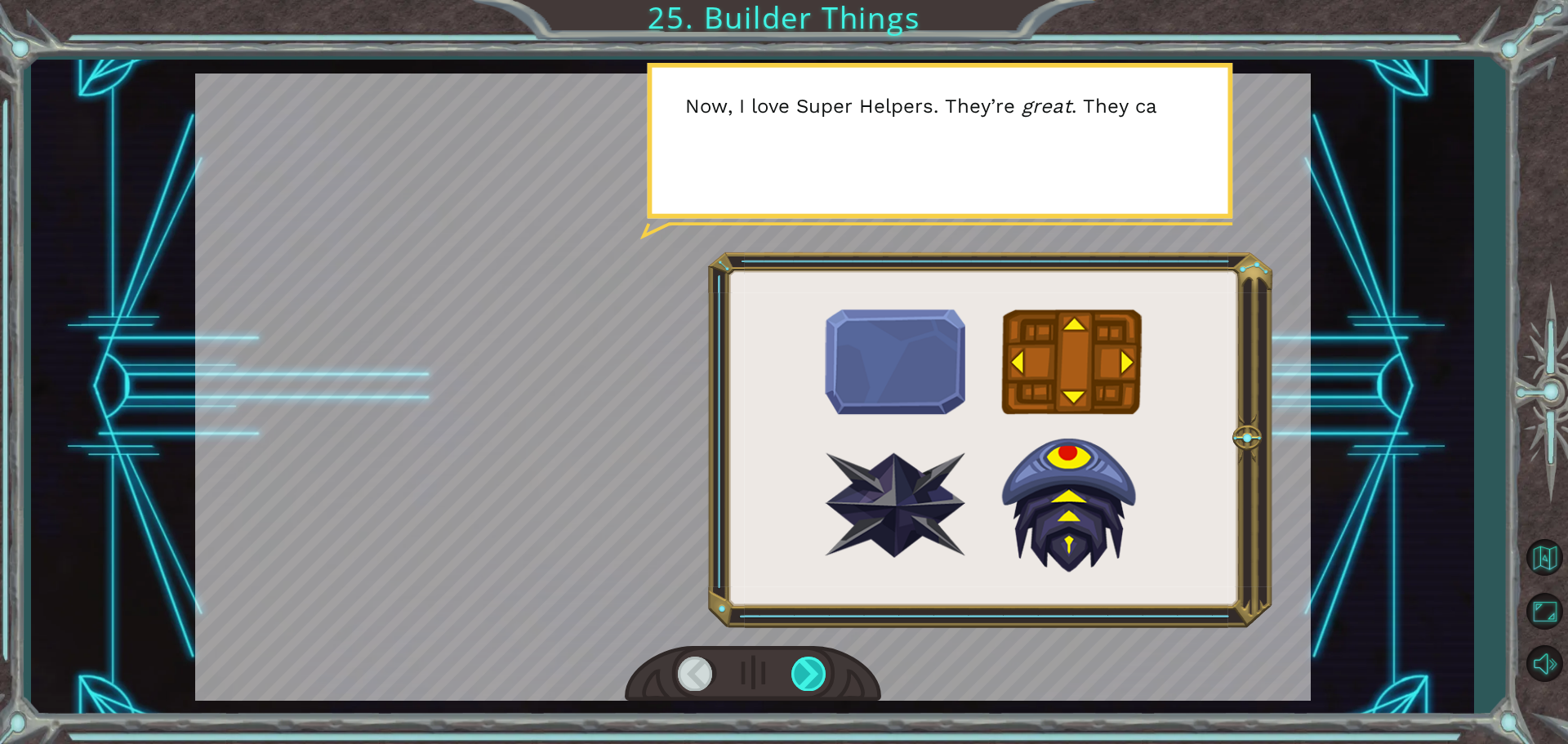
click at [811, 664] on div at bounding box center [810, 673] width 37 height 33
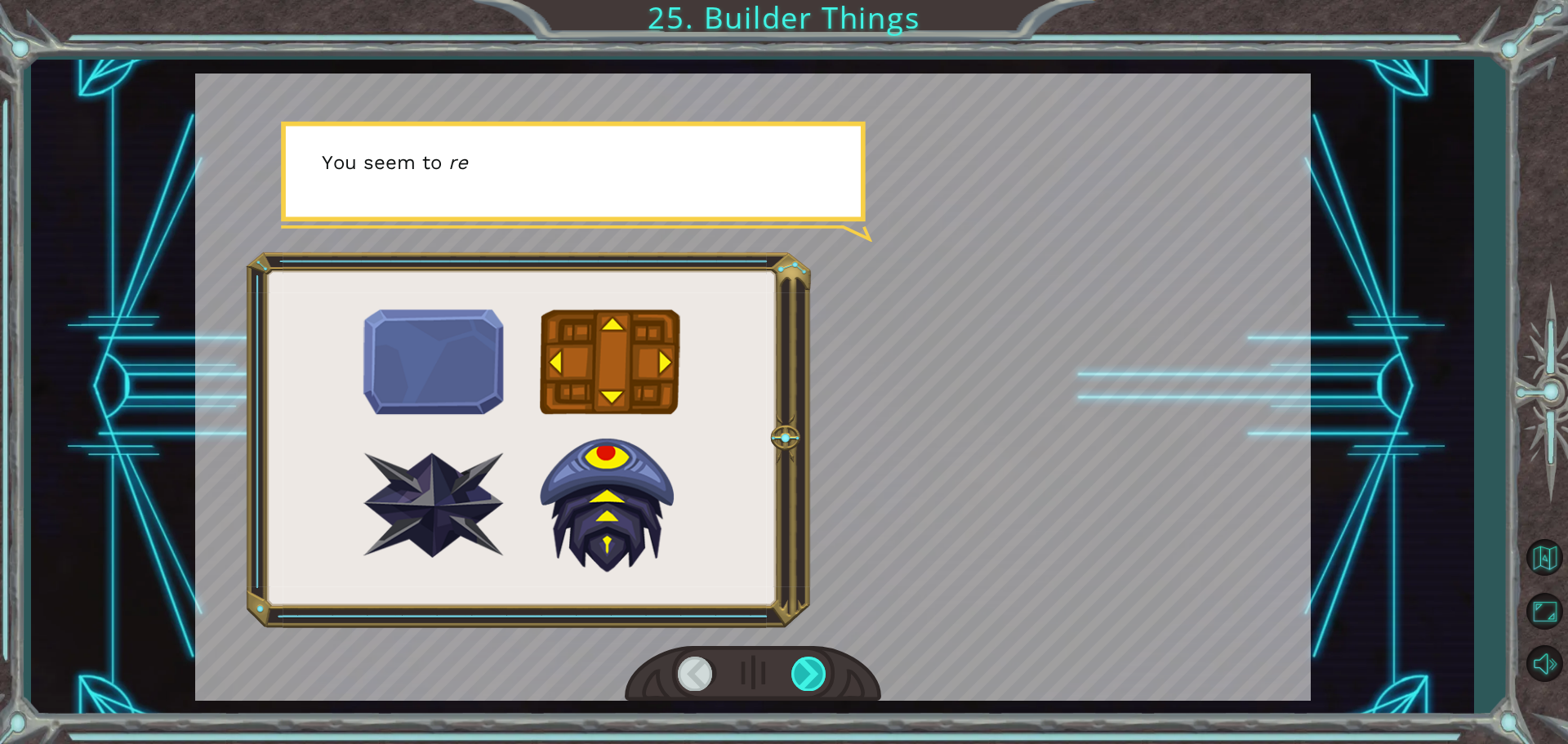
click at [811, 664] on div at bounding box center [810, 673] width 37 height 33
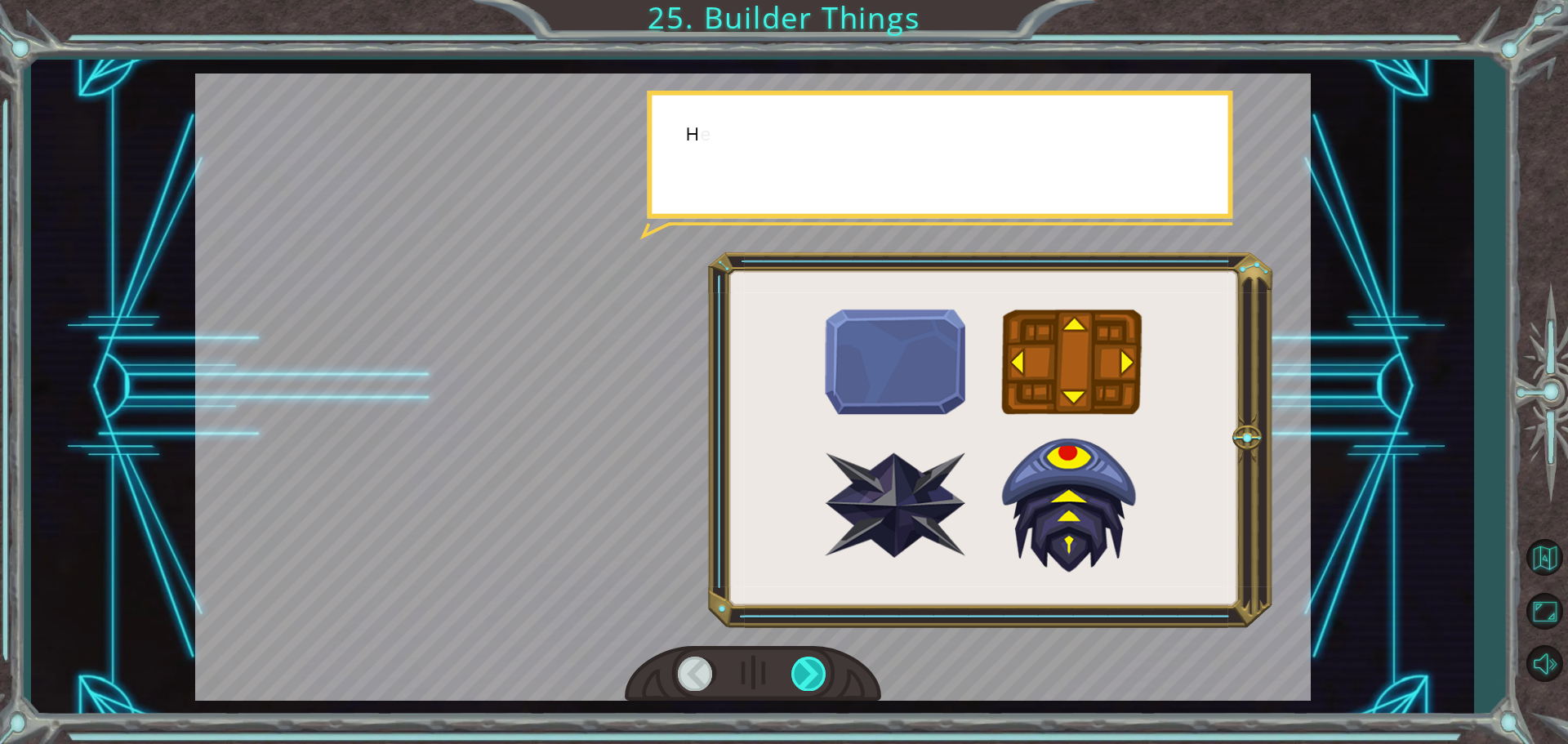
click at [811, 664] on div at bounding box center [810, 673] width 37 height 33
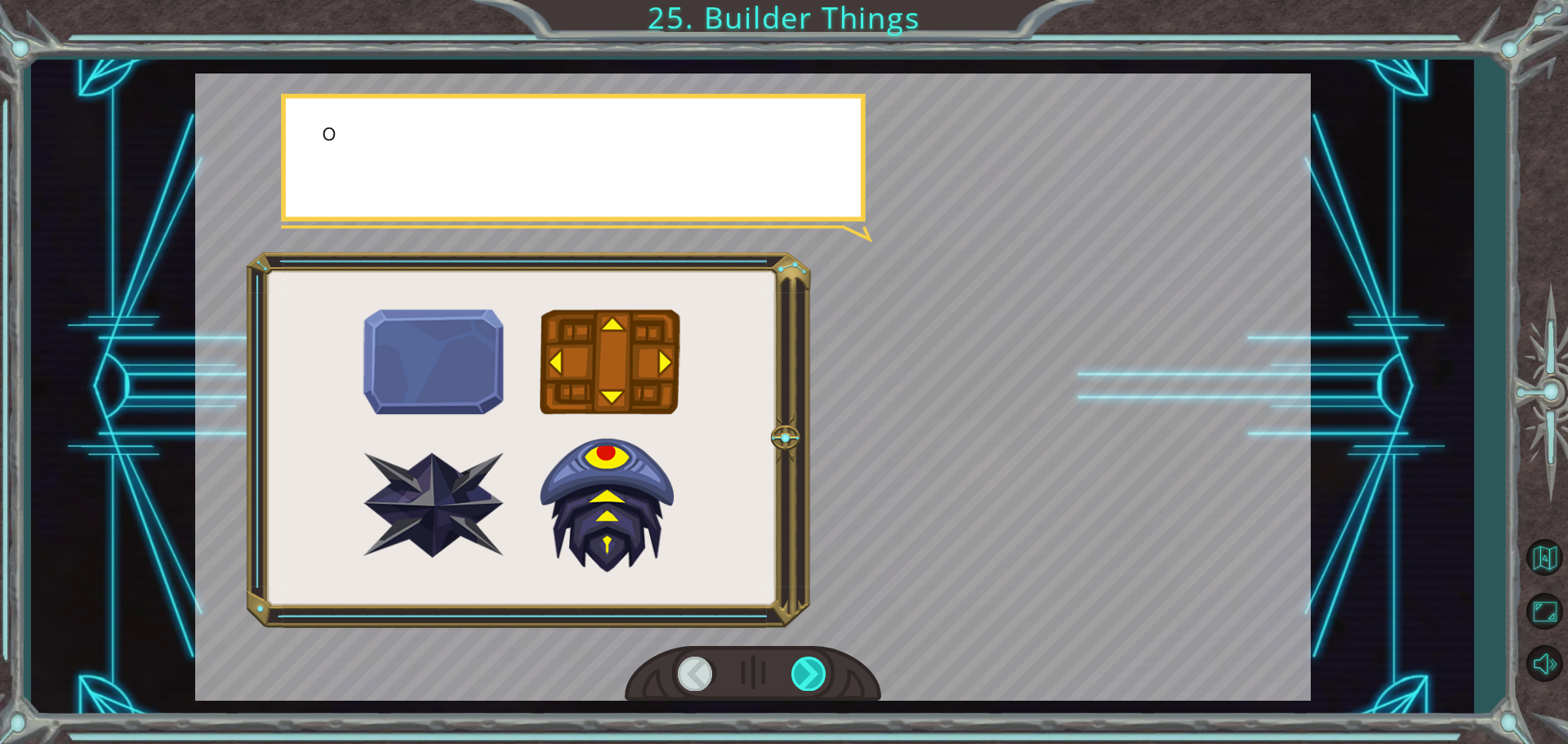
click at [811, 664] on div at bounding box center [810, 673] width 37 height 33
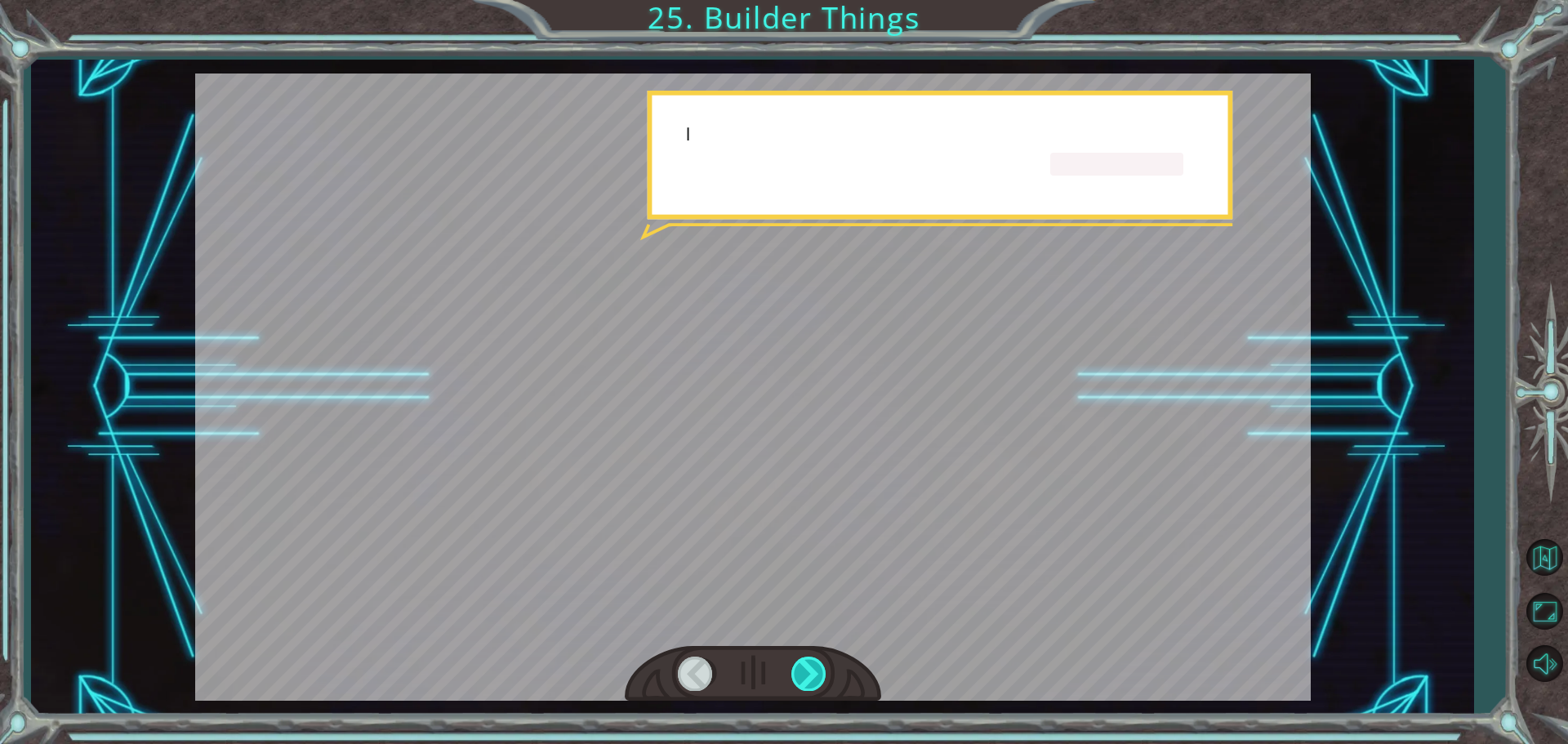
click at [811, 664] on div at bounding box center [810, 673] width 37 height 33
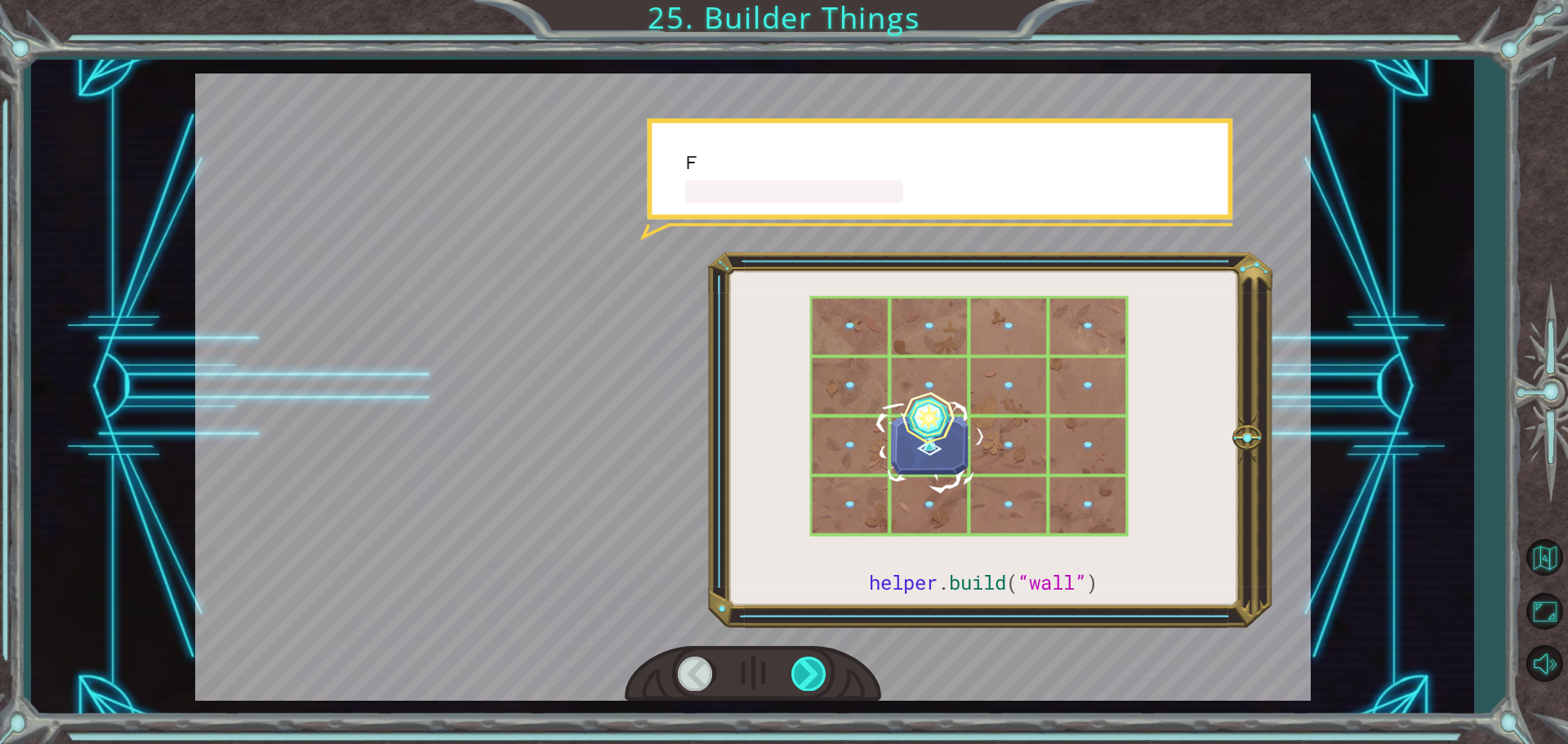
click at [811, 664] on div at bounding box center [810, 673] width 37 height 33
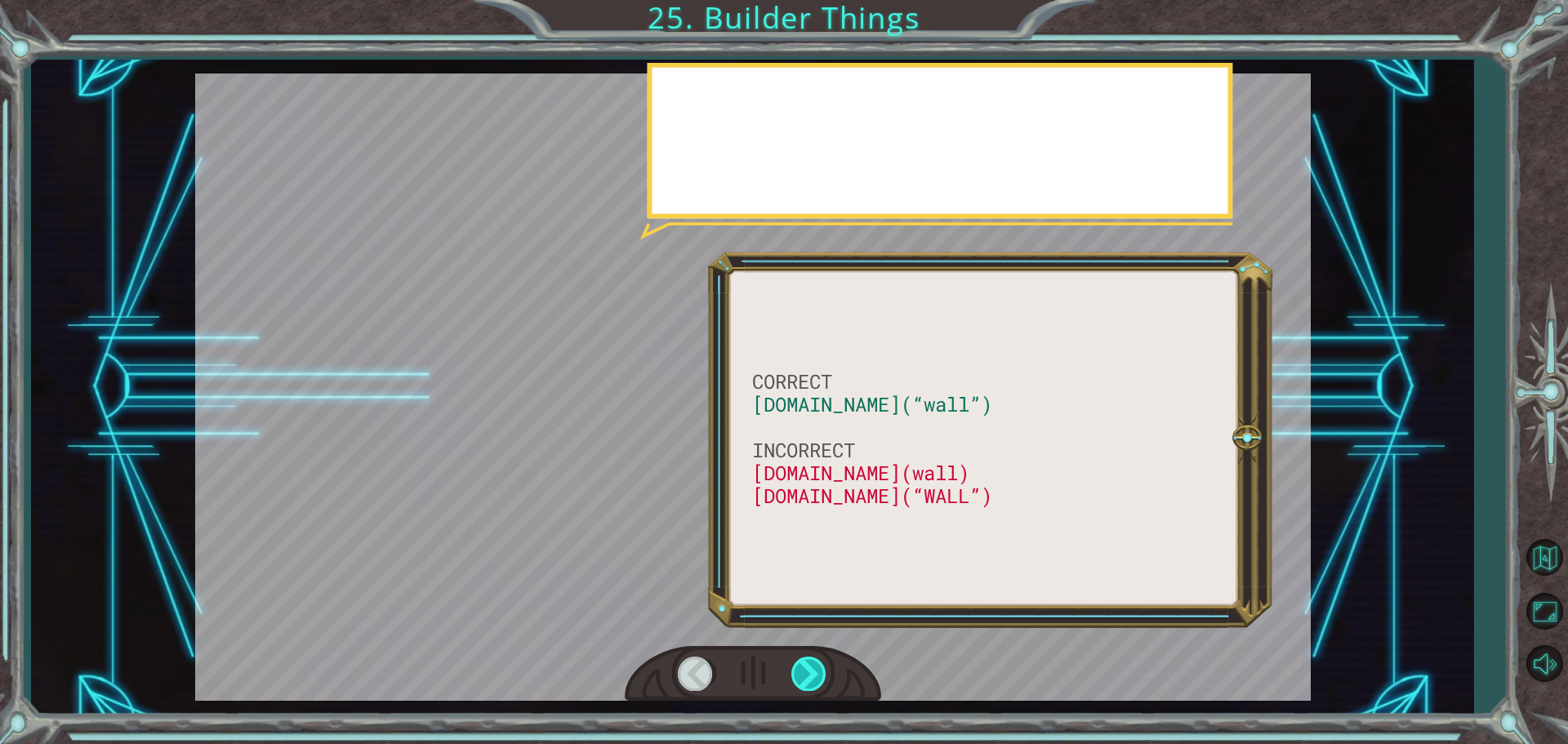
click at [811, 664] on div at bounding box center [810, 673] width 37 height 33
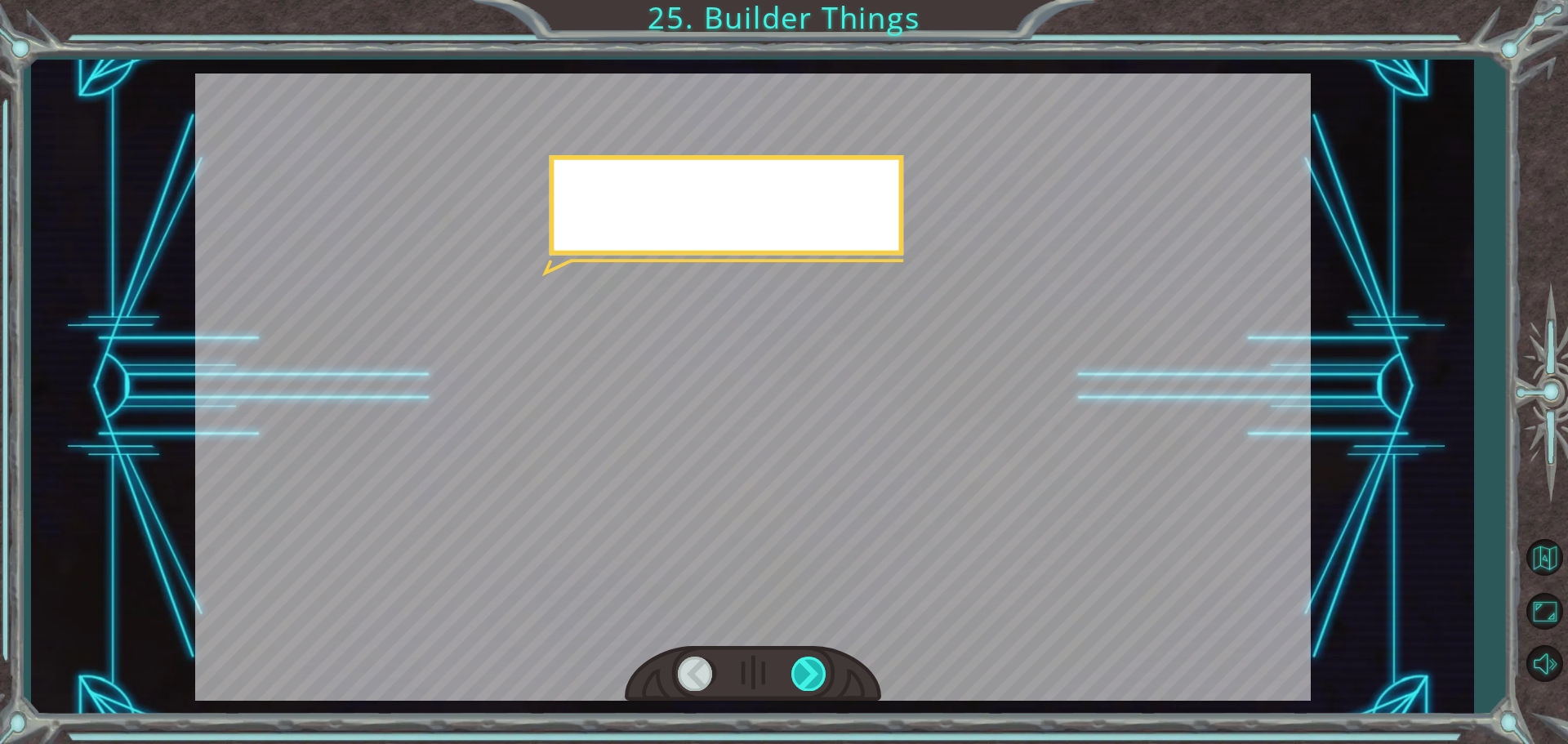
click at [811, 664] on div at bounding box center [810, 673] width 37 height 33
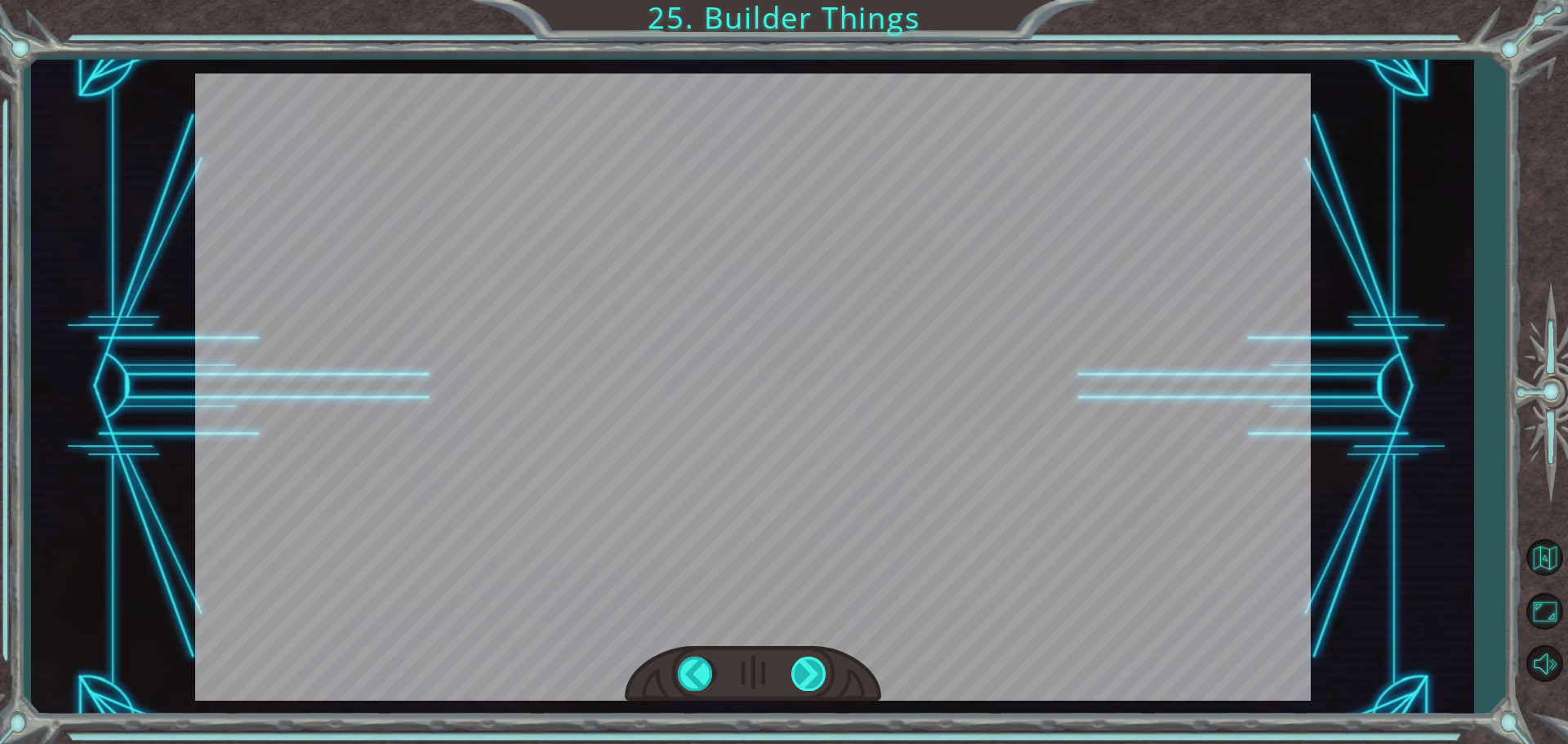
click at [811, 0] on div "CORRECT helper.build(“wall”) INCORRECT helper.build(wall) helper.build(“WALL”) …" at bounding box center [784, 0] width 1568 height 0
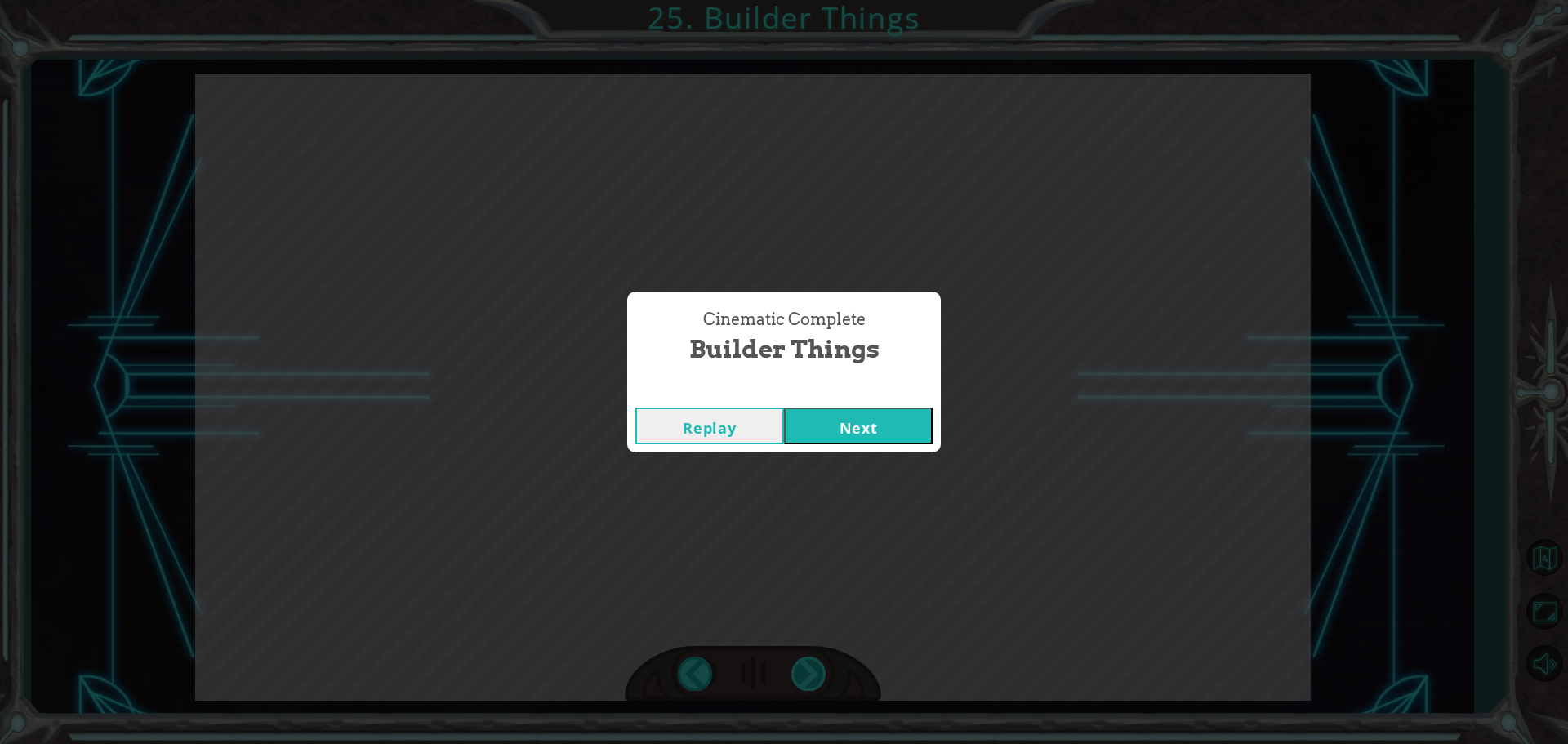
click at [811, 664] on div "Cinematic Complete Builder Things Replay Next" at bounding box center [784, 372] width 1568 height 744
click at [890, 429] on button "Next" at bounding box center [858, 425] width 148 height 37
